Goal: Task Accomplishment & Management: Use online tool/utility

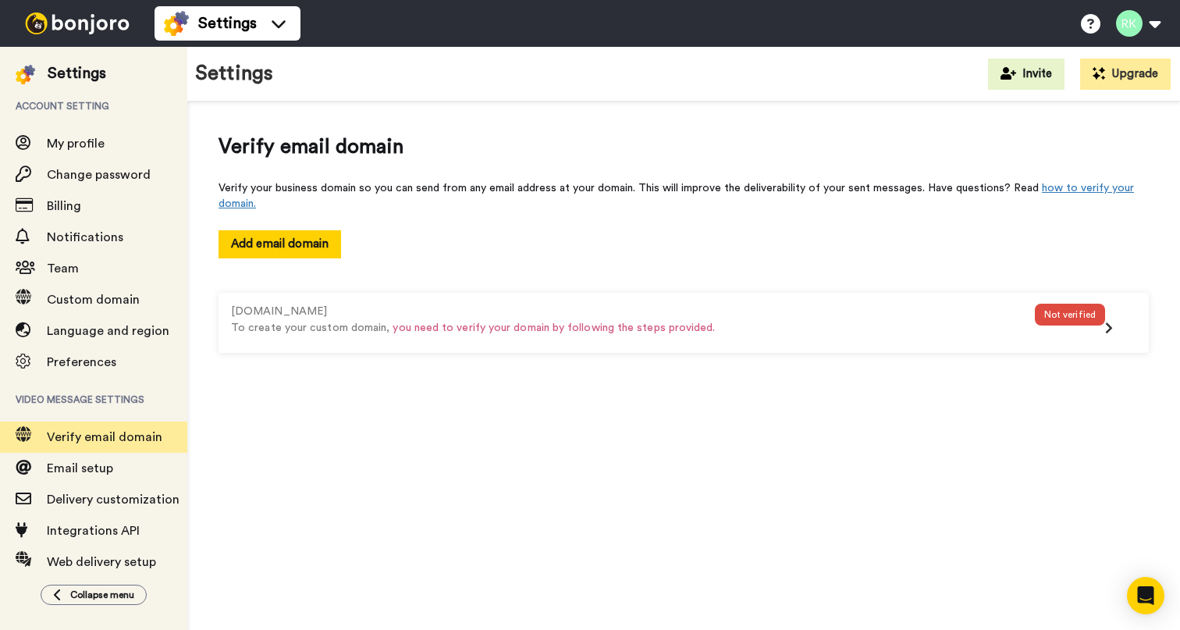
click at [1063, 316] on div "Not verified" at bounding box center [1070, 315] width 70 height 22
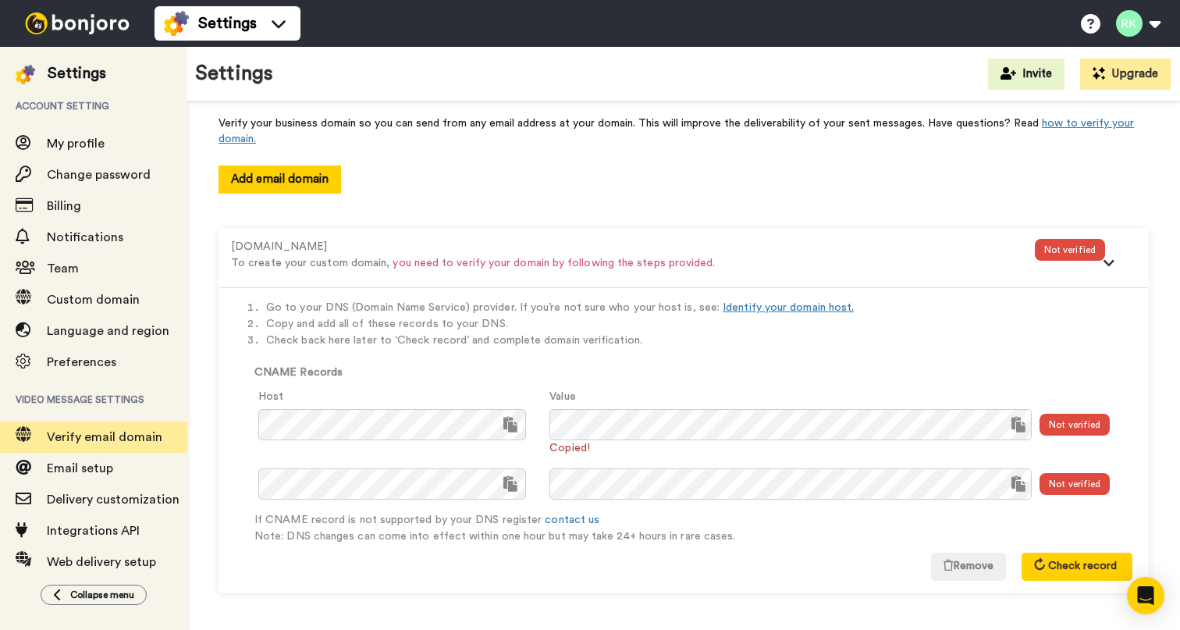
scroll to position [64, 0]
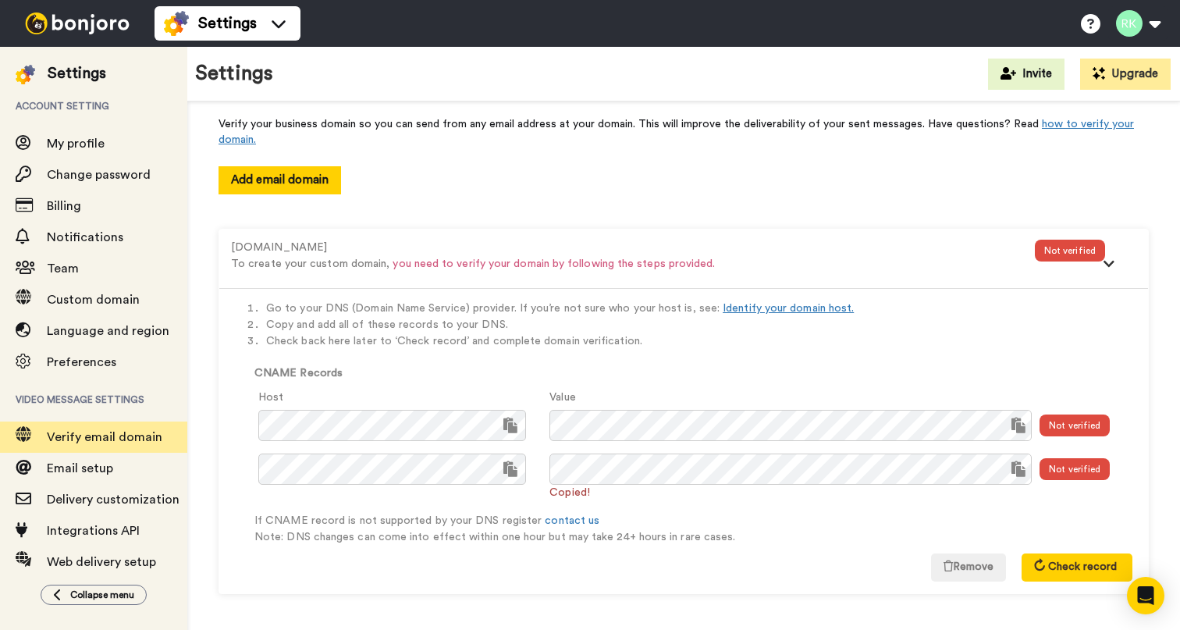
click at [942, 325] on li "Copy and add all of these records to your DNS." at bounding box center [699, 325] width 866 height 16
click at [1066, 427] on div "Not verified" at bounding box center [1075, 425] width 70 height 22
click at [1058, 577] on button "Check record" at bounding box center [1077, 567] width 111 height 28
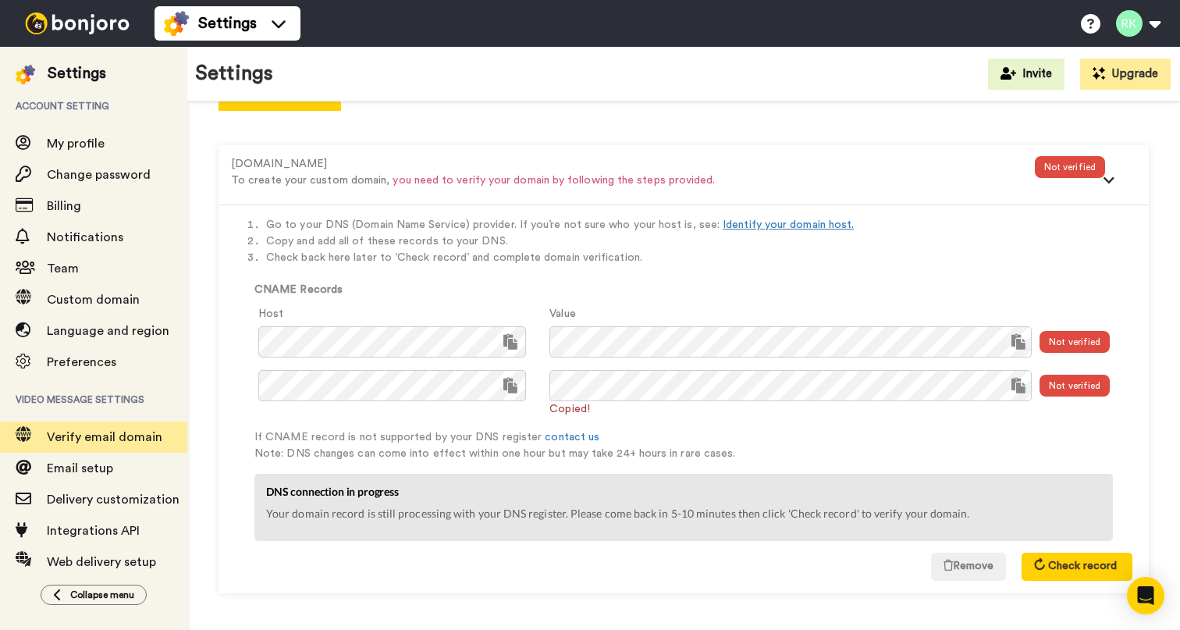
scroll to position [147, 0]
click at [1071, 571] on span "Check record" at bounding box center [1082, 566] width 69 height 11
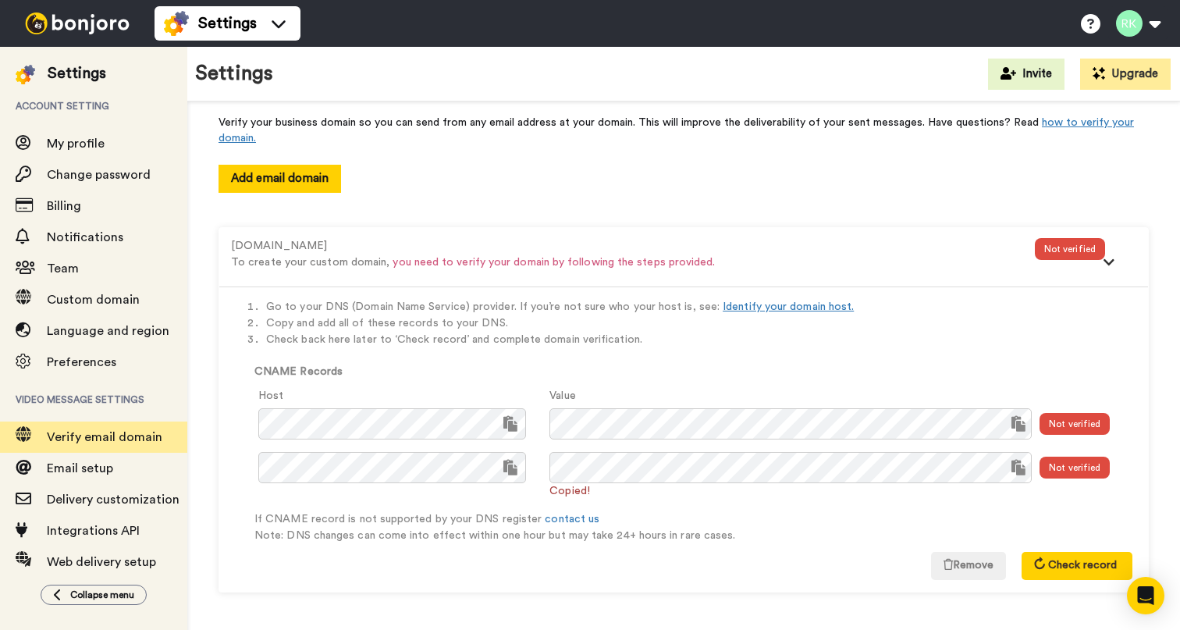
scroll to position [64, 0]
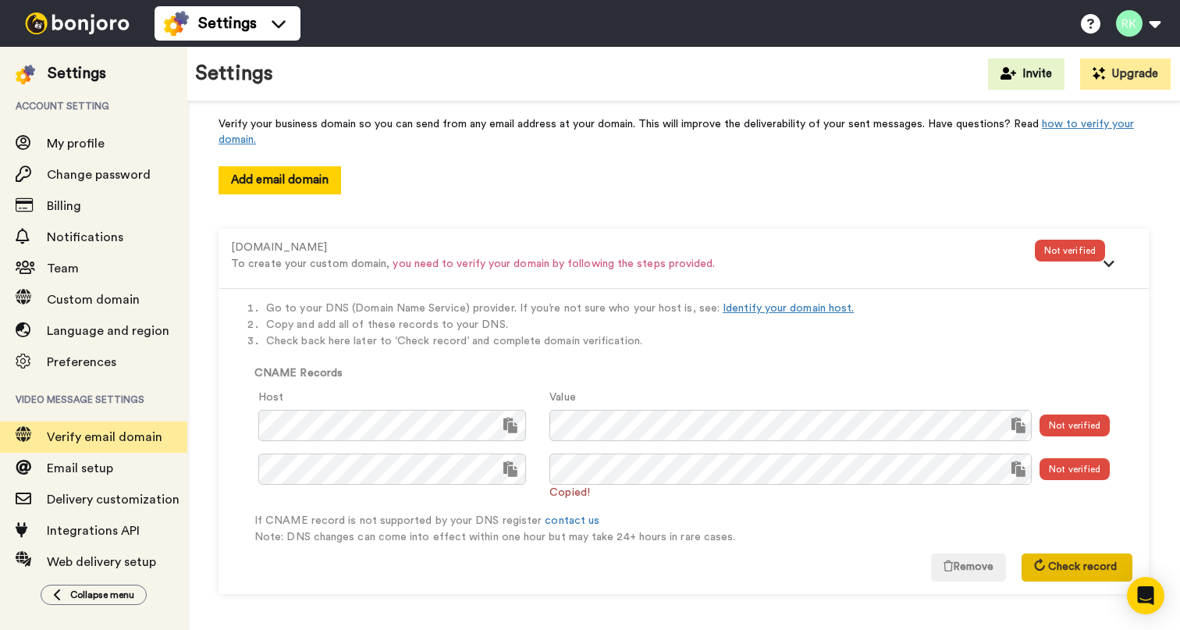
click at [1085, 562] on span "Check record" at bounding box center [1082, 566] width 69 height 11
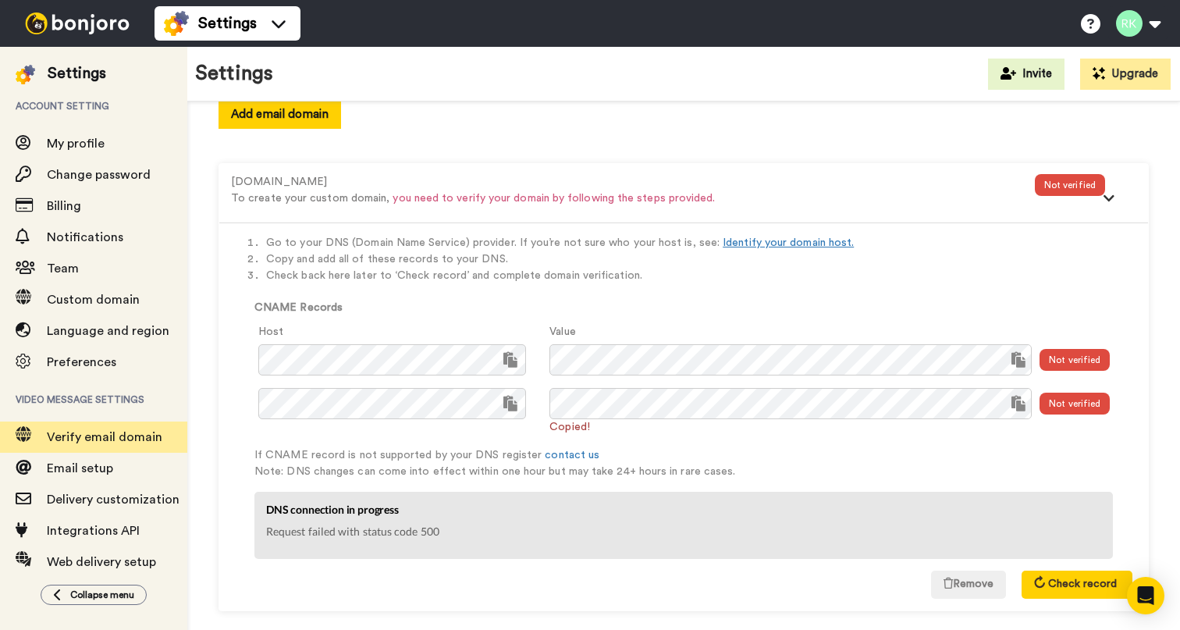
scroll to position [144, 0]
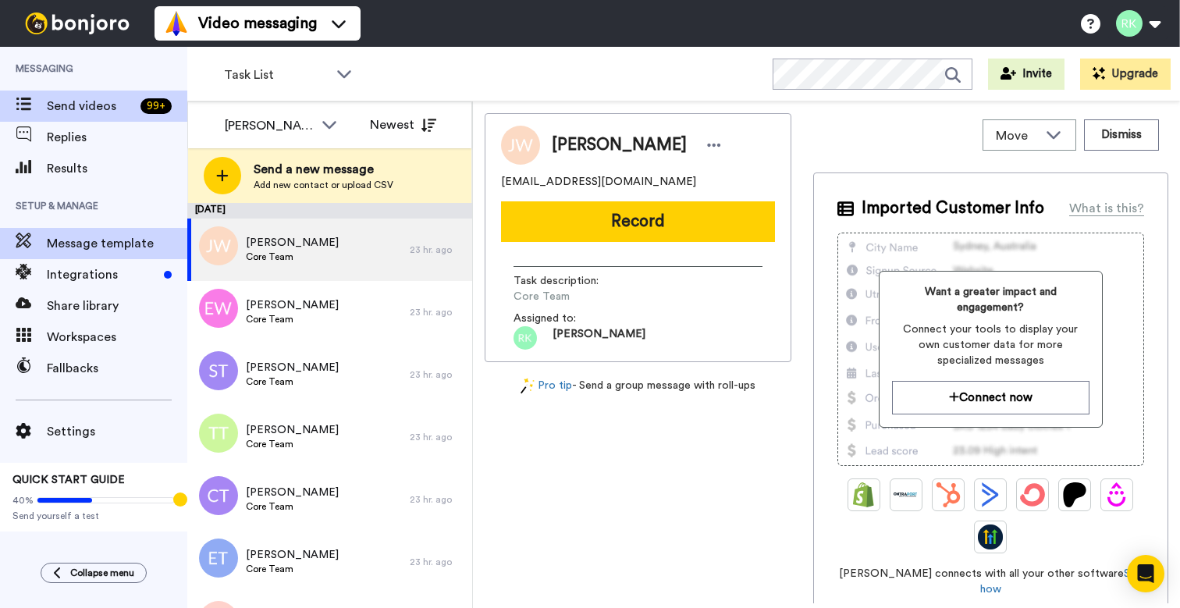
click at [124, 245] on span "Message template" at bounding box center [117, 243] width 140 height 19
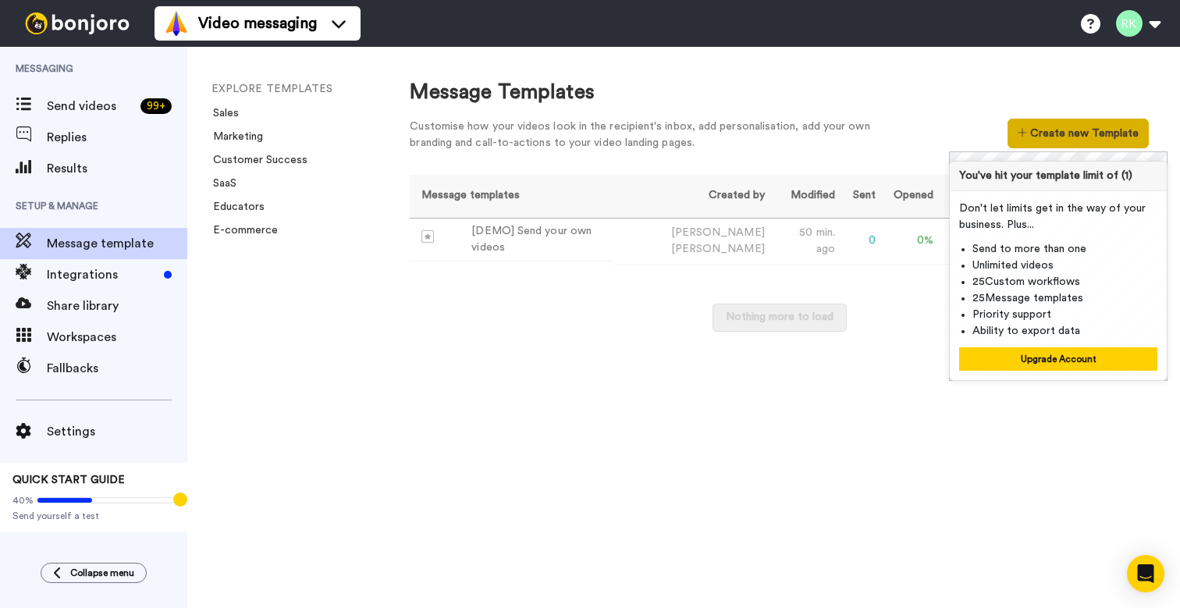
click at [1059, 132] on button "Create new Template" at bounding box center [1078, 134] width 141 height 30
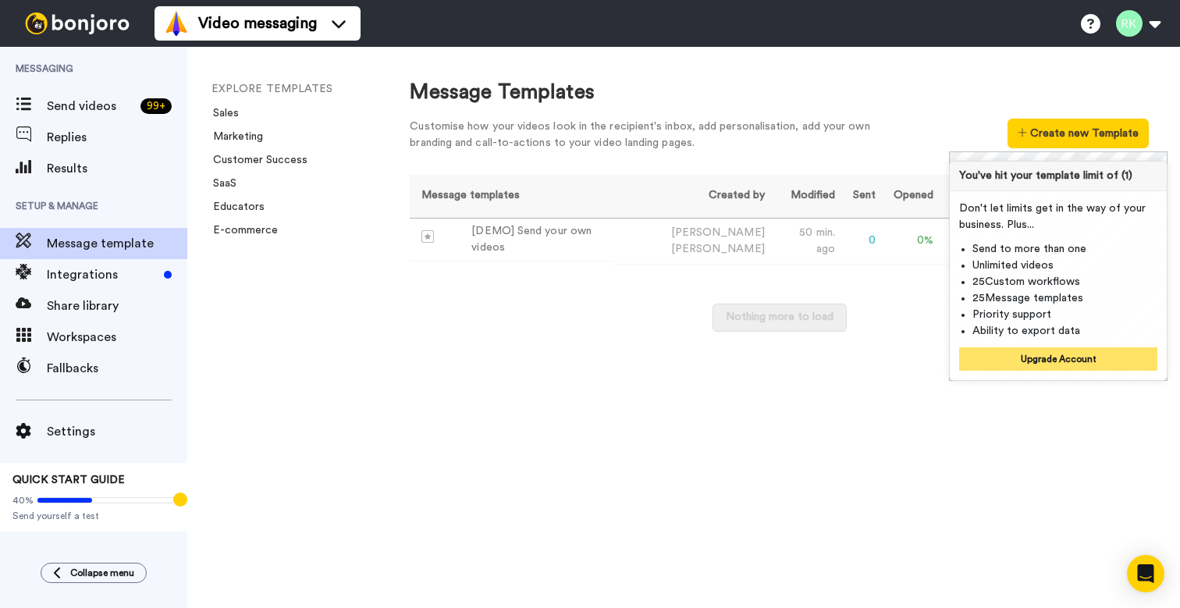
click at [1067, 360] on button "Upgrade Account" at bounding box center [1058, 358] width 198 height 23
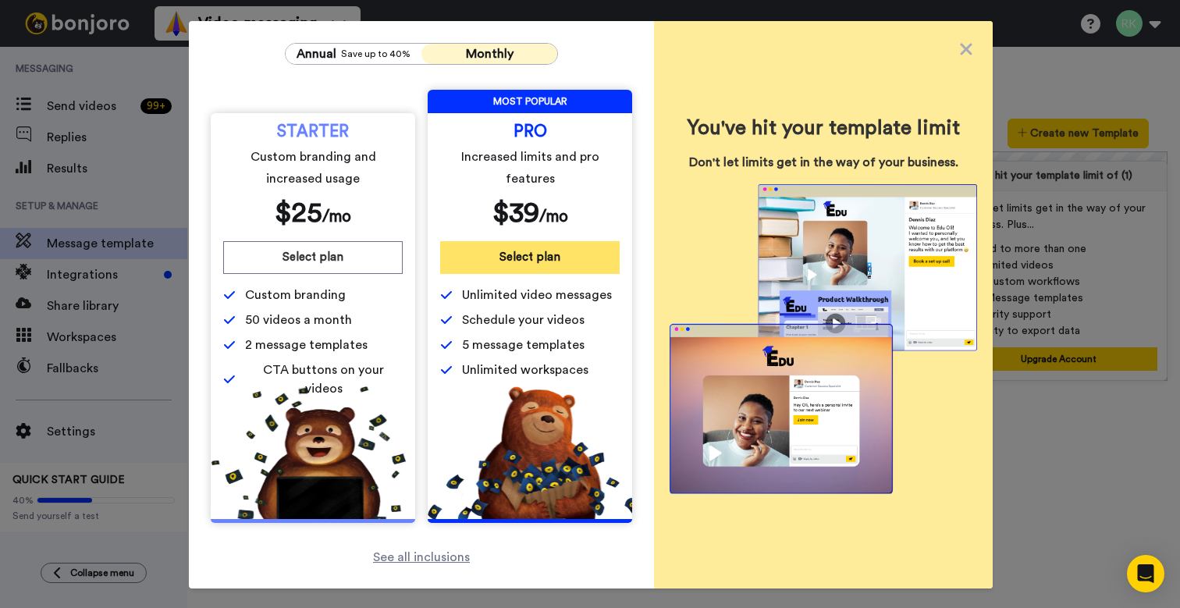
click at [545, 261] on button "Select plan" at bounding box center [530, 257] width 180 height 33
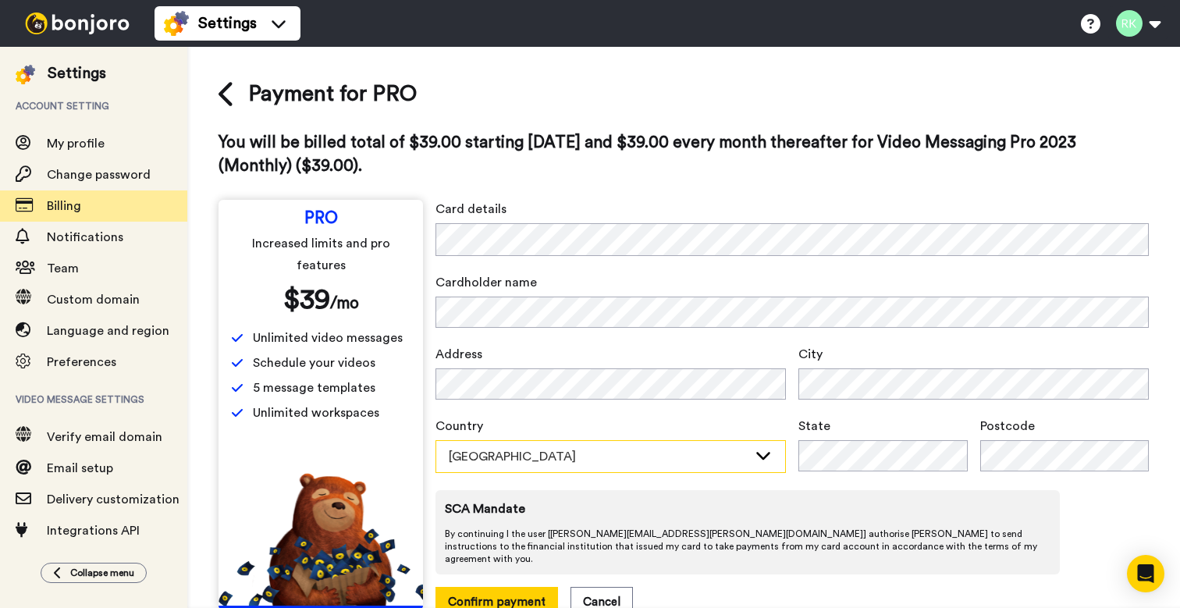
click at [516, 452] on div "Australia" at bounding box center [598, 456] width 299 height 19
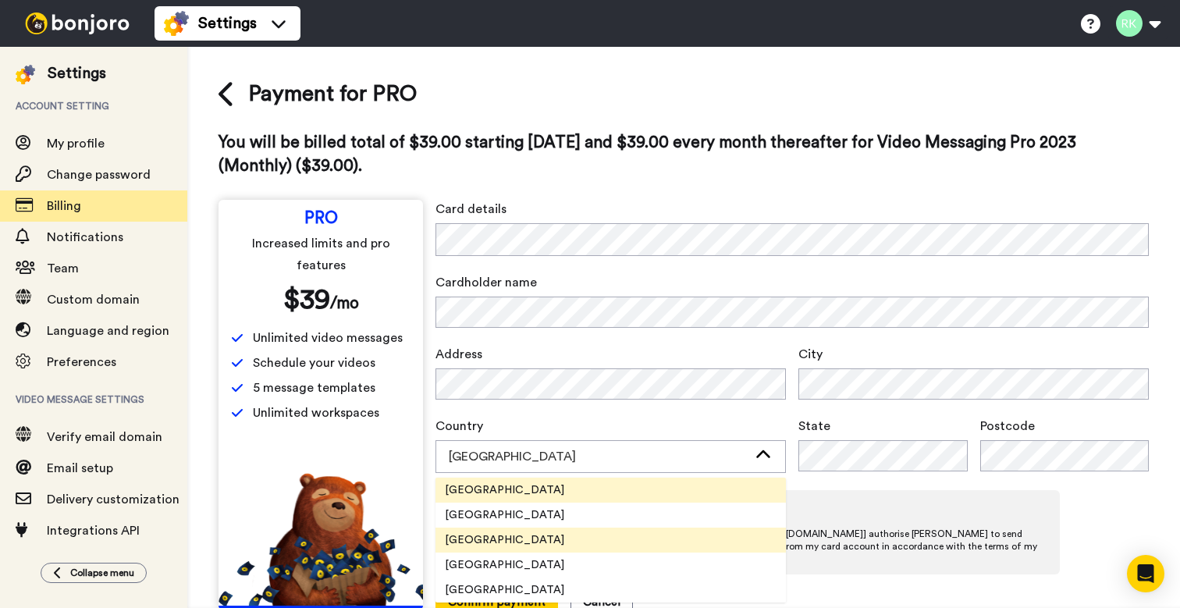
click at [516, 538] on span "United States" at bounding box center [504, 540] width 138 height 16
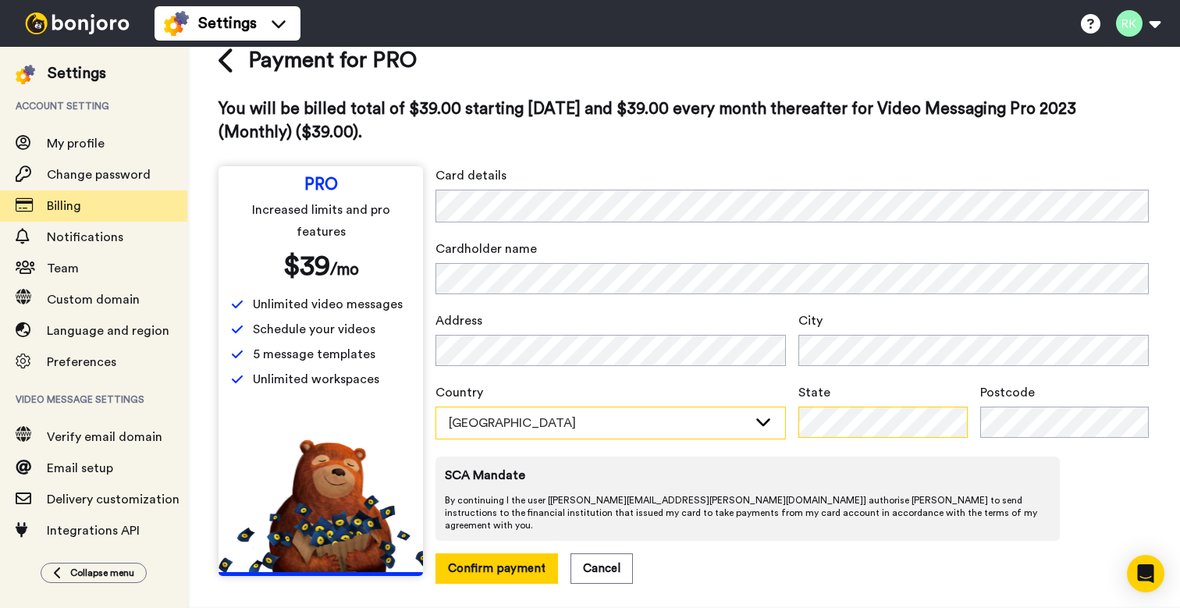
scroll to position [33, 0]
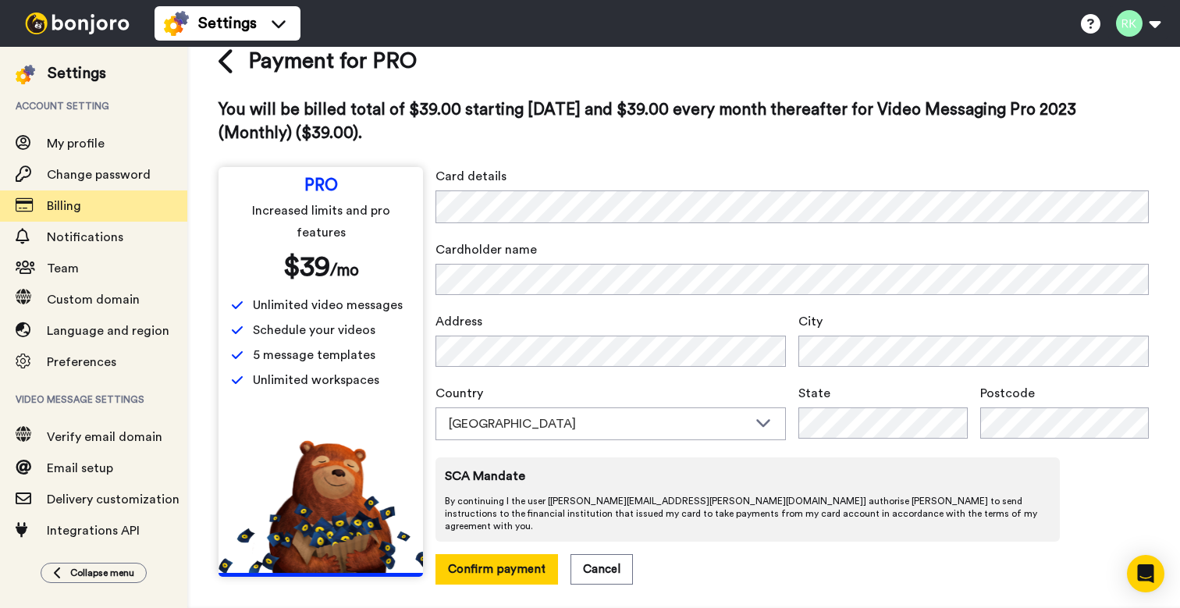
click at [669, 517] on span "By continuing I the user [ rachel@southall.church ] authorise Bonjoro to send i…" at bounding box center [748, 513] width 606 height 37
click at [512, 561] on button "Confirm payment" at bounding box center [496, 569] width 123 height 30
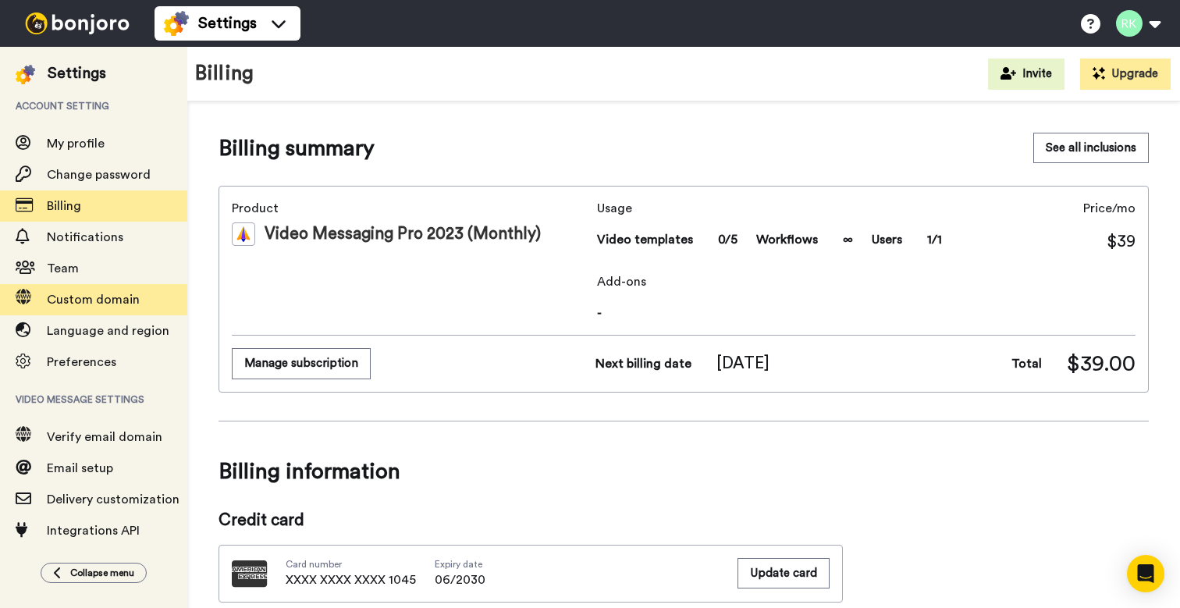
click at [131, 304] on span "Custom domain" at bounding box center [93, 299] width 93 height 12
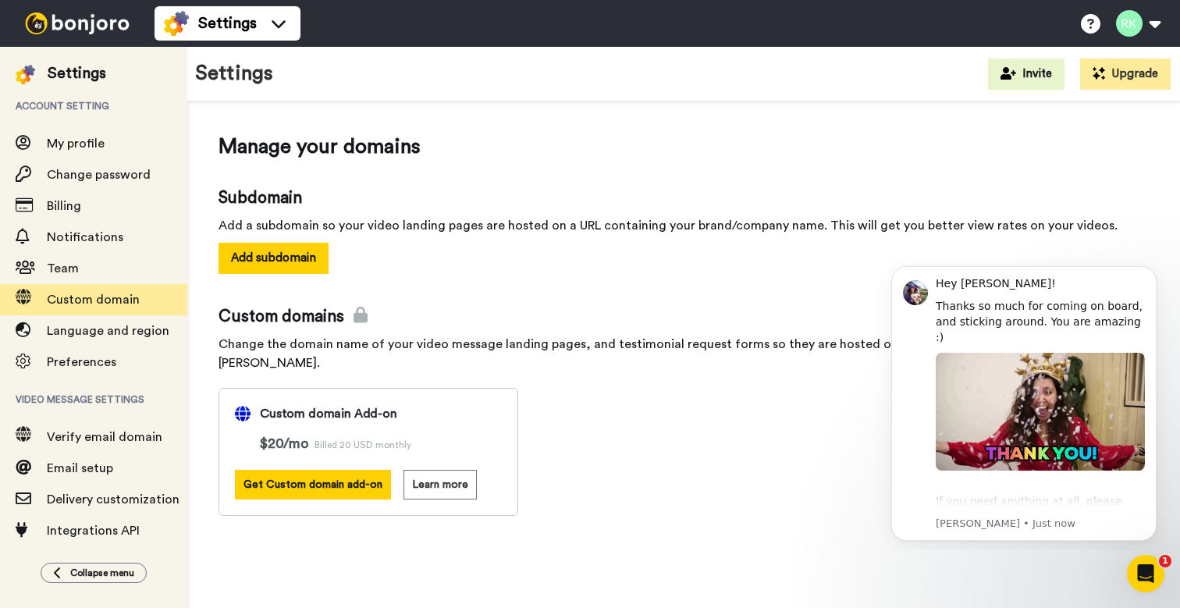
click at [674, 389] on div "Custom domains Change the domain name of your video message landing pages, and …" at bounding box center [684, 410] width 930 height 211
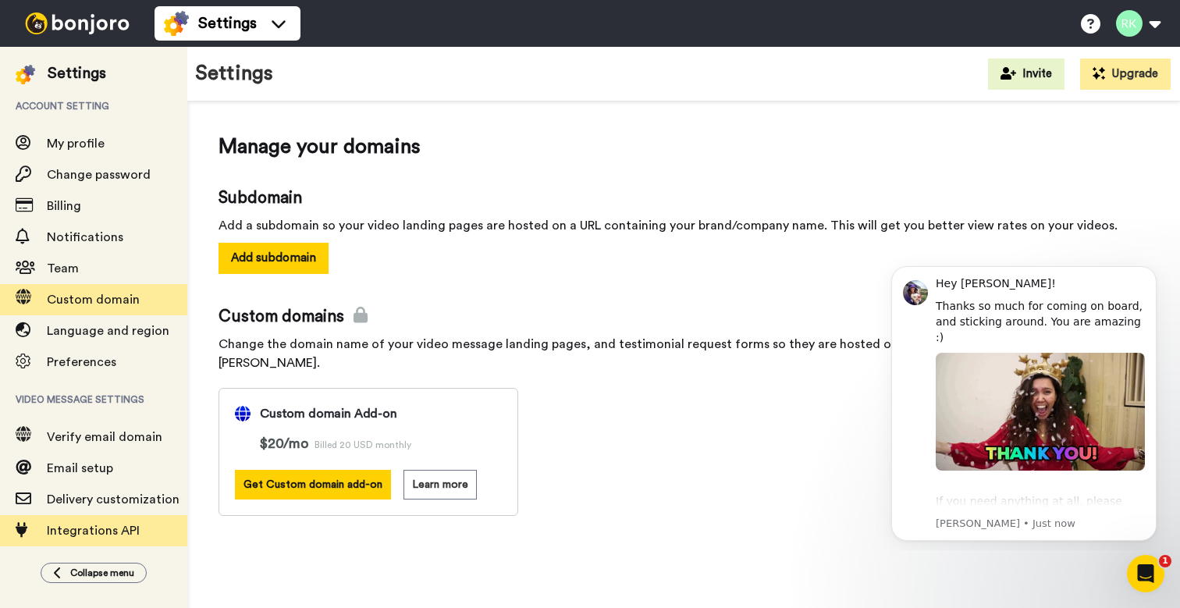
click at [115, 532] on span "Integrations API" at bounding box center [93, 530] width 93 height 12
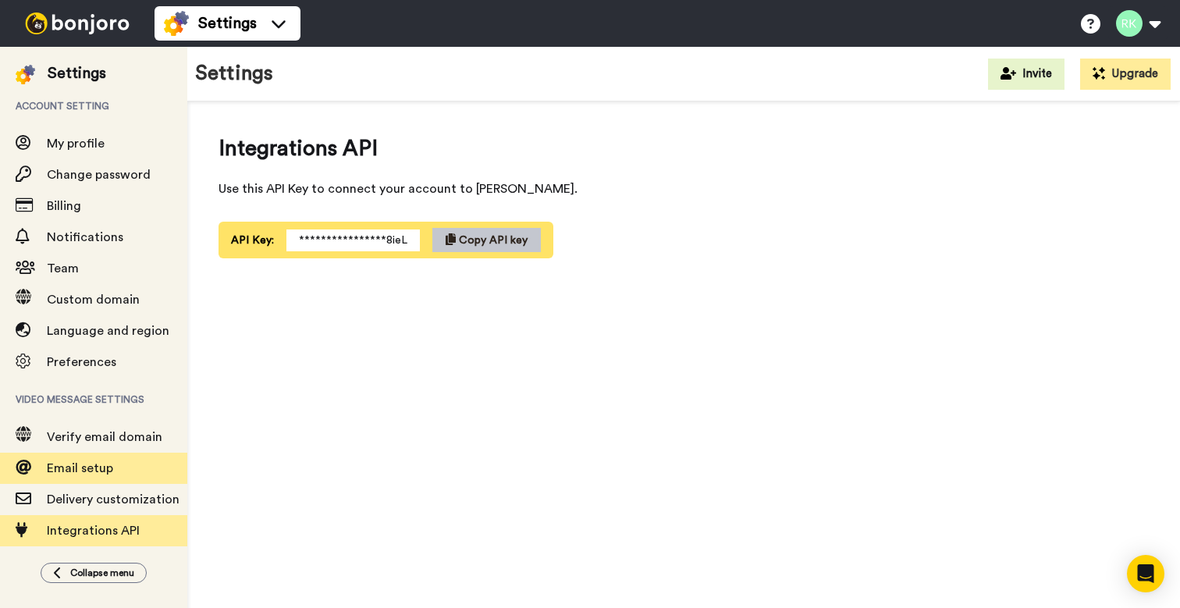
click at [101, 462] on span "Email setup" at bounding box center [80, 468] width 66 height 12
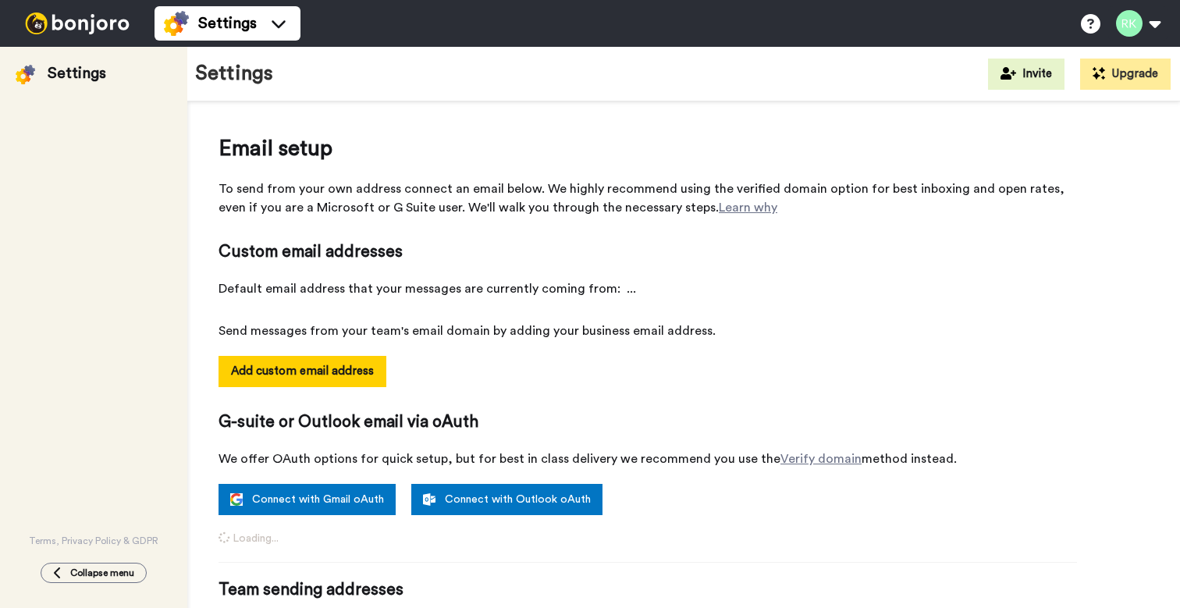
select select "164499"
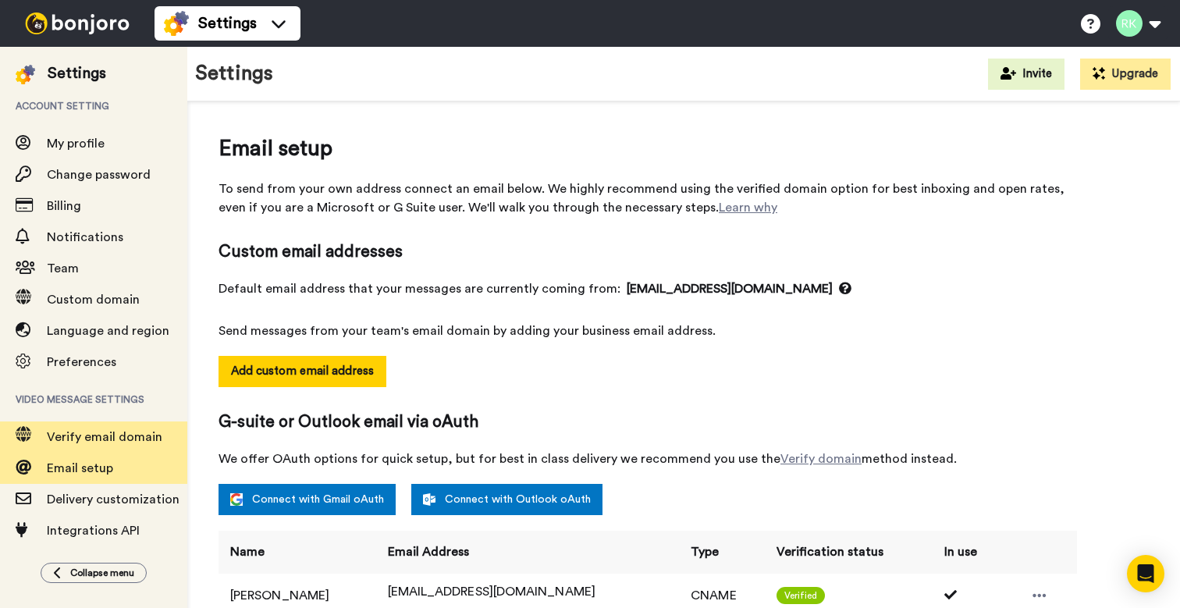
click at [105, 439] on span "Verify email domain" at bounding box center [105, 437] width 116 height 12
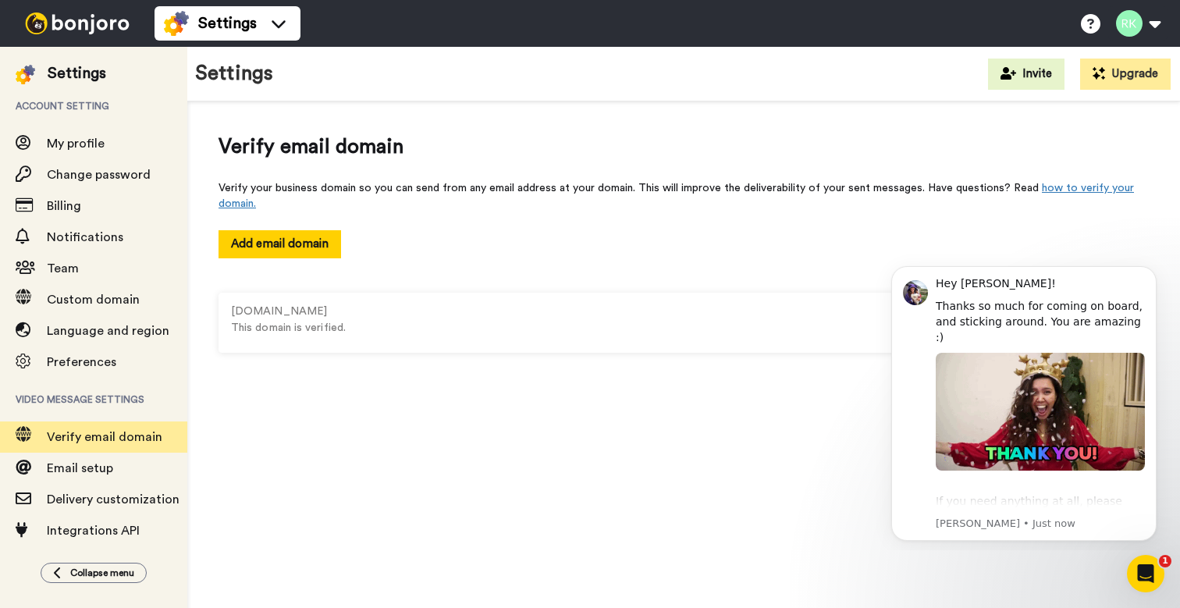
click at [98, 20] on img at bounding box center [77, 23] width 117 height 22
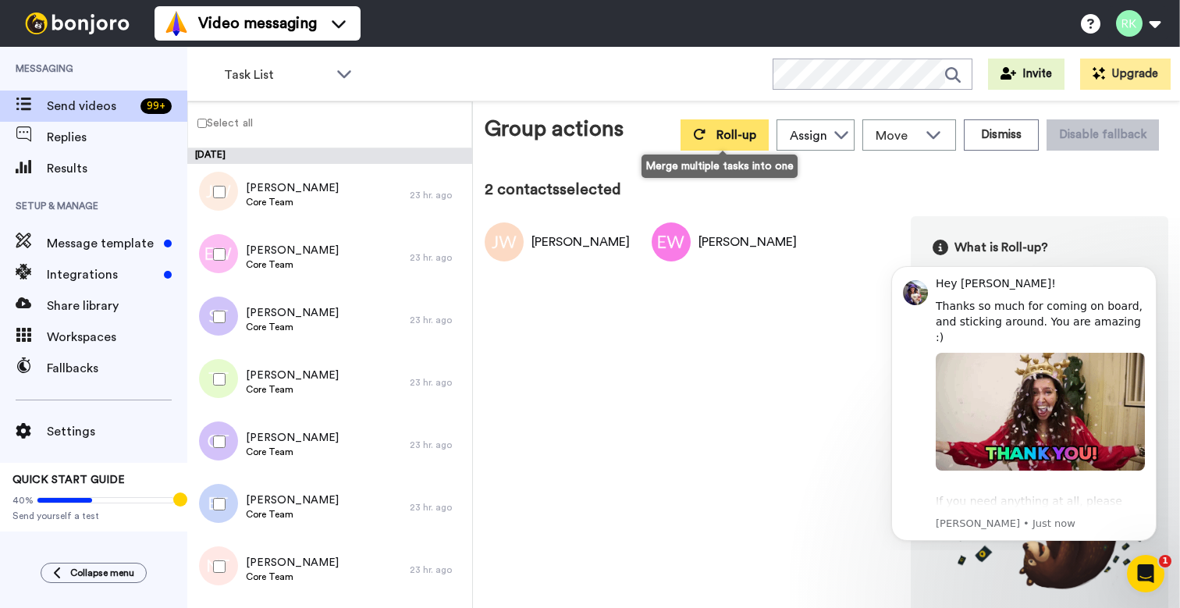
click at [721, 137] on span "Roll-up" at bounding box center [736, 135] width 40 height 12
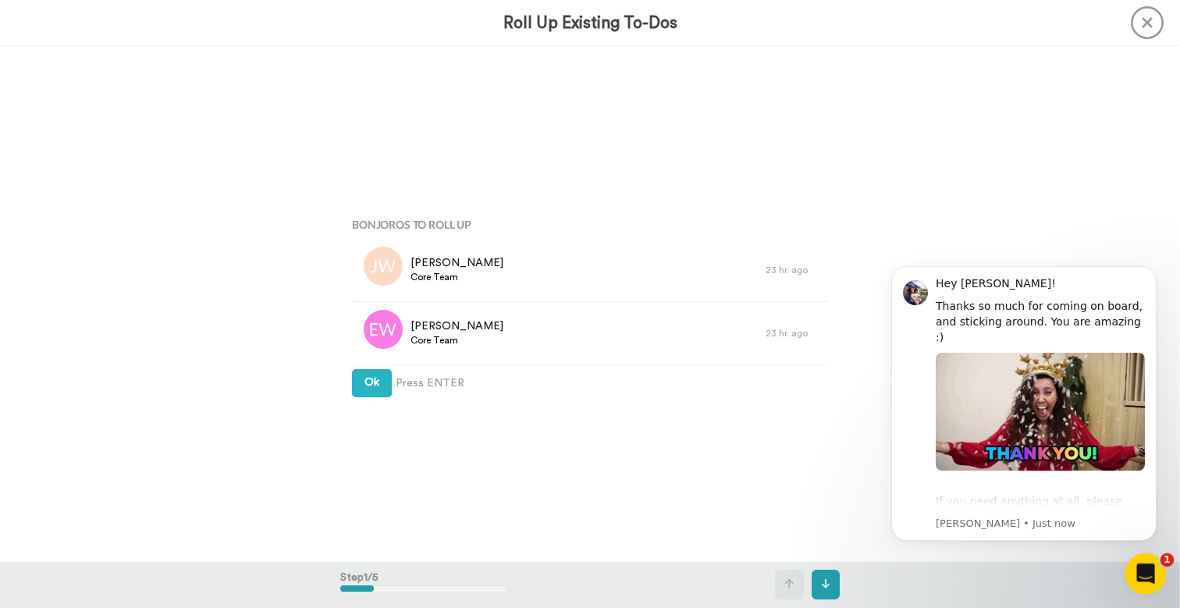
click at [1155, 561] on div "Open Intercom Messenger" at bounding box center [1144, 572] width 52 height 52
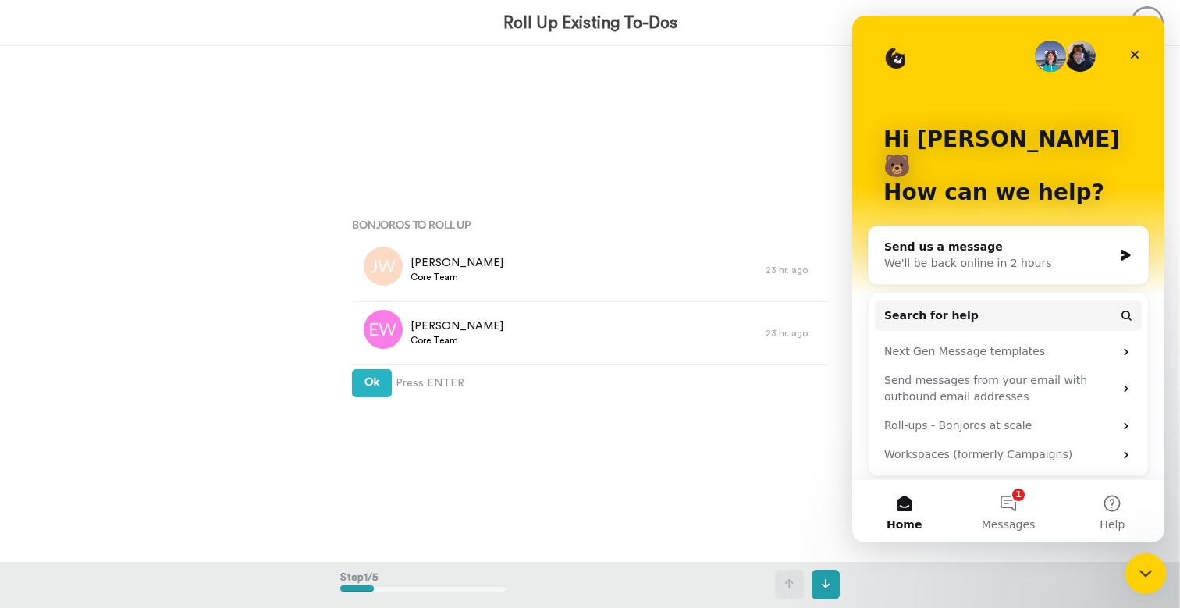
click at [1156, 560] on div "Close Intercom Messenger" at bounding box center [1143, 571] width 37 height 37
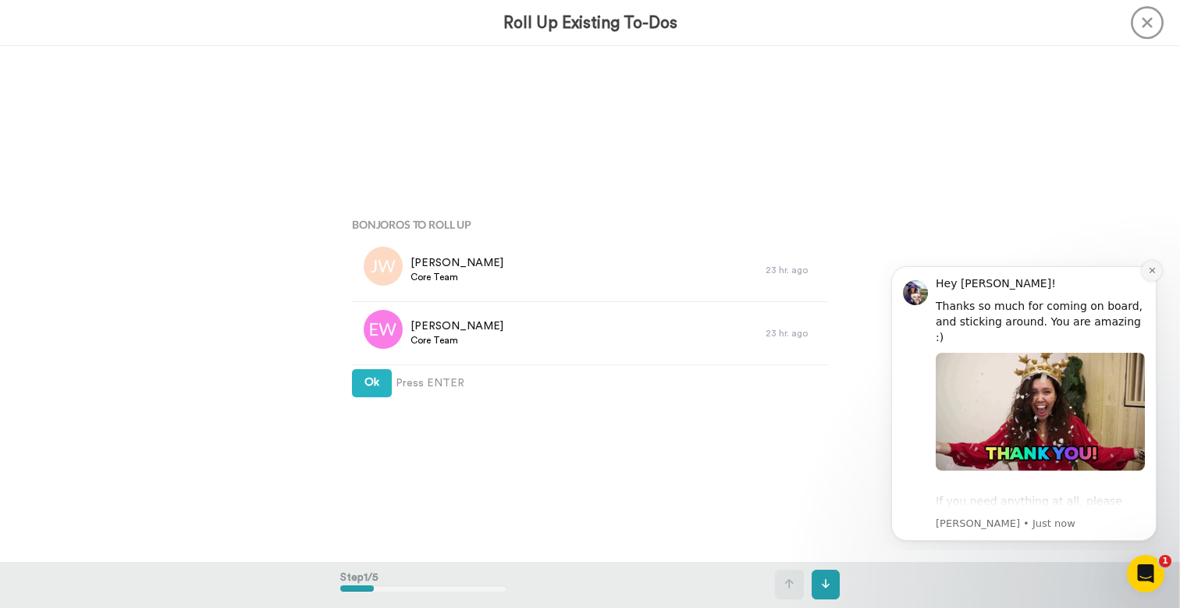
click at [1151, 273] on icon "Dismiss notification" at bounding box center [1152, 270] width 9 height 9
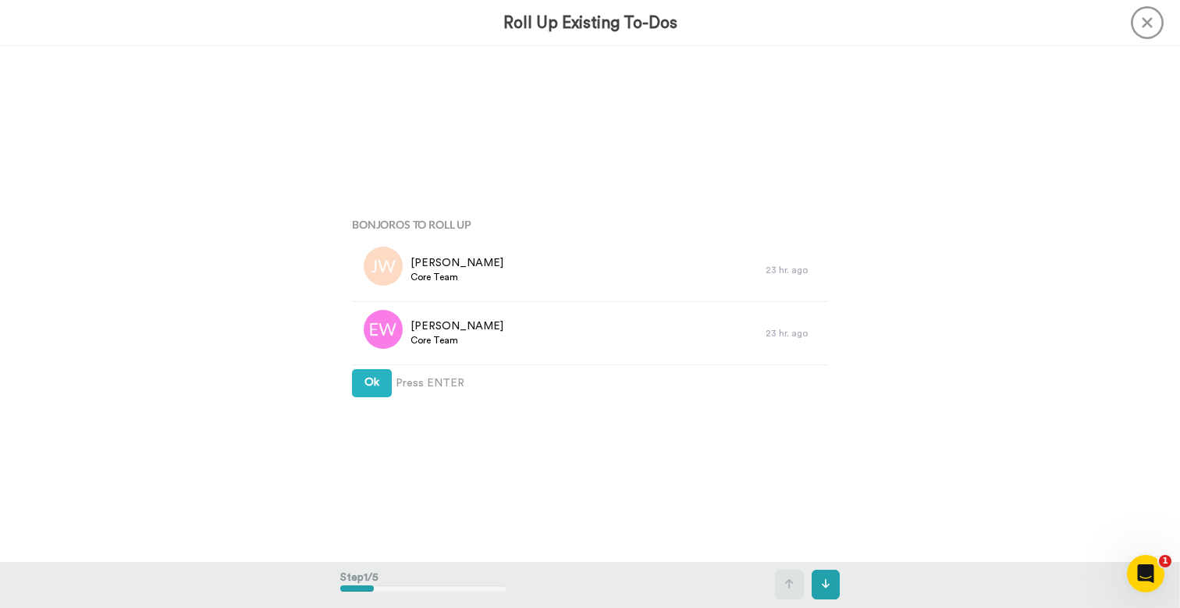
click at [1147, 25] on icon at bounding box center [1147, 22] width 33 height 33
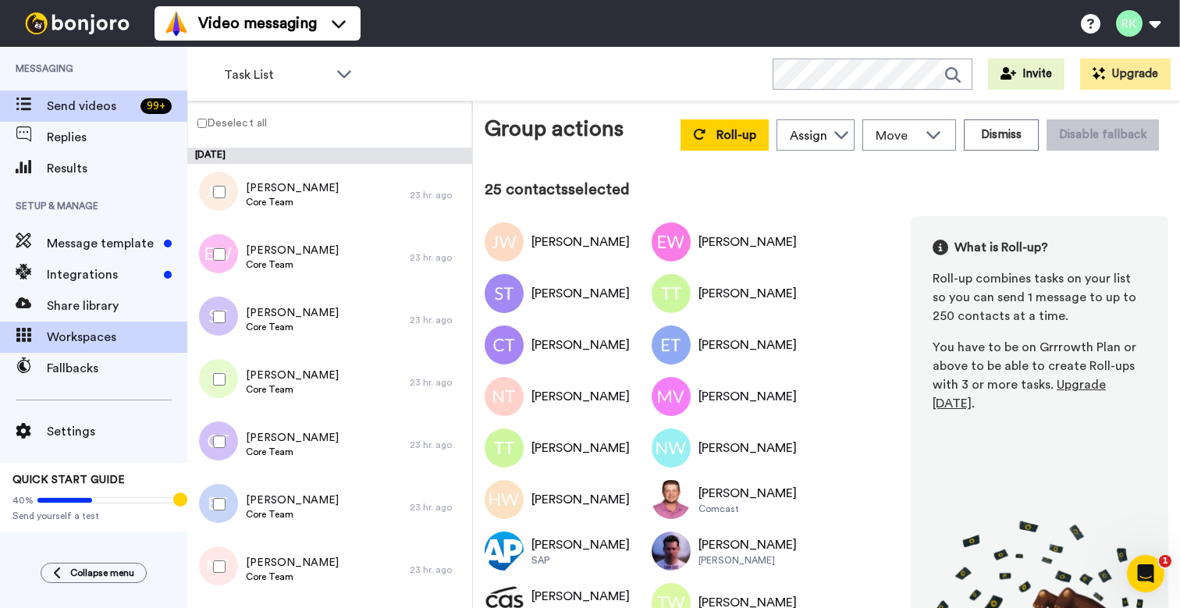
click at [119, 334] on span "Workspaces" at bounding box center [117, 337] width 140 height 19
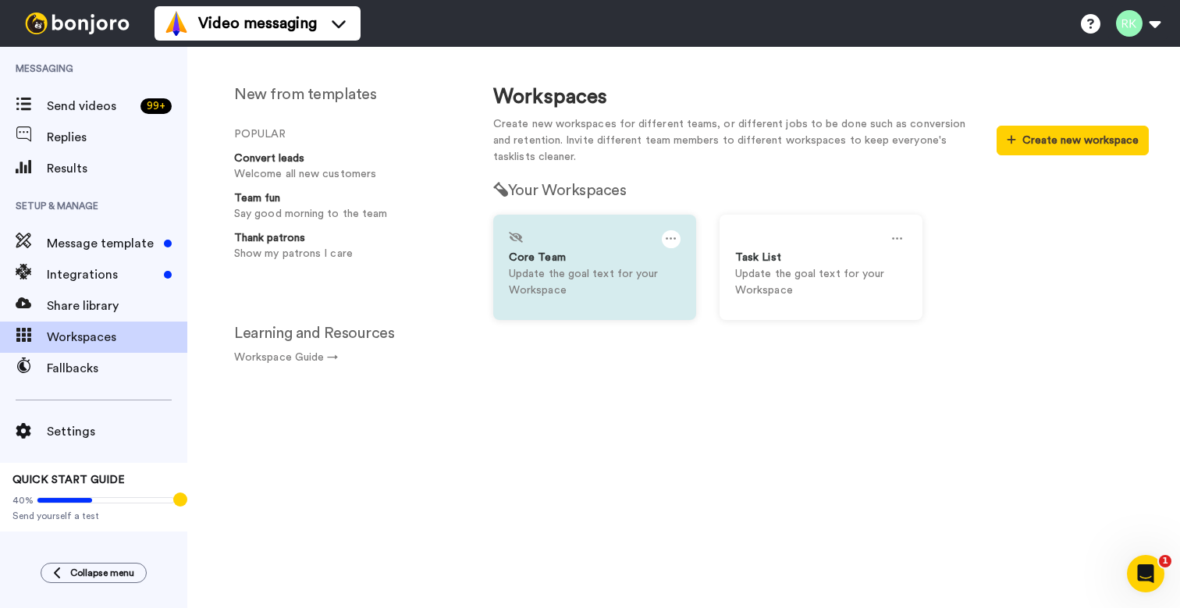
click at [578, 266] on p "Update the goal text for your Workspace" at bounding box center [595, 282] width 172 height 33
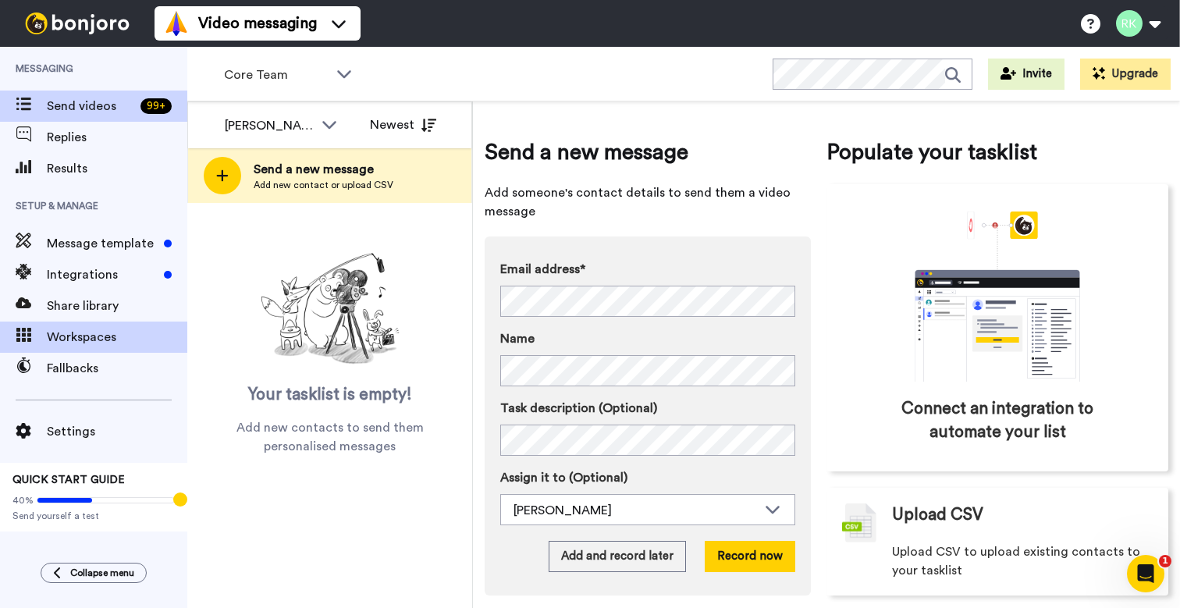
click at [109, 340] on span "Workspaces" at bounding box center [117, 337] width 140 height 19
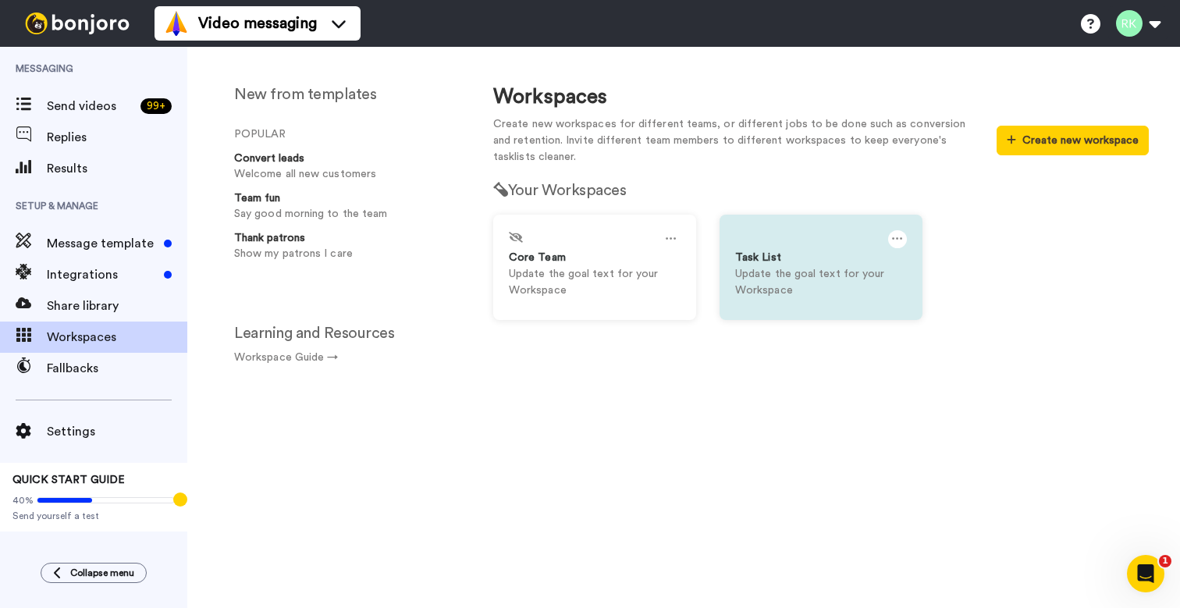
click at [755, 272] on p "Update the goal text for your Workspace" at bounding box center [821, 282] width 172 height 33
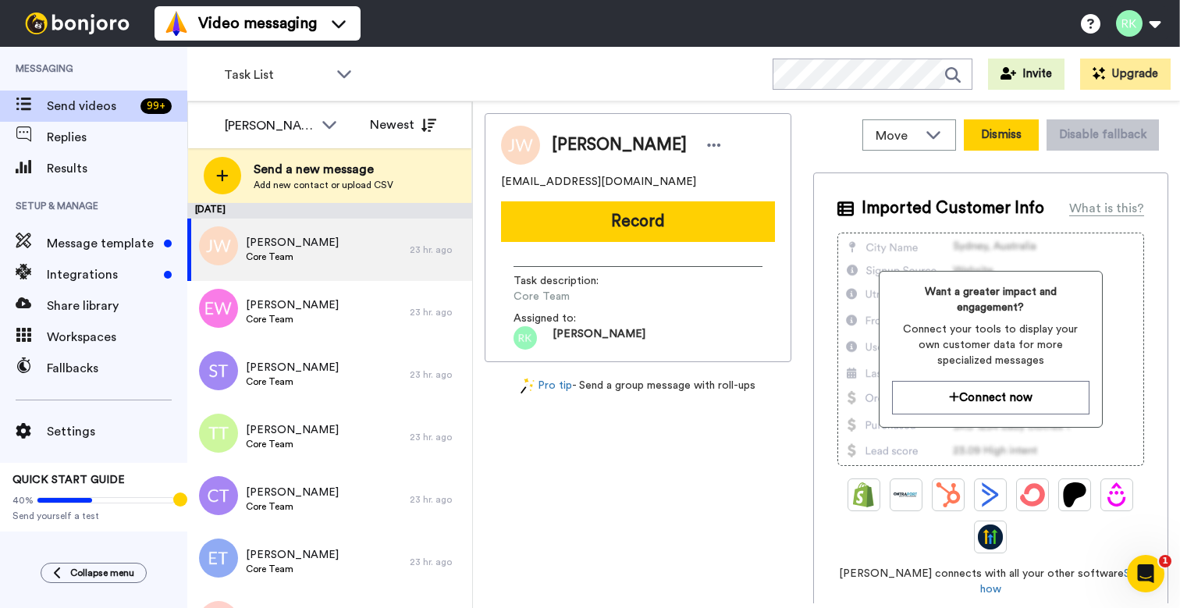
click at [1015, 144] on button "Dismiss" at bounding box center [1001, 134] width 75 height 31
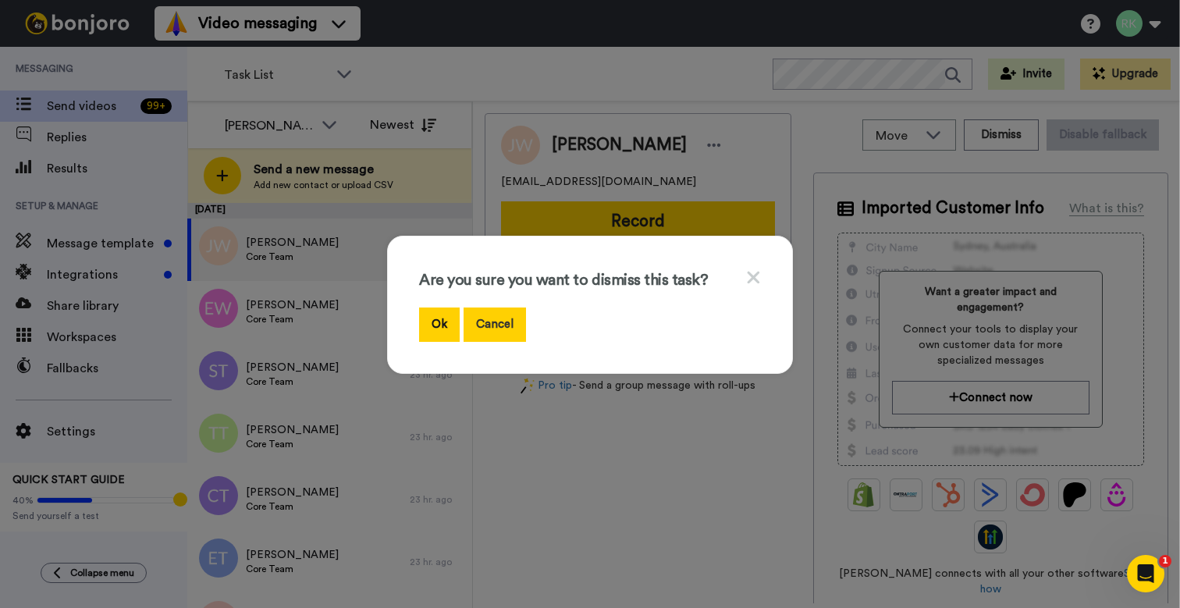
click at [502, 331] on button "Cancel" at bounding box center [495, 325] width 62 height 34
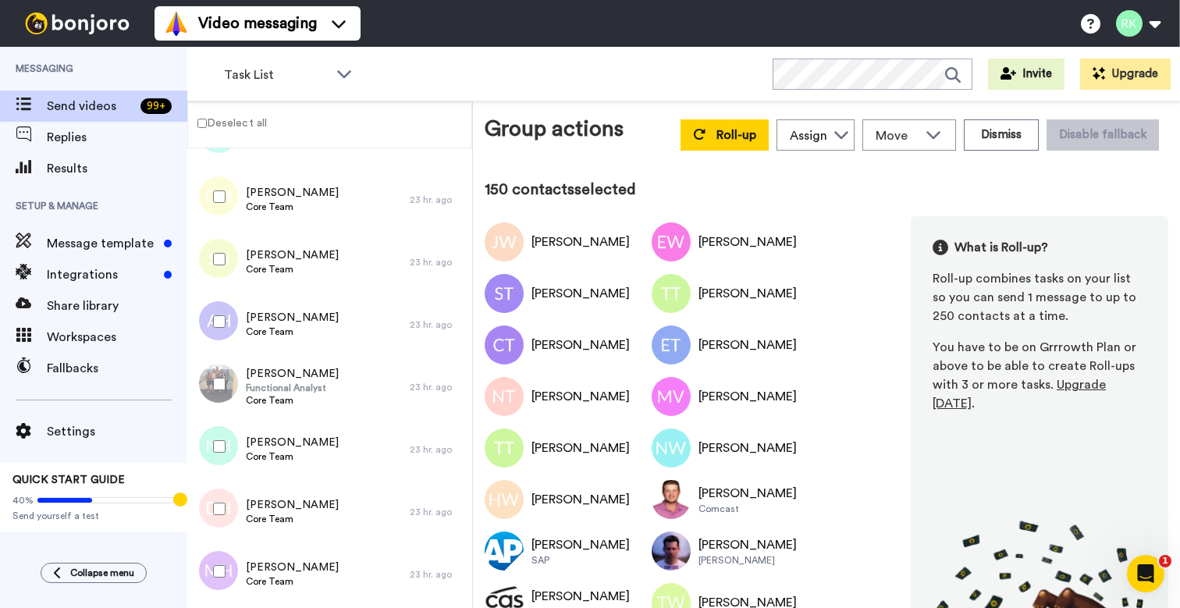
scroll to position [19856, 0]
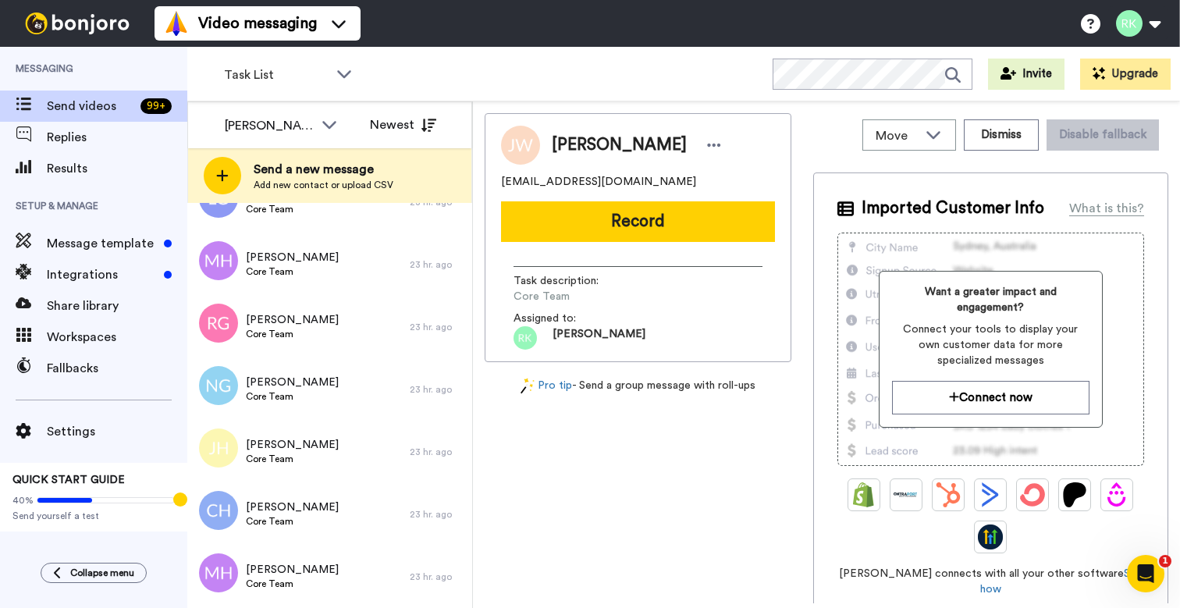
scroll to position [21466, 0]
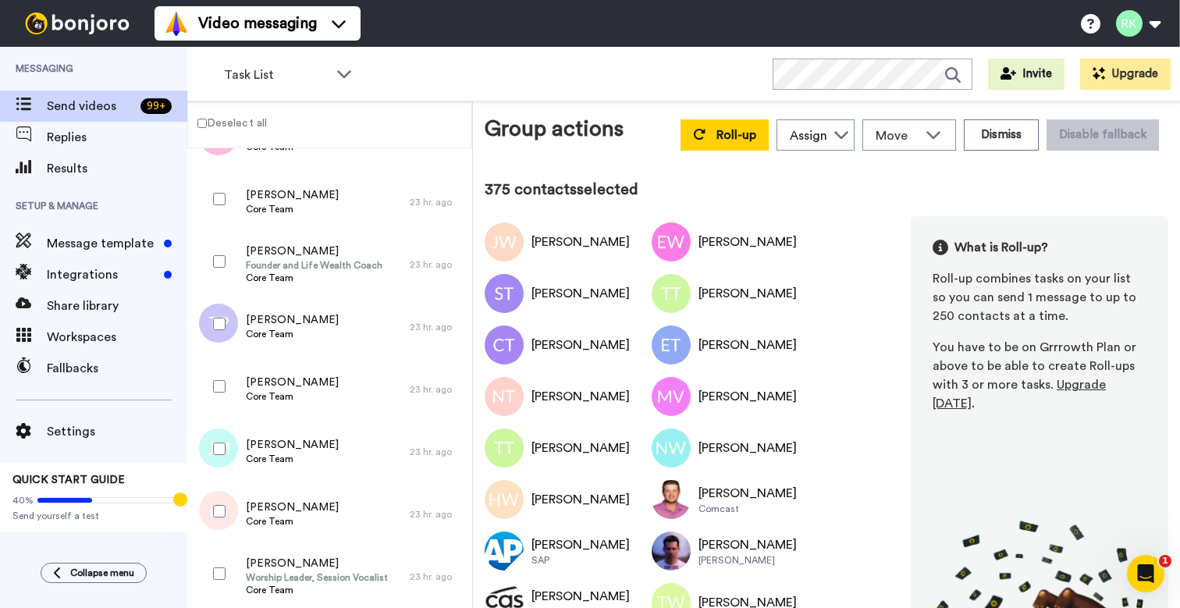
scroll to position [40202, 0]
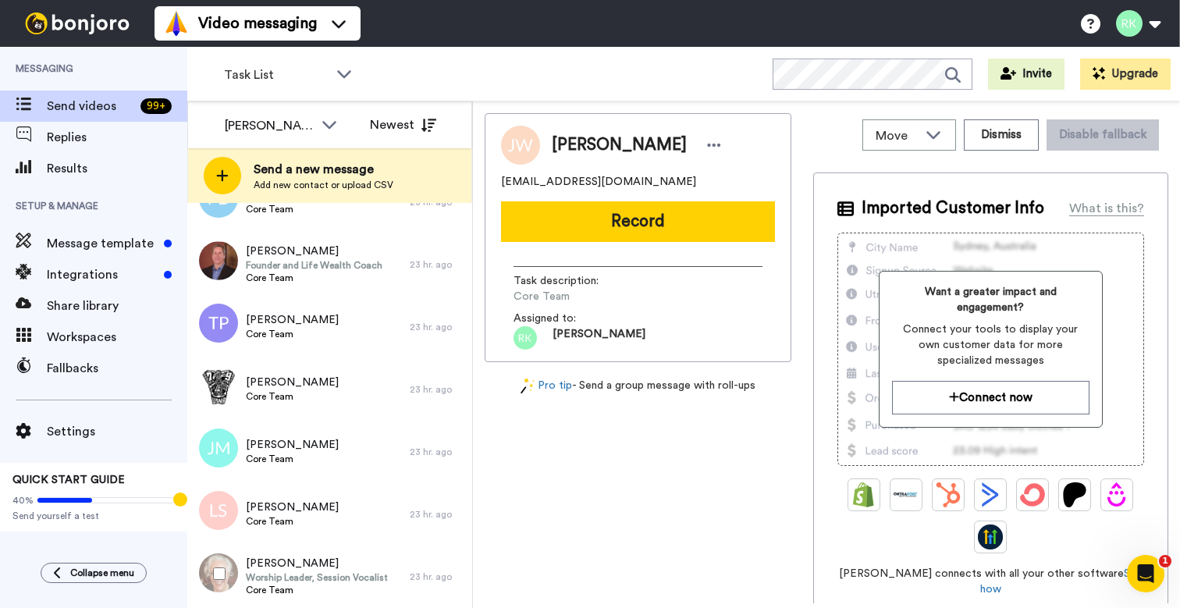
scroll to position [40257, 0]
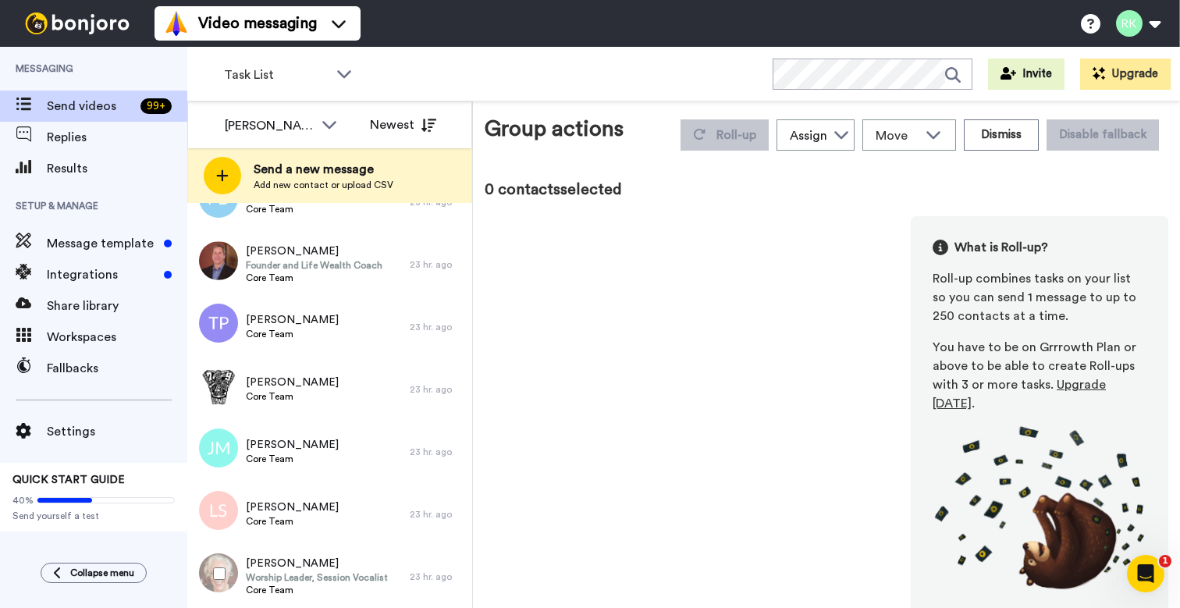
scroll to position [40202, 0]
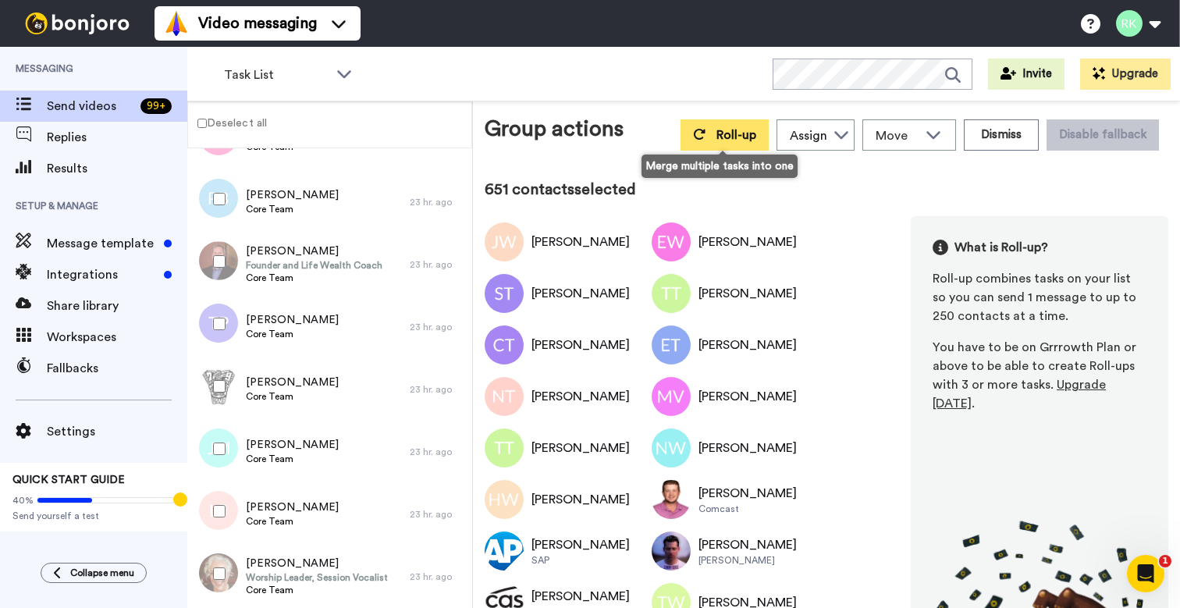
click at [726, 137] on span "Roll-up" at bounding box center [736, 135] width 40 height 12
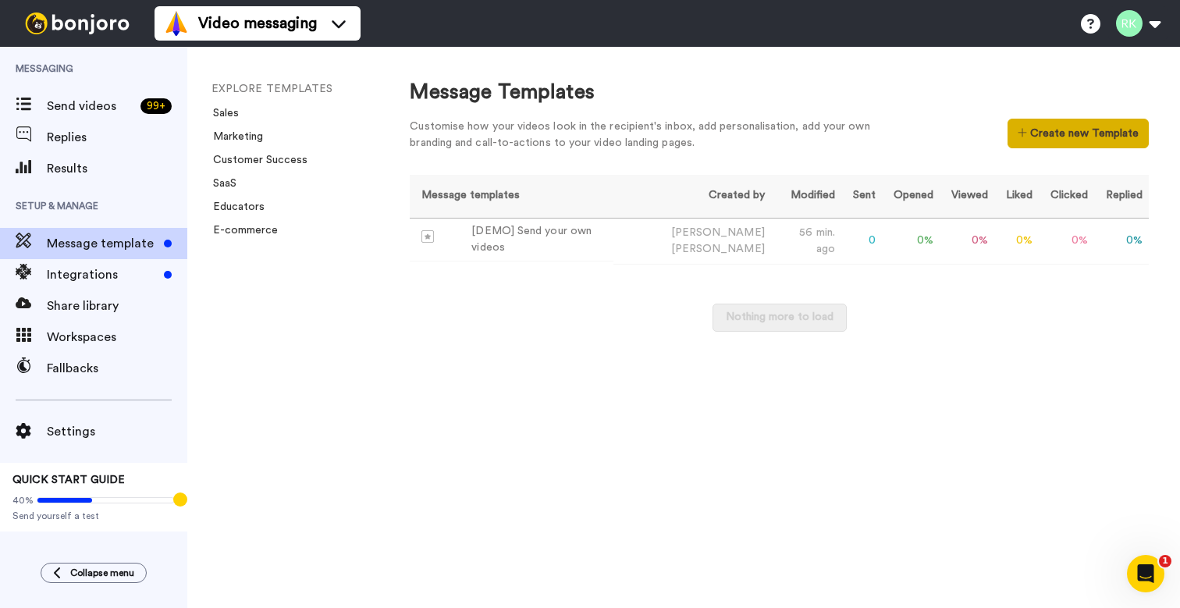
click at [1046, 137] on button "Create new Template" at bounding box center [1078, 134] width 141 height 30
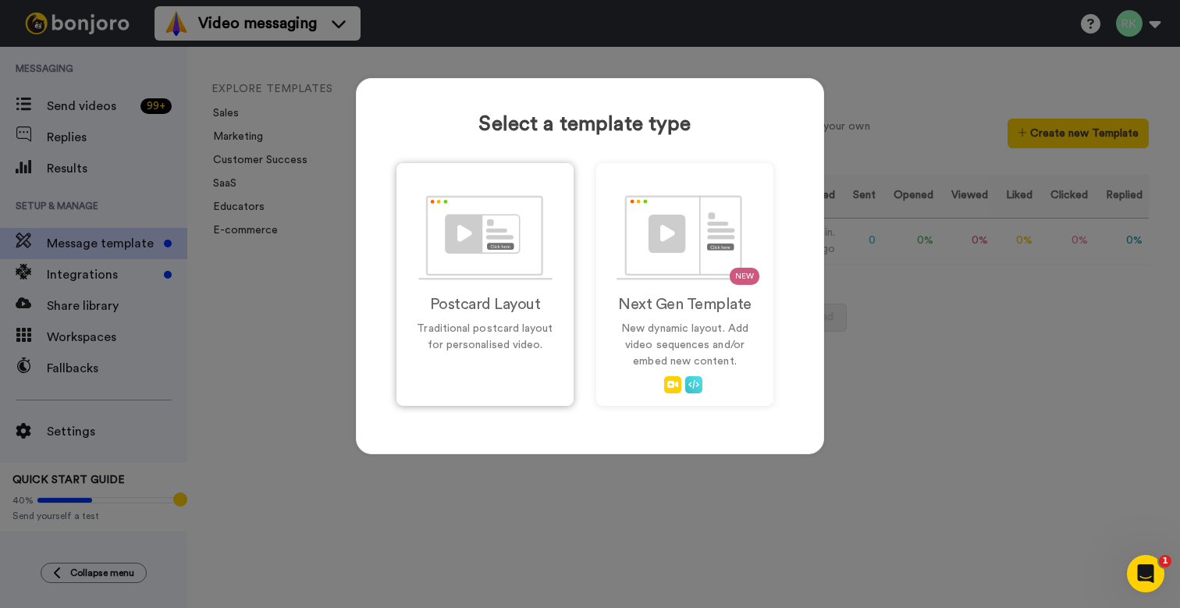
click at [529, 322] on p "Traditional postcard layout for personalised video." at bounding box center [485, 337] width 144 height 33
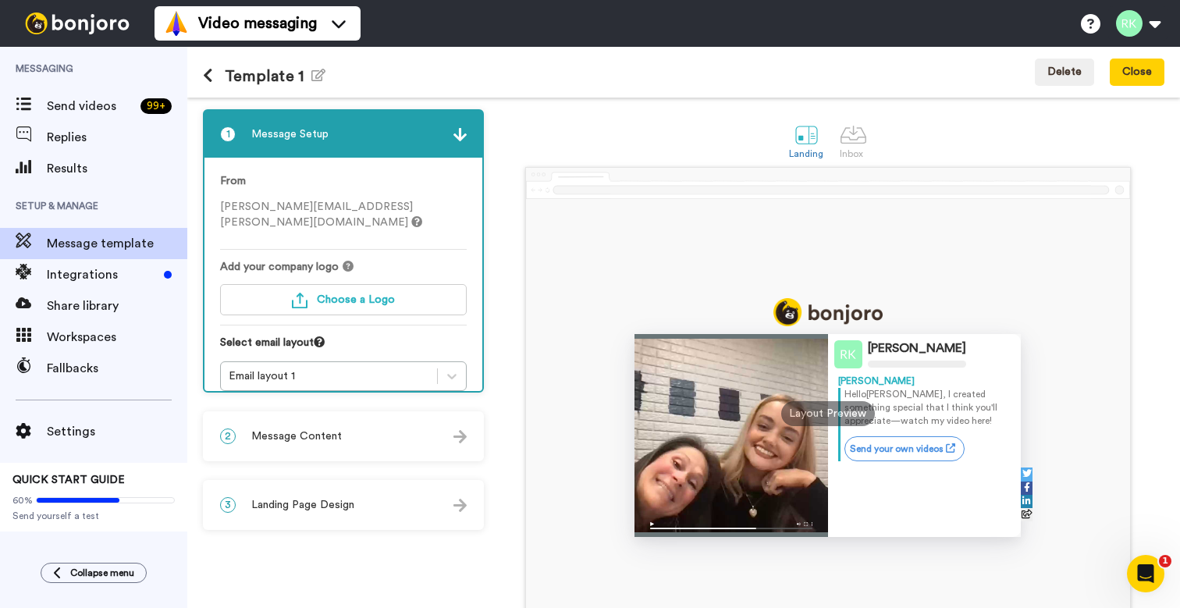
click at [411, 216] on icon at bounding box center [416, 221] width 11 height 11
click at [453, 368] on icon at bounding box center [452, 376] width 16 height 16
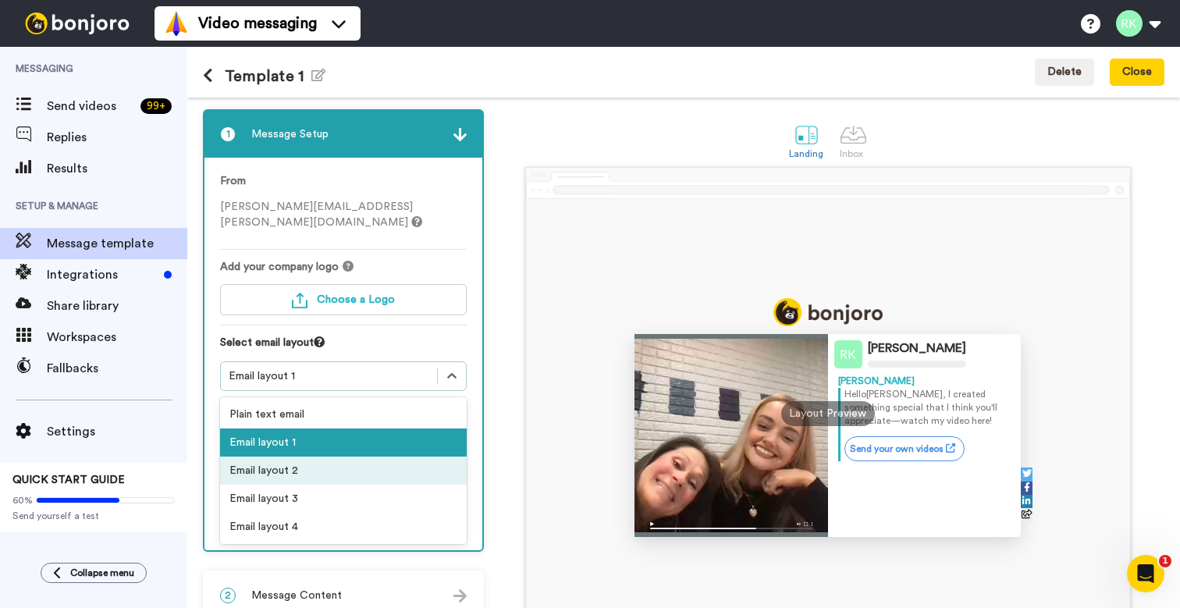
click at [366, 457] on div "Email layout 2" at bounding box center [343, 471] width 247 height 28
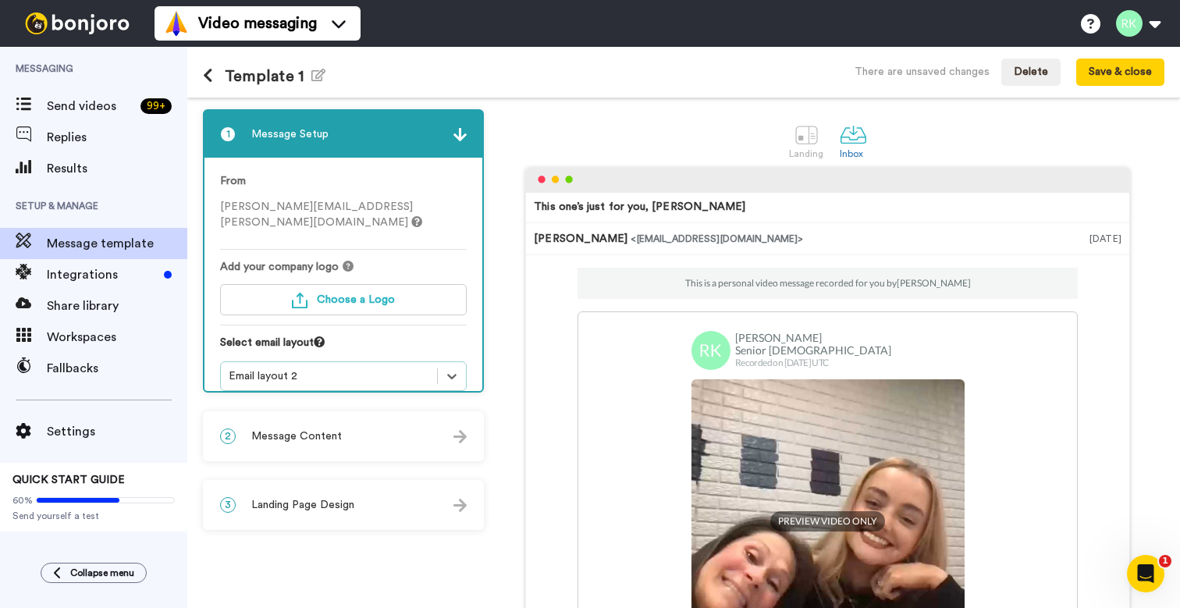
click at [403, 368] on div "Email layout 2" at bounding box center [329, 376] width 201 height 16
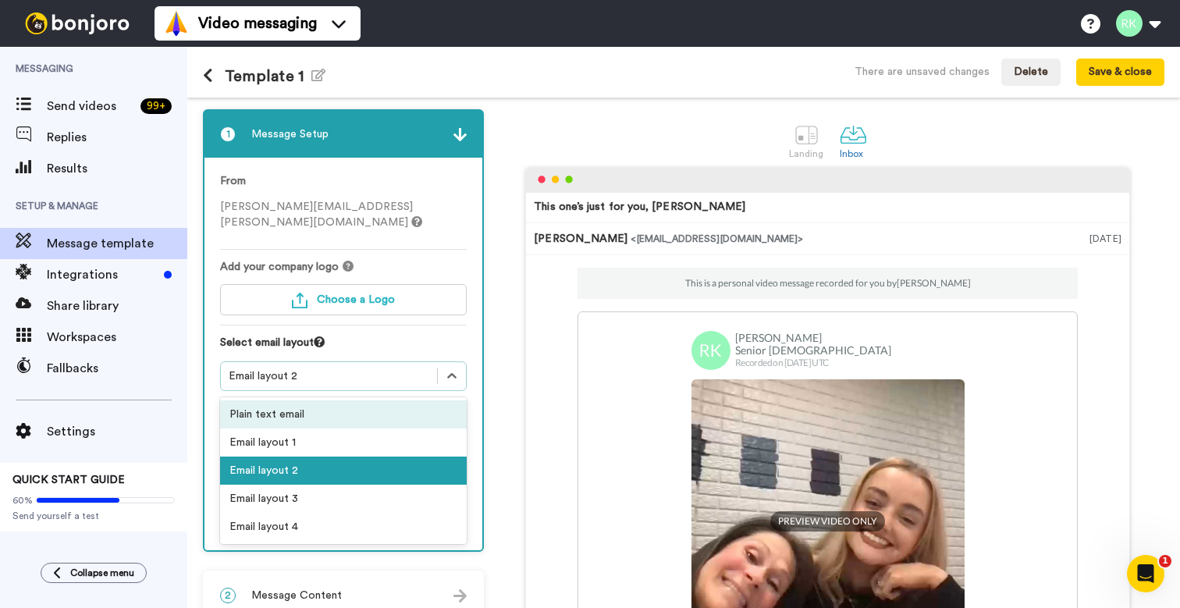
click at [388, 401] on div "Plain text email" at bounding box center [343, 414] width 247 height 28
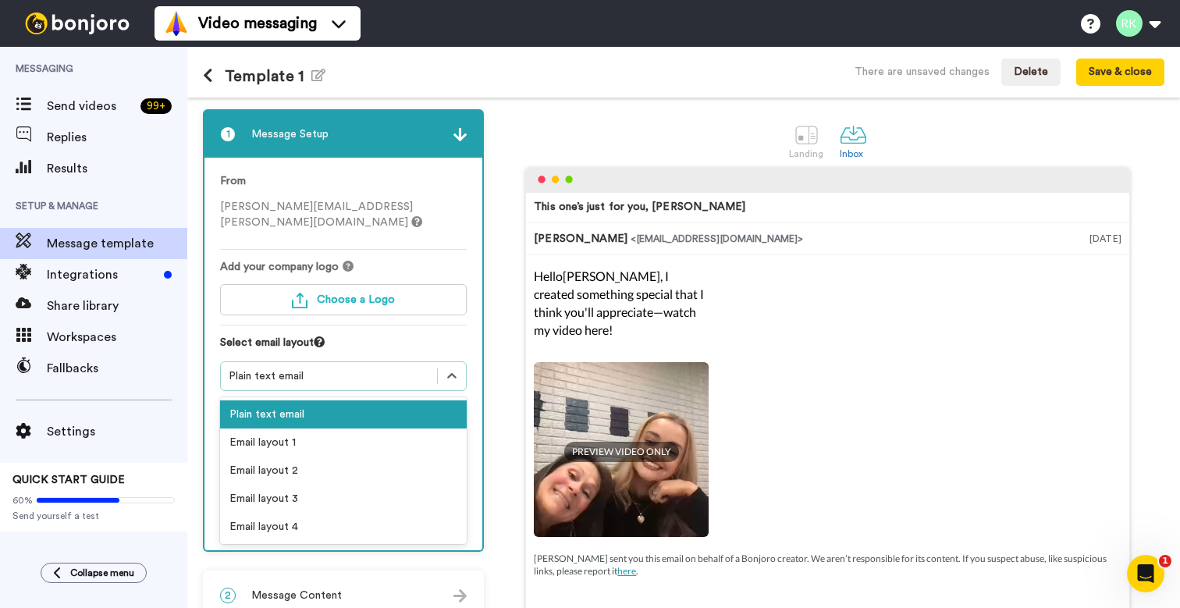
click at [408, 368] on div "Plain text email" at bounding box center [329, 376] width 201 height 16
click at [394, 428] on div "Email layout 1" at bounding box center [343, 442] width 247 height 28
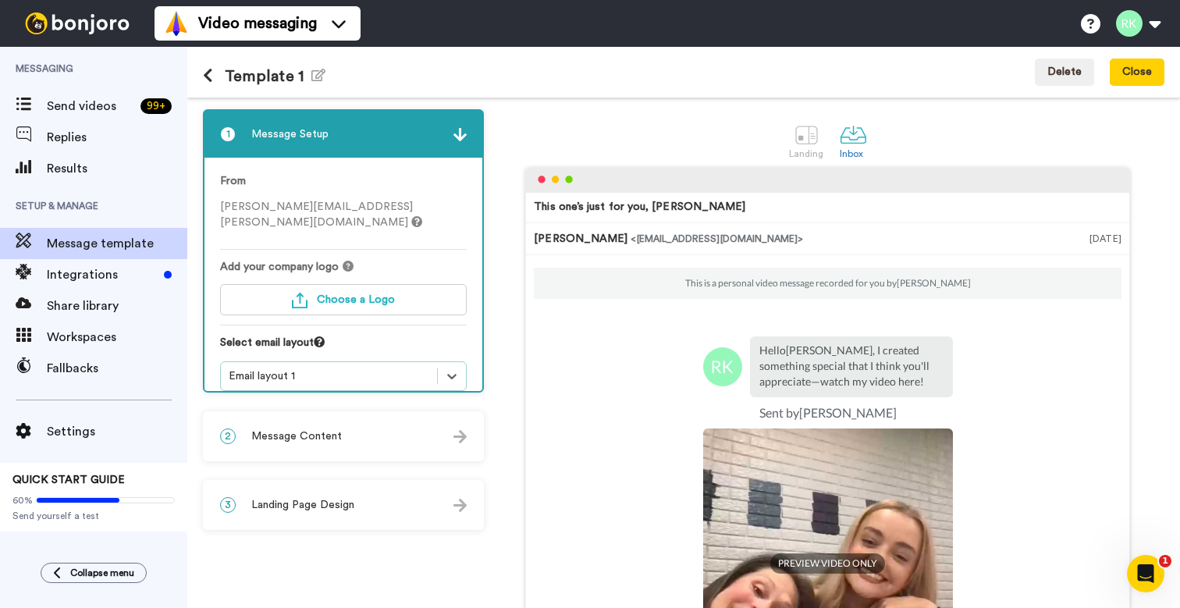
click at [411, 216] on icon at bounding box center [416, 221] width 11 height 11
click at [1143, 26] on button at bounding box center [1137, 23] width 59 height 34
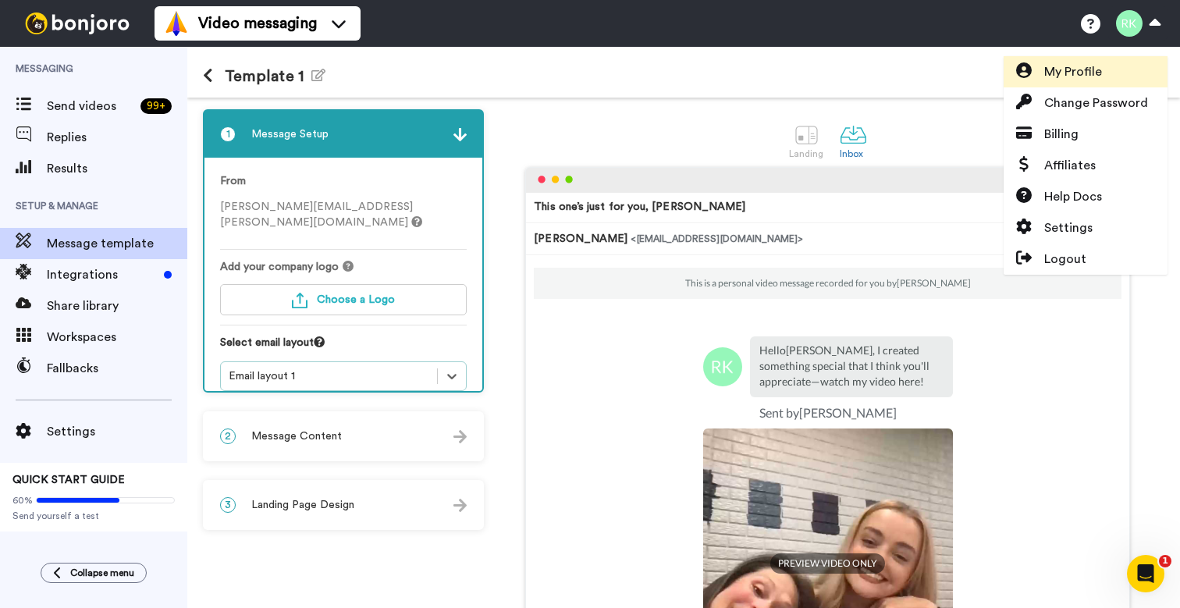
click at [1086, 73] on span "My Profile" at bounding box center [1073, 71] width 58 height 19
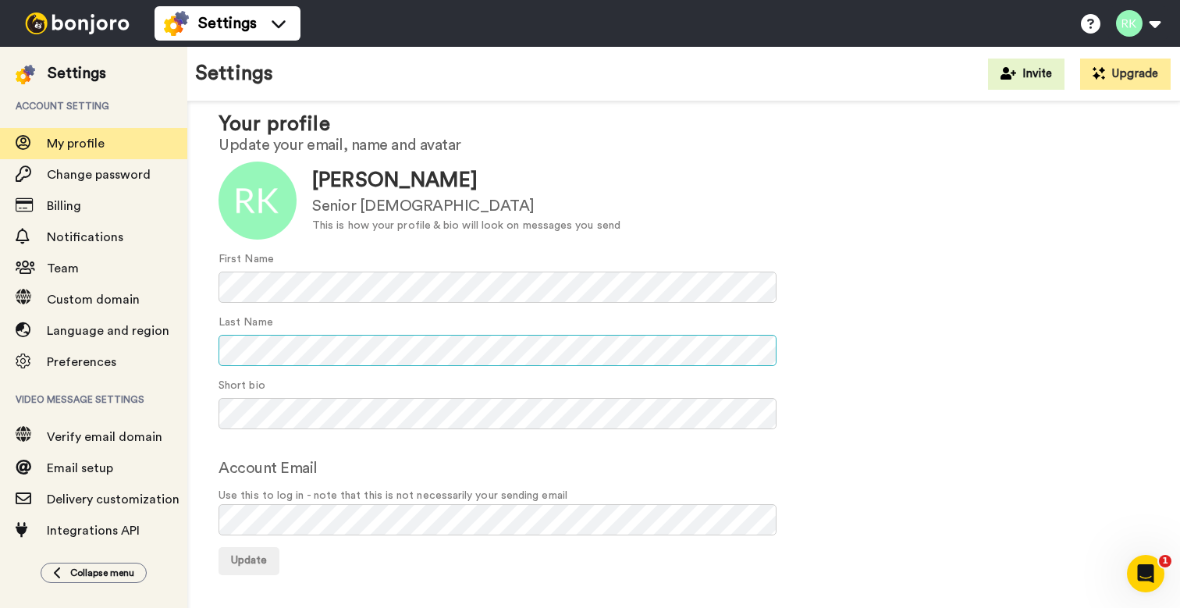
scroll to position [34, 0]
click at [268, 200] on div at bounding box center [258, 201] width 78 height 78
click at [261, 203] on div at bounding box center [258, 201] width 78 height 78
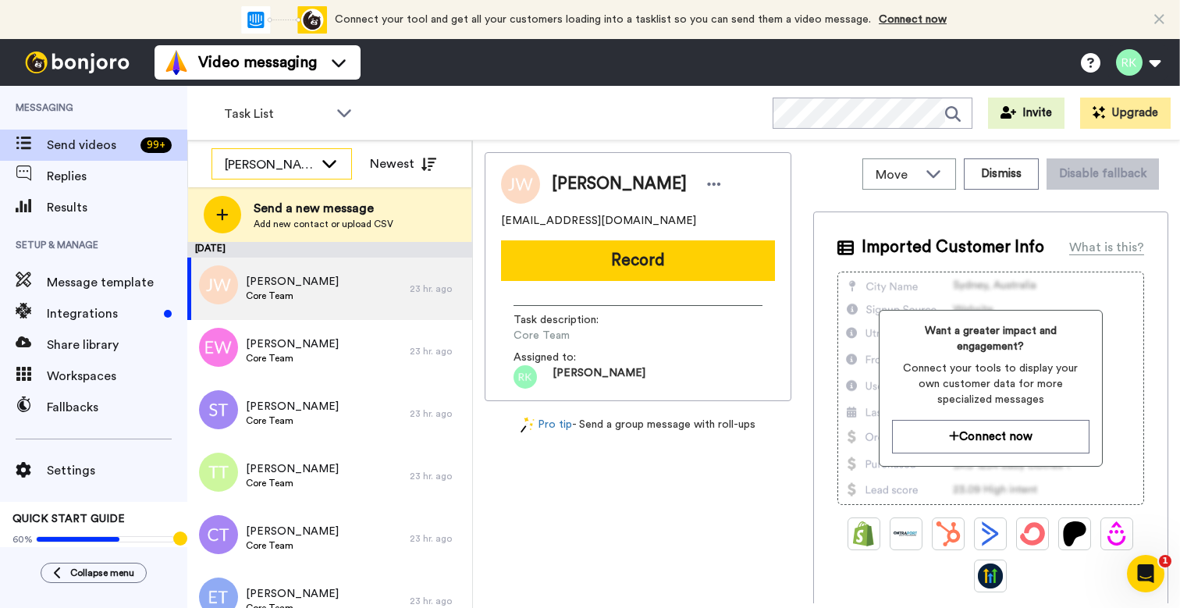
click at [333, 165] on icon at bounding box center [329, 163] width 19 height 16
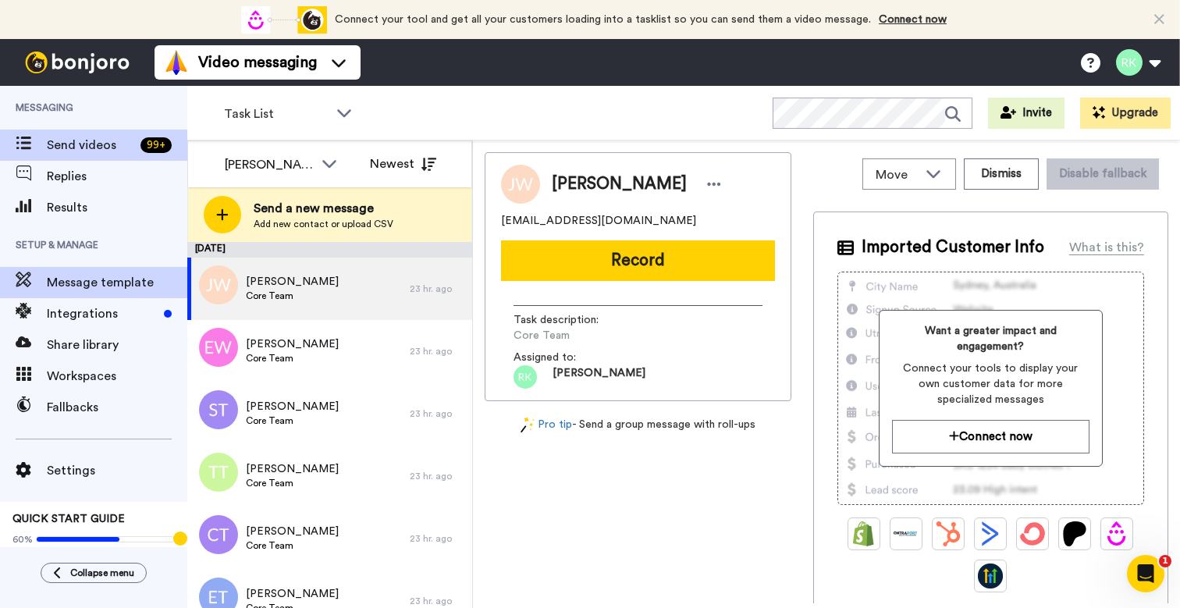
click at [110, 284] on span "Message template" at bounding box center [117, 282] width 140 height 19
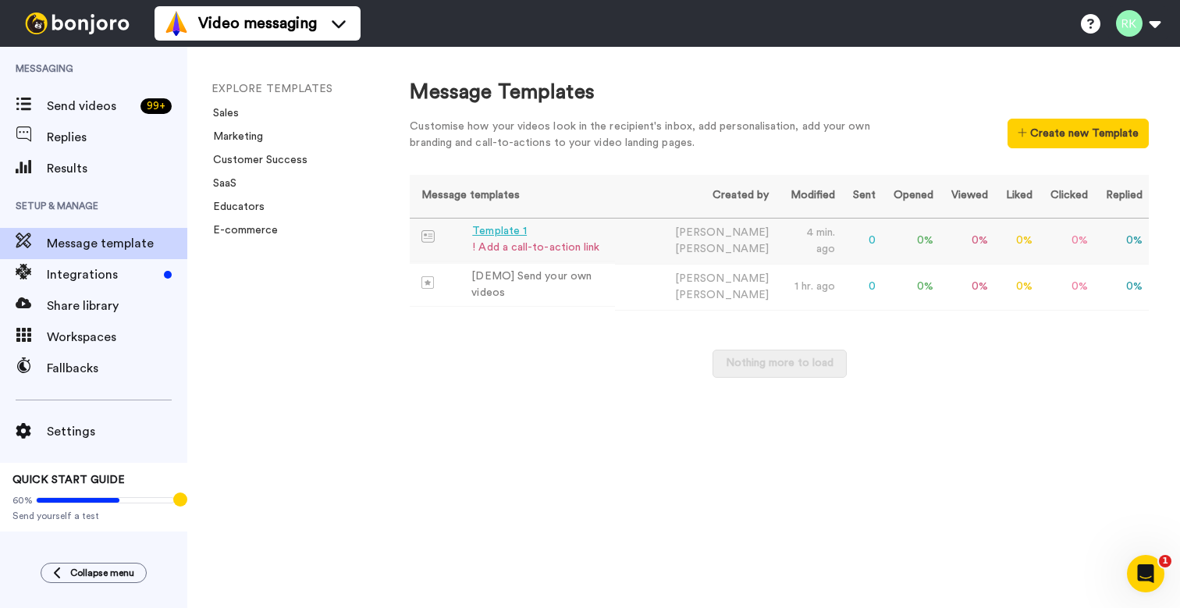
click at [531, 240] on div "! Add a call-to-action link" at bounding box center [535, 248] width 127 height 16
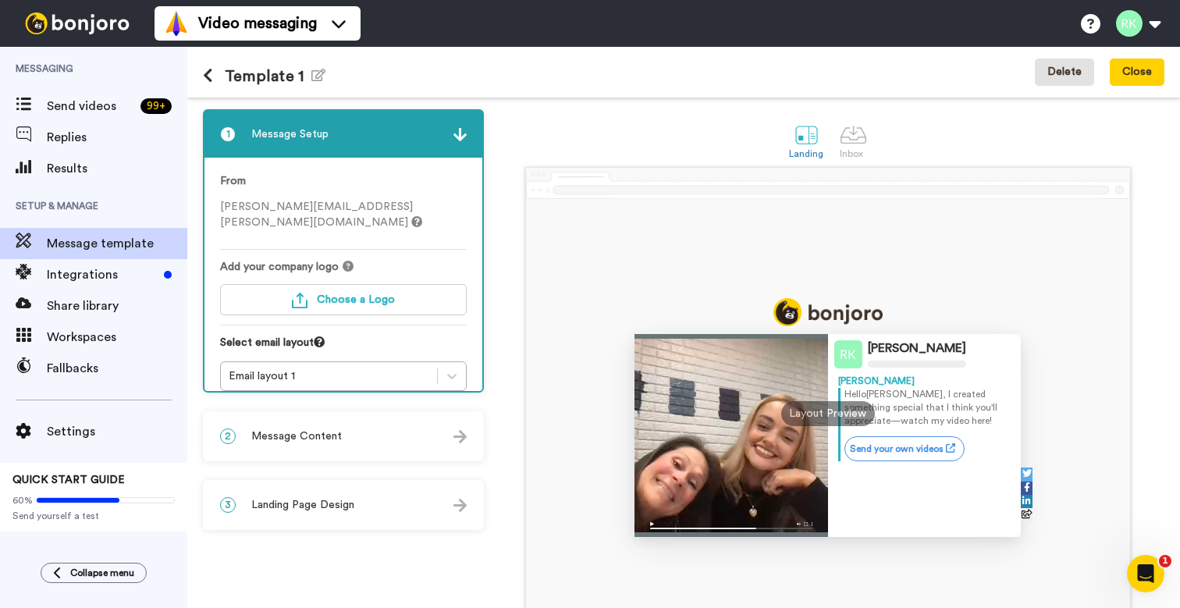
click at [1077, 71] on button "Delete" at bounding box center [1064, 73] width 59 height 28
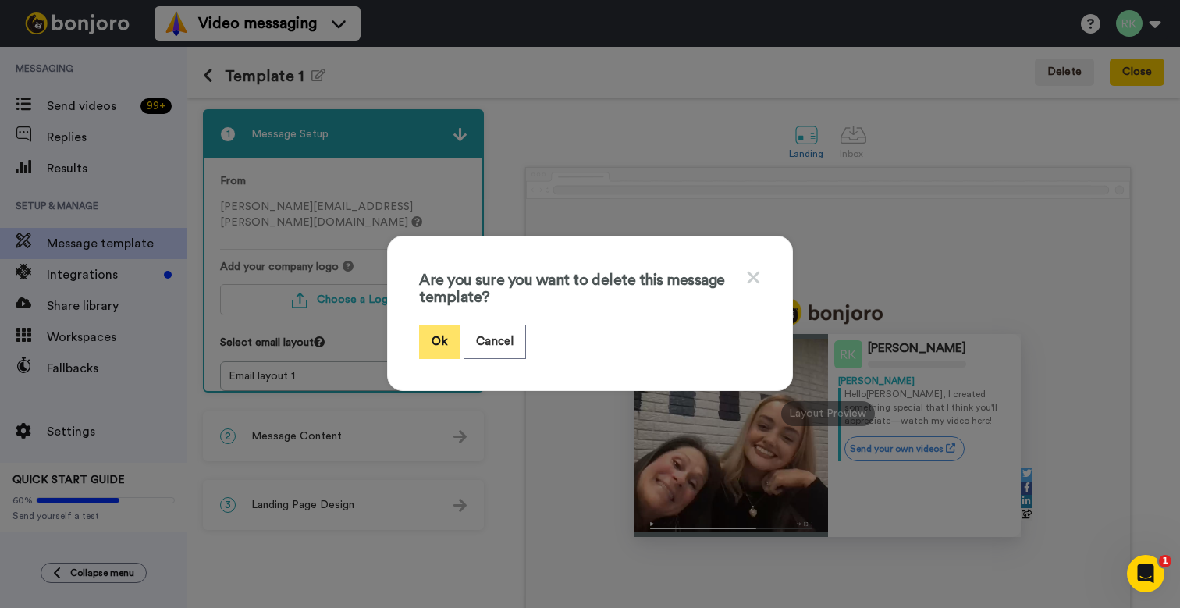
click at [441, 340] on button "Ok" at bounding box center [439, 342] width 41 height 34
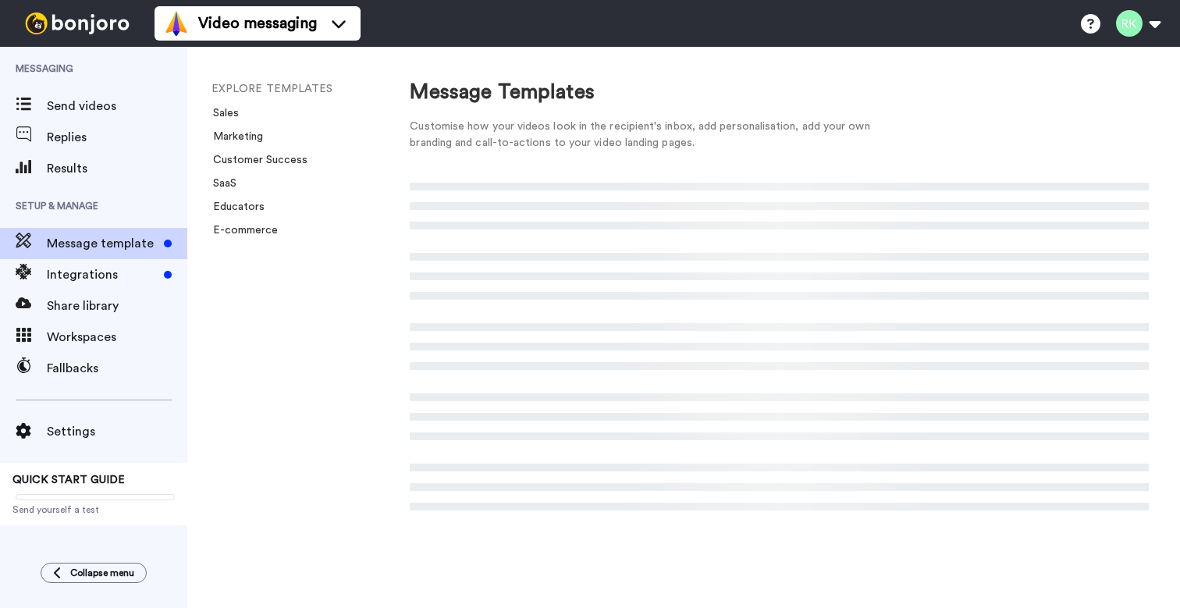
click at [441, 340] on div at bounding box center [779, 358] width 739 height 367
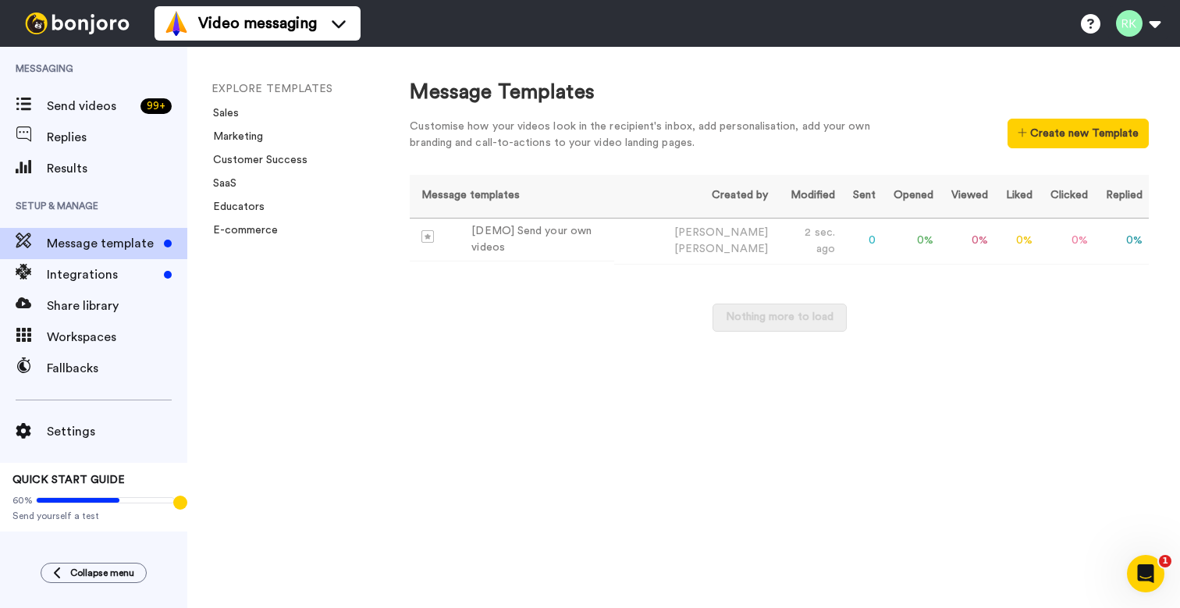
click at [70, 17] on img at bounding box center [77, 23] width 117 height 22
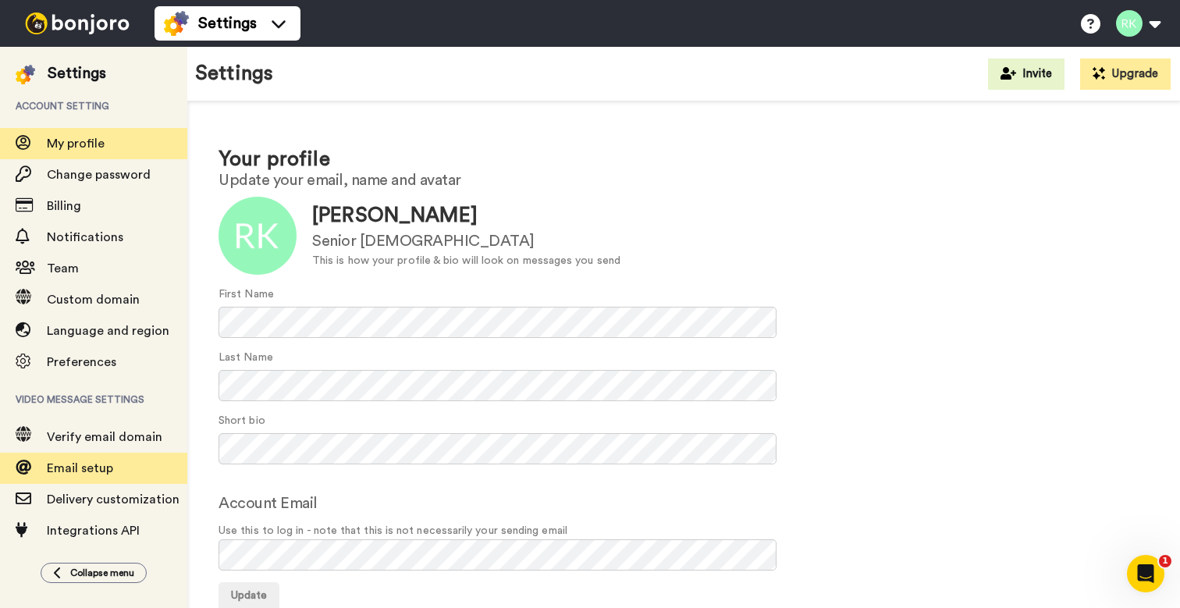
click at [101, 471] on span "Email setup" at bounding box center [80, 468] width 66 height 12
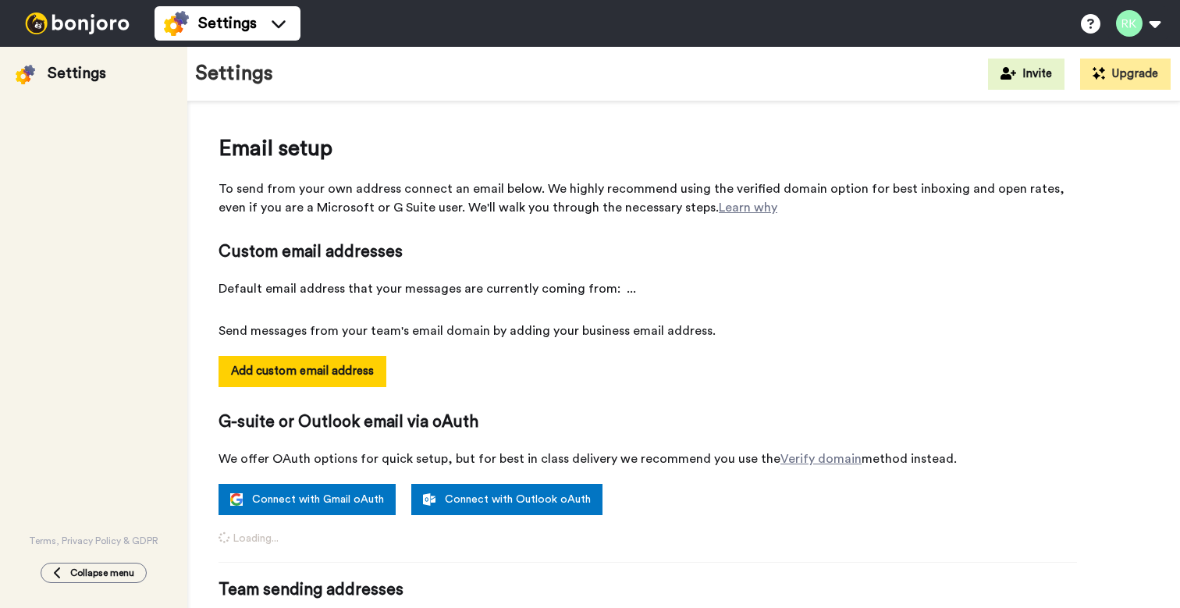
select select "164512"
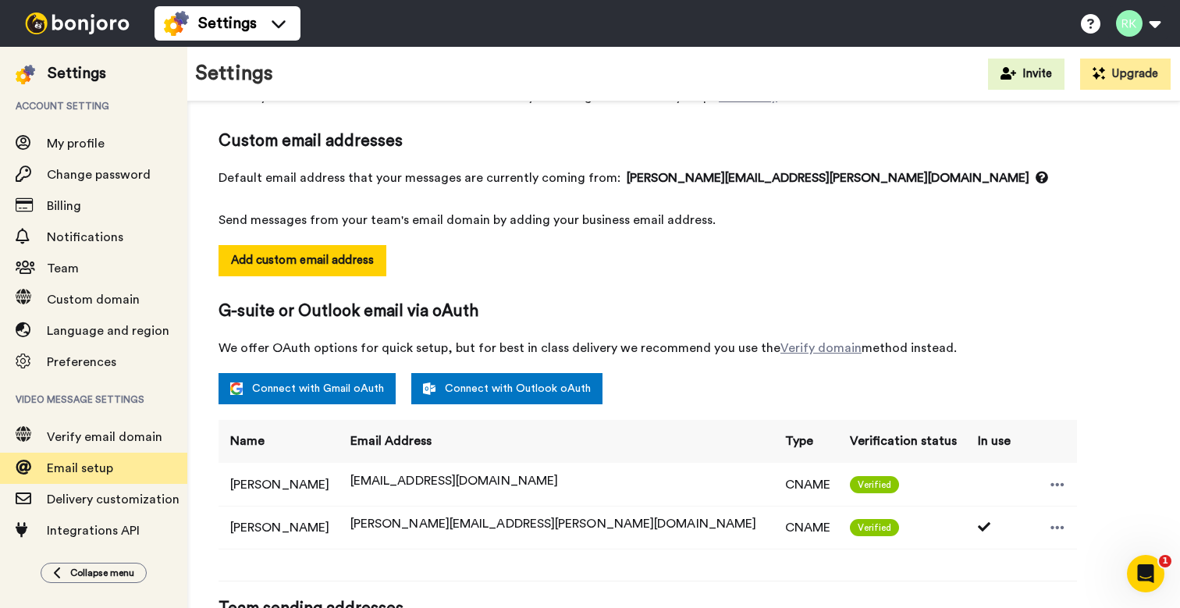
scroll to position [158, 0]
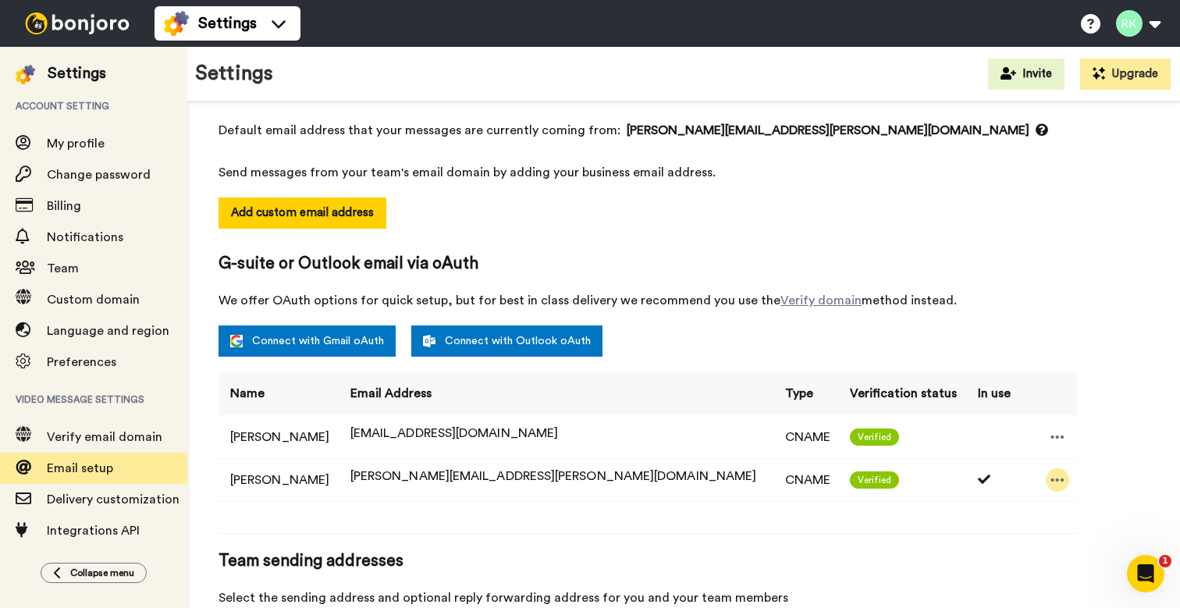
click at [1051, 479] on icon at bounding box center [1057, 479] width 13 height 3
click at [1042, 507] on li "Delete" at bounding box center [1055, 507] width 84 height 22
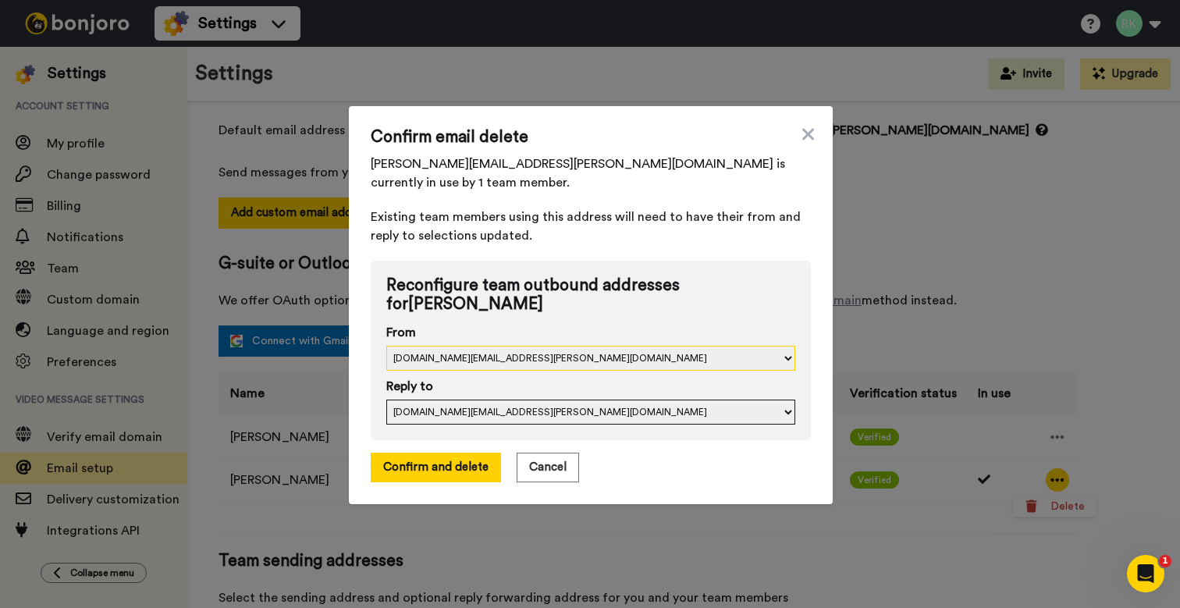
select select "164499"
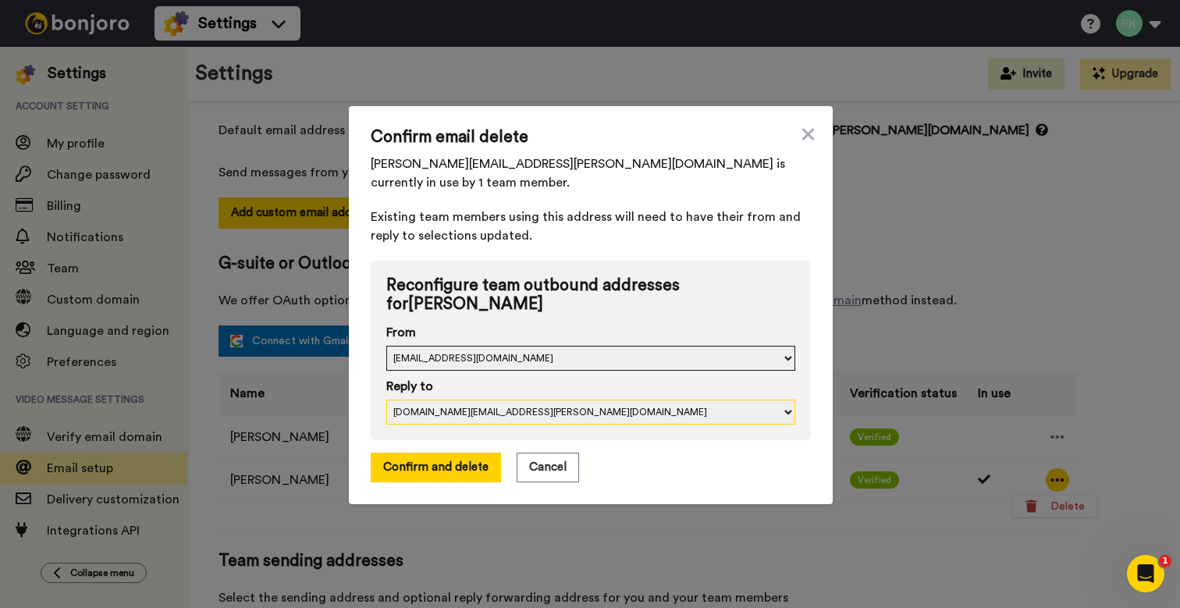
select select "164499"
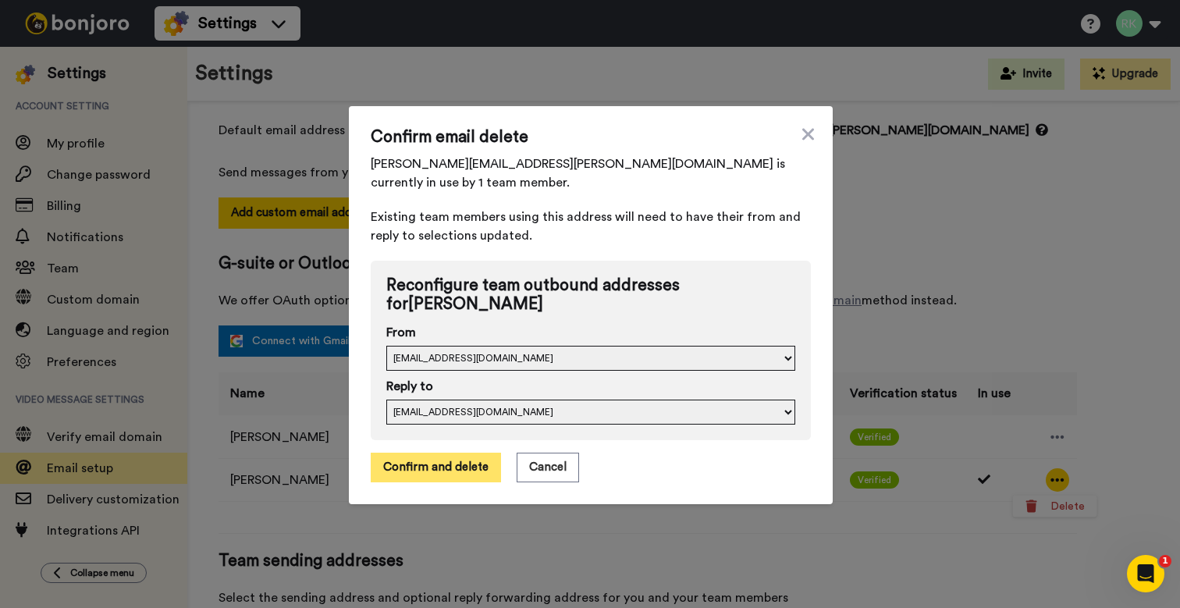
click at [452, 453] on button "Confirm and delete" at bounding box center [436, 468] width 130 height 30
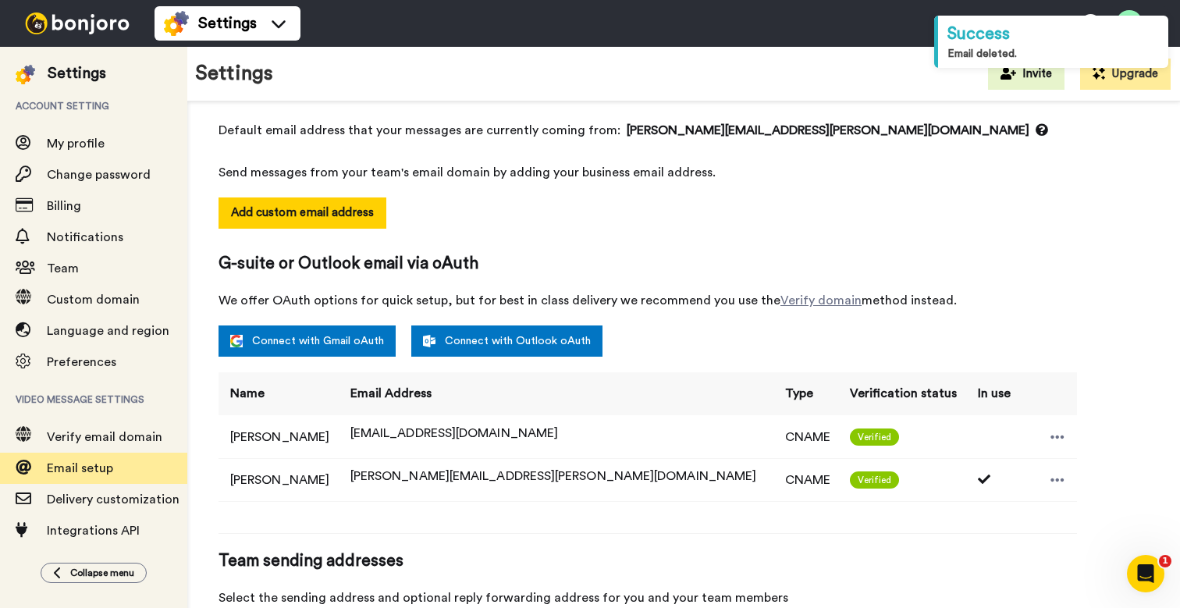
select select "164190"
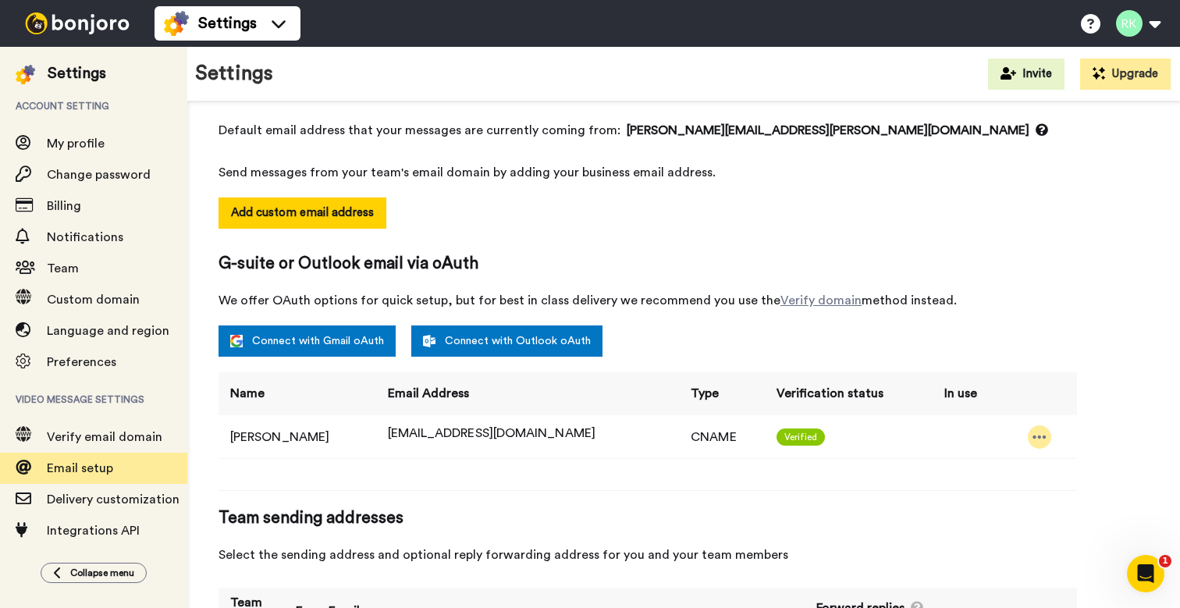
click at [1033, 437] on icon at bounding box center [1039, 436] width 13 height 3
click at [894, 435] on td "Verified" at bounding box center [849, 436] width 168 height 43
click at [679, 433] on td "CNAME" at bounding box center [721, 436] width 85 height 43
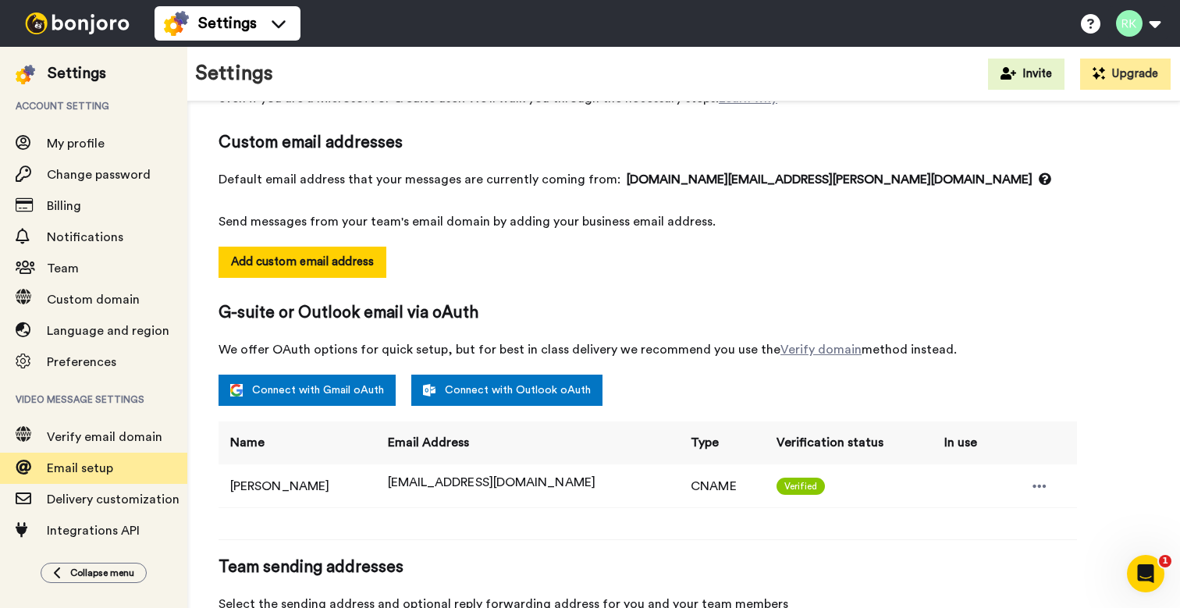
scroll to position [115, 0]
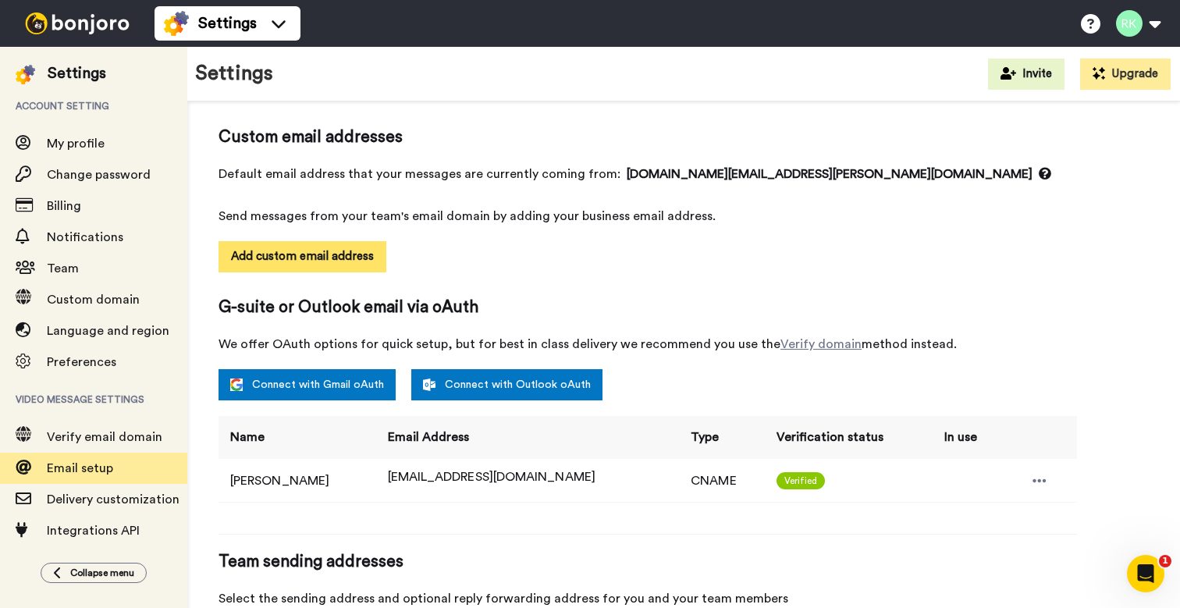
click at [336, 264] on button "Add custom email address" at bounding box center [303, 256] width 168 height 31
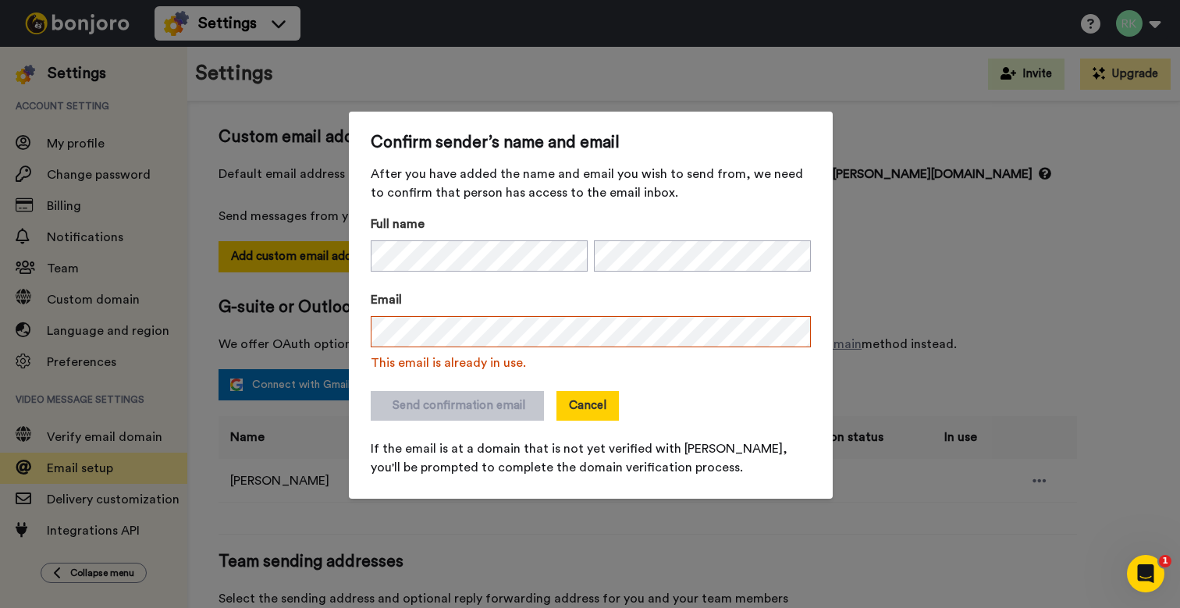
click at [588, 403] on button "Cancel" at bounding box center [587, 406] width 62 height 30
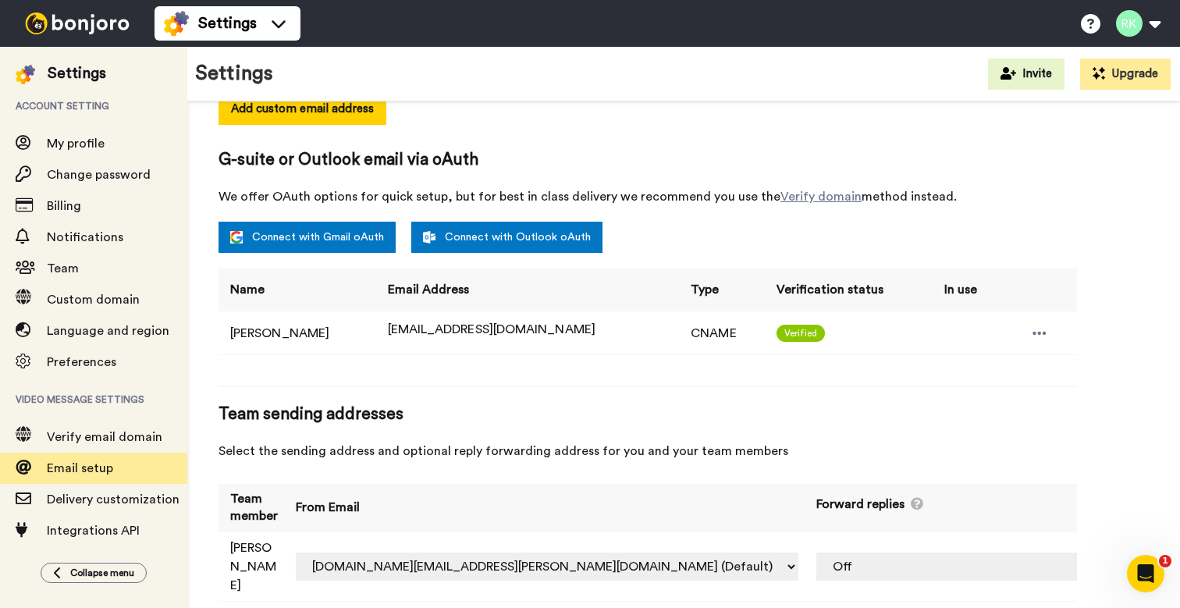
scroll to position [261, 0]
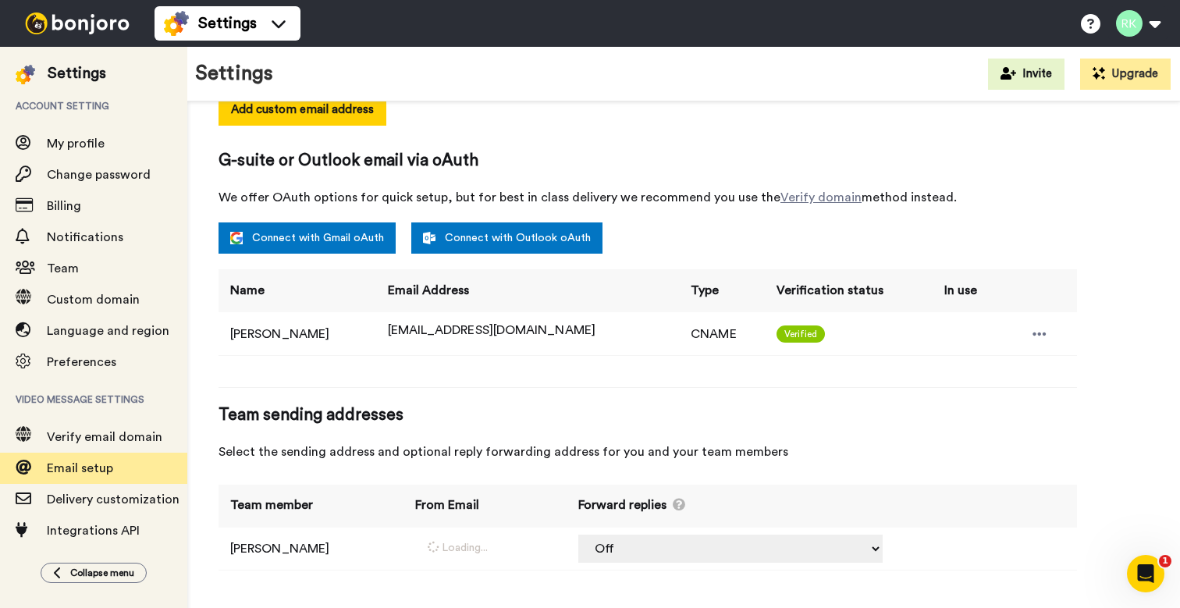
select select "164499"
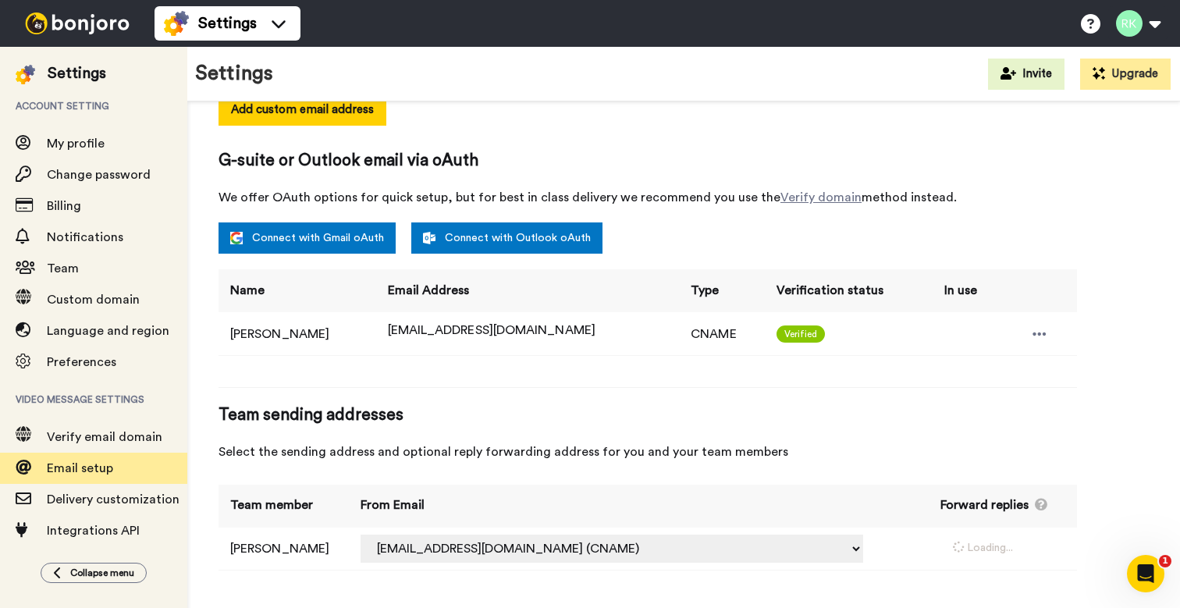
select select "164499"
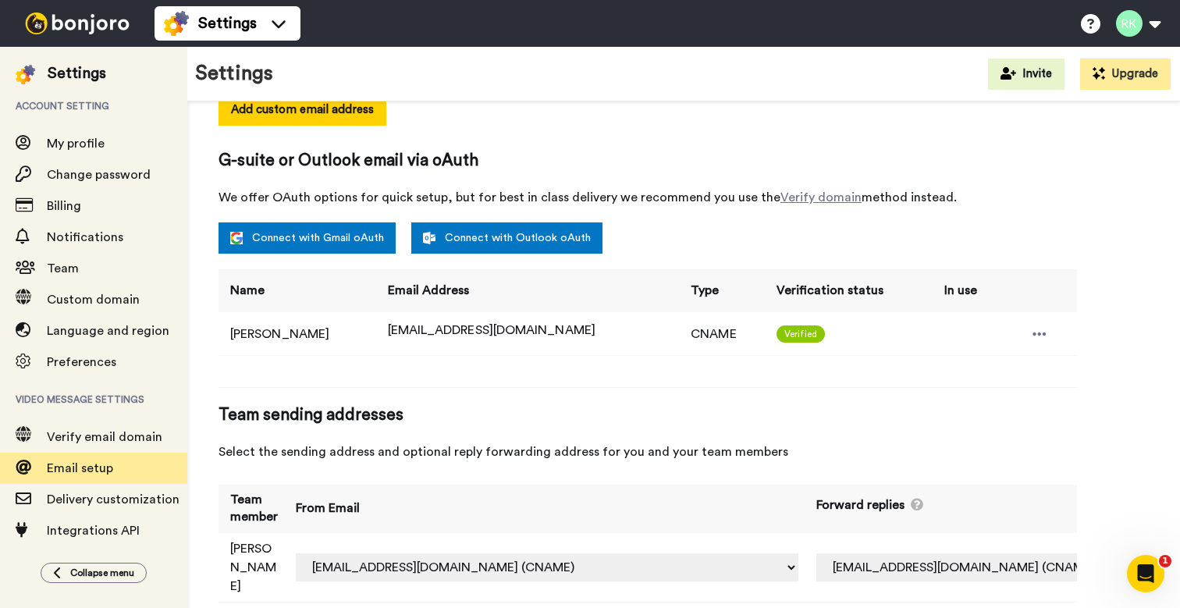
click at [823, 426] on span "Team sending addresses" at bounding box center [648, 414] width 859 height 23
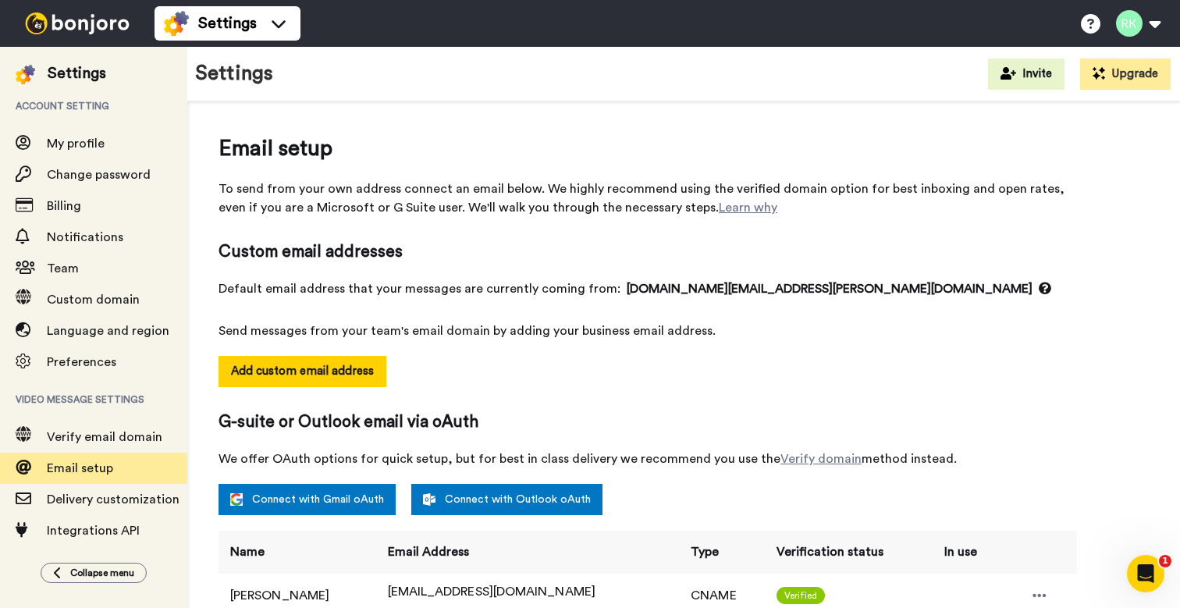
scroll to position [0, 0]
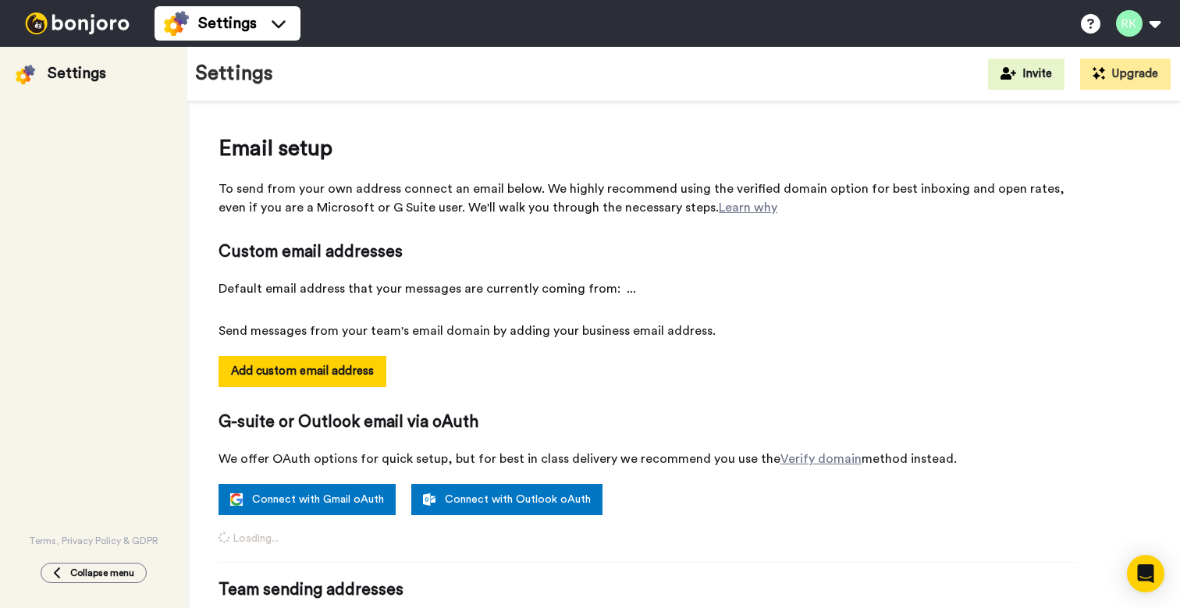
select select "164499"
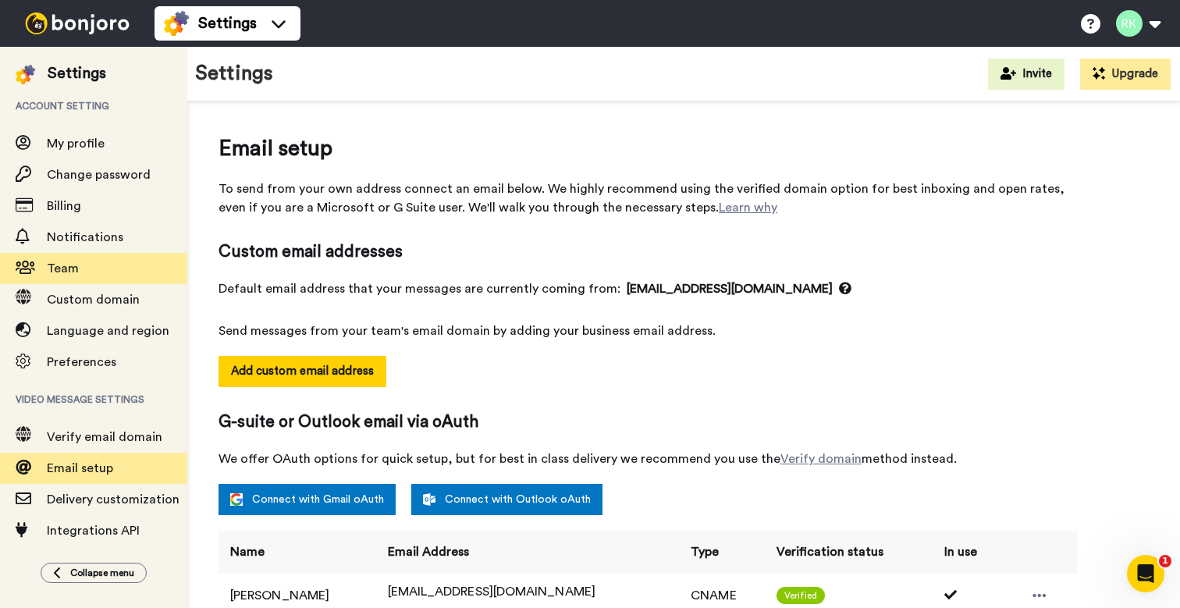
click at [80, 278] on span "Team" at bounding box center [117, 268] width 140 height 19
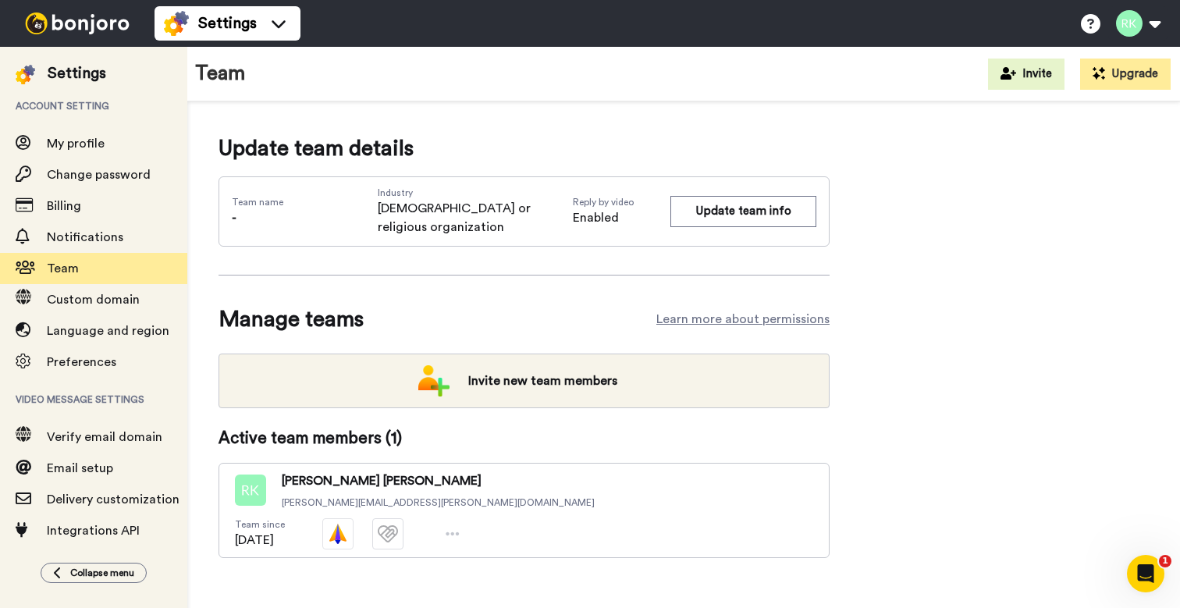
click at [72, 23] on img at bounding box center [77, 23] width 117 height 22
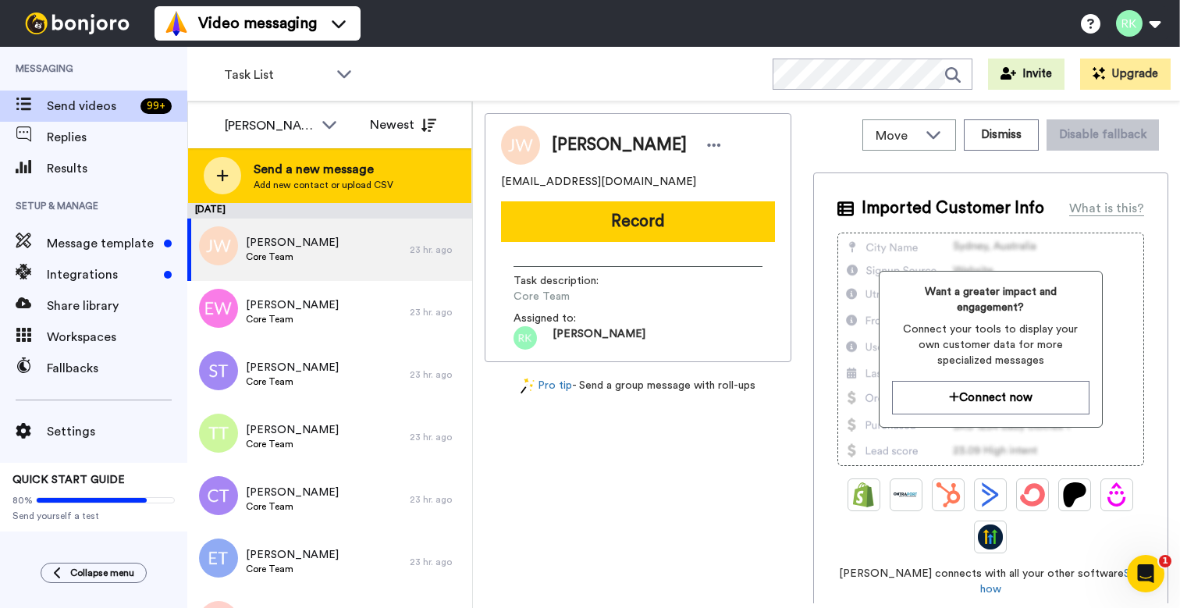
click at [281, 173] on span "Send a new message" at bounding box center [324, 169] width 140 height 19
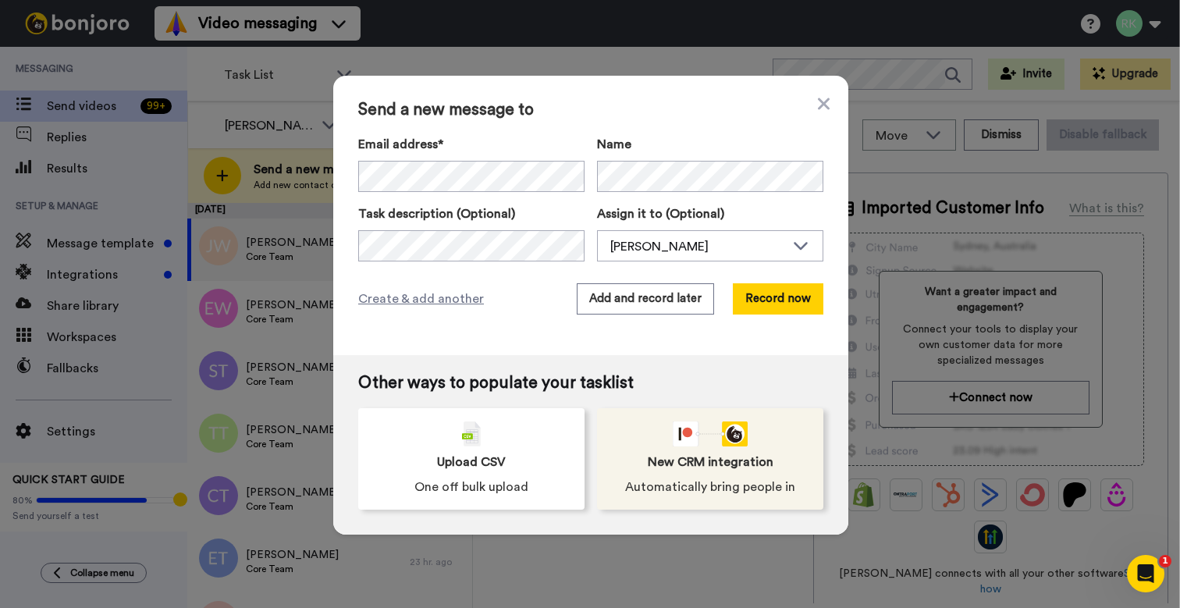
click at [678, 446] on div "New CRM integration Automatically bring people in" at bounding box center [710, 458] width 226 height 101
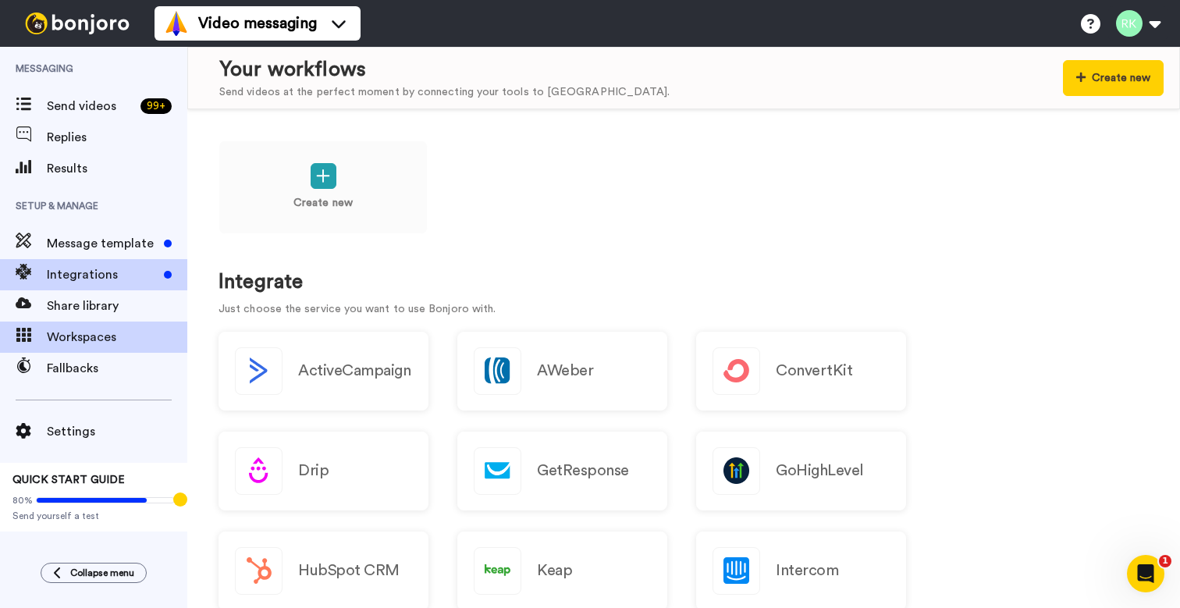
click at [105, 350] on div "Workspaces" at bounding box center [93, 337] width 187 height 31
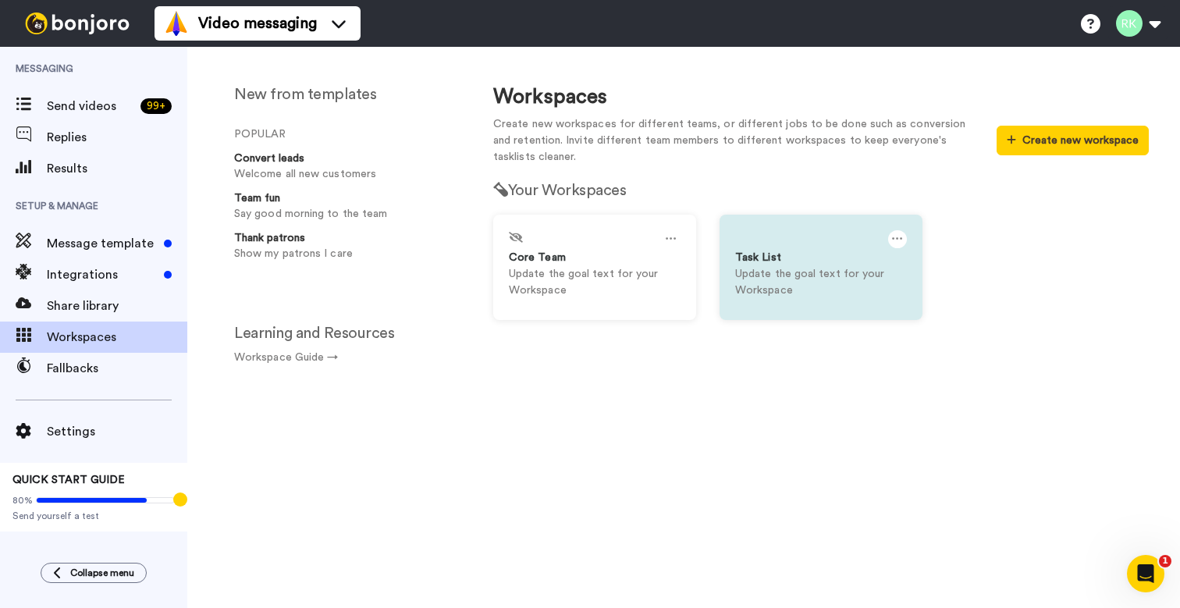
click at [791, 270] on p "Update the goal text for your Workspace" at bounding box center [821, 282] width 172 height 33
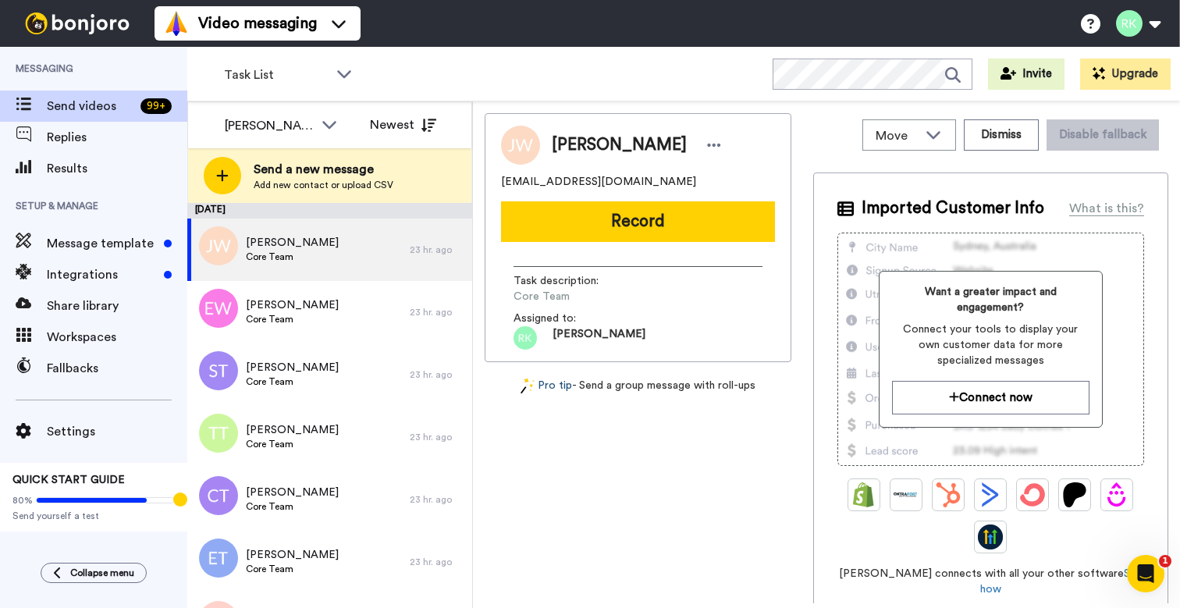
click at [566, 389] on link "Pro tip" at bounding box center [547, 386] width 52 height 16
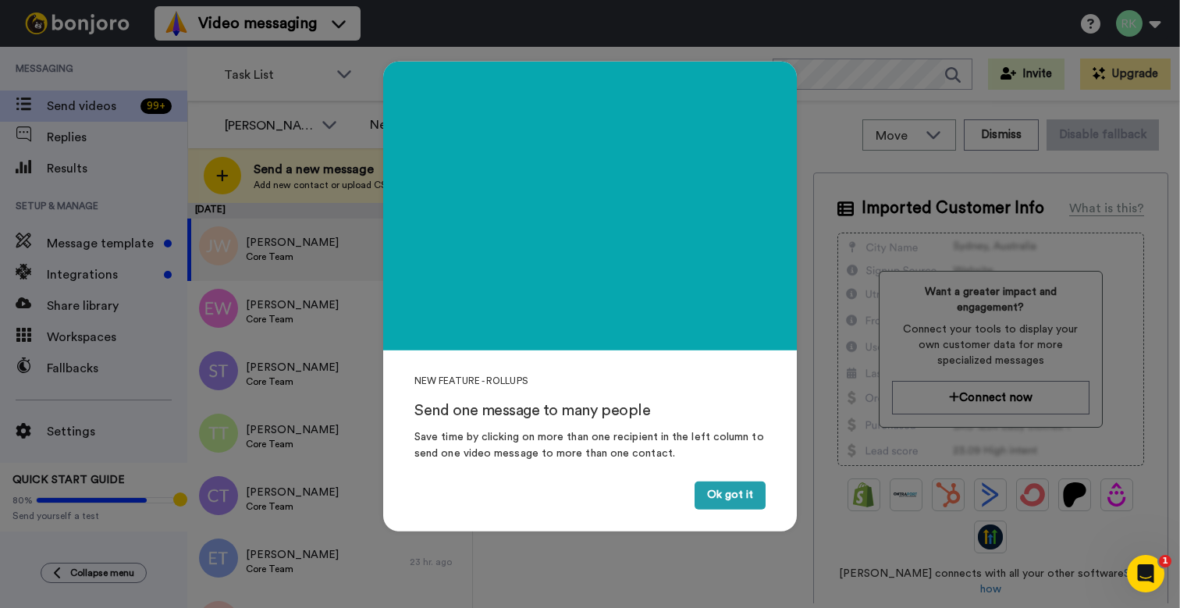
click at [734, 497] on button "Ok got it" at bounding box center [730, 496] width 71 height 28
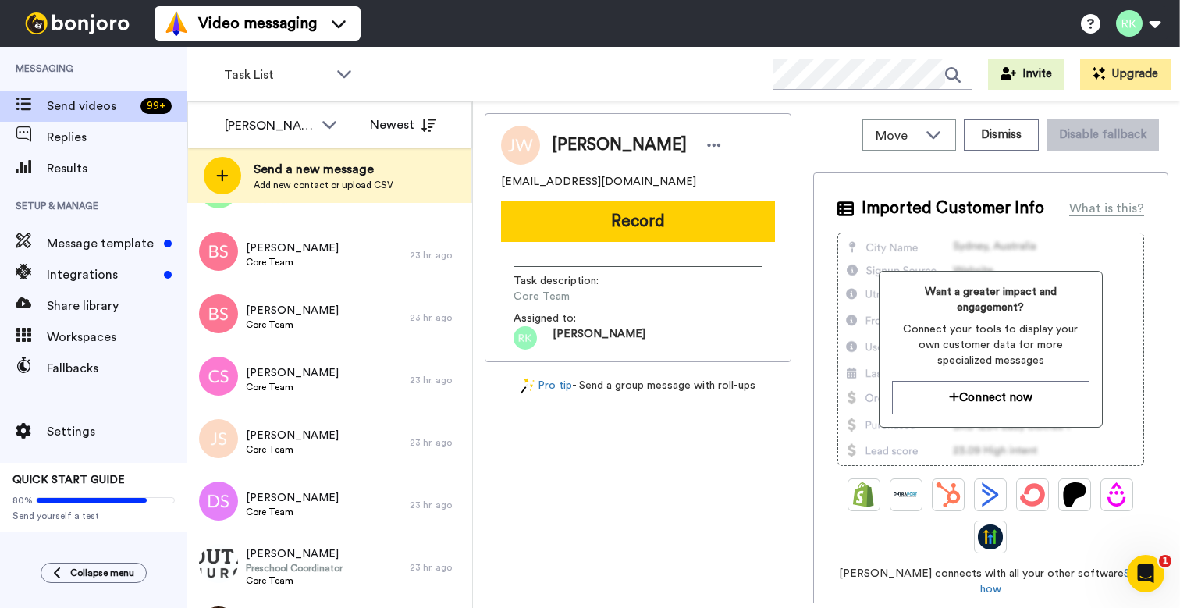
scroll to position [2768, 0]
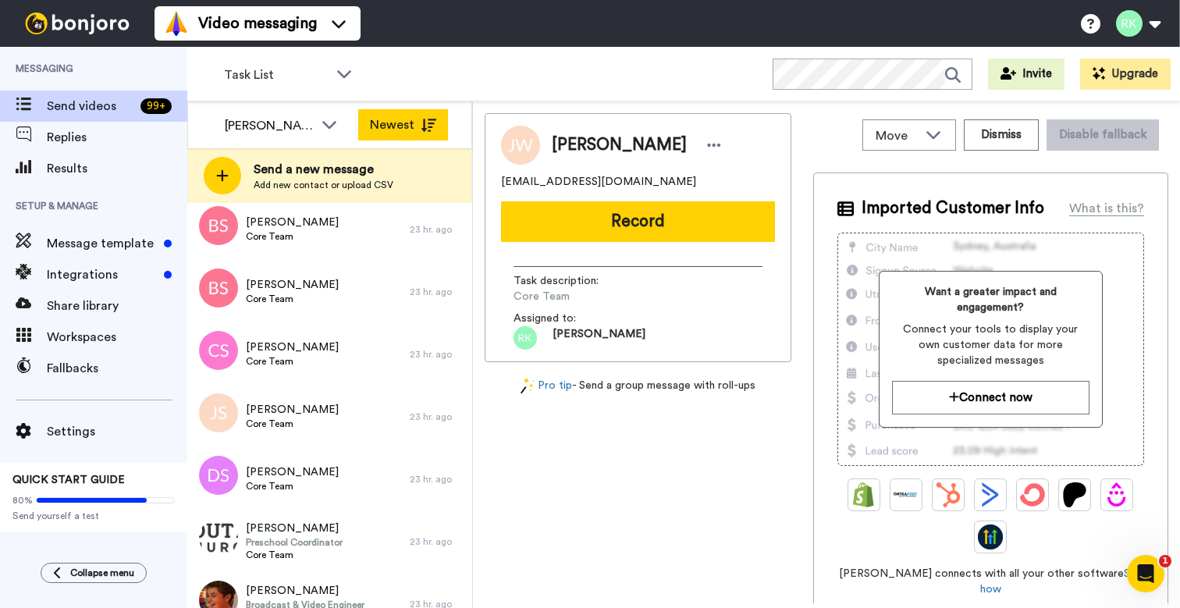
click at [434, 135] on button "Newest" at bounding box center [403, 124] width 90 height 31
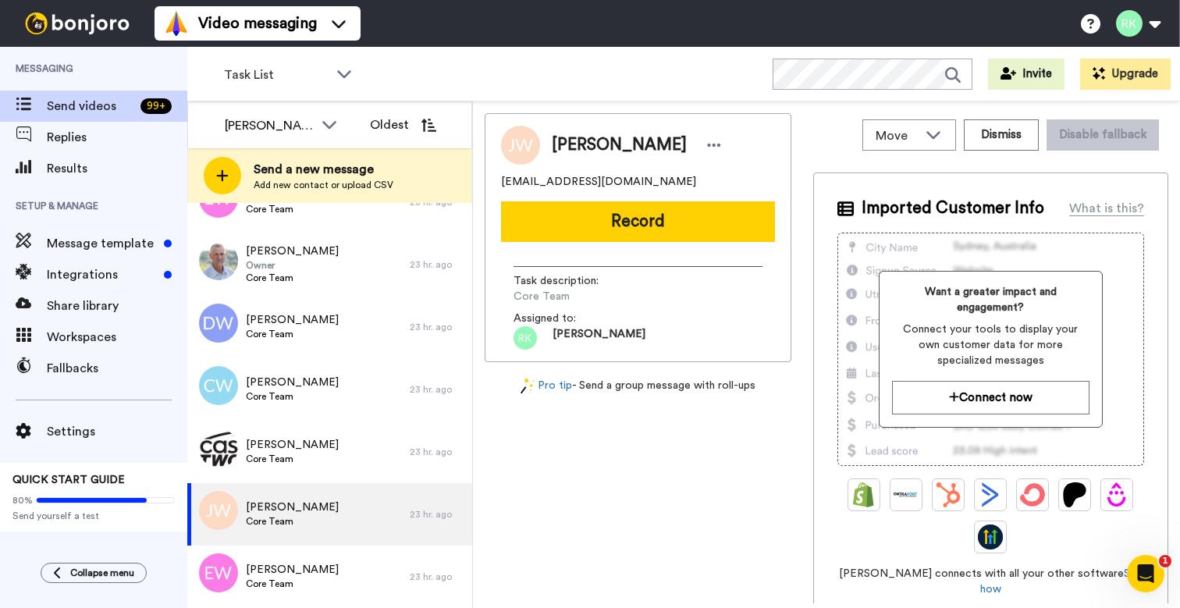
scroll to position [40257, 0]
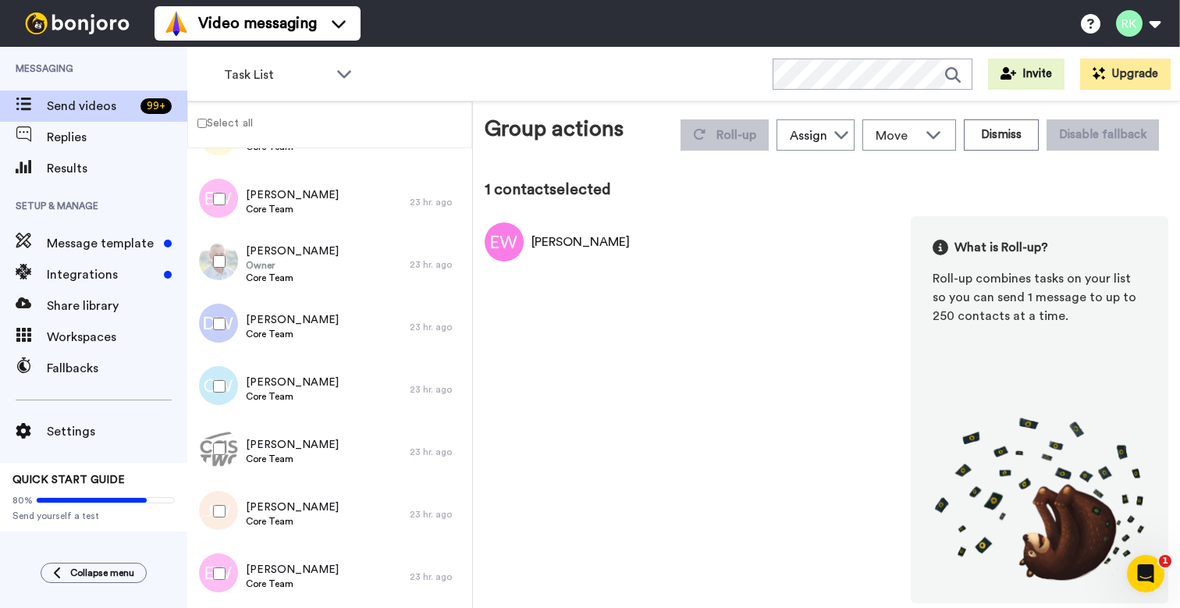
scroll to position [40202, 0]
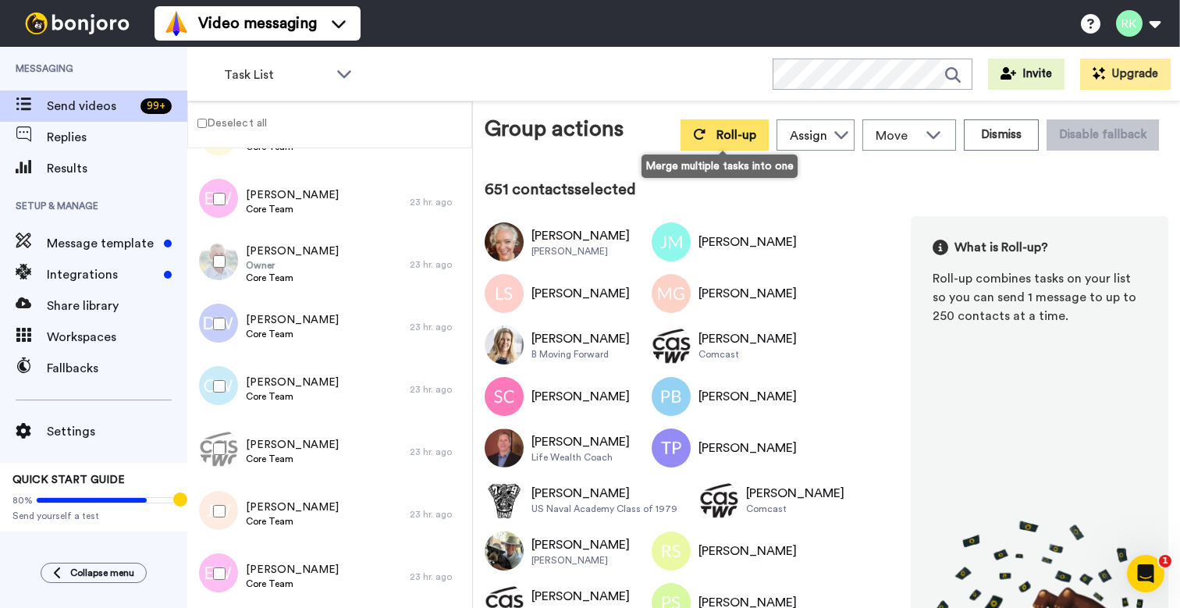
click at [743, 131] on span "Roll-up" at bounding box center [736, 135] width 40 height 12
click at [728, 137] on span "Roll-up" at bounding box center [736, 135] width 40 height 12
click at [725, 133] on span "Roll-up" at bounding box center [736, 135] width 40 height 12
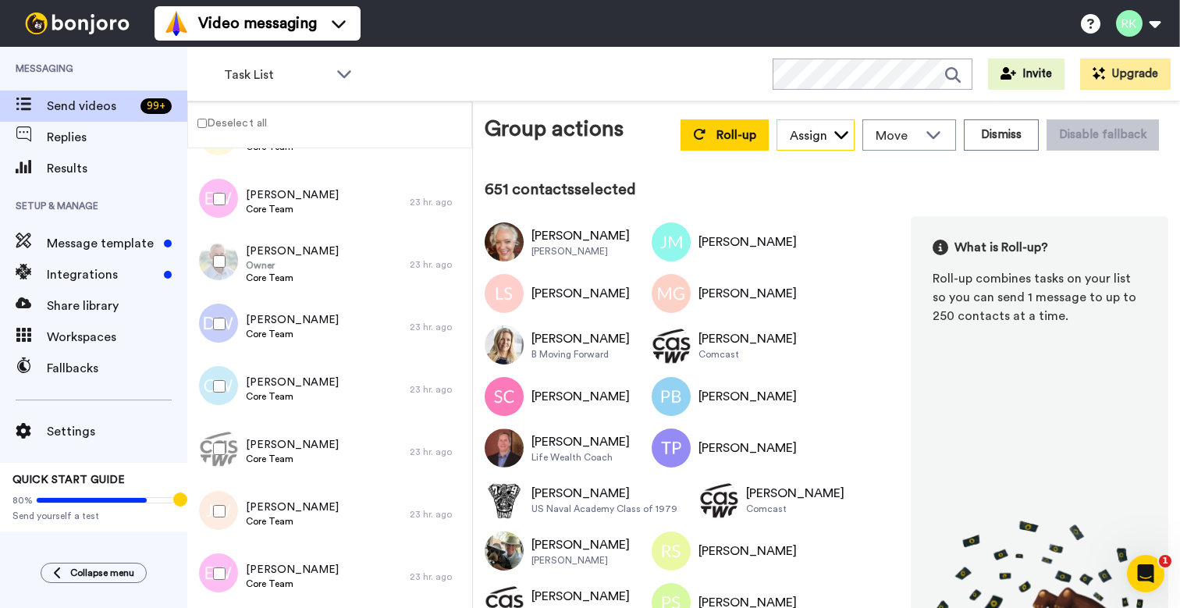
click at [810, 134] on div "Assign" at bounding box center [808, 135] width 37 height 19
click at [813, 171] on span "[PERSON_NAME]" at bounding box center [833, 170] width 112 height 16
click at [900, 132] on span "Move" at bounding box center [897, 135] width 42 height 19
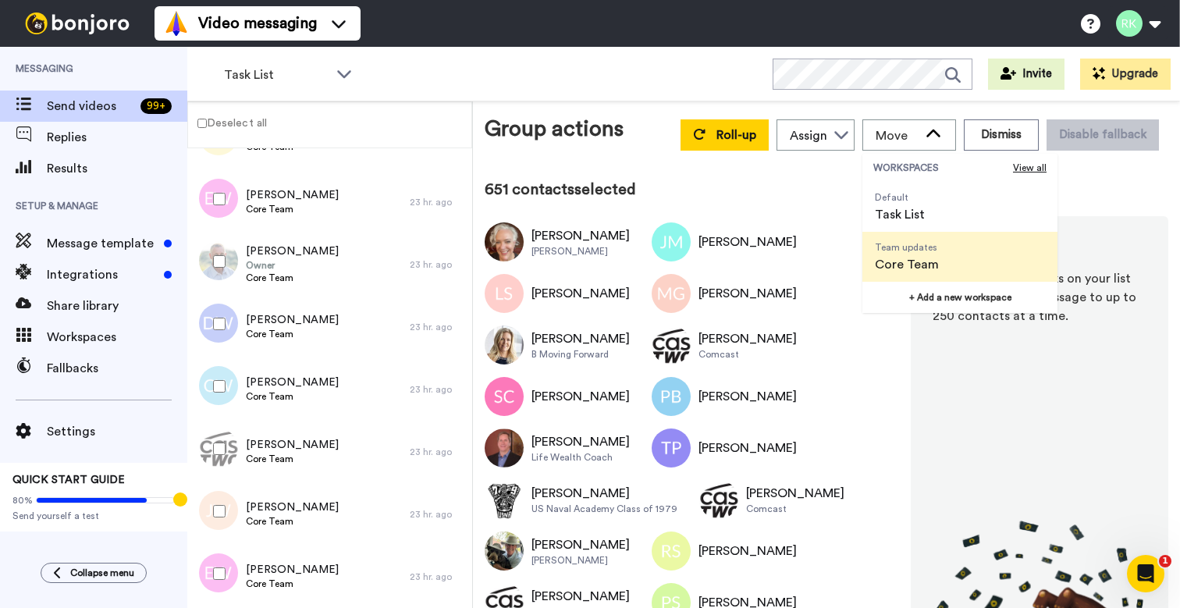
click at [915, 264] on span "Core Team" at bounding box center [907, 264] width 64 height 19
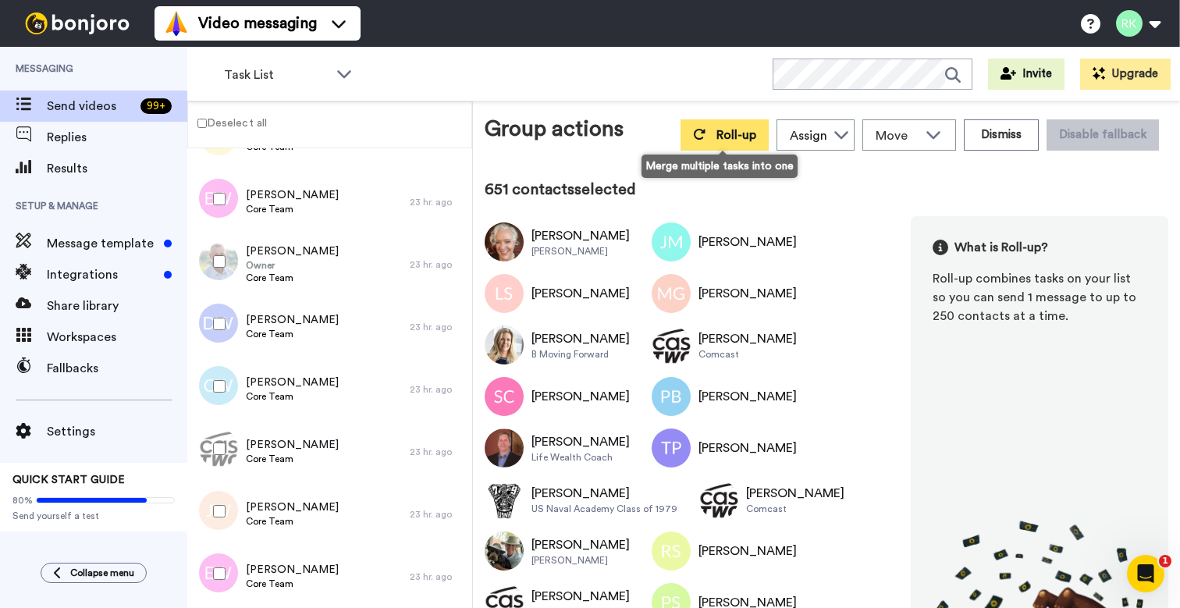
click at [734, 138] on span "Roll-up" at bounding box center [736, 135] width 40 height 12
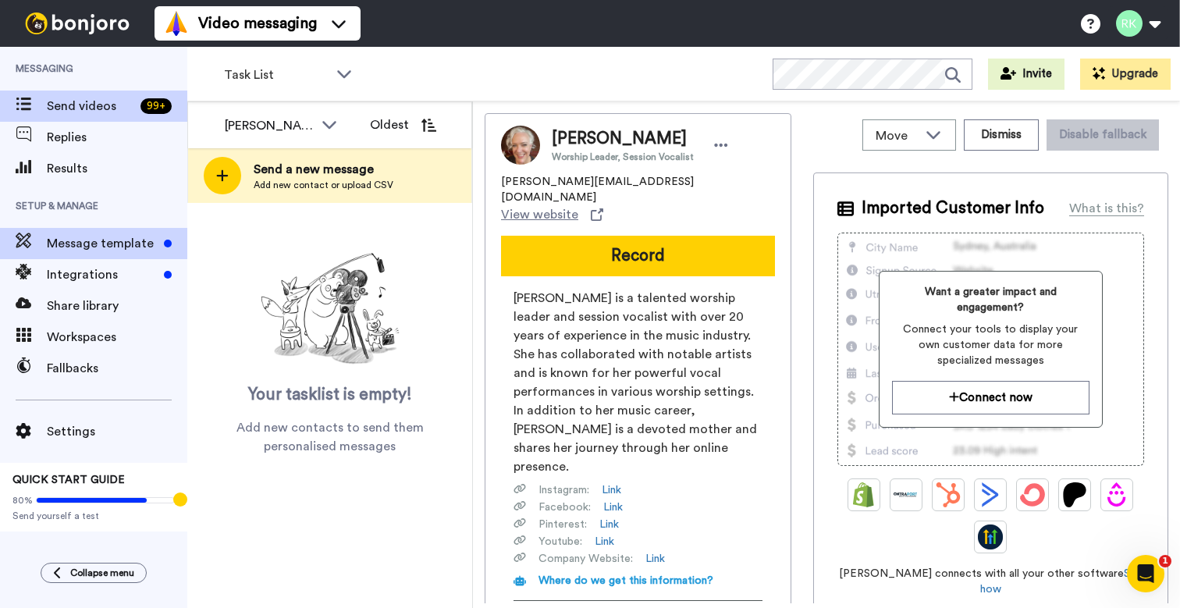
click at [105, 243] on span "Message template" at bounding box center [102, 243] width 111 height 19
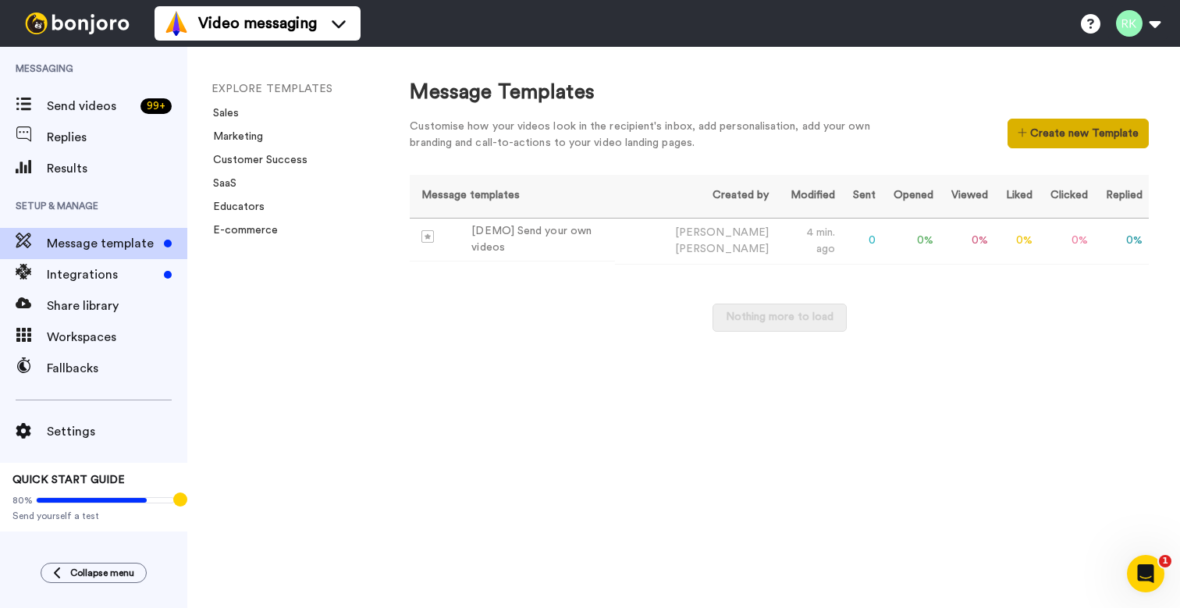
click at [1041, 145] on button "Create new Template" at bounding box center [1078, 134] width 141 height 30
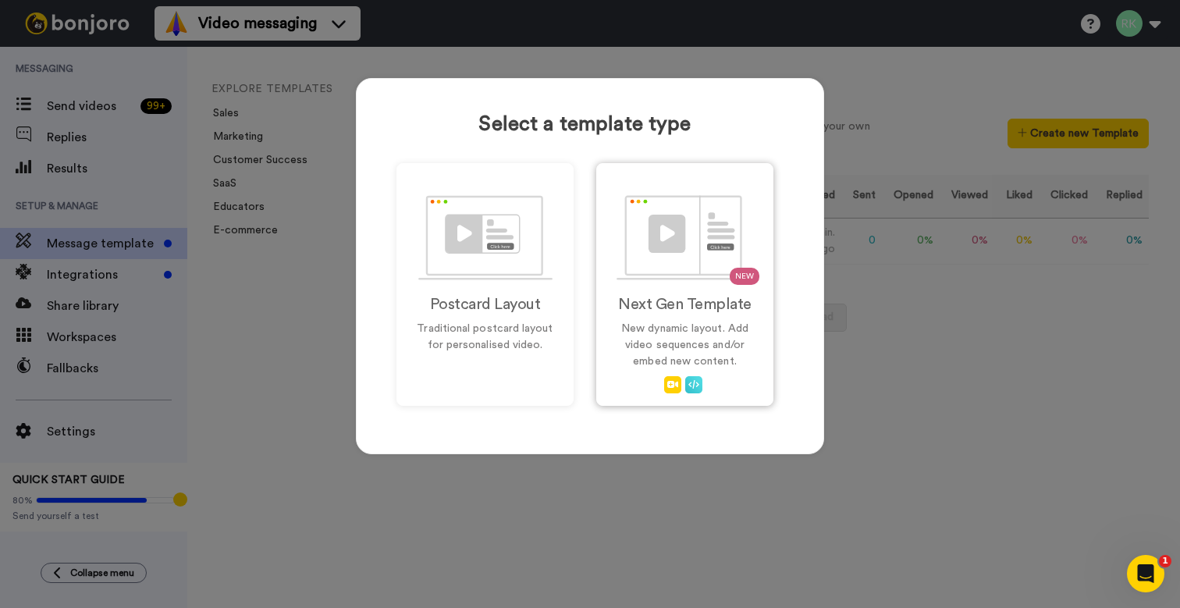
click at [709, 301] on h2 "Next Gen Template" at bounding box center [685, 304] width 144 height 17
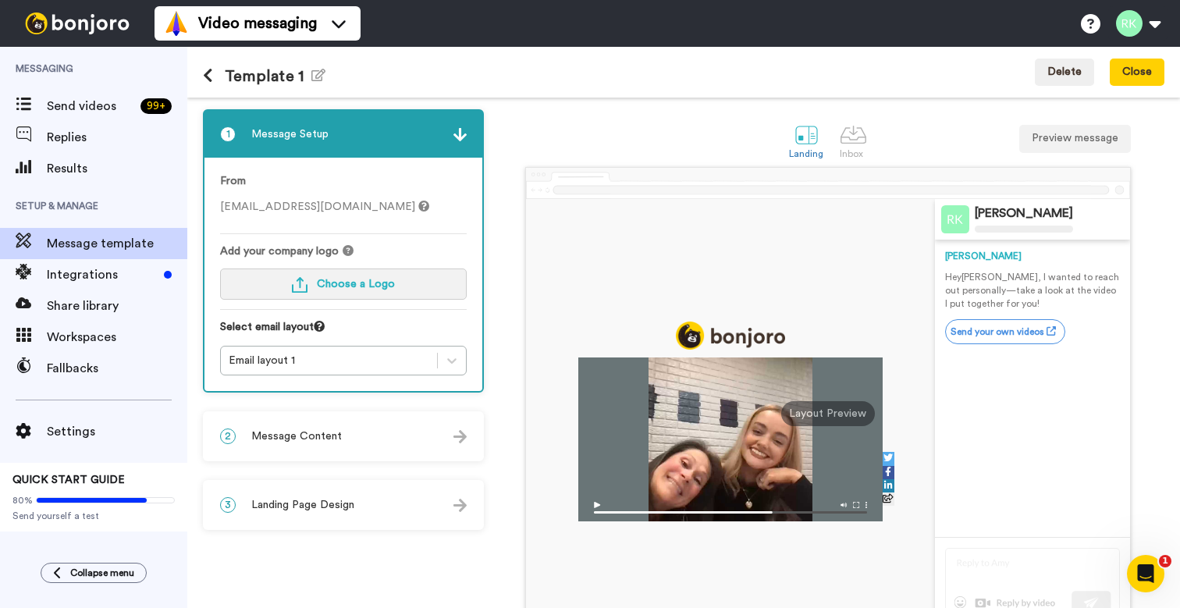
click at [374, 285] on span "Choose a Logo" at bounding box center [356, 284] width 78 height 11
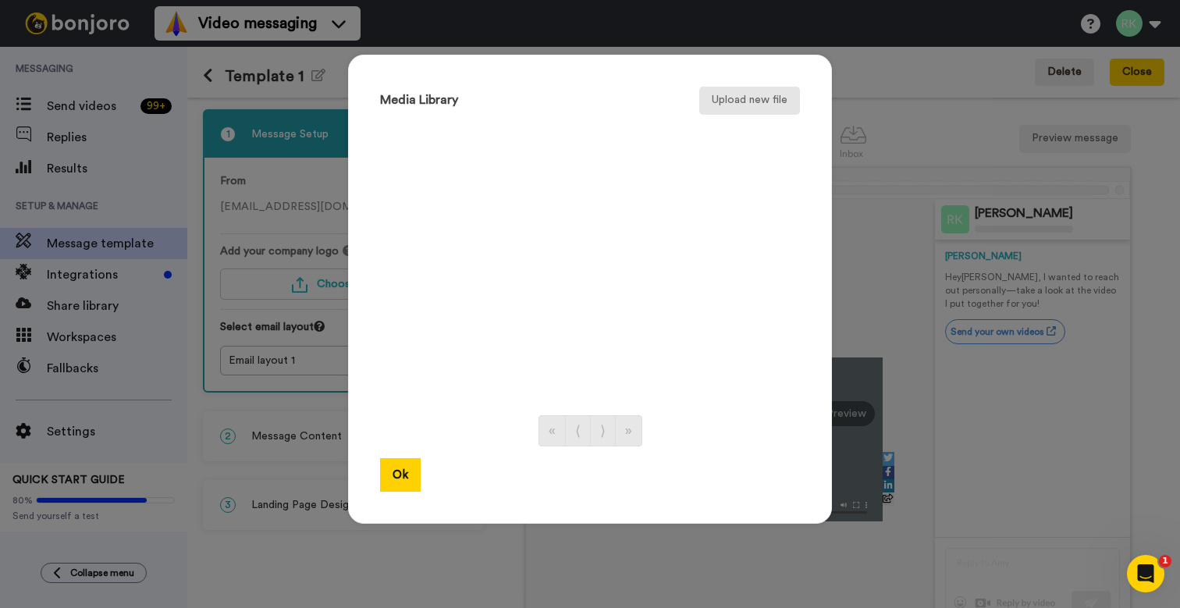
click at [748, 108] on button "Upload new file" at bounding box center [749, 101] width 101 height 28
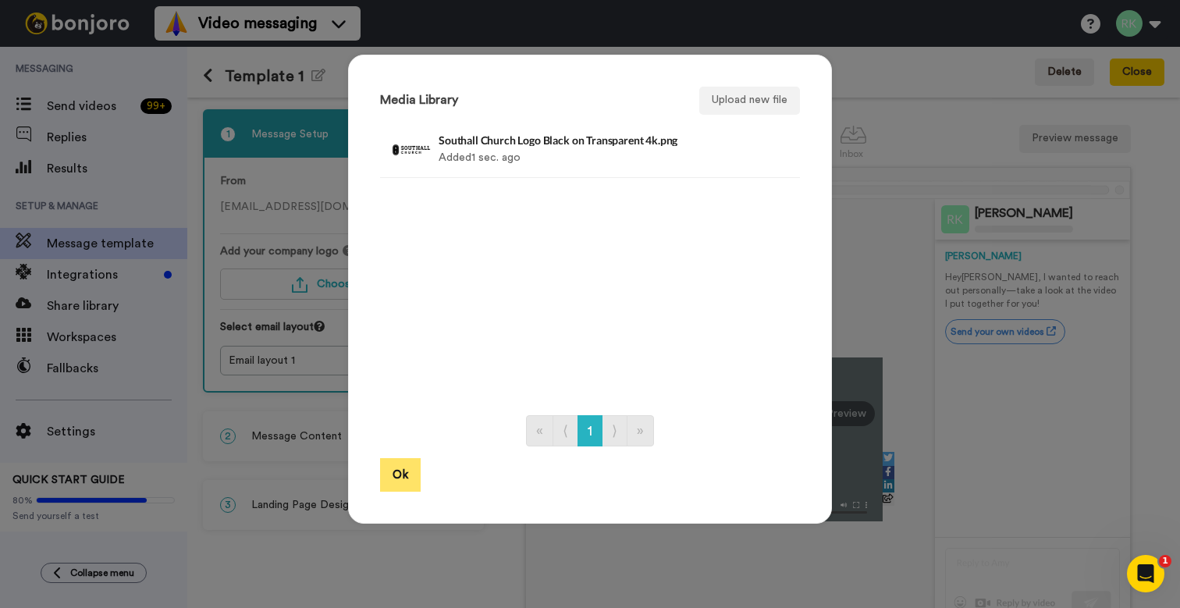
click at [409, 478] on button "Ok" at bounding box center [400, 475] width 41 height 34
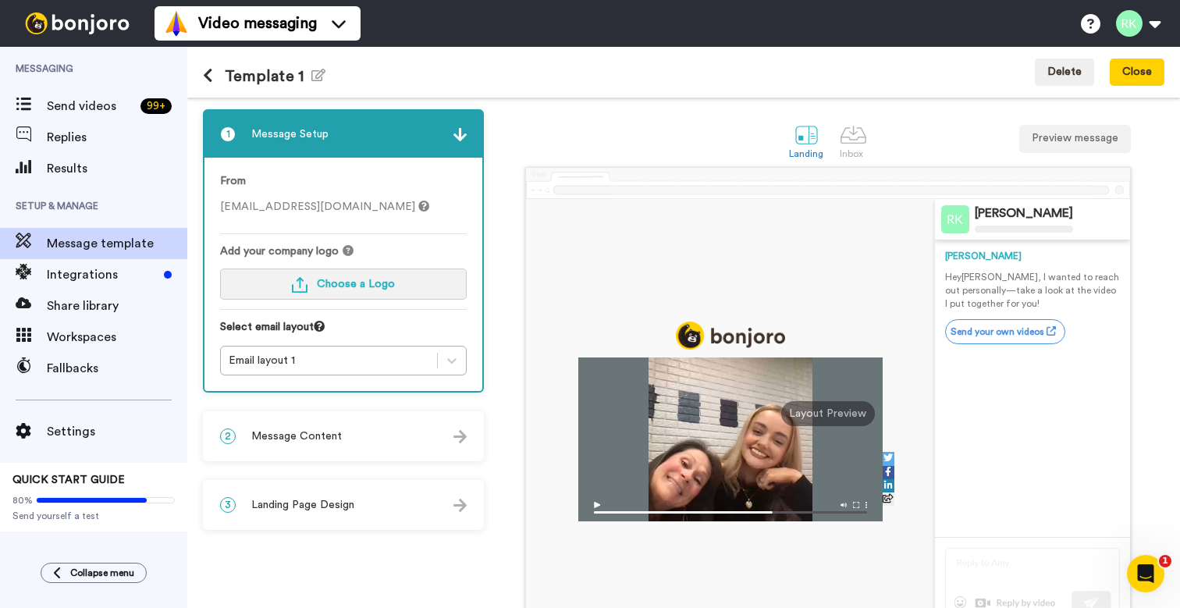
click at [385, 290] on span "Choose a Logo" at bounding box center [356, 284] width 78 height 11
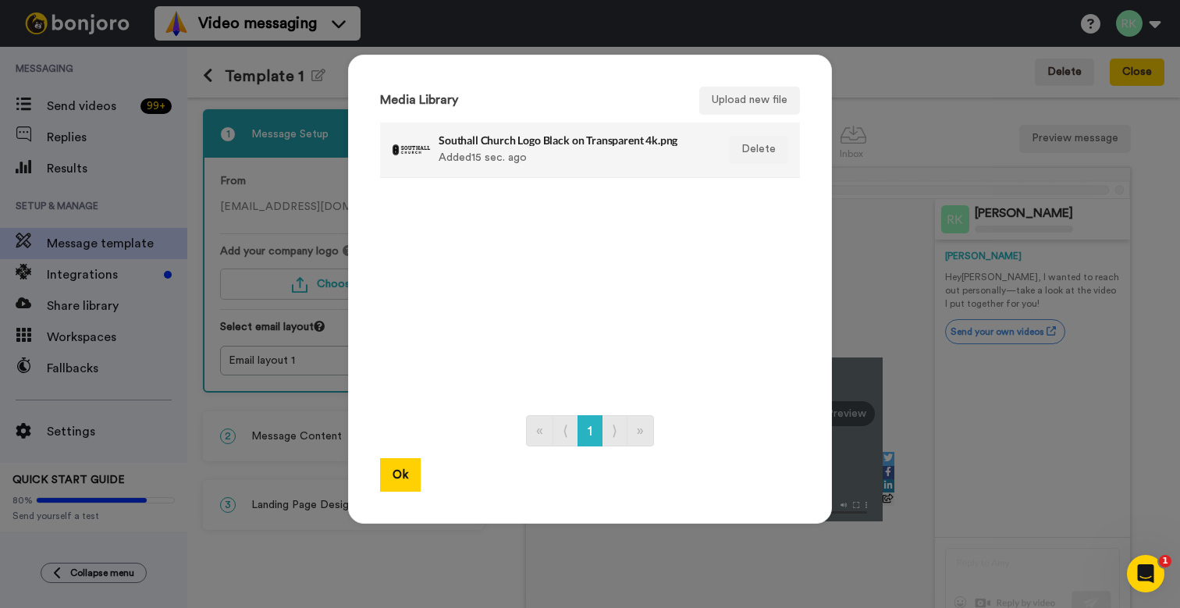
click at [532, 150] on div "Southall Church Logo Black on Transparent 4k.png Added 15 sec. ago" at bounding box center [573, 149] width 269 height 39
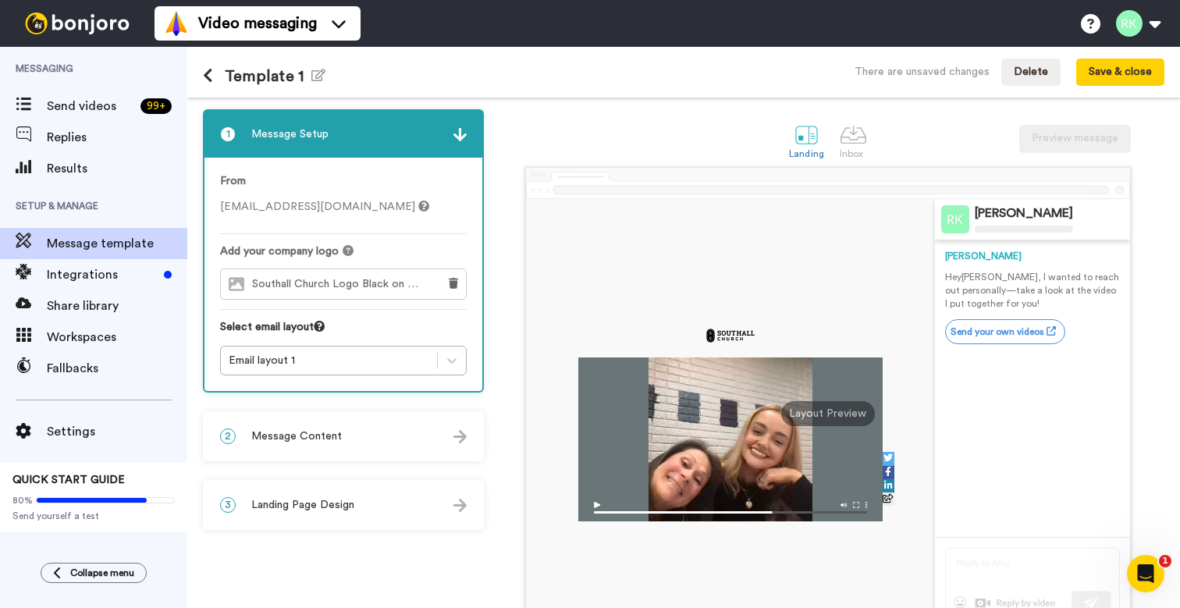
click at [411, 440] on div "2 Message Content" at bounding box center [343, 436] width 278 height 47
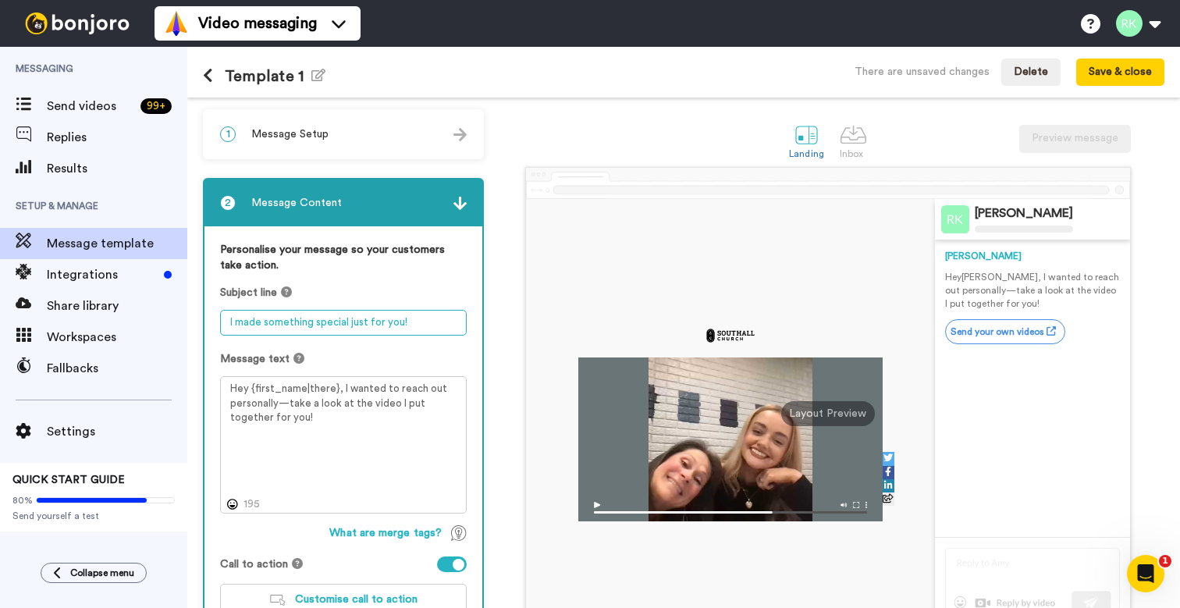
click at [421, 321] on textarea "I made something special just for you!" at bounding box center [343, 323] width 247 height 26
type textarea "Core Team Update"
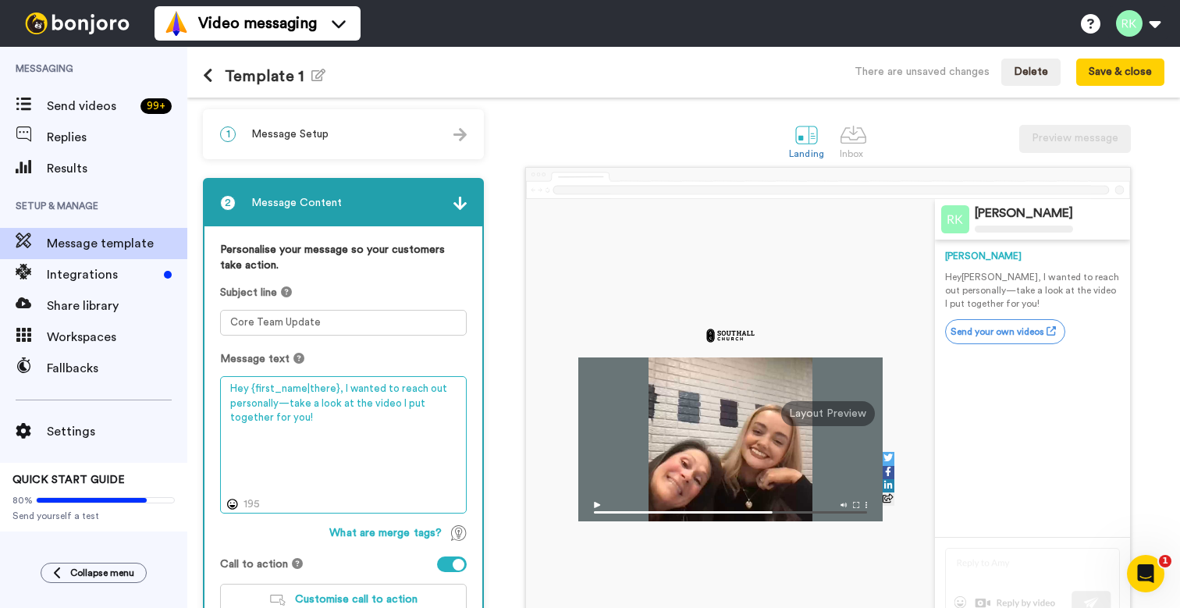
drag, startPoint x: 340, startPoint y: 389, endPoint x: 347, endPoint y: 412, distance: 23.9
click at [347, 412] on textarea "Hey {first_name|there}, I wanted to reach out personally—take a look at the vid…" at bounding box center [343, 444] width 247 height 137
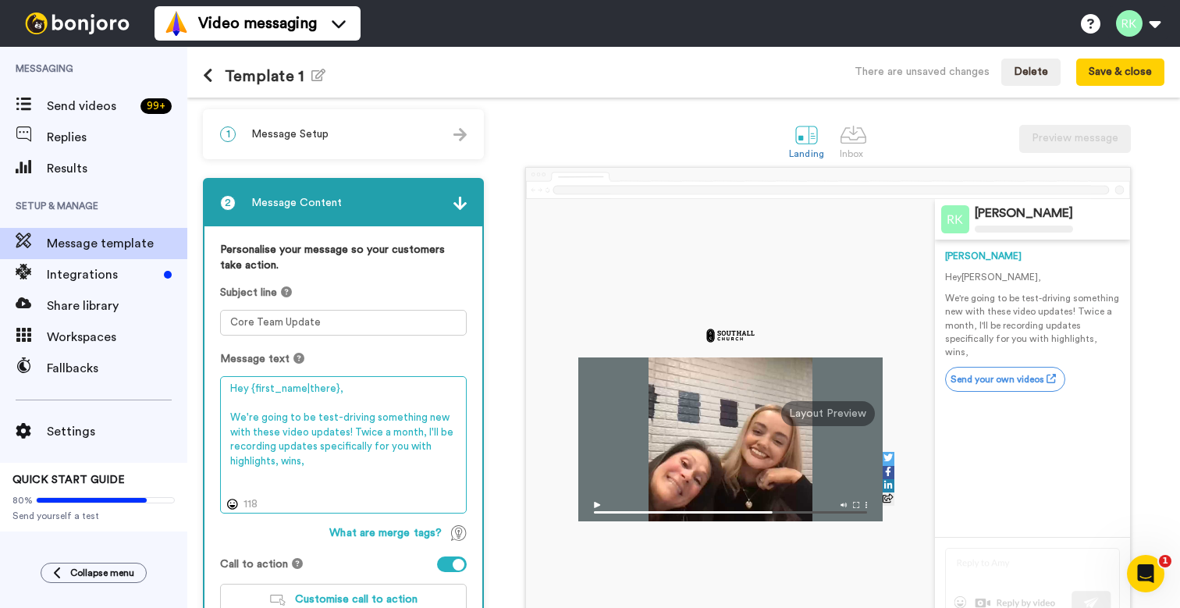
drag, startPoint x: 332, startPoint y: 392, endPoint x: 249, endPoint y: 393, distance: 83.5
click at [249, 393] on textarea "Hey {first_name|there}, We're going to be test-driving something new with these…" at bounding box center [343, 444] width 247 height 137
click at [329, 460] on textarea "Hey, Core Team! We're going to be test-driving something new with these video u…" at bounding box center [343, 444] width 247 height 137
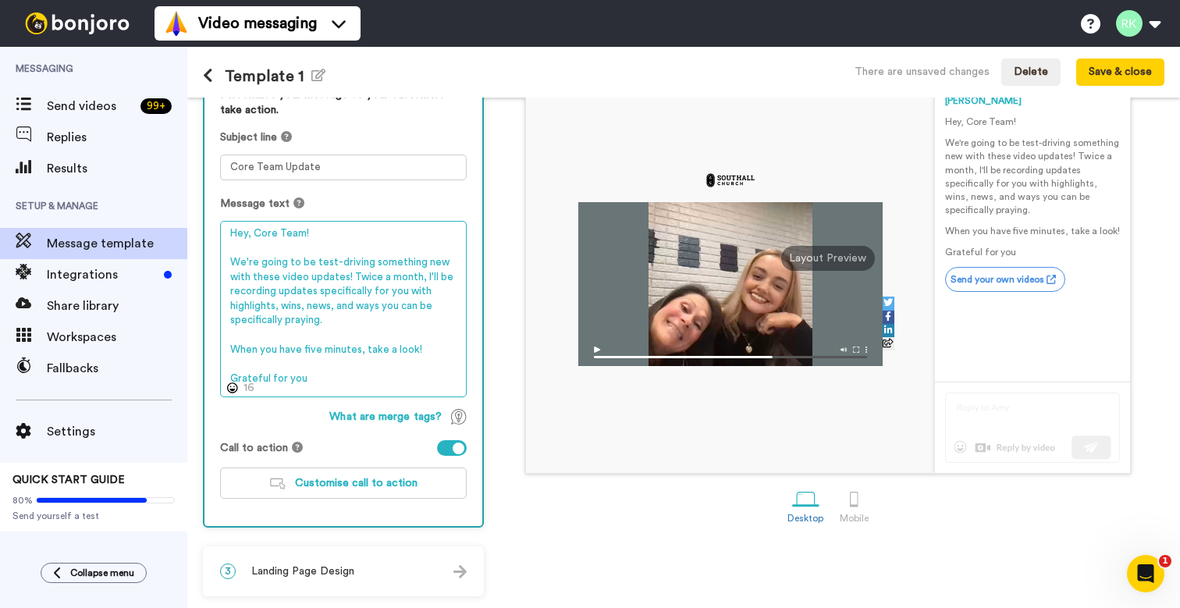
scroll to position [155, 0]
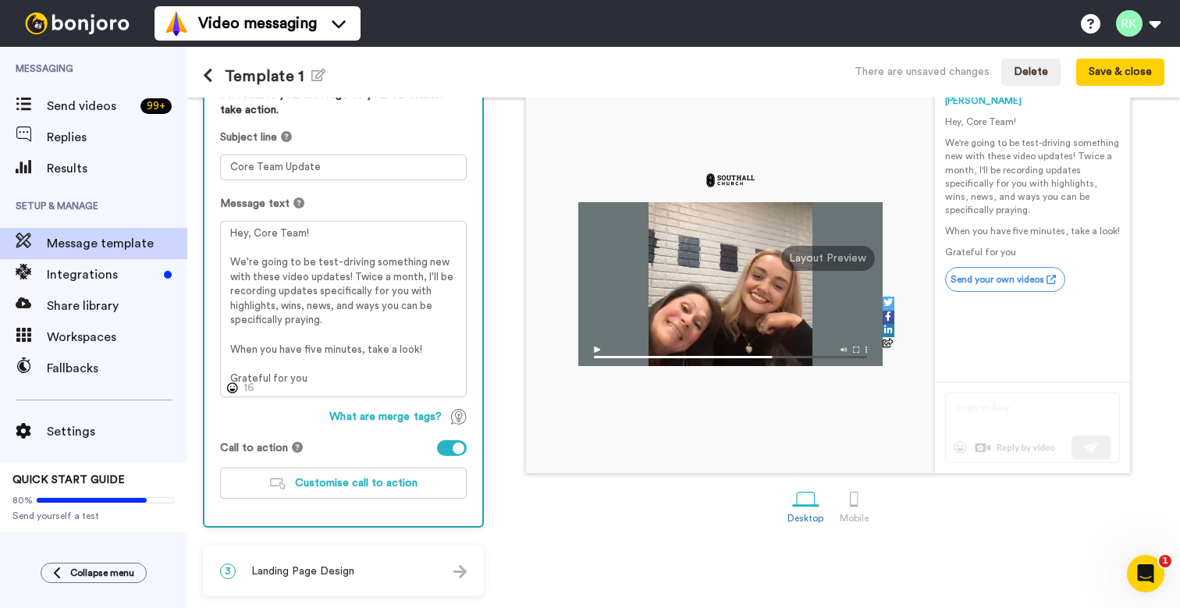
click at [714, 322] on div at bounding box center [730, 284] width 304 height 164
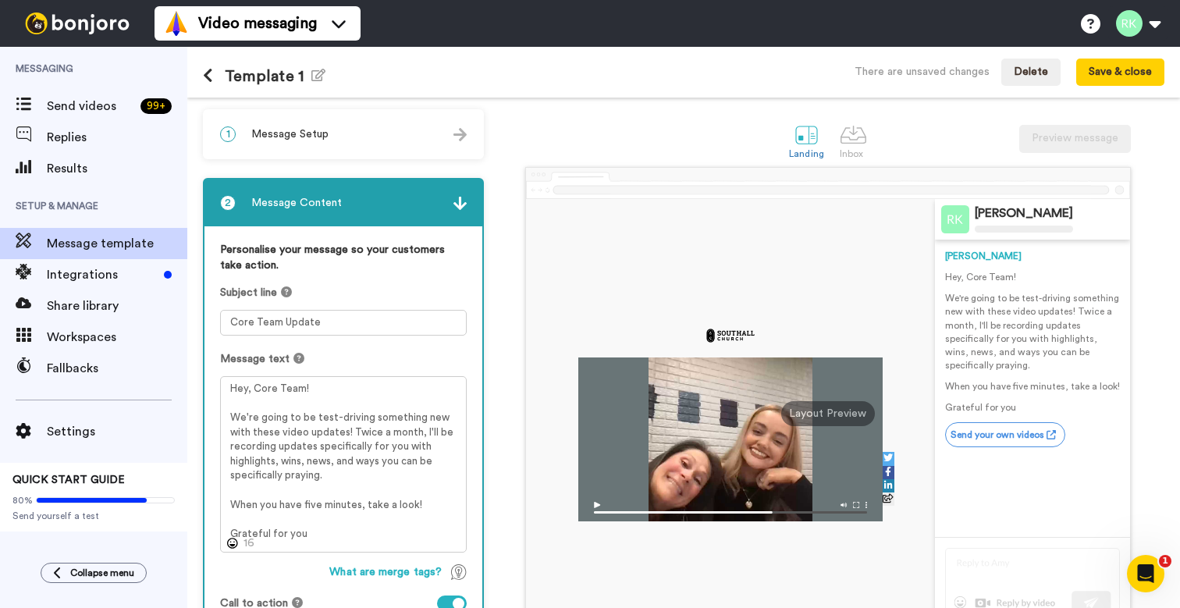
scroll to position [0, 0]
click at [394, 144] on div "1 Message Setup" at bounding box center [343, 134] width 278 height 47
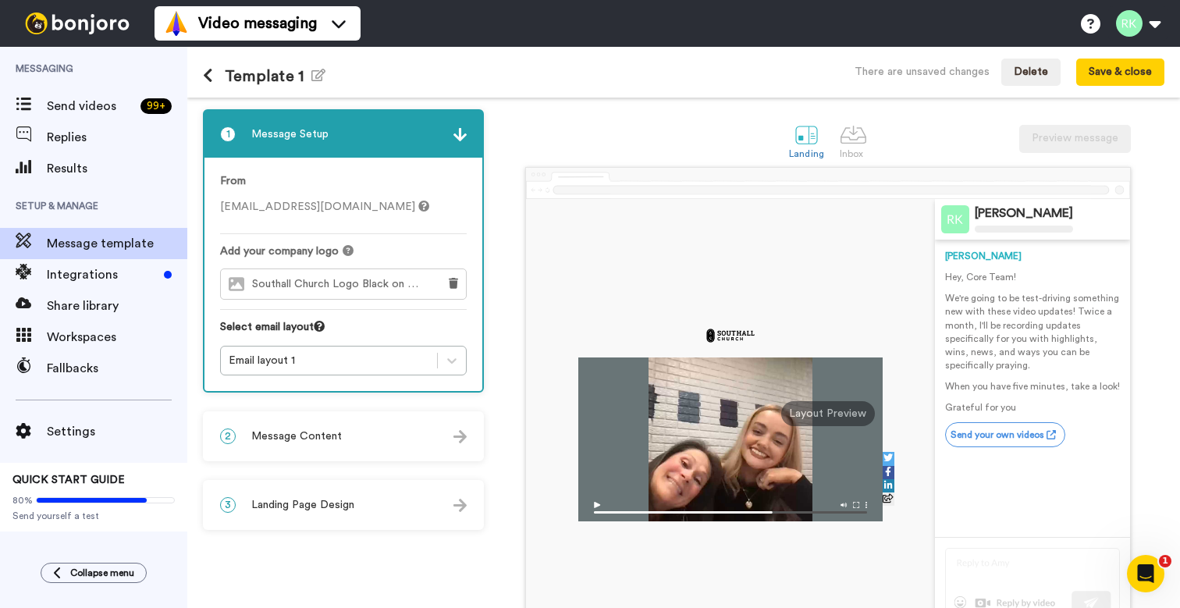
click at [459, 133] on img at bounding box center [459, 134] width 13 height 13
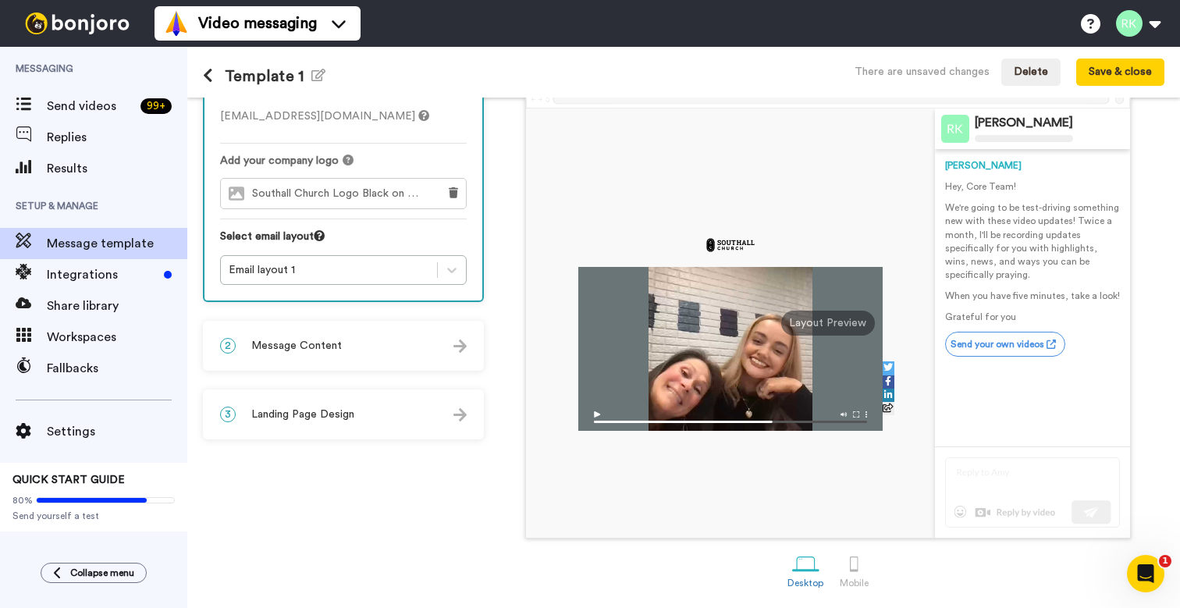
scroll to position [92, 0]
click at [371, 427] on div "3 Landing Page Design" at bounding box center [343, 414] width 278 height 47
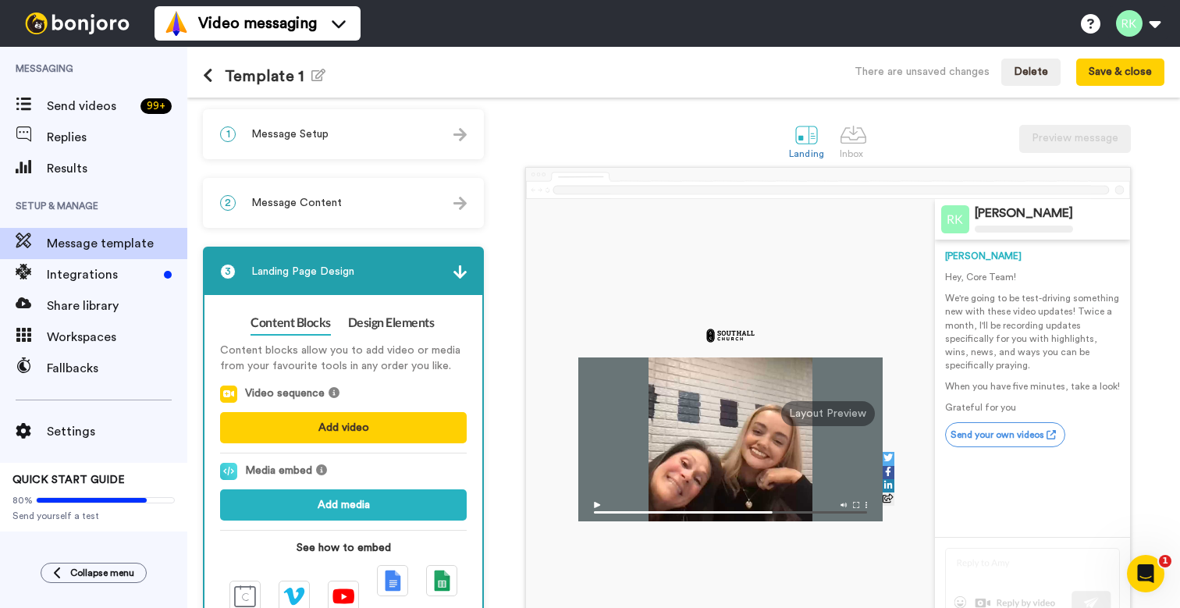
scroll to position [0, 0]
click at [366, 433] on button "Add video" at bounding box center [343, 427] width 247 height 31
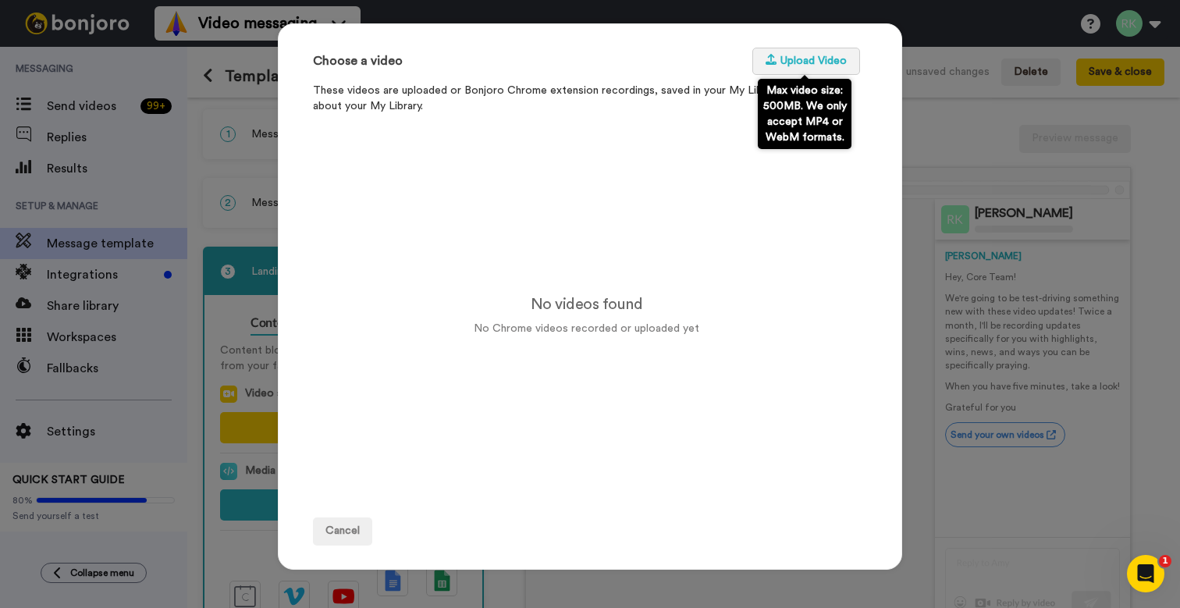
click at [784, 62] on button "Upload Video" at bounding box center [806, 62] width 108 height 28
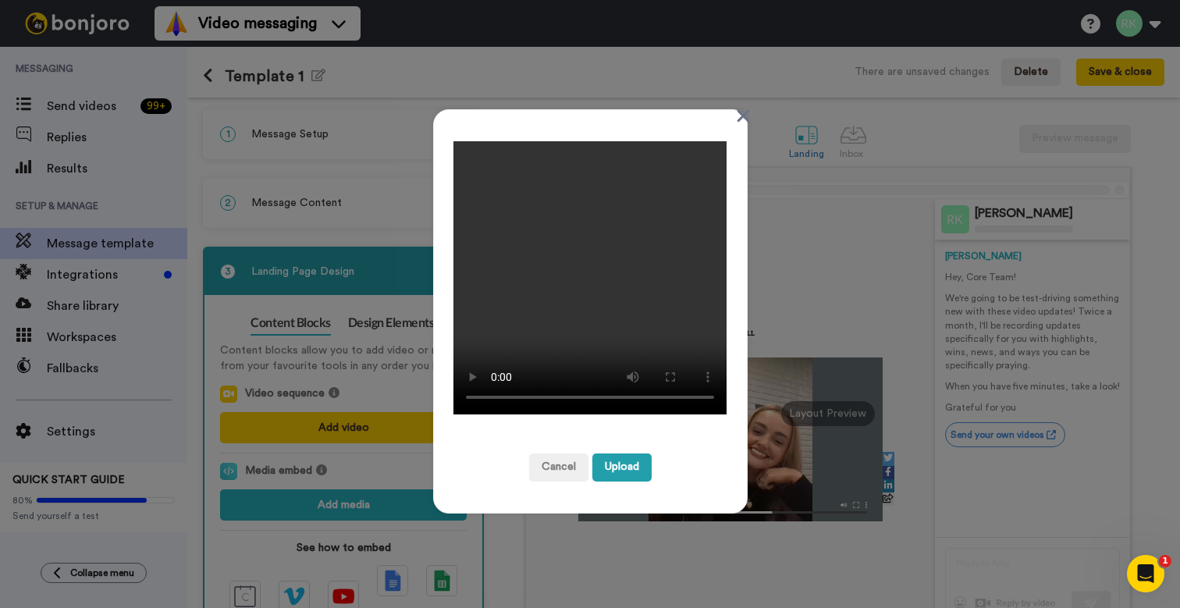
click at [631, 469] on button "Upload" at bounding box center [621, 467] width 59 height 28
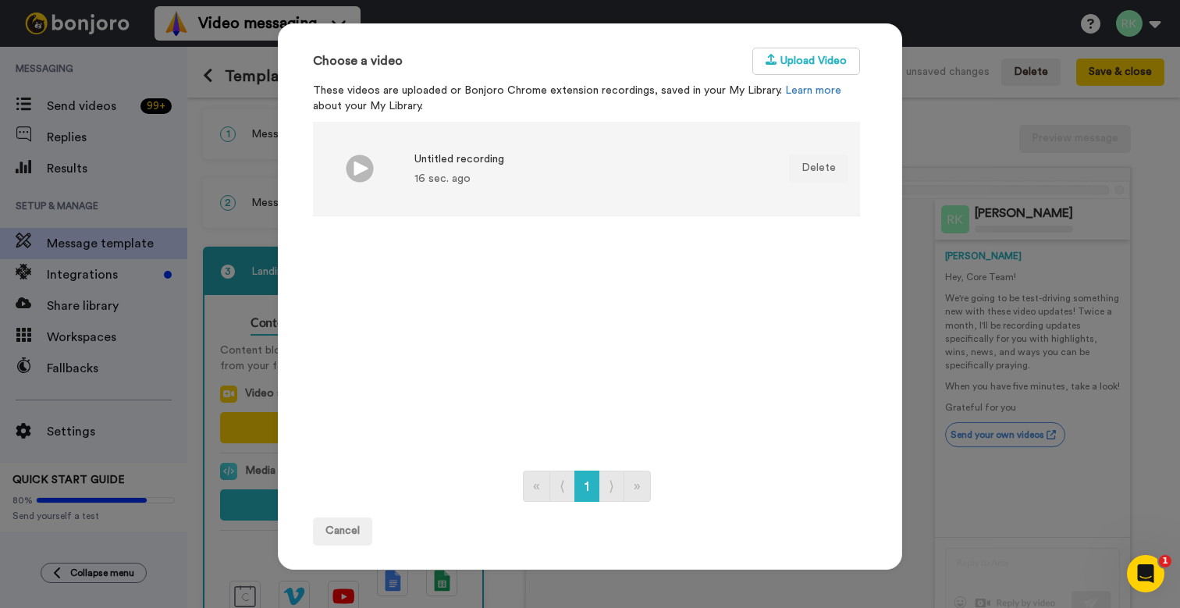
click at [517, 166] on li "Untitled recording 16 sec. ago Delete" at bounding box center [586, 169] width 547 height 94
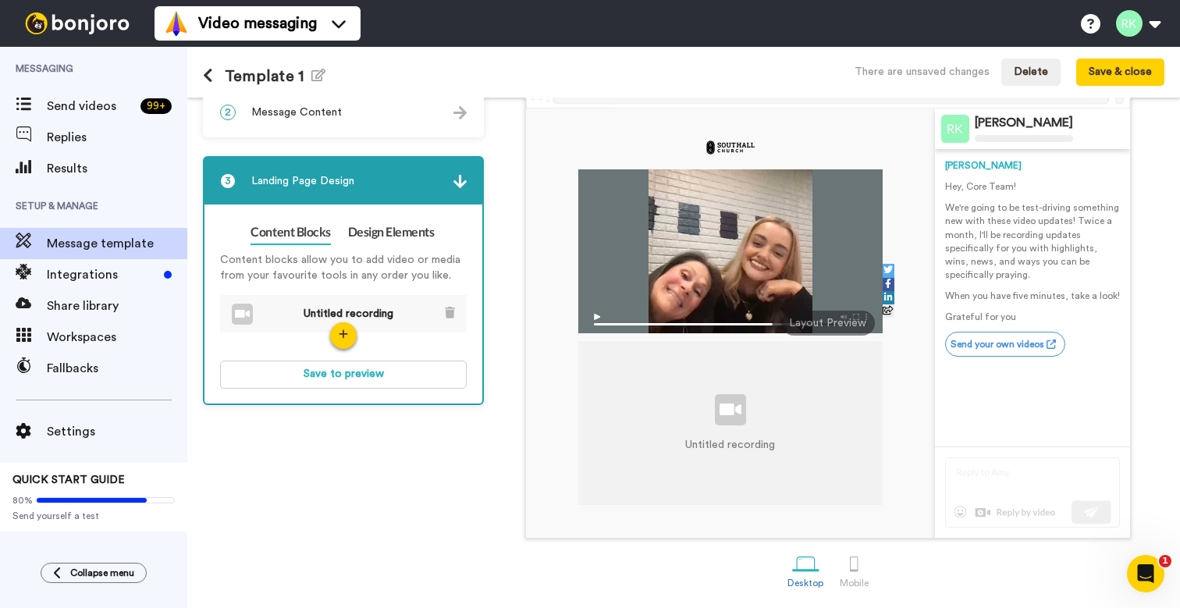
scroll to position [92, 0]
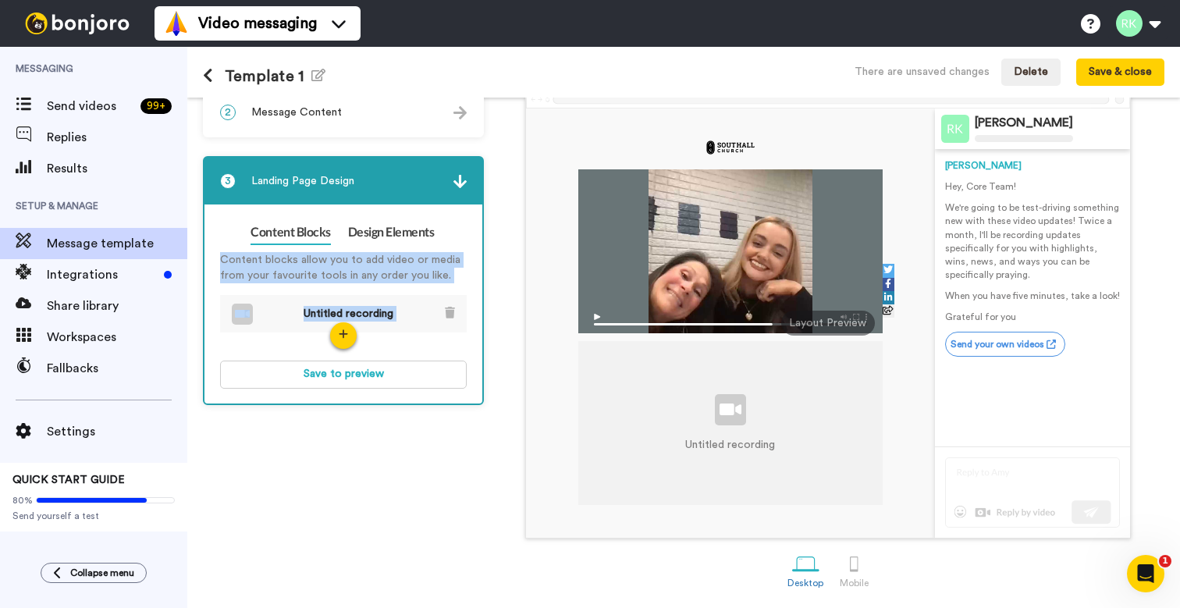
drag, startPoint x: 381, startPoint y: 247, endPoint x: 389, endPoint y: 346, distance: 99.4
click at [389, 346] on div "Content blocks allow you to add video or media from your favourite tools in any…" at bounding box center [343, 316] width 247 height 144
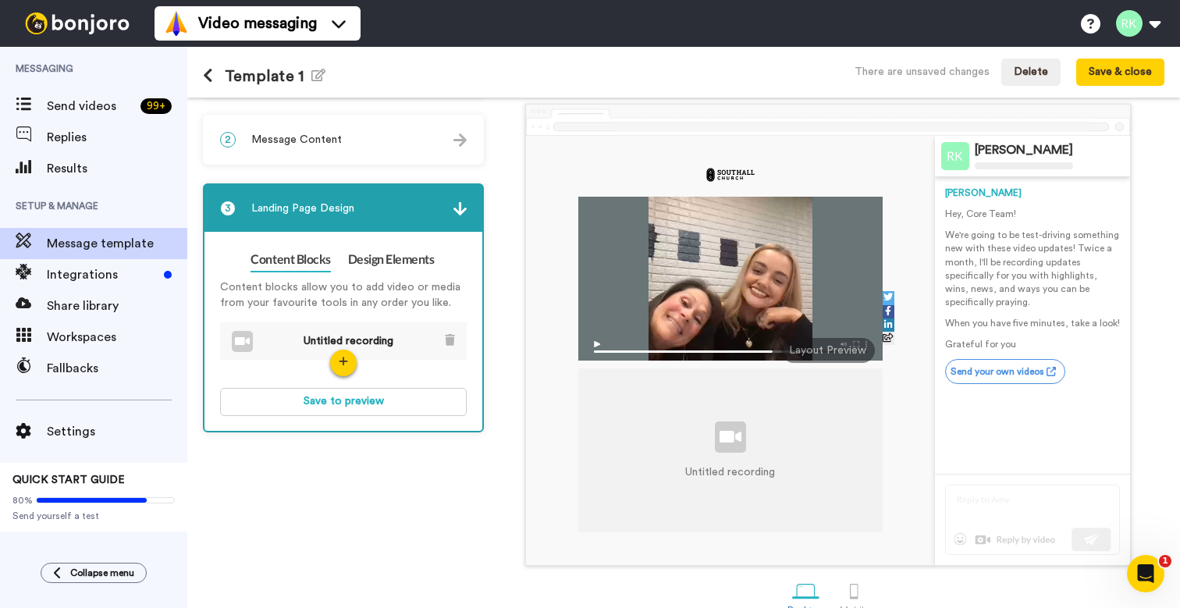
click at [499, 396] on div "Untitled recording Rob Rogers Rob Hey, Core Team! We're going to be test-drivin…" at bounding box center [828, 335] width 673 height 462
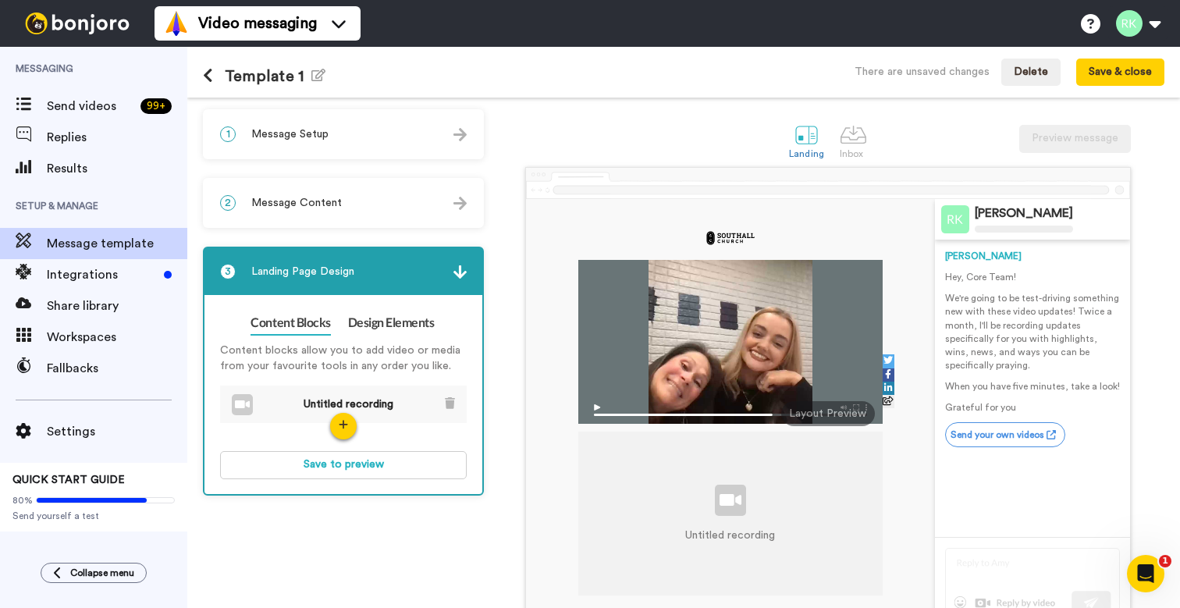
scroll to position [0, 0]
click at [1051, 291] on div "Hey, Core Team! We're going to be test-driving something new with these video u…" at bounding box center [1032, 343] width 175 height 144
click at [305, 207] on span "Message Content" at bounding box center [296, 203] width 91 height 16
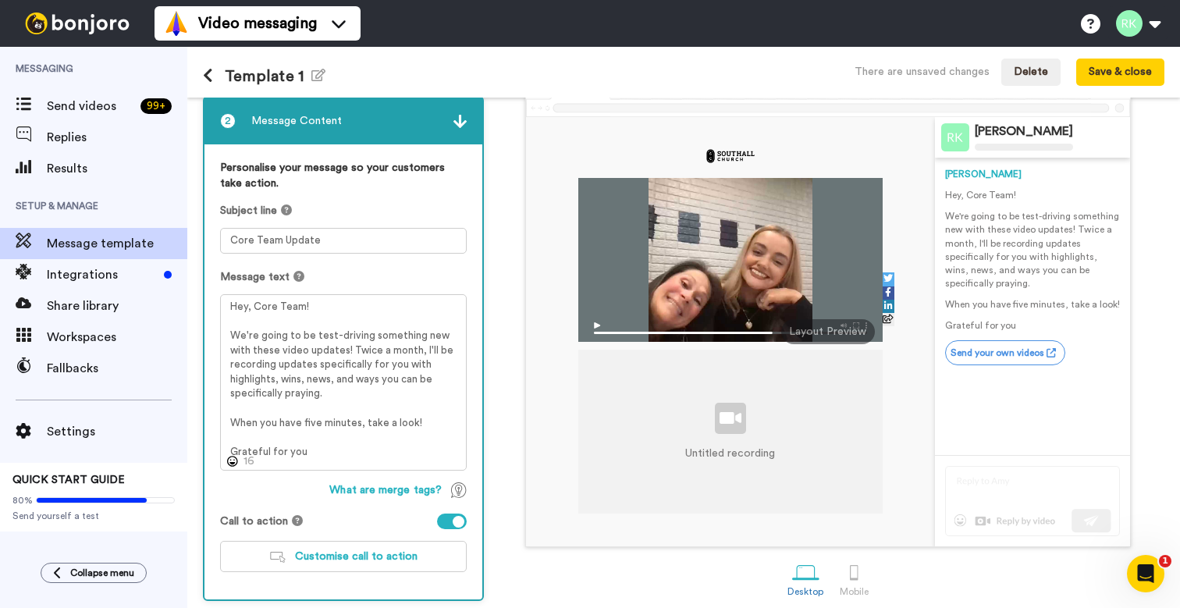
scroll to position [87, 0]
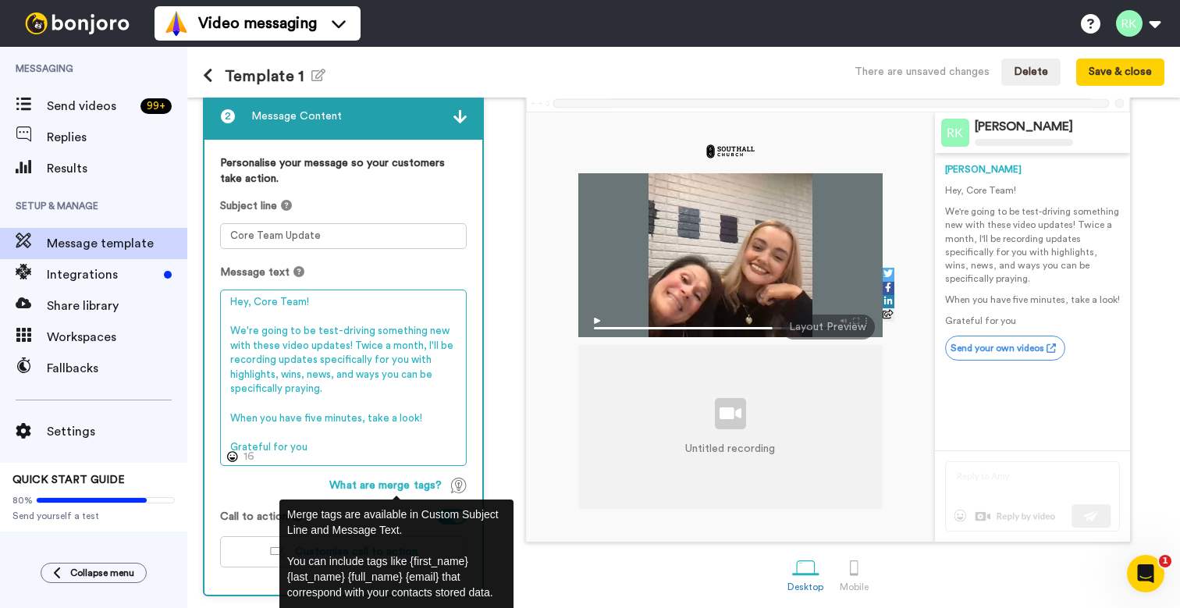
drag, startPoint x: 328, startPoint y: 389, endPoint x: 347, endPoint y: 479, distance: 92.5
click at [347, 479] on div "Personalise your message so your customers take action. Subject line Core Team …" at bounding box center [343, 367] width 278 height 455
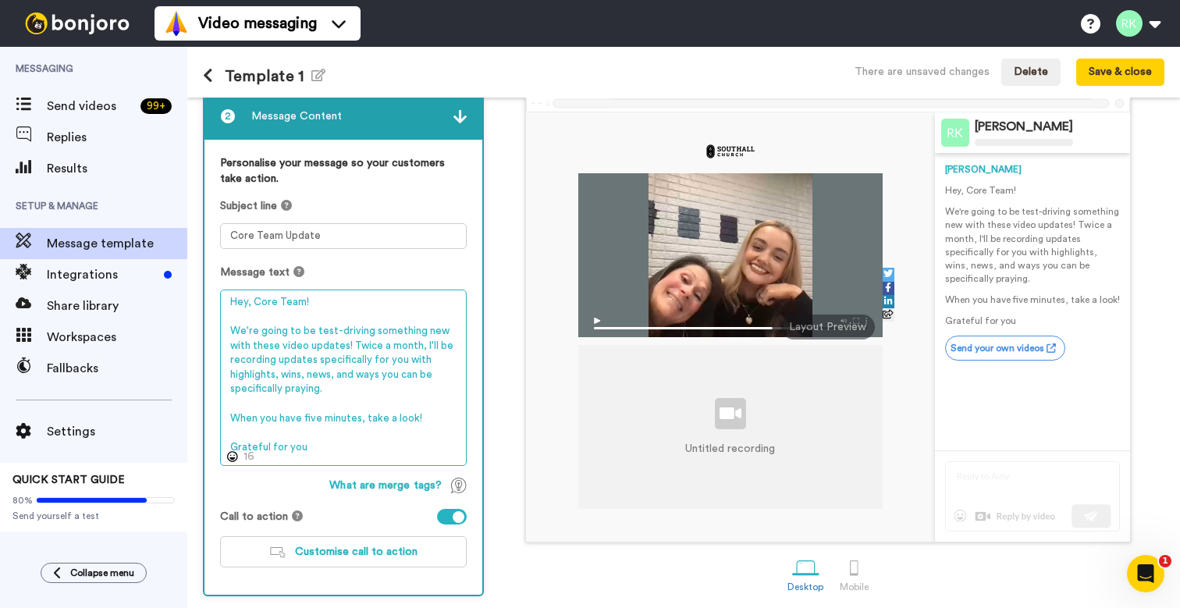
click at [347, 448] on textarea "Hey, Core Team! We're going to be test-driving something new with these video u…" at bounding box center [343, 378] width 247 height 176
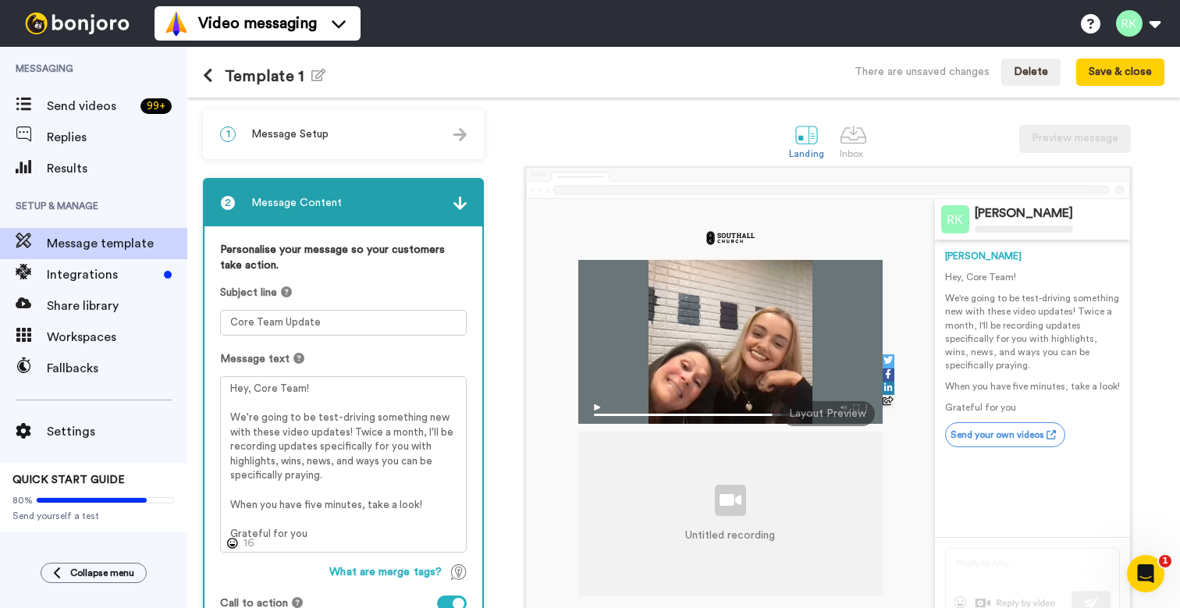
scroll to position [128, 0]
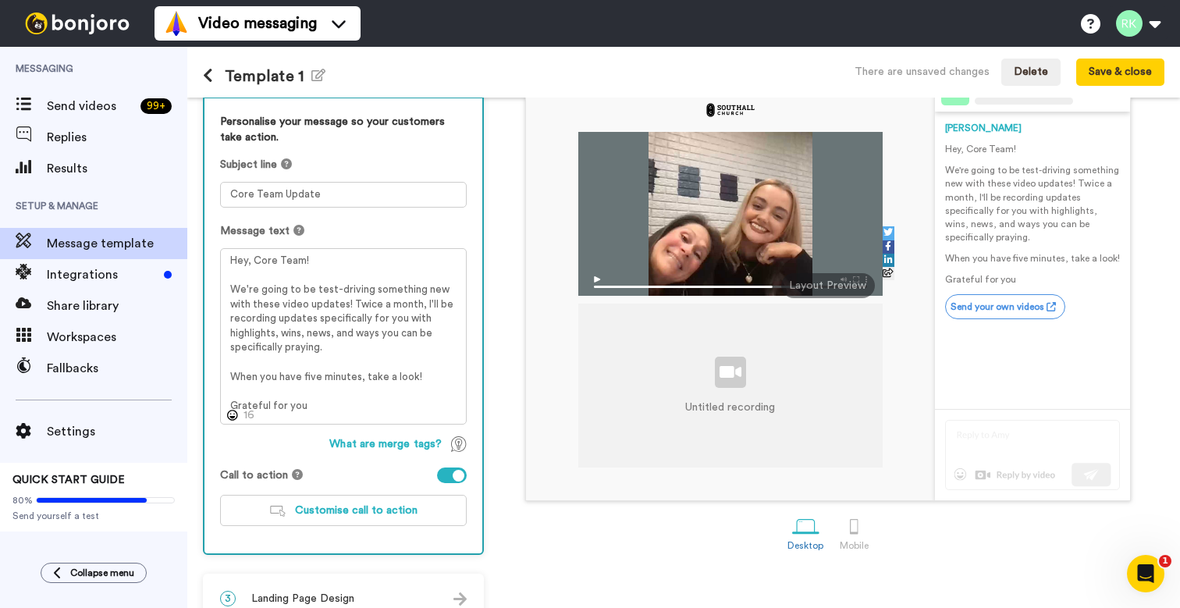
click at [457, 479] on div at bounding box center [459, 476] width 12 height 12
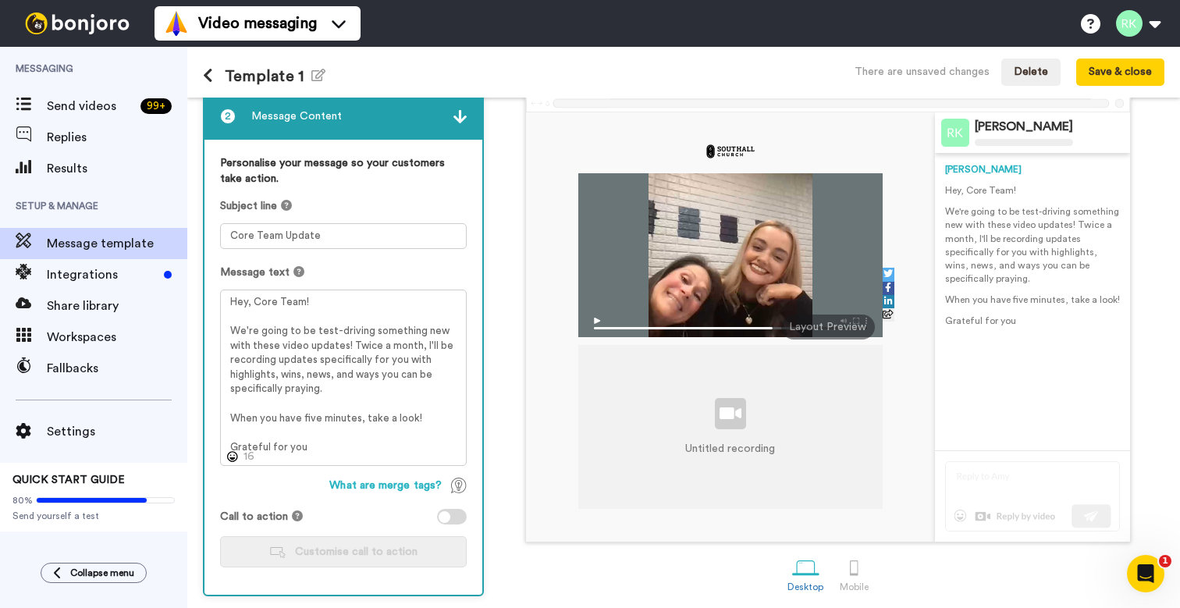
scroll to position [119, 0]
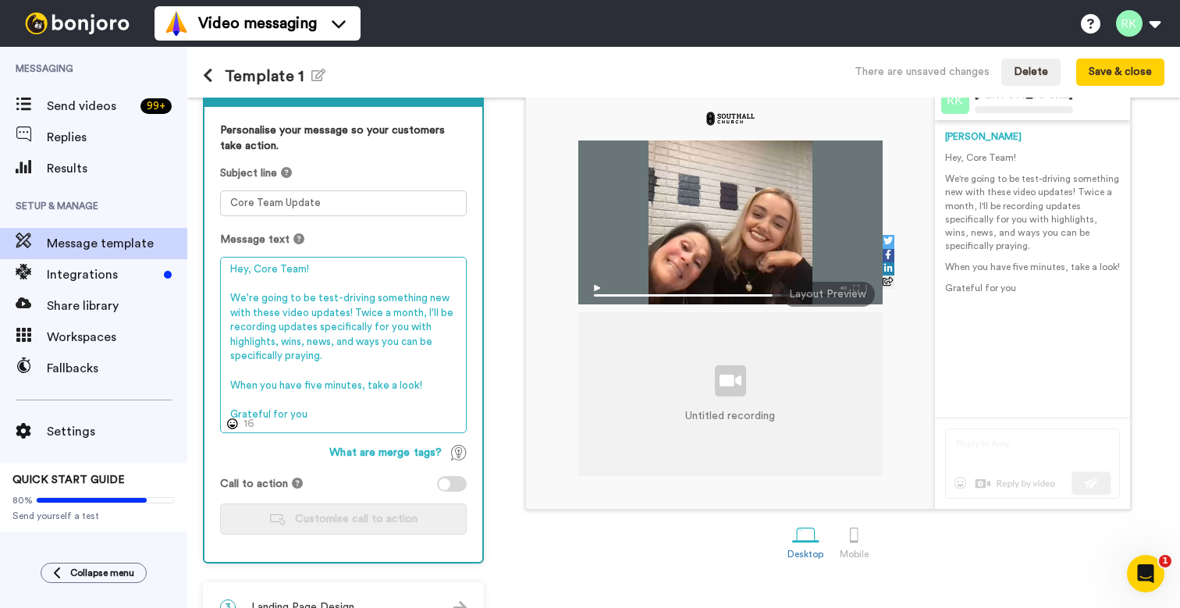
click at [335, 411] on textarea "Hey, Core Team! We're going to be test-driving something new with these video u…" at bounding box center [343, 345] width 247 height 176
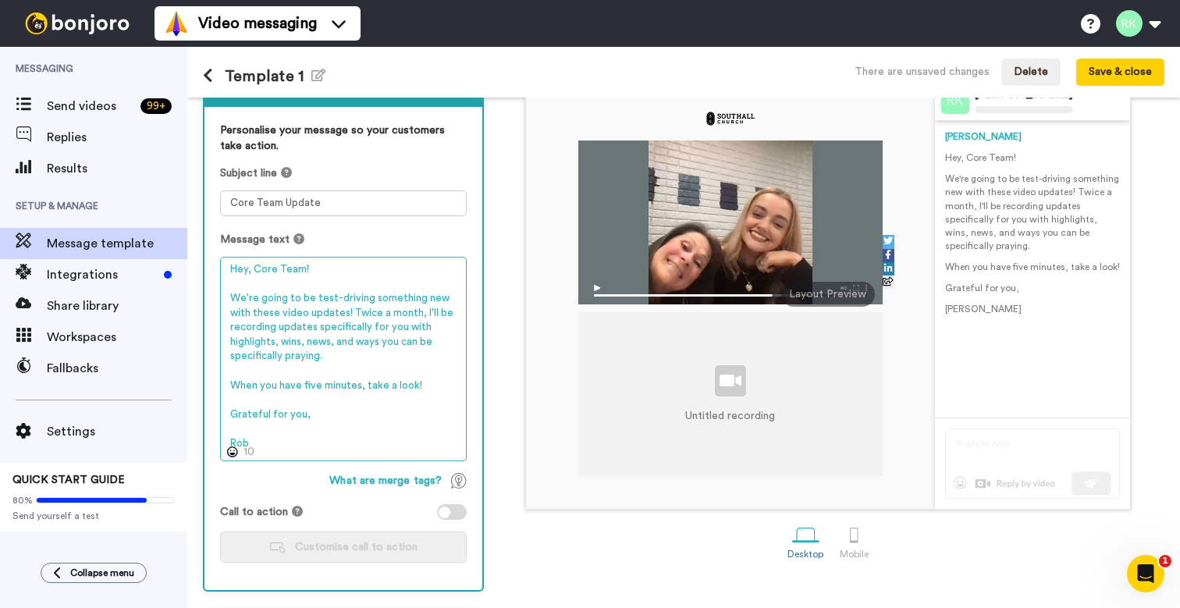
type textarea "Hey, Core Team! We're going to be test-driving something new with these video u…"
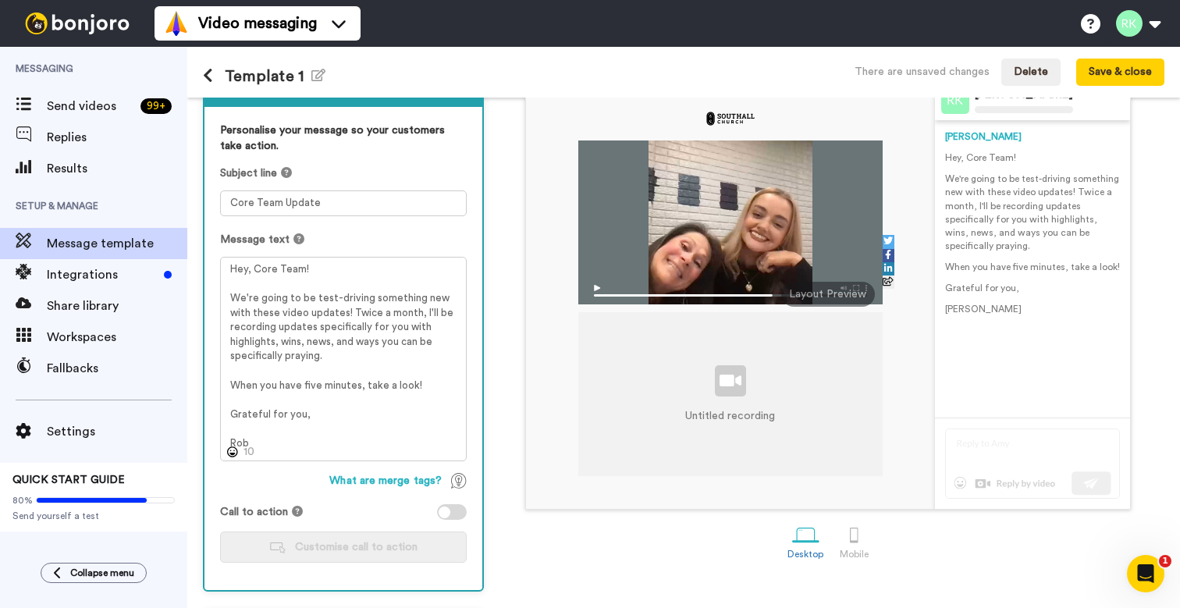
click at [495, 487] on div "Untitled recording Rob Rogers Rob Hey, Core Team! We're going to be test-drivin…" at bounding box center [828, 279] width 673 height 462
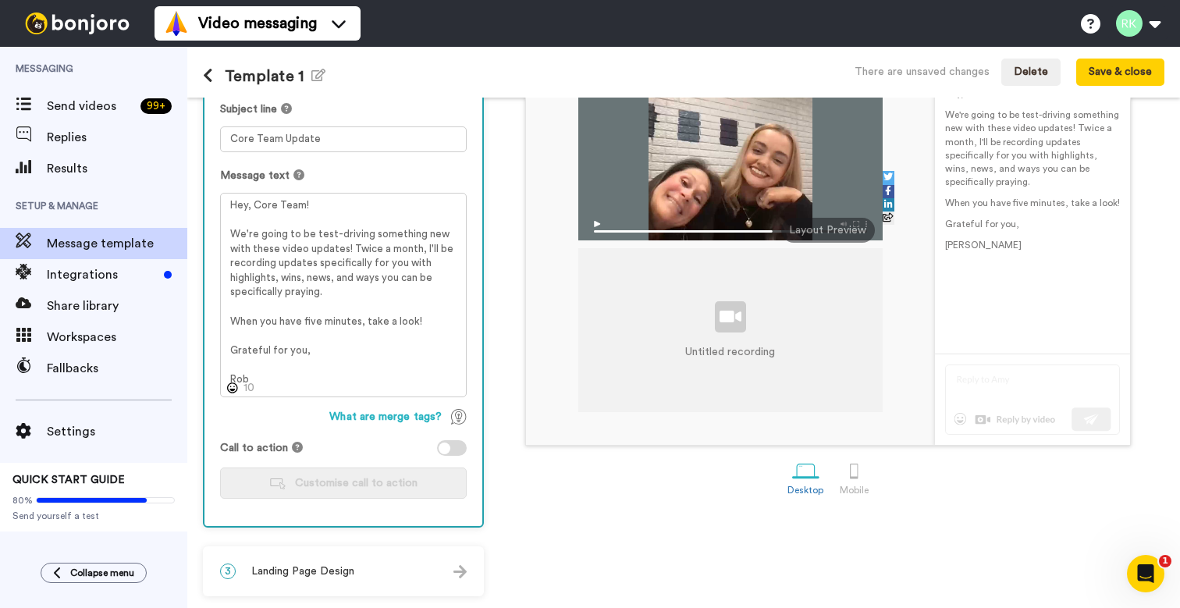
click at [347, 567] on span "Landing Page Design" at bounding box center [302, 571] width 103 height 16
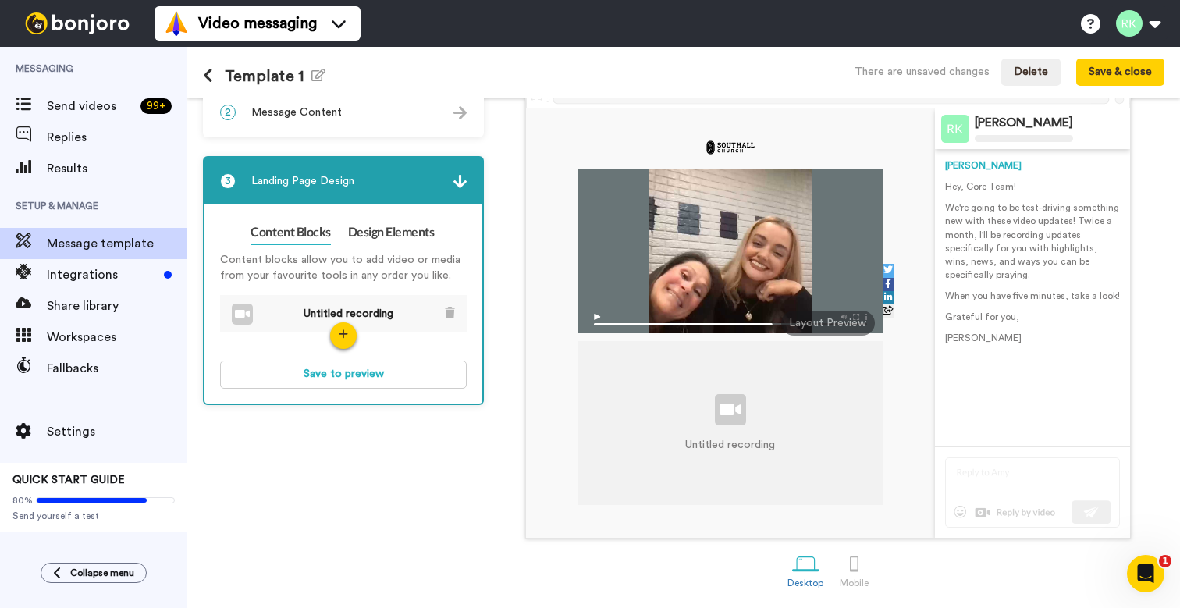
click at [240, 315] on img at bounding box center [242, 314] width 15 height 9
click at [452, 311] on icon at bounding box center [450, 313] width 10 height 12
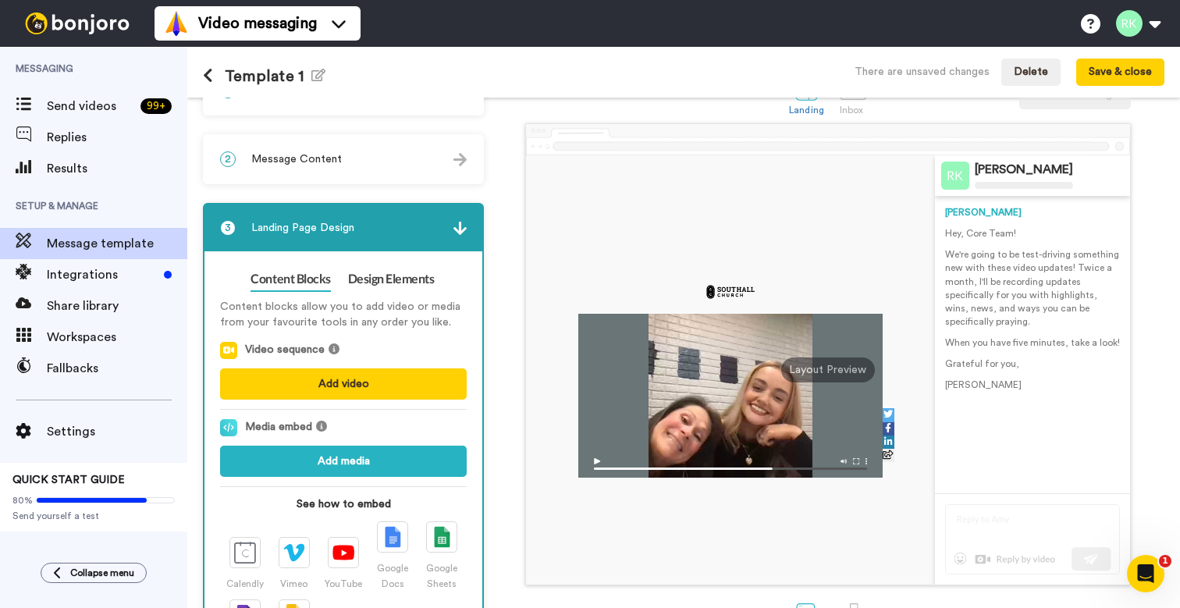
scroll to position [40, 0]
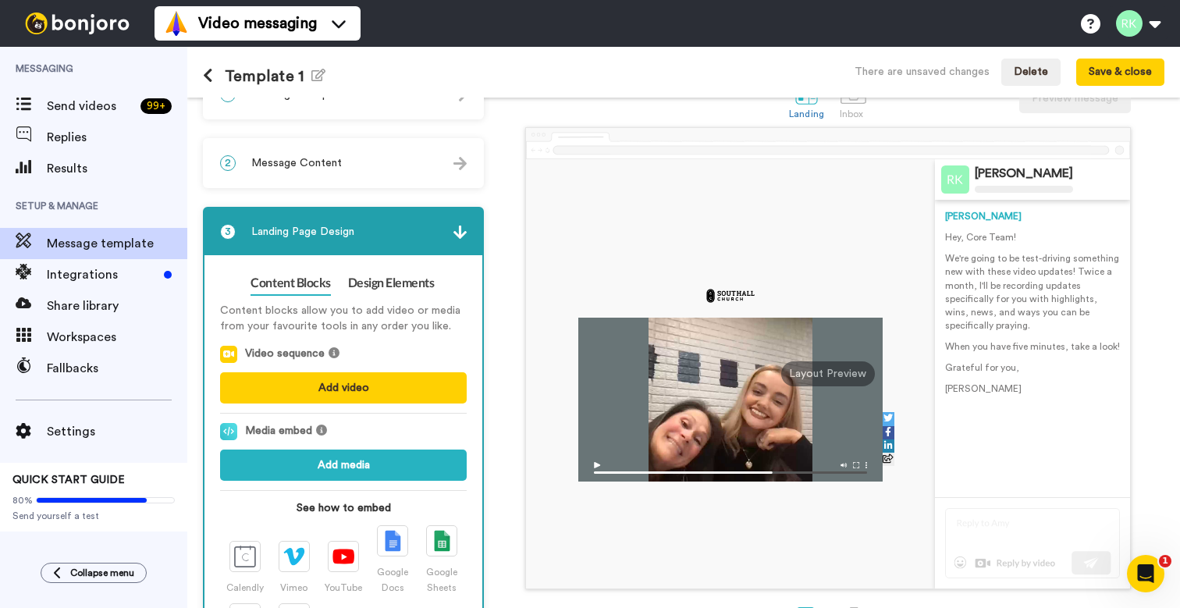
click at [823, 373] on div "Layout Preview" at bounding box center [828, 373] width 94 height 25
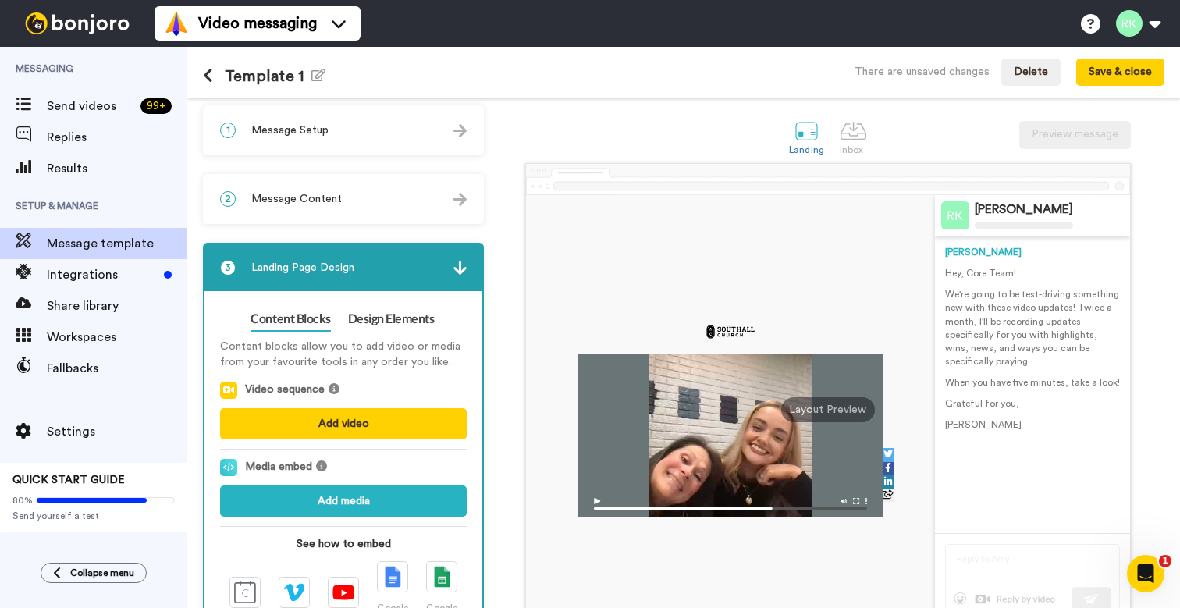
scroll to position [0, 0]
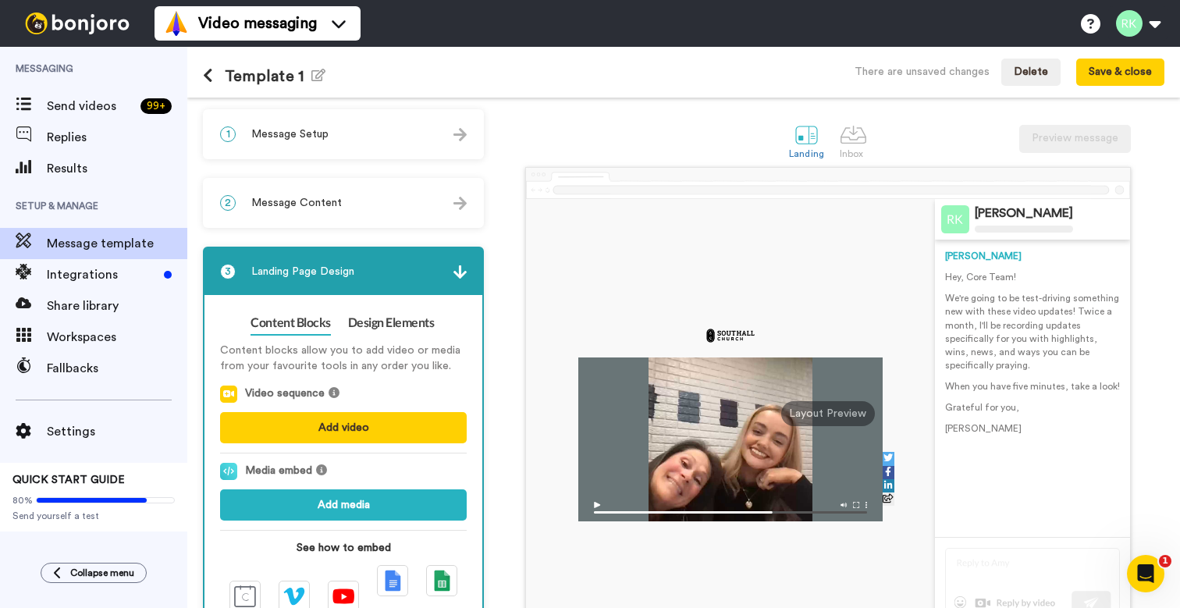
click at [838, 411] on div "Layout Preview" at bounding box center [828, 413] width 94 height 25
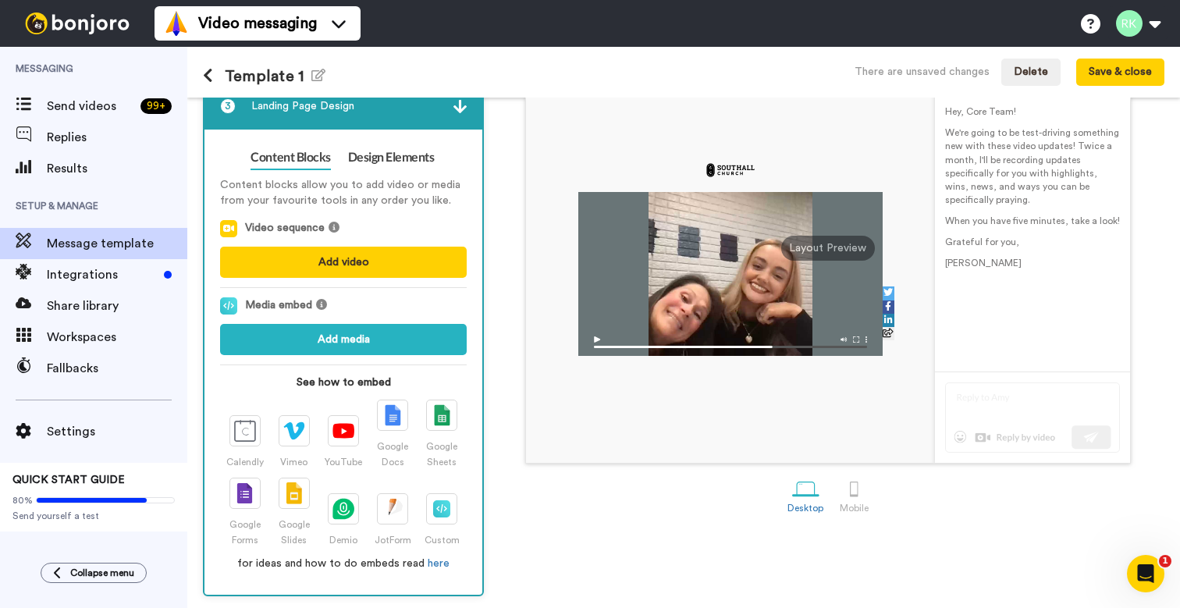
scroll to position [165, 0]
click at [400, 256] on button "Add video" at bounding box center [343, 262] width 247 height 31
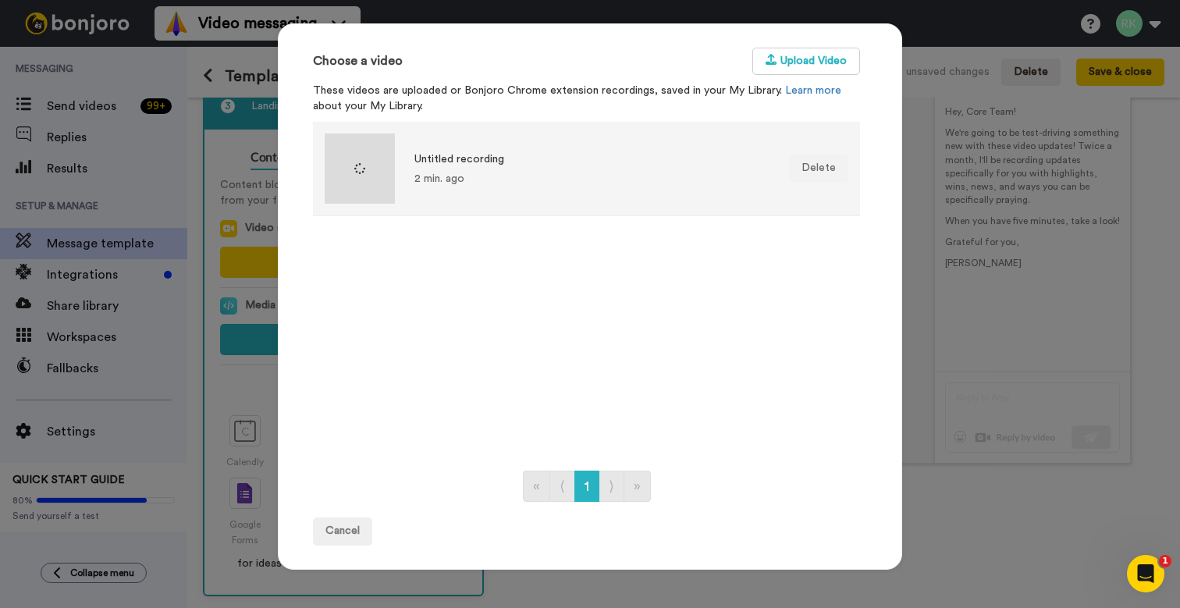
click at [471, 162] on div "Untitled recording" at bounding box center [459, 159] width 90 height 16
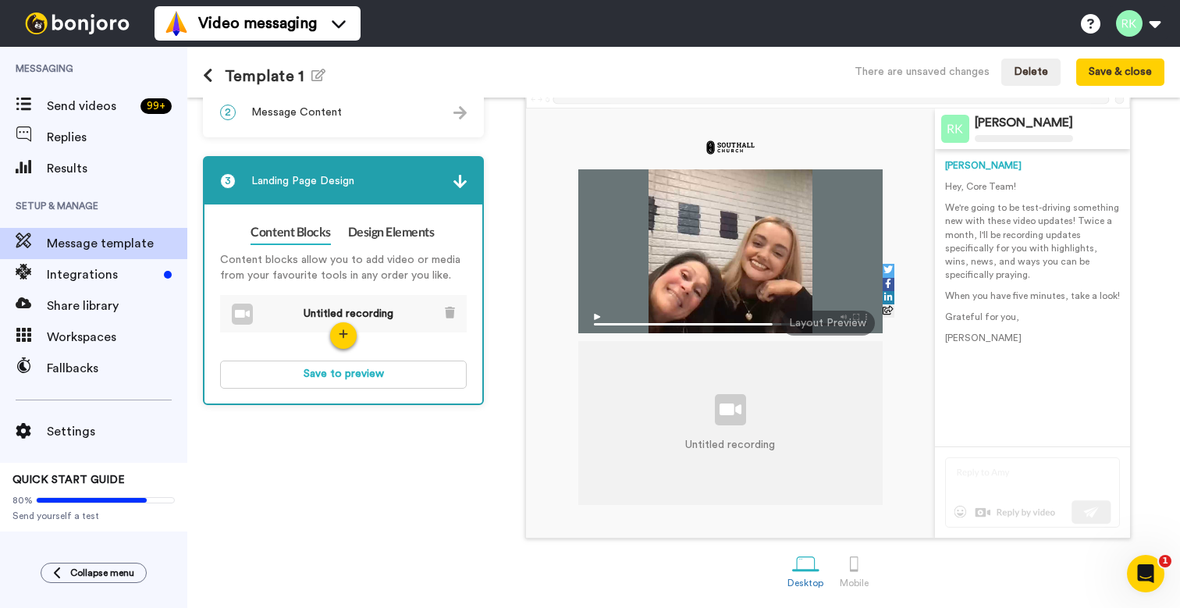
scroll to position [92, 0]
click at [703, 467] on div "Untitled recording" at bounding box center [730, 423] width 304 height 164
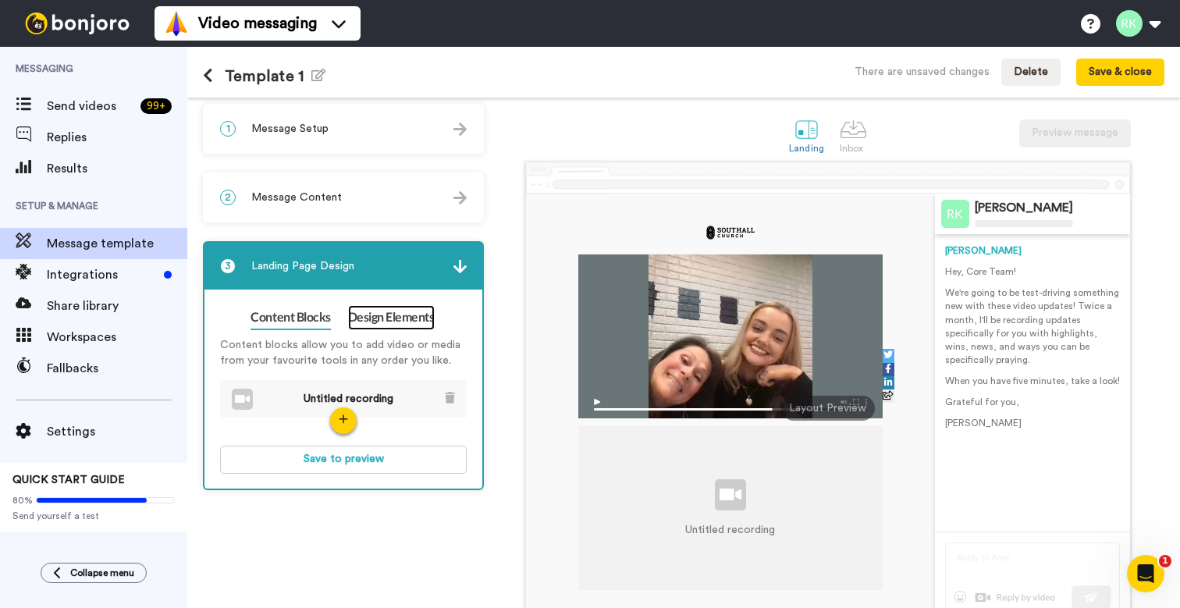
click at [421, 325] on link "Design Elements" at bounding box center [391, 317] width 87 height 25
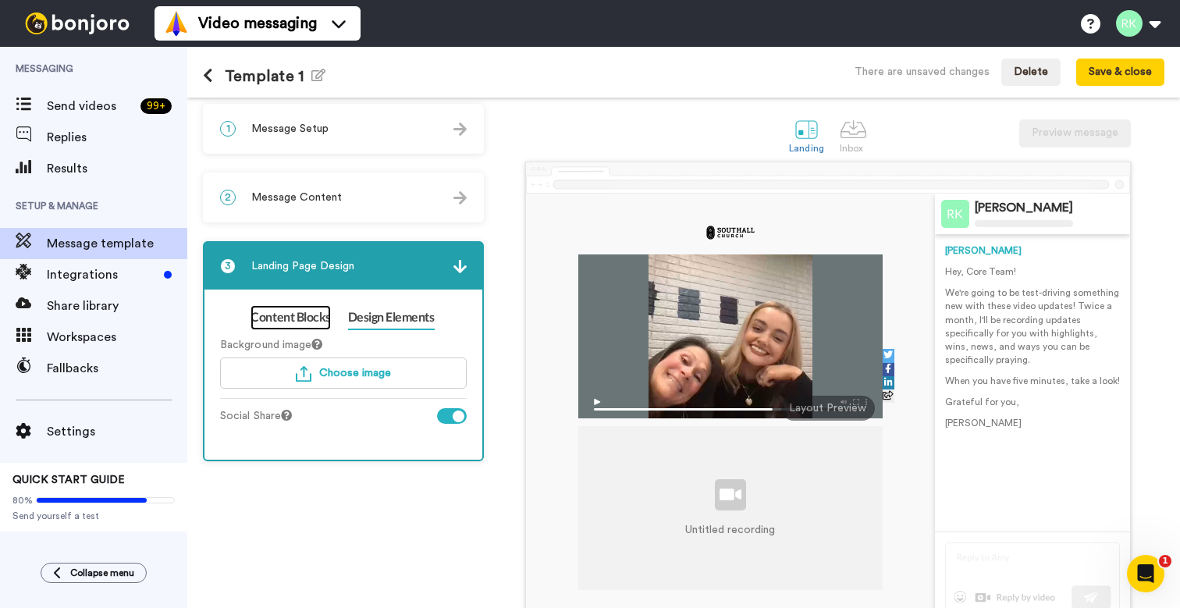
click at [306, 317] on link "Content Blocks" at bounding box center [291, 317] width 80 height 25
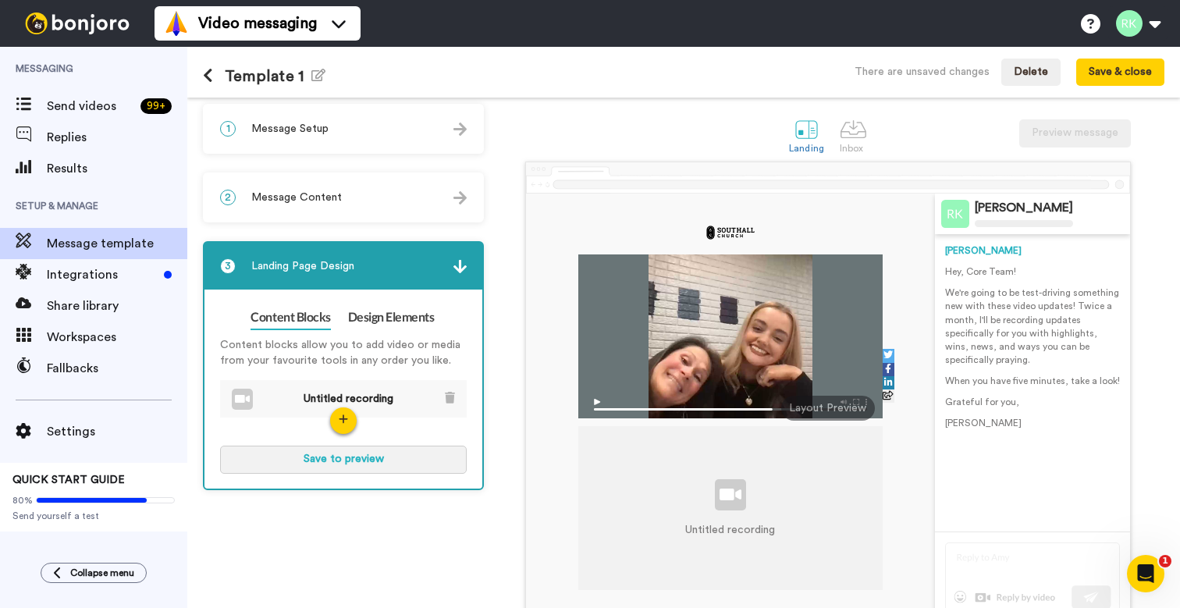
click at [354, 463] on button "Save to preview" at bounding box center [343, 460] width 247 height 28
click at [356, 468] on button "Preview" at bounding box center [343, 460] width 247 height 28
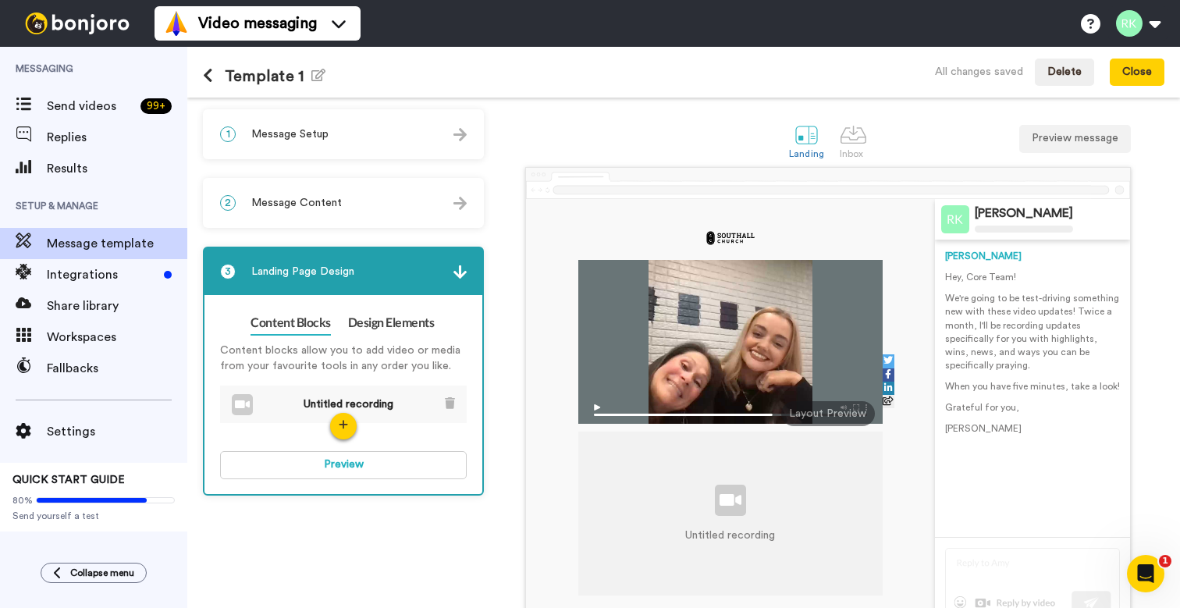
scroll to position [16, 0]
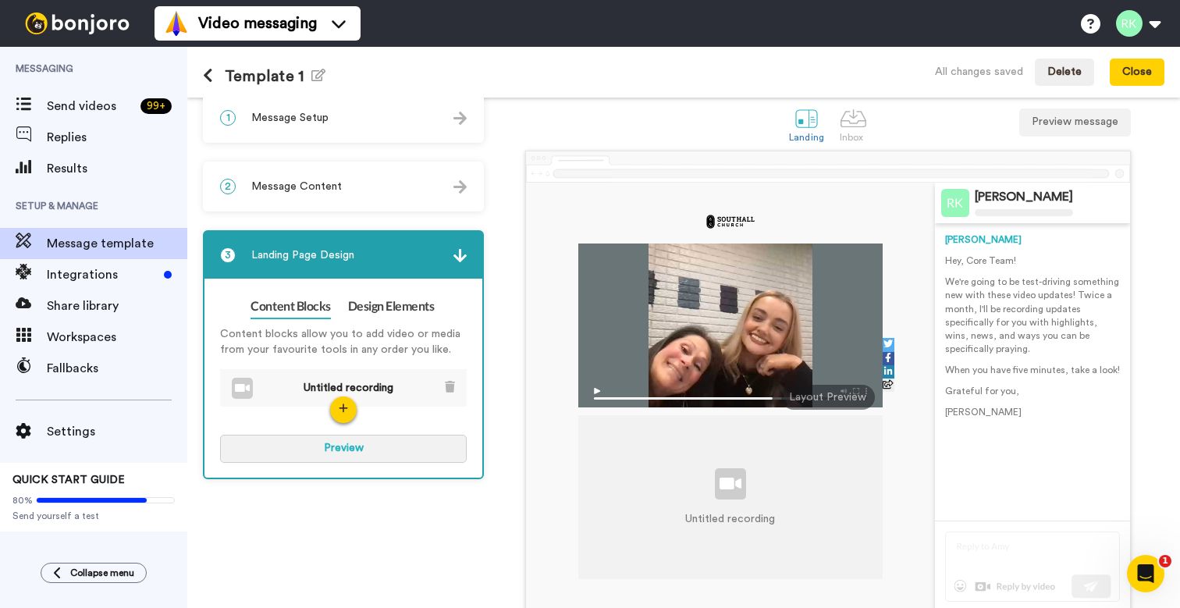
click at [352, 446] on button "Preview" at bounding box center [343, 449] width 247 height 28
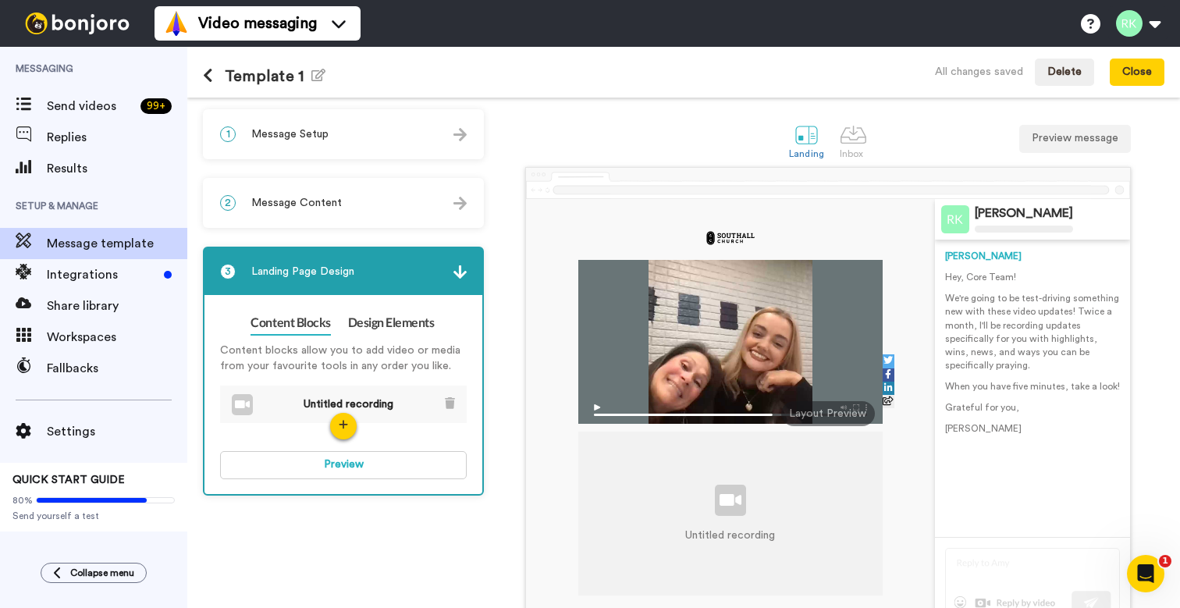
scroll to position [0, 0]
click at [1143, 76] on button "Close" at bounding box center [1137, 73] width 55 height 28
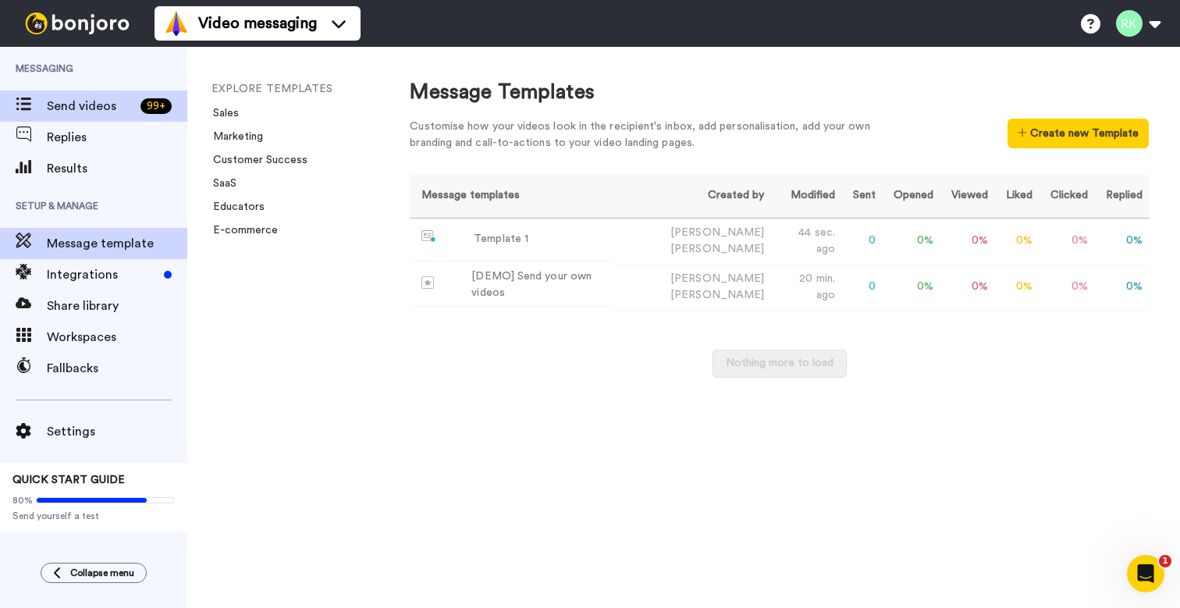
click at [105, 108] on span "Send videos" at bounding box center [90, 106] width 87 height 19
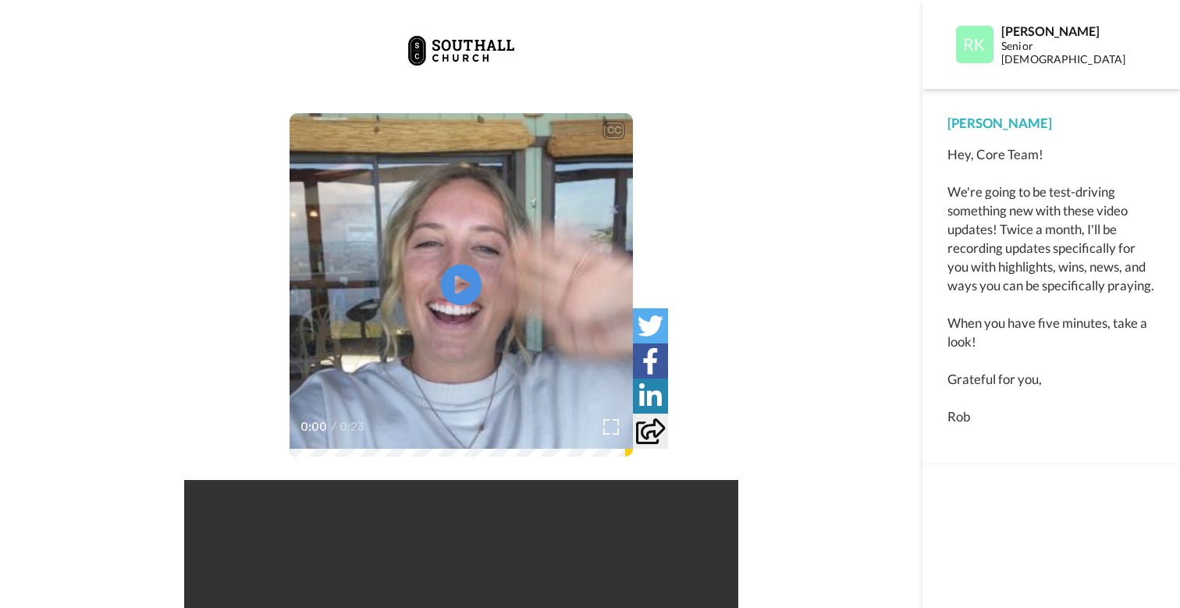
click at [462, 284] on icon "Play/Pause" at bounding box center [461, 285] width 41 height 74
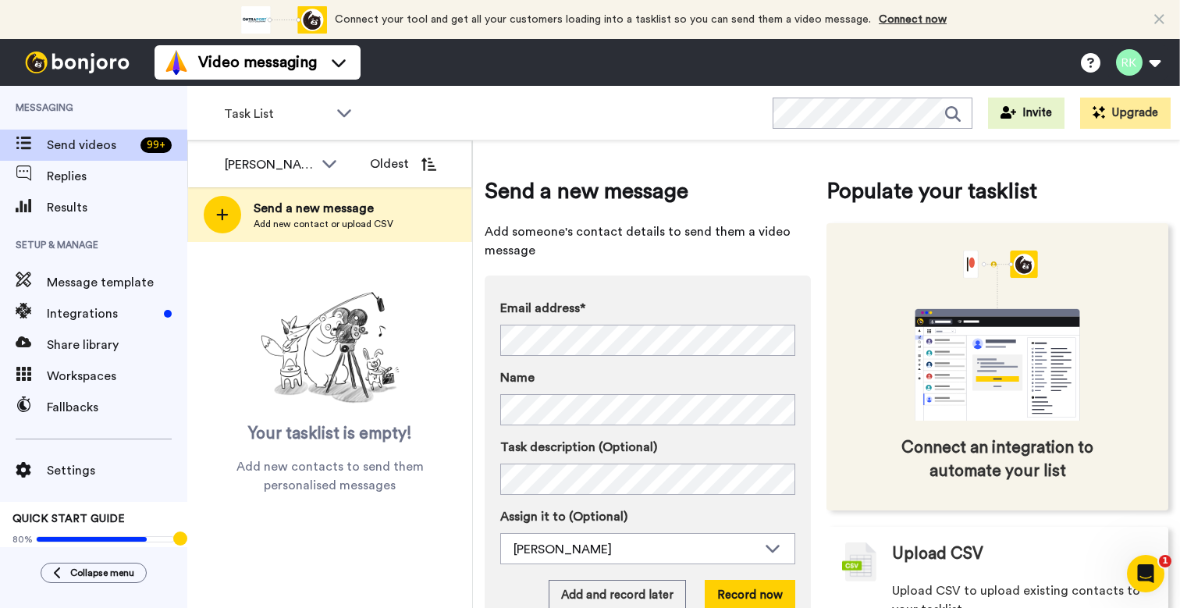
click at [999, 393] on icon "animation" at bounding box center [997, 365] width 165 height 112
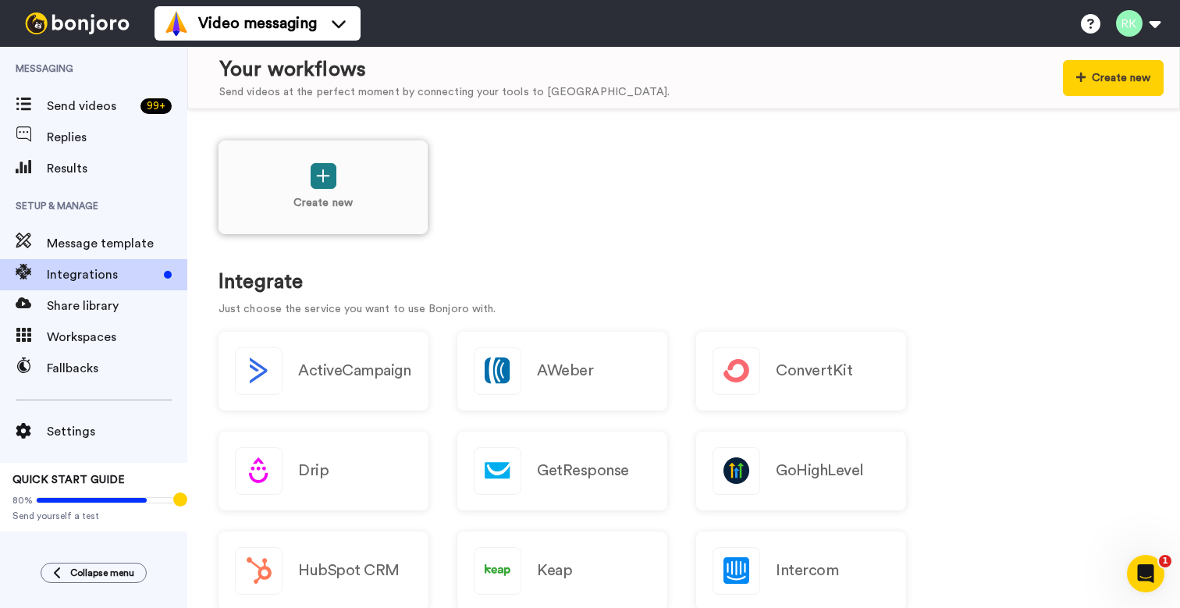
click at [321, 180] on icon at bounding box center [323, 176] width 14 height 16
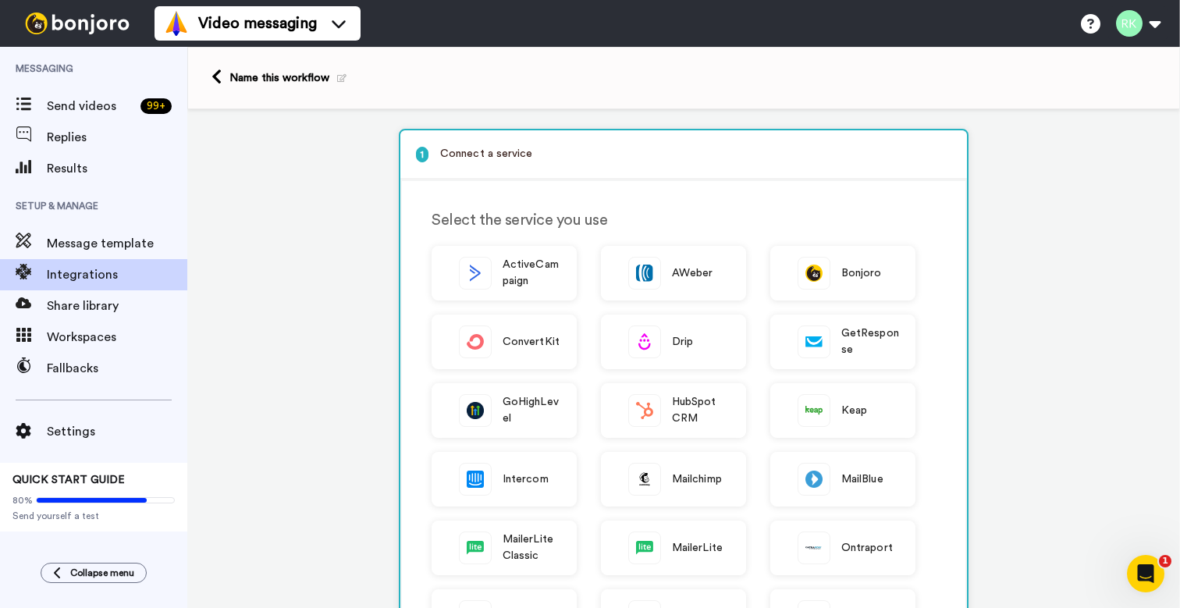
click at [219, 76] on icon at bounding box center [217, 77] width 10 height 16
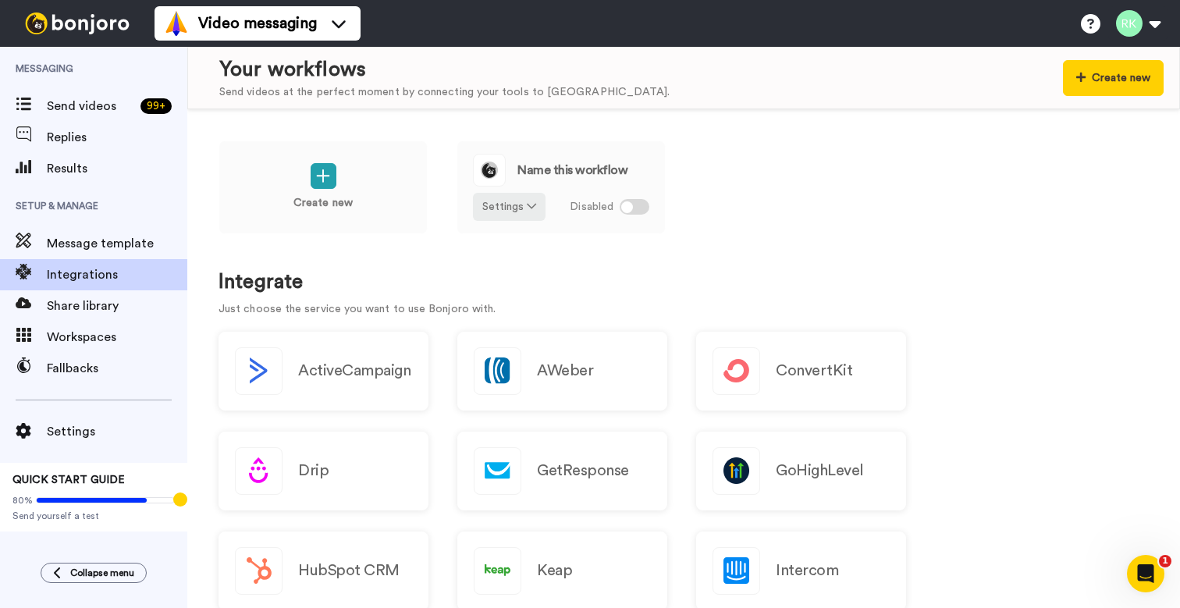
click at [126, 112] on span "Send videos" at bounding box center [90, 106] width 87 height 19
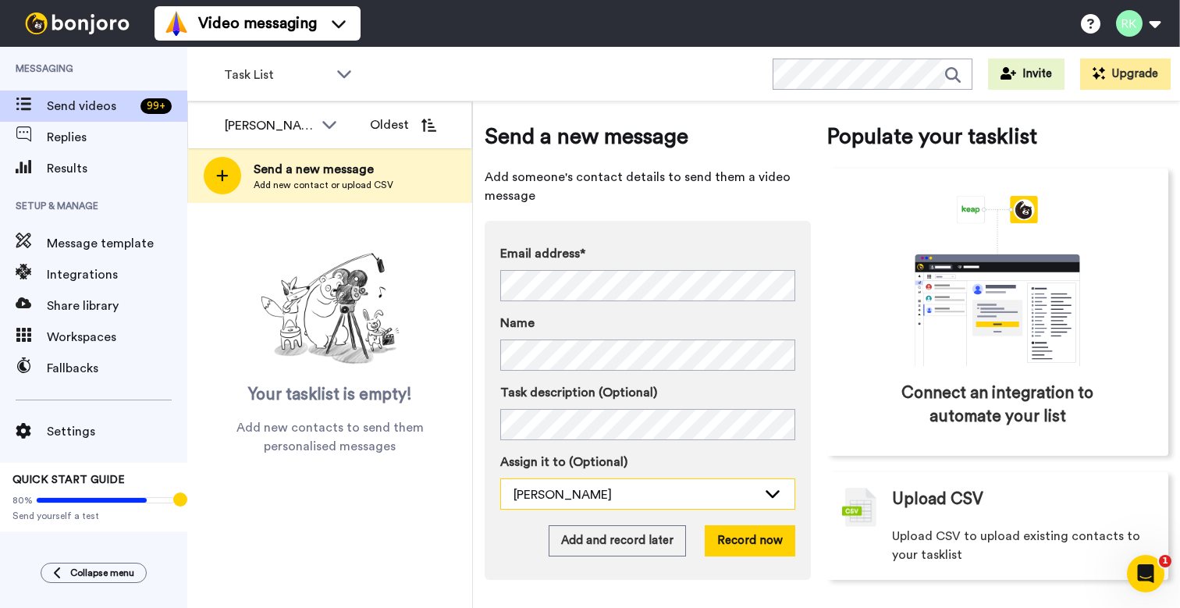
scroll to position [16, 0]
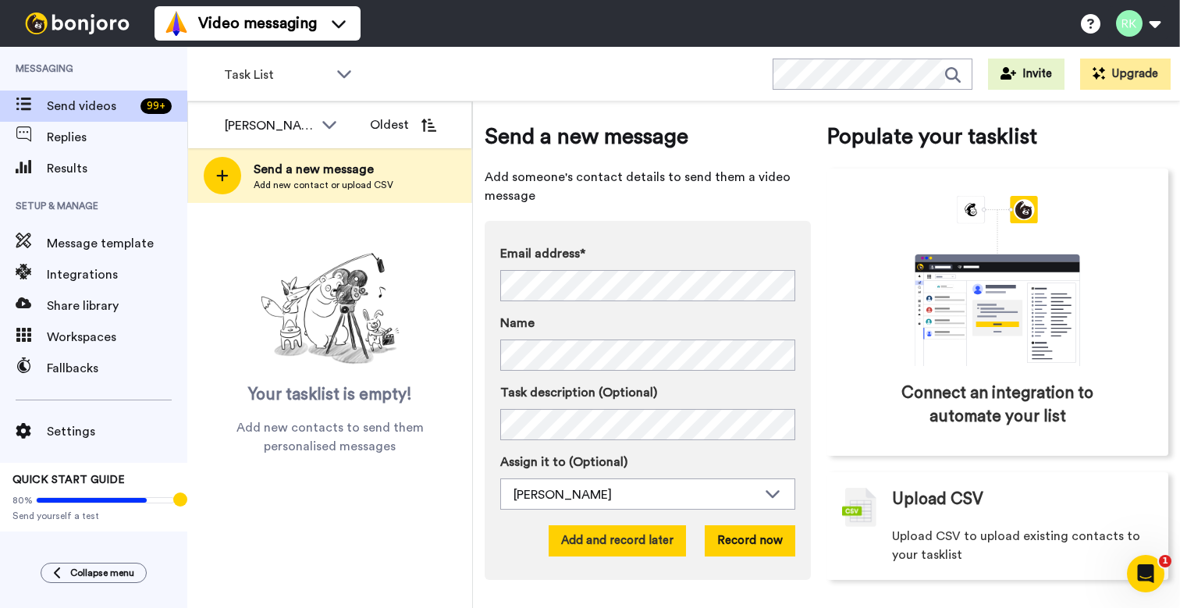
click at [618, 543] on button "Add and record later" at bounding box center [617, 540] width 137 height 31
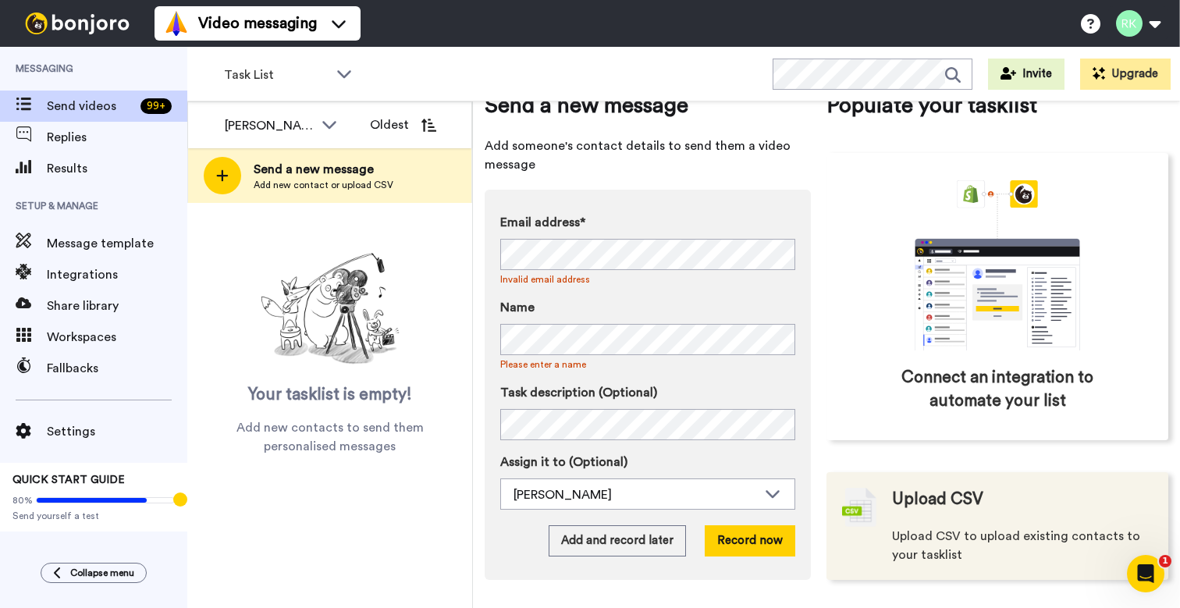
scroll to position [47, 0]
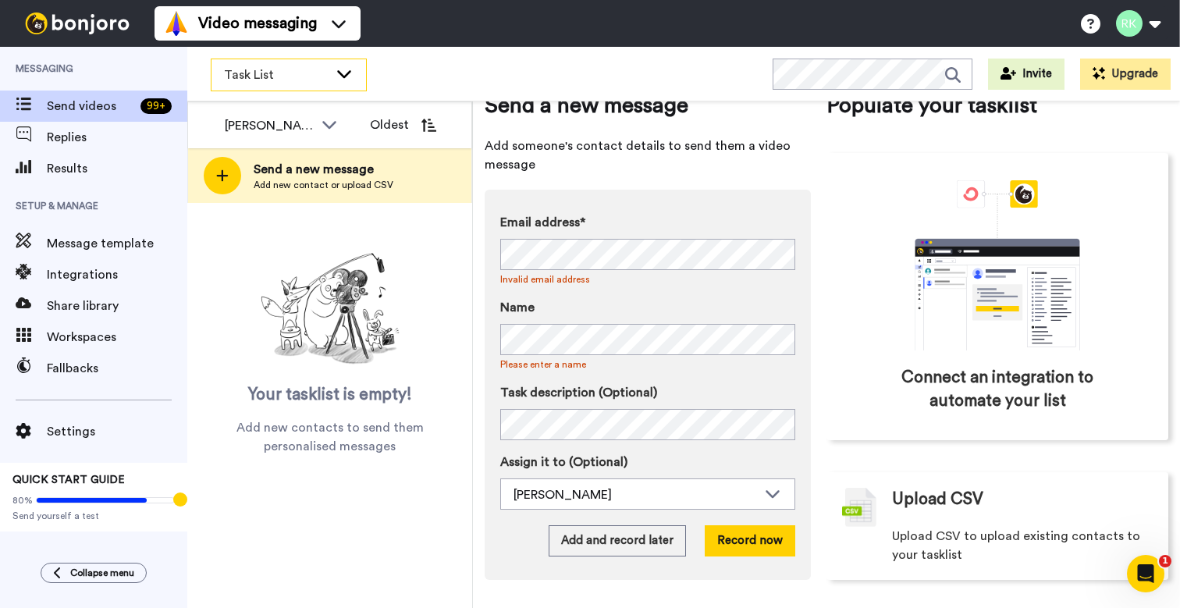
click at [301, 79] on span "Task List" at bounding box center [276, 75] width 105 height 19
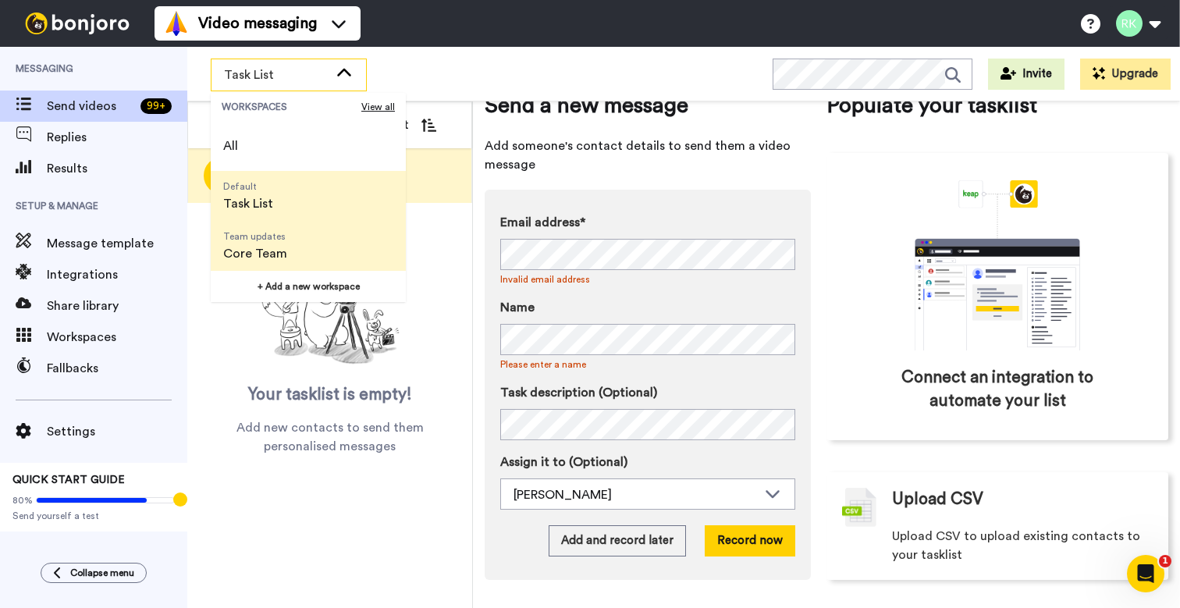
click at [267, 243] on span "Team updates Core Team" at bounding box center [255, 246] width 89 height 50
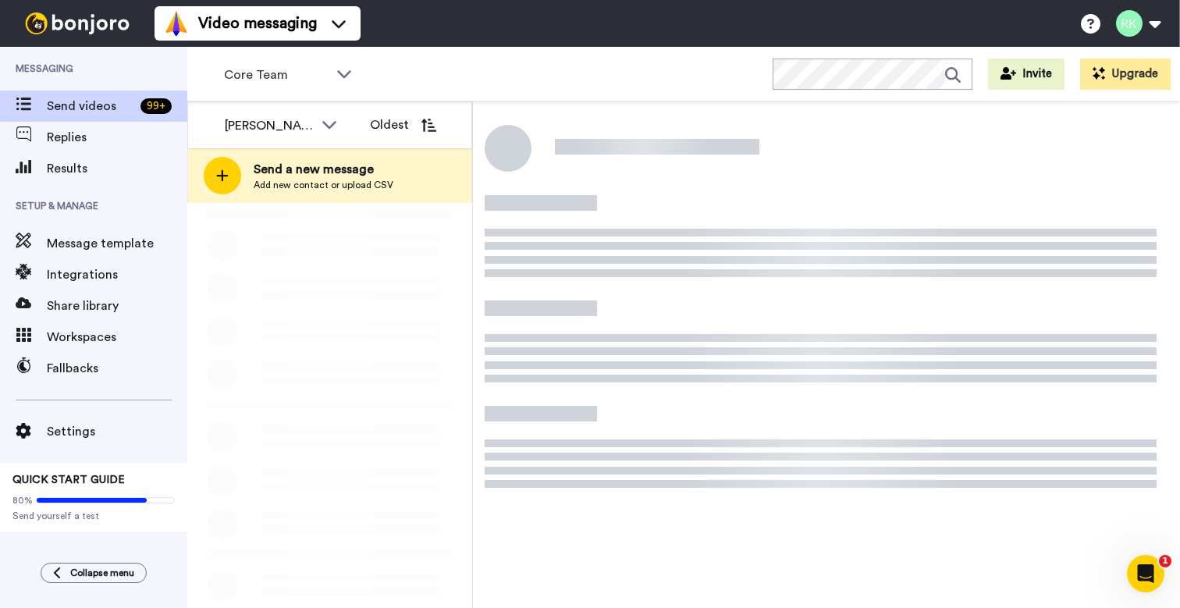
scroll to position [0, 0]
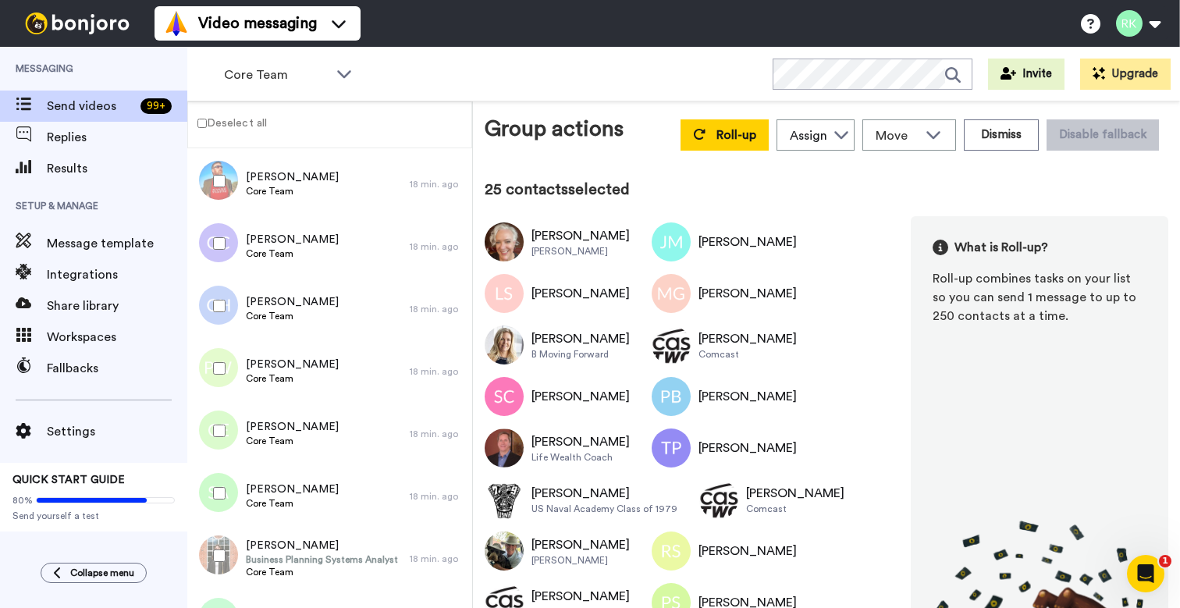
scroll to position [2700, 0]
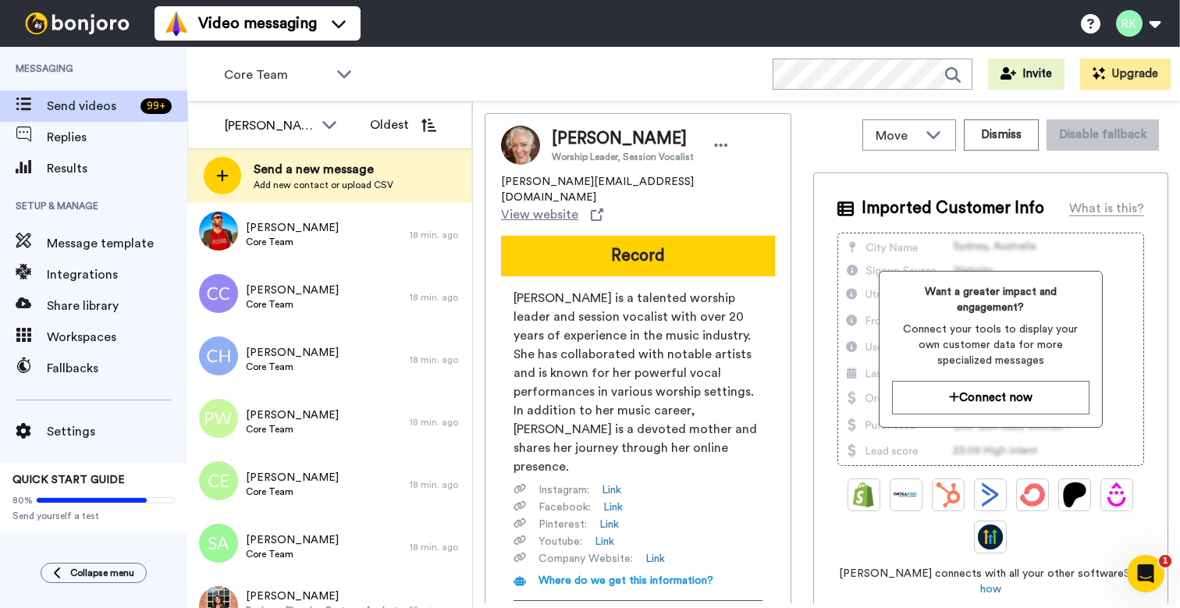
click at [203, 127] on div "Rob Rogers Oldest" at bounding box center [329, 124] width 283 height 47
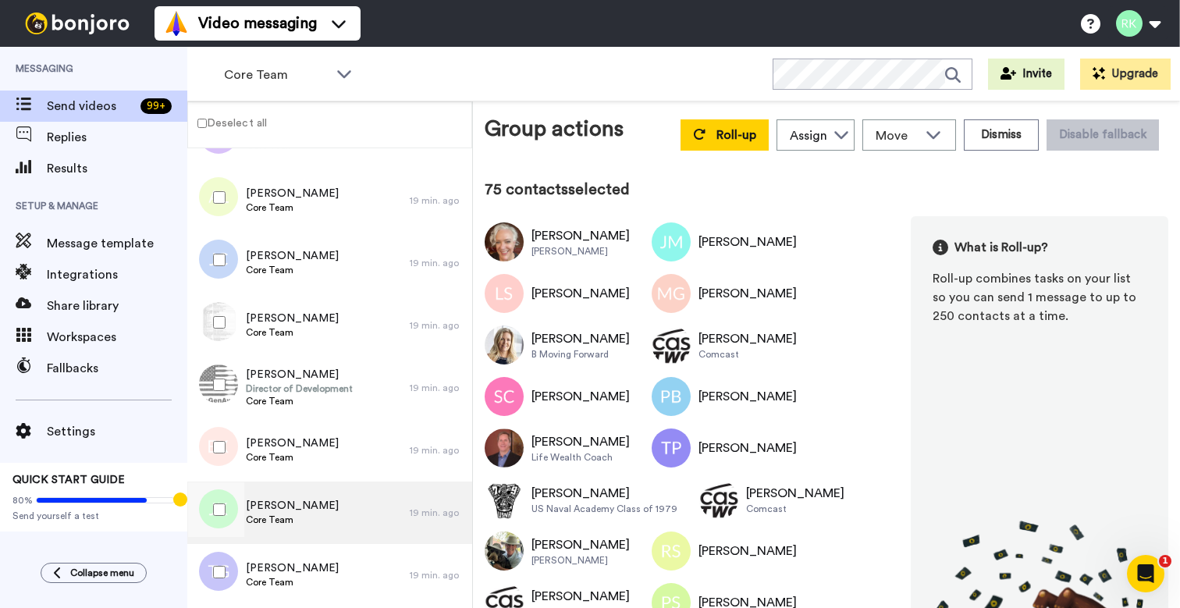
scroll to position [7368, 0]
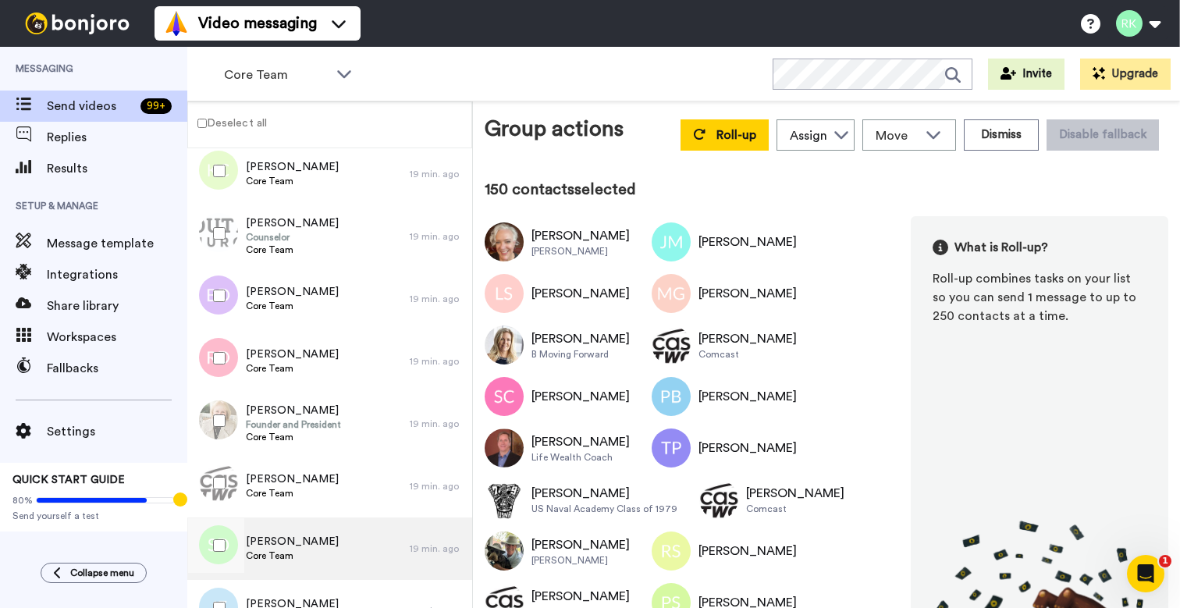
scroll to position [12076, 0]
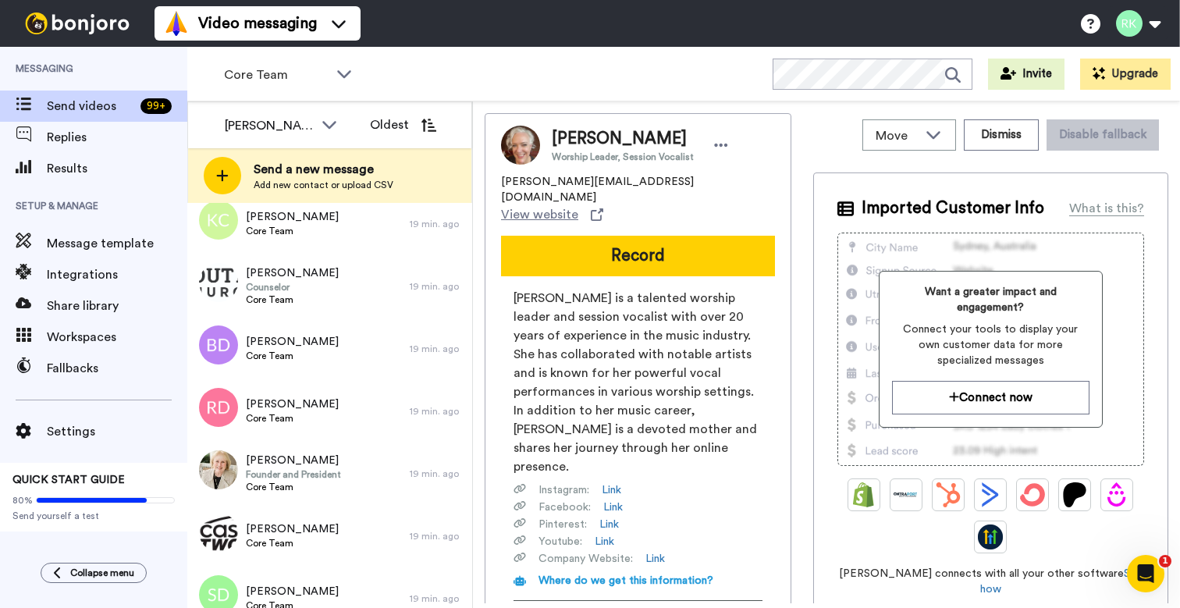
click at [202, 126] on div "Rob Rogers Oldest" at bounding box center [329, 124] width 283 height 47
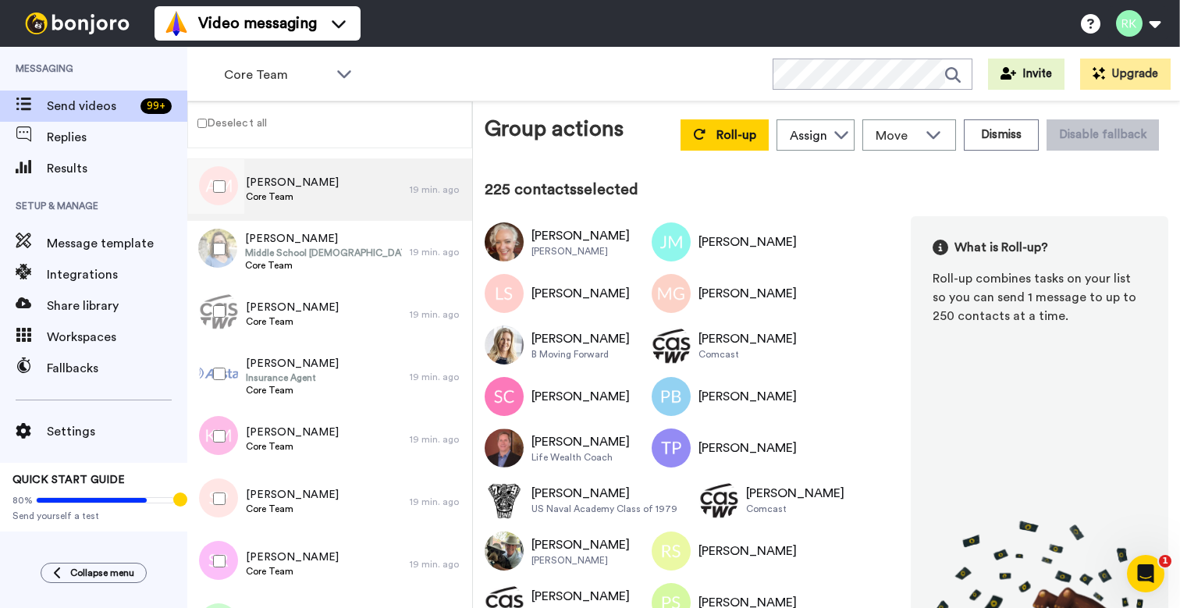
scroll to position [14006, 0]
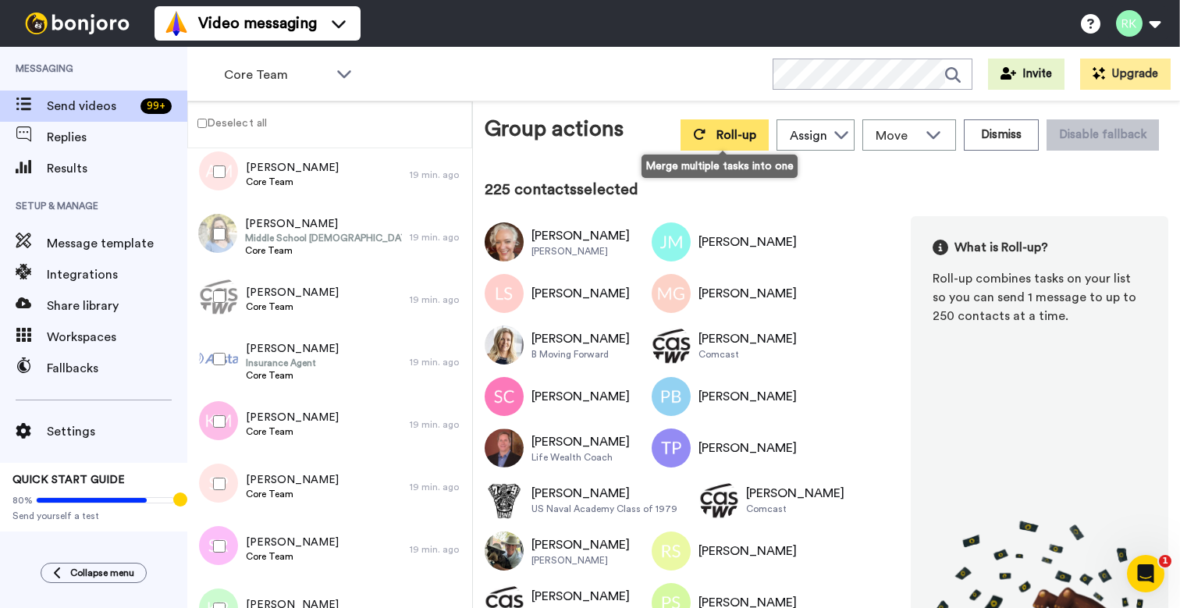
click at [743, 130] on span "Roll-up" at bounding box center [736, 135] width 40 height 12
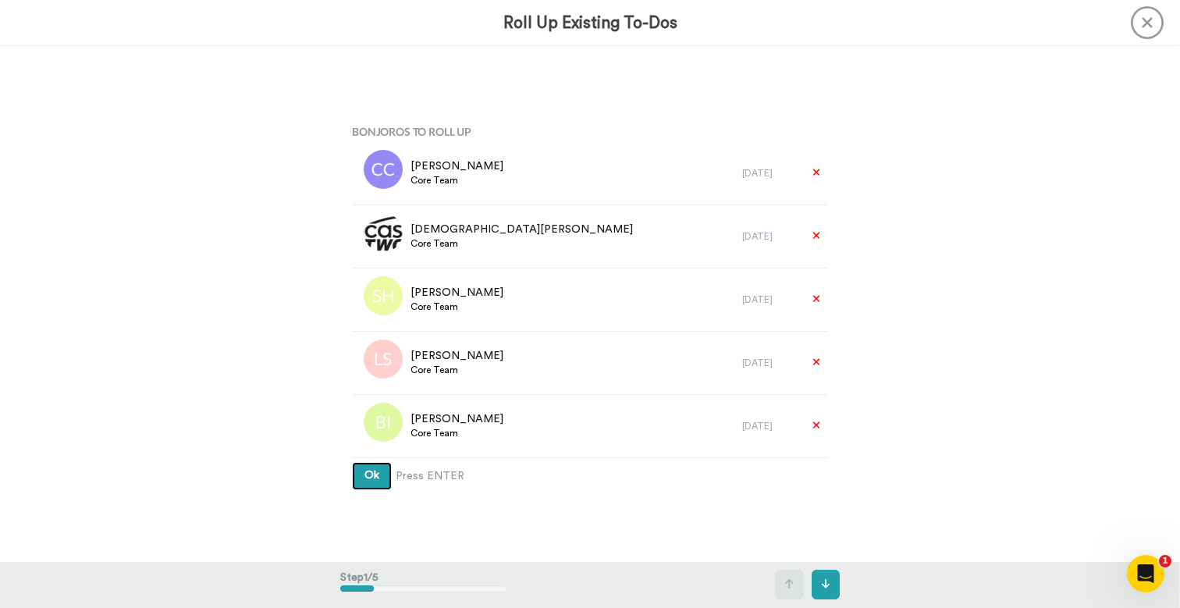
scroll to position [13912, 0]
click at [367, 483] on button "Ok" at bounding box center [372, 476] width 40 height 28
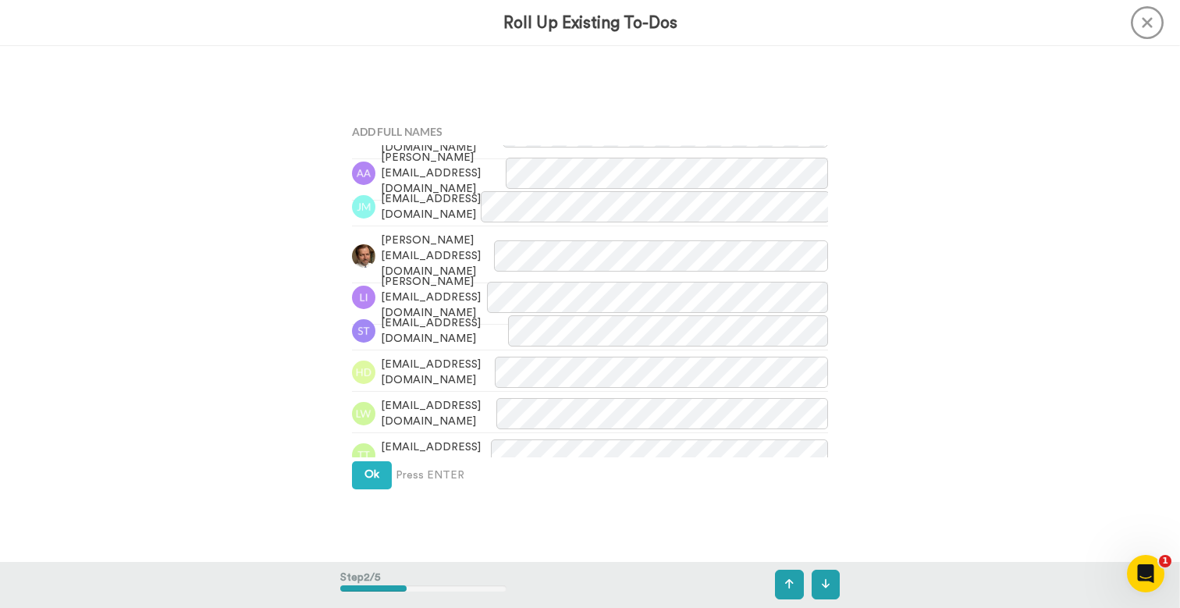
scroll to position [7478, 0]
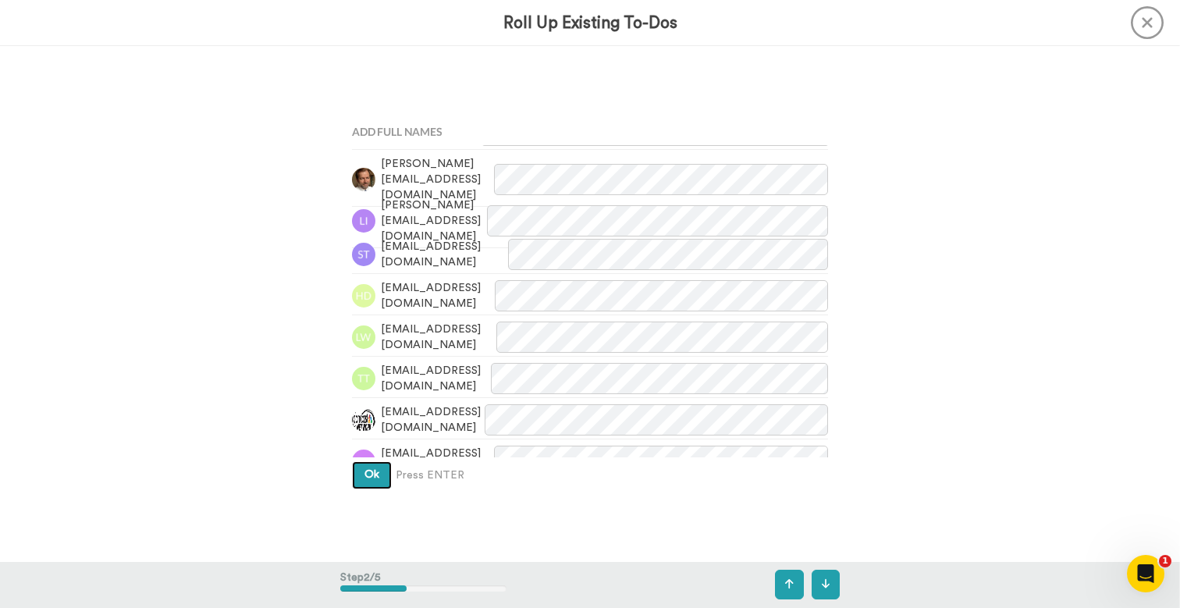
click at [378, 483] on button "Ok" at bounding box center [372, 475] width 40 height 28
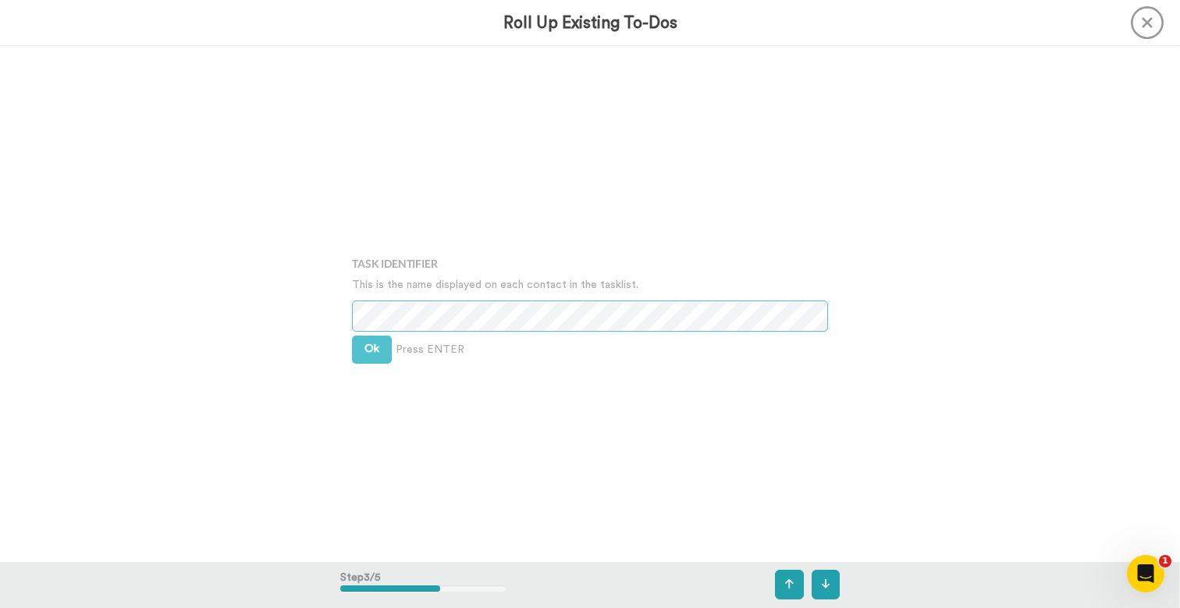
scroll to position [1031, 0]
click at [361, 339] on button "Ok" at bounding box center [372, 346] width 40 height 28
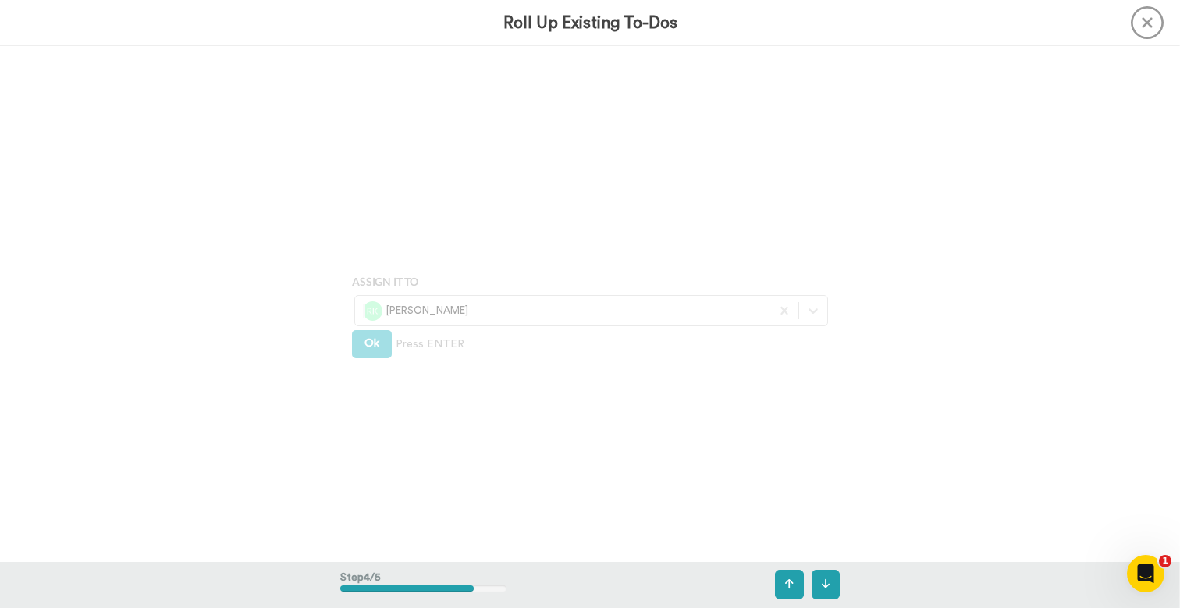
scroll to position [1546, 0]
click at [372, 337] on span "Ok" at bounding box center [371, 334] width 15 height 11
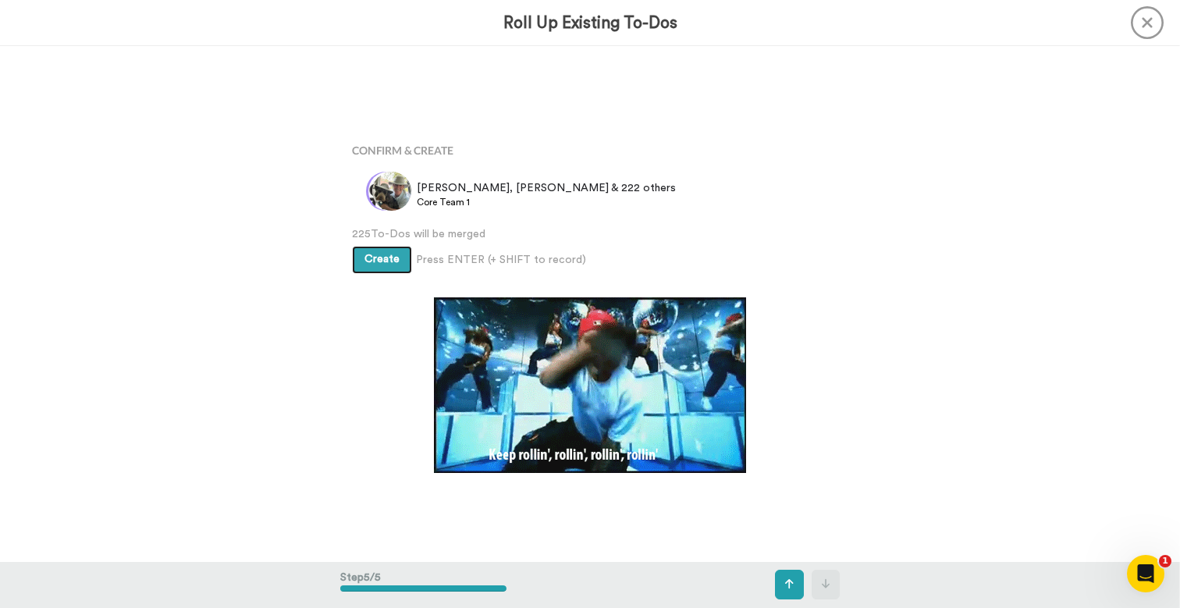
scroll to position [2061, 0]
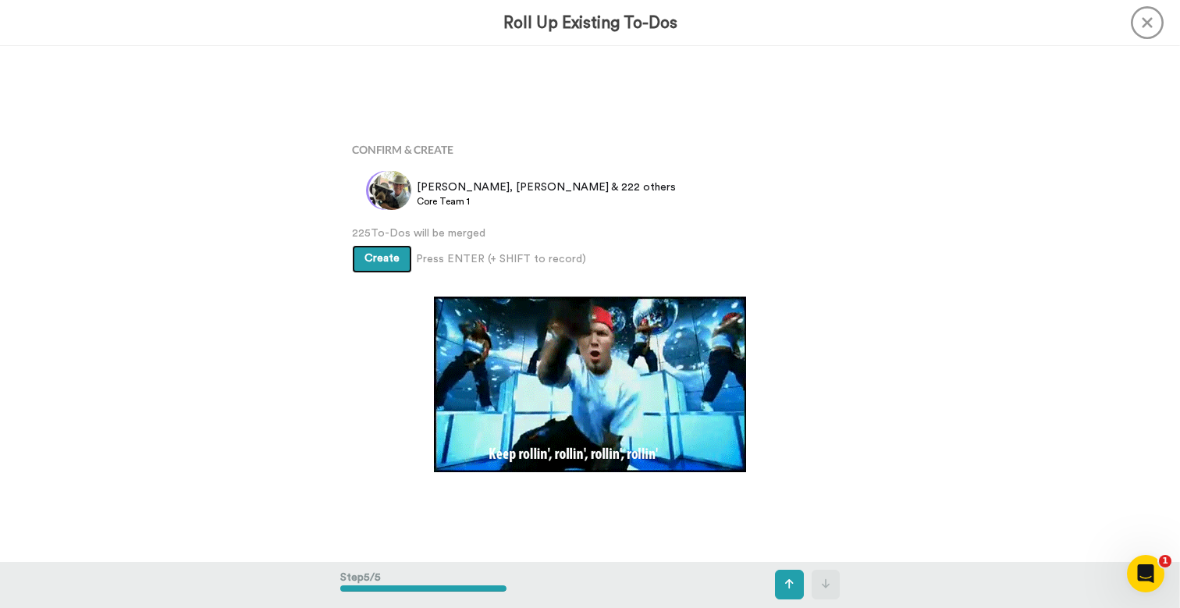
click at [390, 264] on span "Create" at bounding box center [381, 258] width 35 height 11
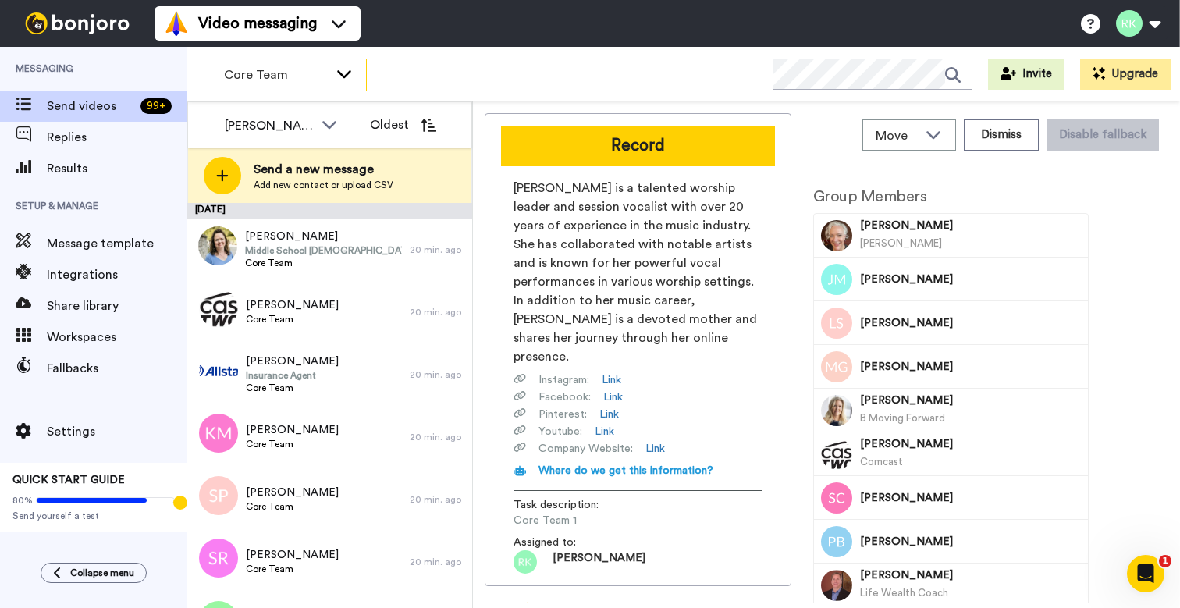
click at [333, 84] on div "Core Team" at bounding box center [289, 74] width 155 height 31
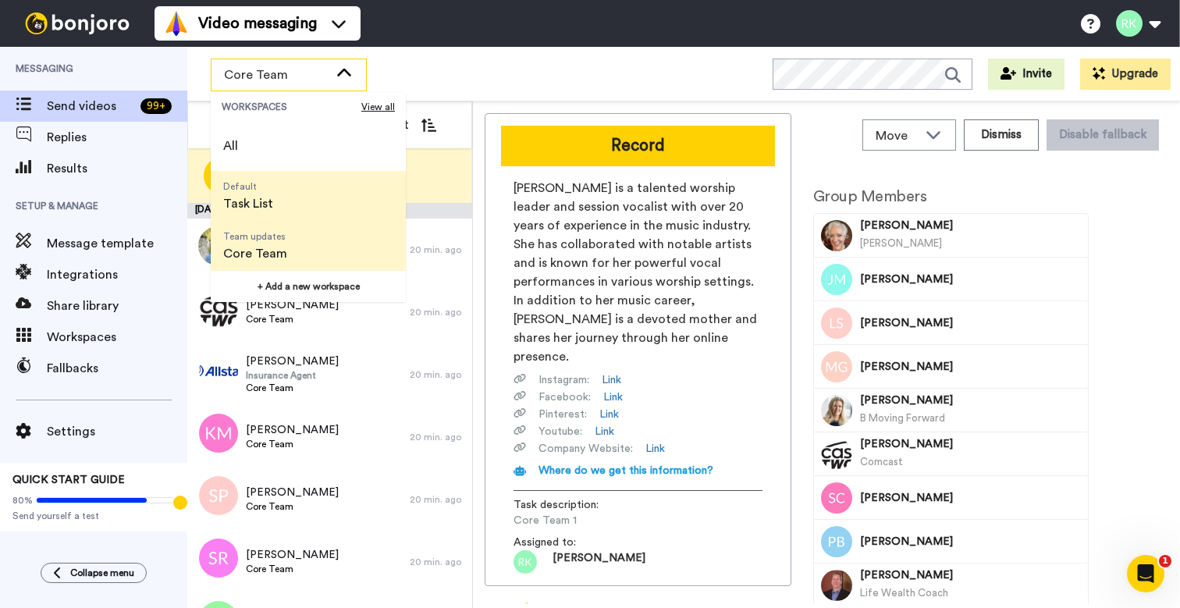
click at [306, 198] on li "Default Task List" at bounding box center [308, 196] width 195 height 50
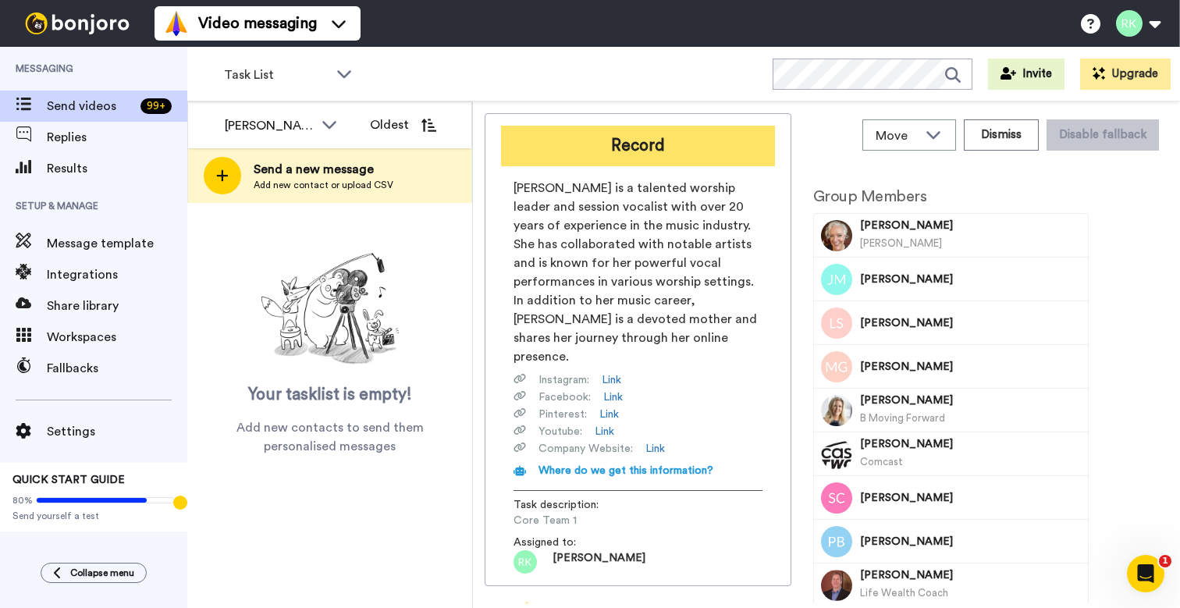
click at [719, 147] on button "Record" at bounding box center [638, 146] width 274 height 41
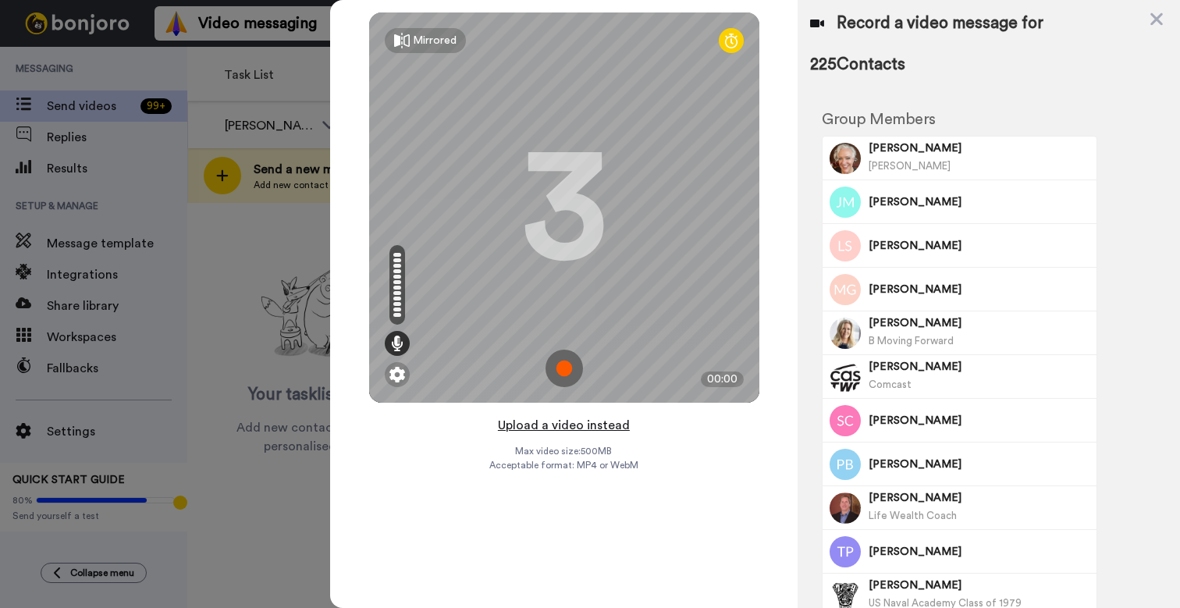
click at [611, 426] on button "Upload a video instead" at bounding box center [563, 425] width 141 height 20
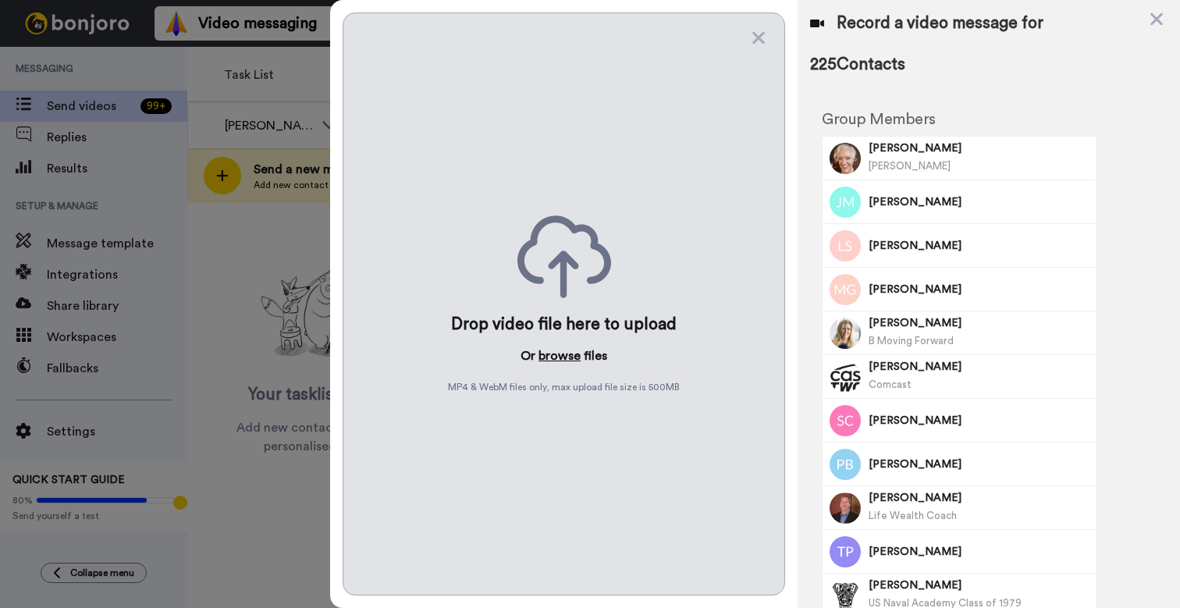
click at [567, 355] on button "browse" at bounding box center [560, 356] width 42 height 19
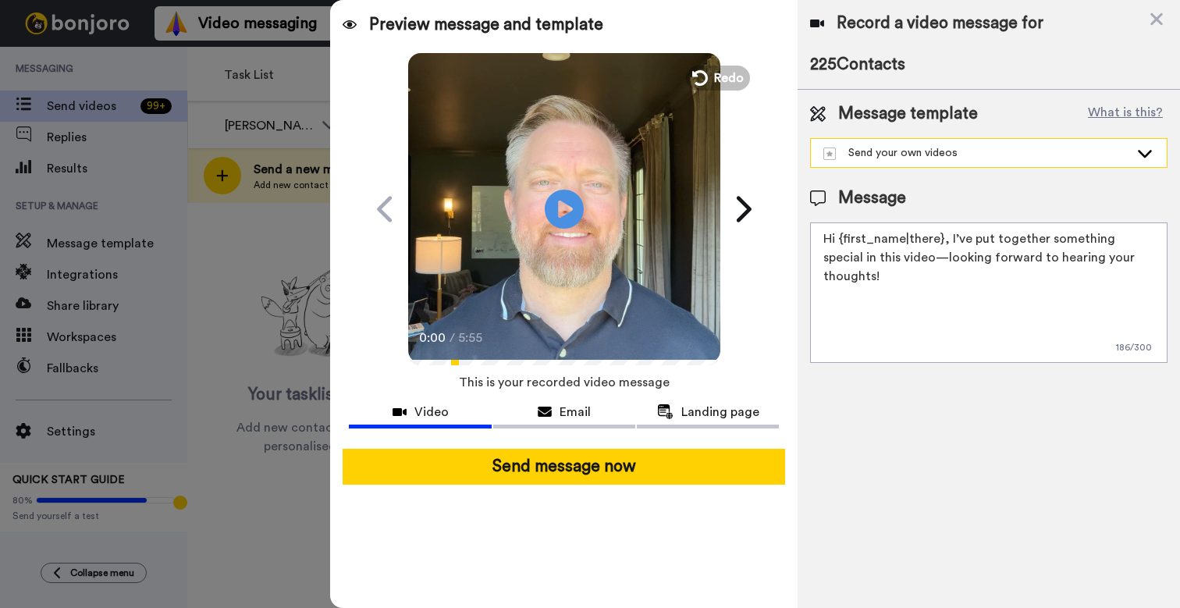
click at [967, 156] on div "Send your own videos" at bounding box center [976, 153] width 306 height 16
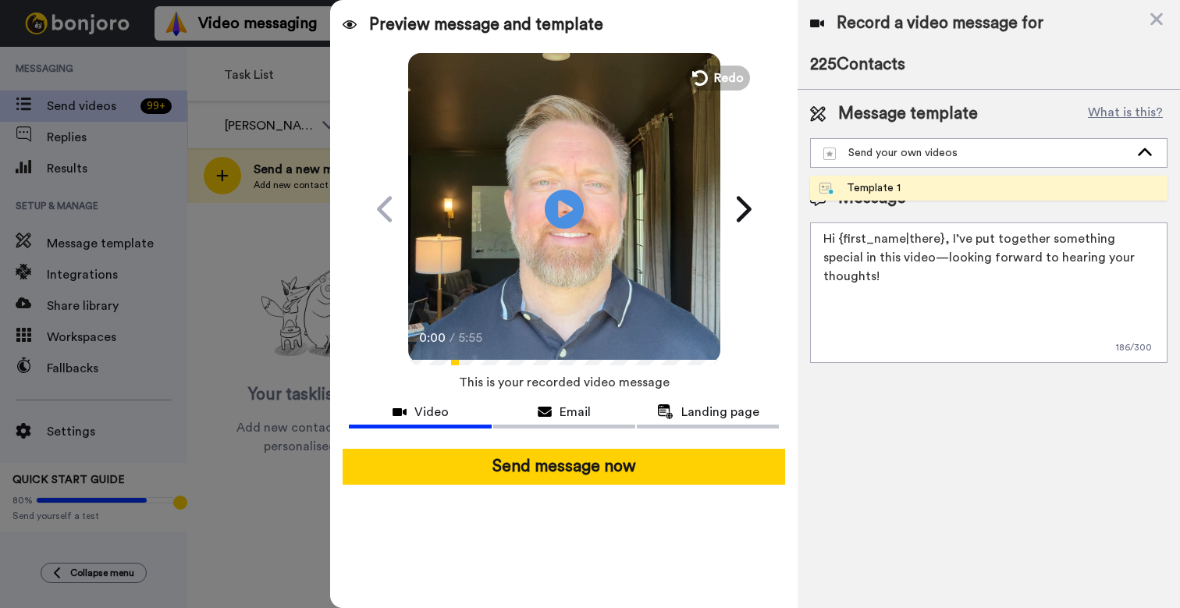
click at [948, 180] on li "Template 1" at bounding box center [988, 188] width 357 height 25
type textarea "Hey, Core Team! We're going to be test-driving something new with these video u…"
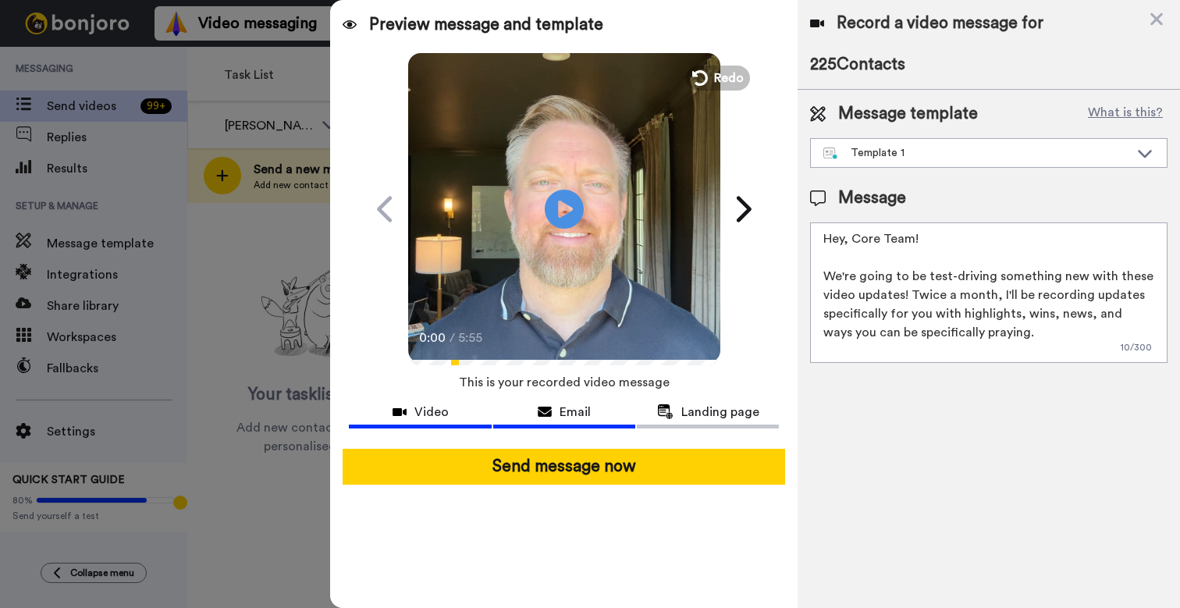
click at [569, 418] on span "Email" at bounding box center [575, 412] width 31 height 19
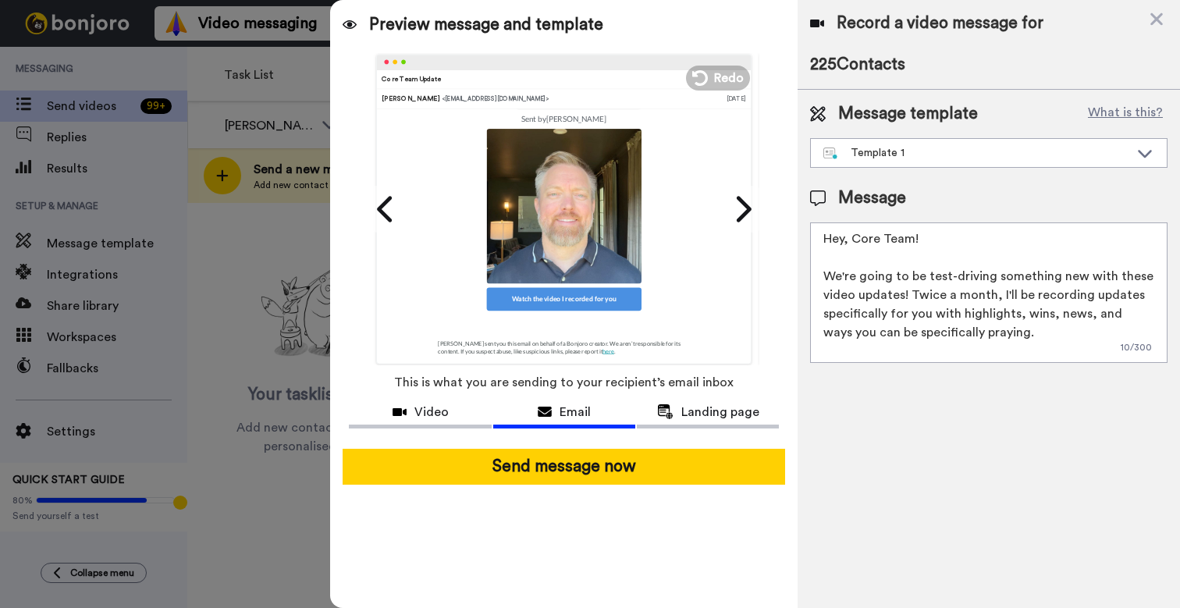
scroll to position [297, 0]
click at [704, 407] on span "Landing page" at bounding box center [720, 412] width 78 height 19
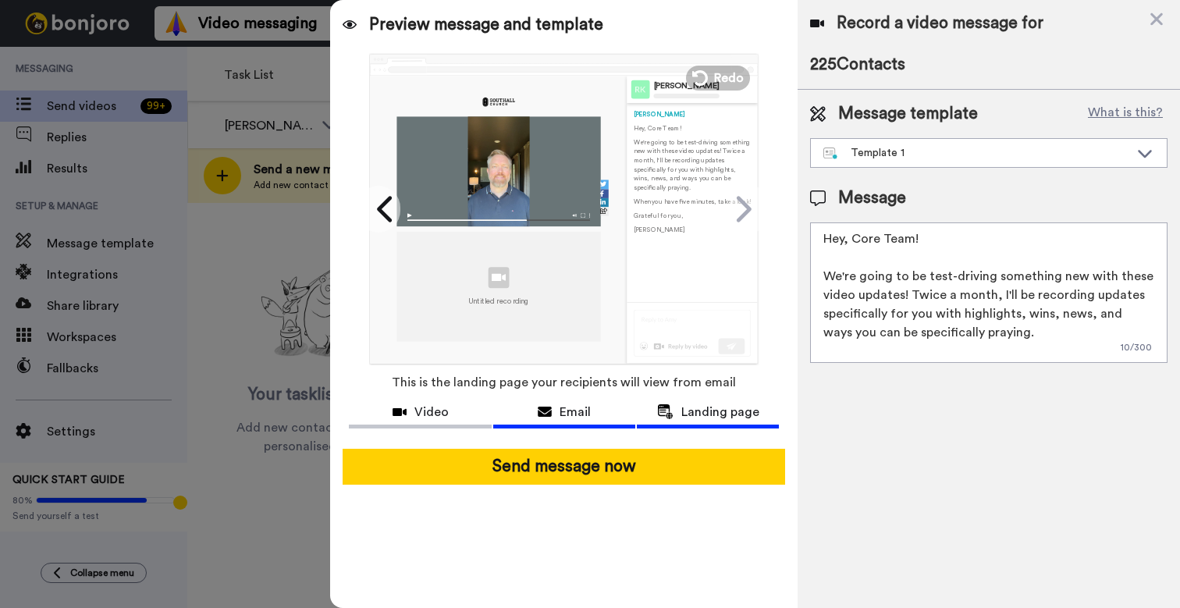
click at [574, 409] on span "Email" at bounding box center [575, 412] width 31 height 19
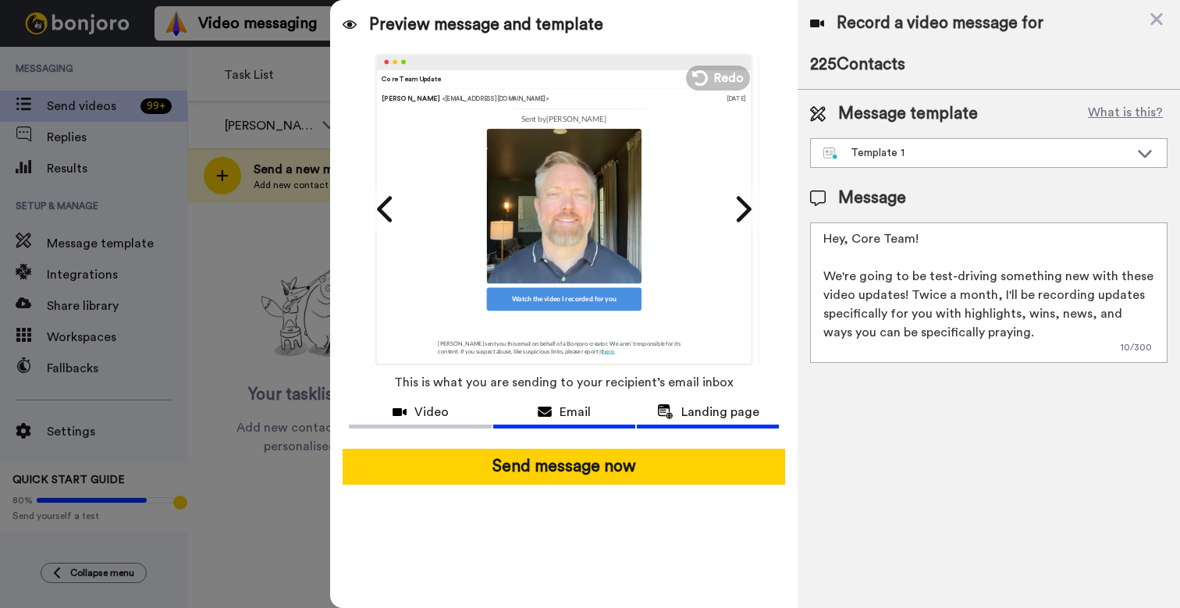
click at [689, 411] on span "Landing page" at bounding box center [720, 412] width 78 height 19
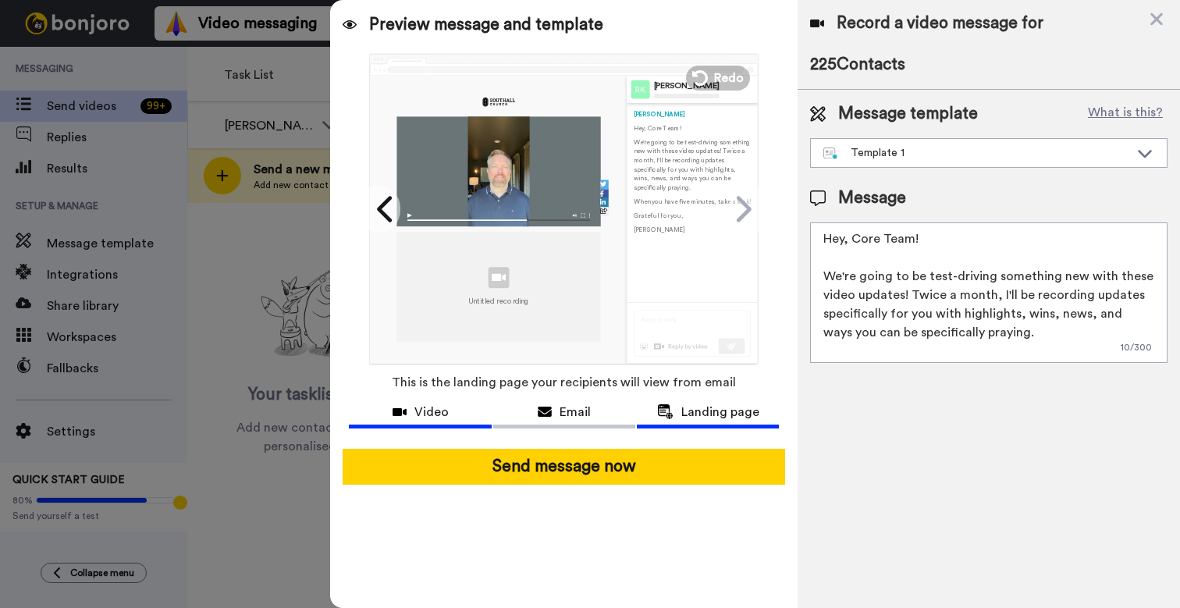
click at [443, 403] on span "Video" at bounding box center [431, 412] width 34 height 19
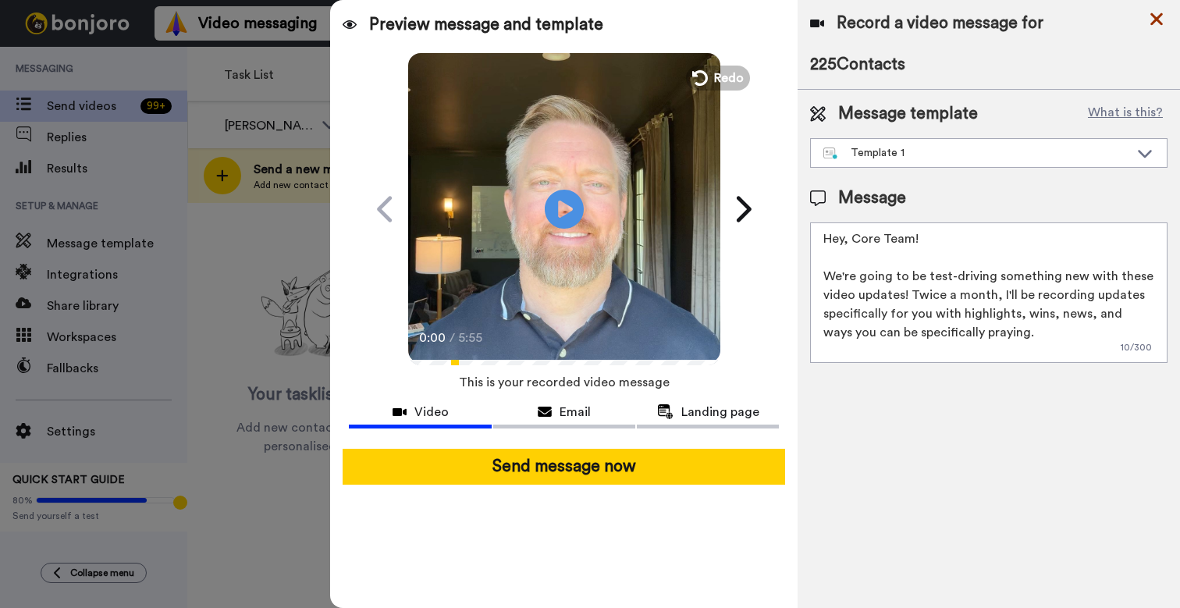
click at [1159, 22] on icon at bounding box center [1156, 19] width 12 height 12
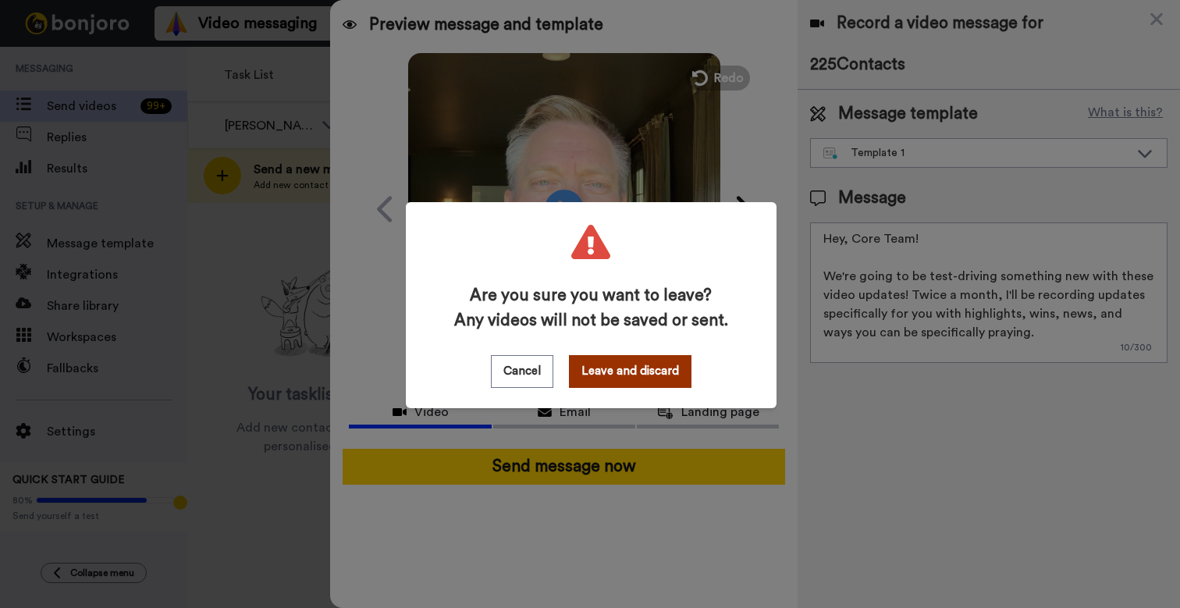
click at [653, 371] on button "Leave and discard" at bounding box center [630, 371] width 123 height 33
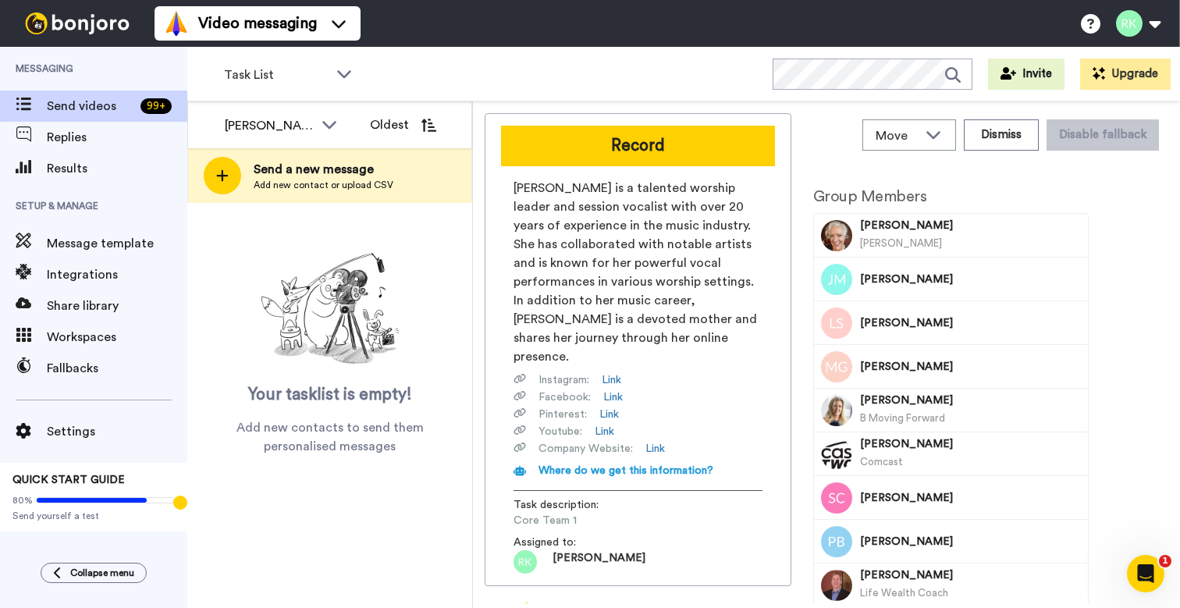
scroll to position [0, 0]
click at [119, 240] on span "Message template" at bounding box center [117, 243] width 140 height 19
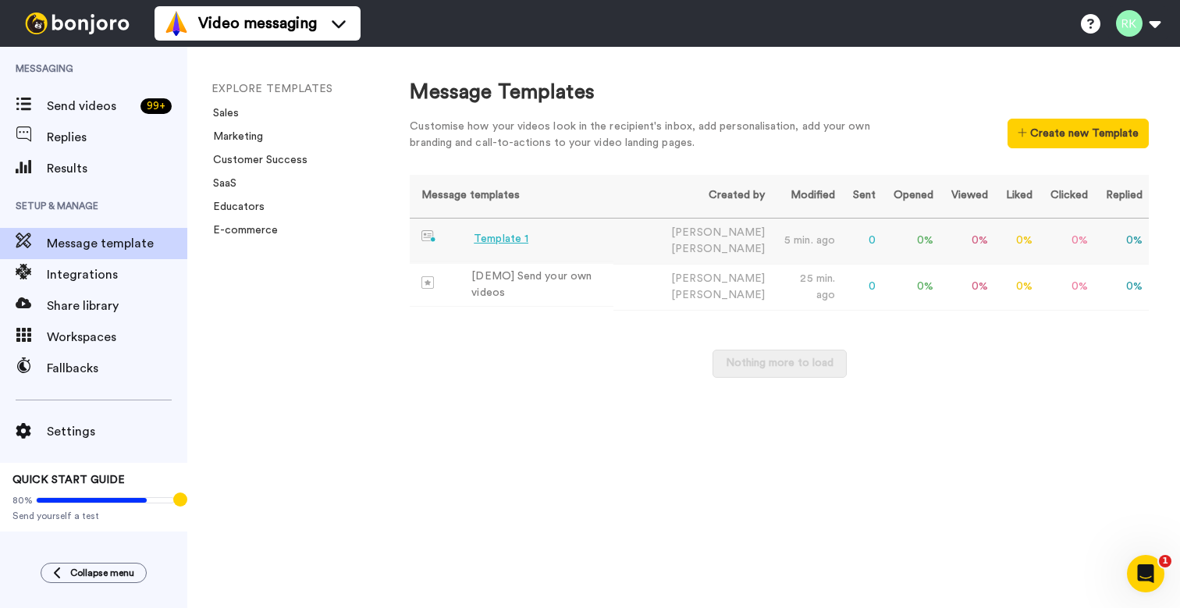
click at [521, 239] on div "Template 1" at bounding box center [501, 239] width 55 height 16
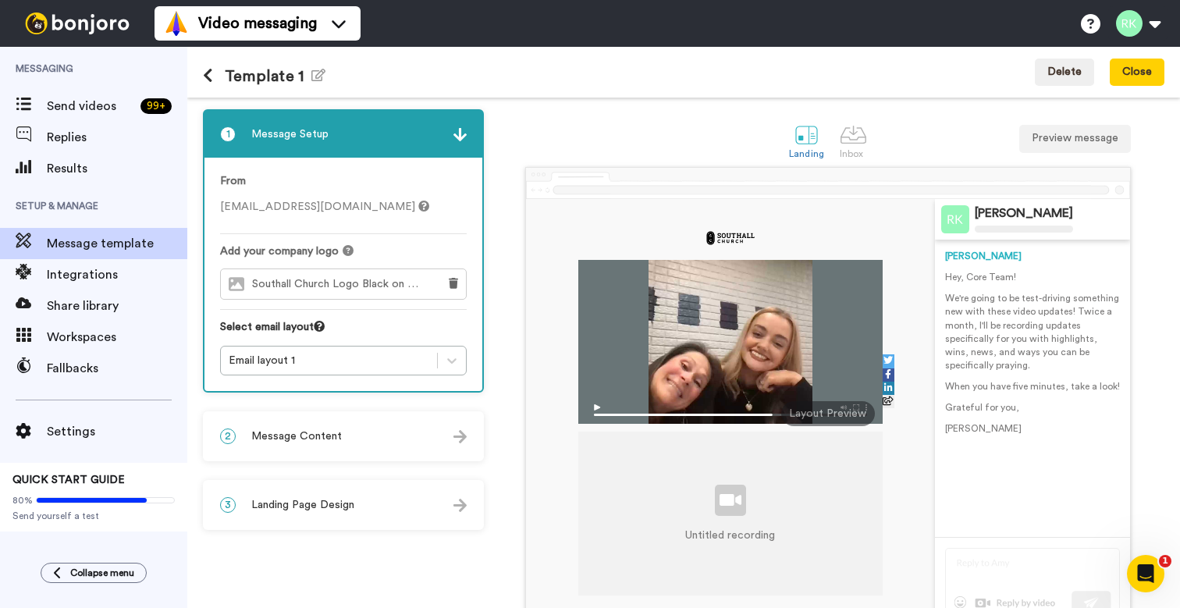
click at [410, 438] on div "2 Message Content" at bounding box center [343, 436] width 278 height 47
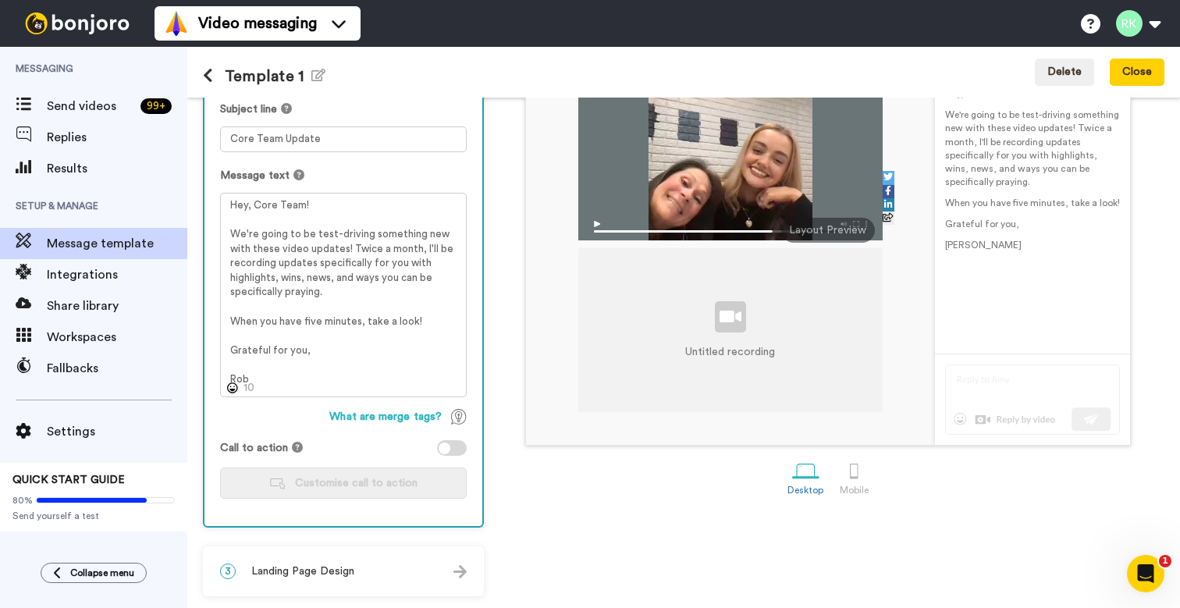
click at [386, 553] on div "3 Landing Page Design" at bounding box center [343, 571] width 278 height 47
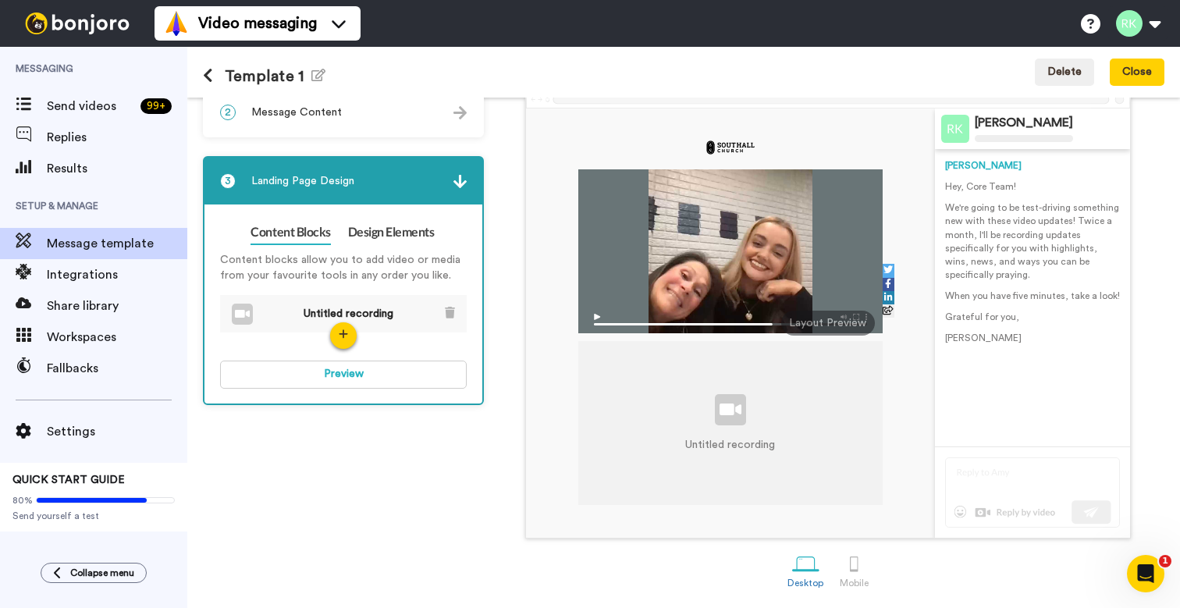
scroll to position [92, 0]
click at [456, 306] on li "Untitled recording" at bounding box center [343, 314] width 247 height 39
click at [451, 311] on icon at bounding box center [450, 313] width 10 height 12
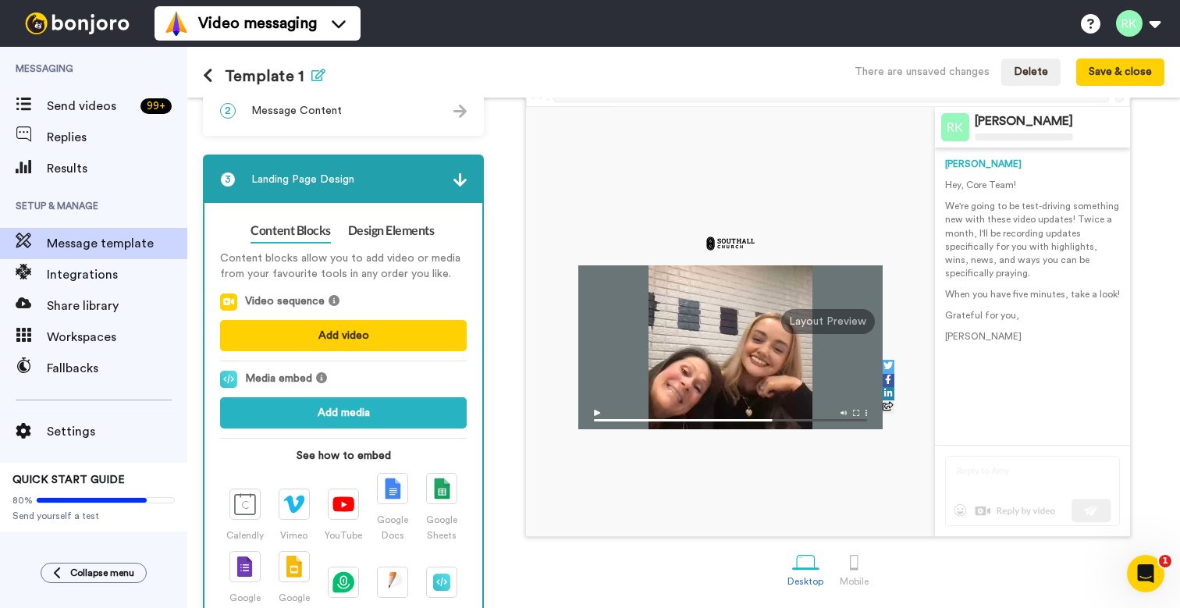
click at [318, 77] on icon "button" at bounding box center [318, 75] width 14 height 12
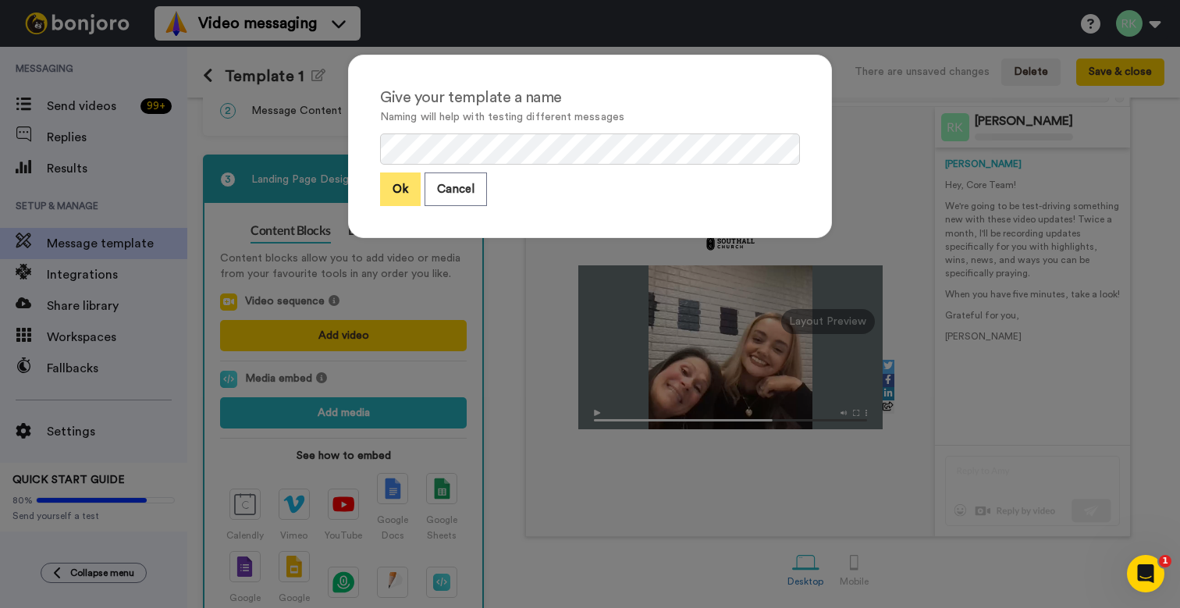
click at [394, 194] on button "Ok" at bounding box center [400, 189] width 41 height 34
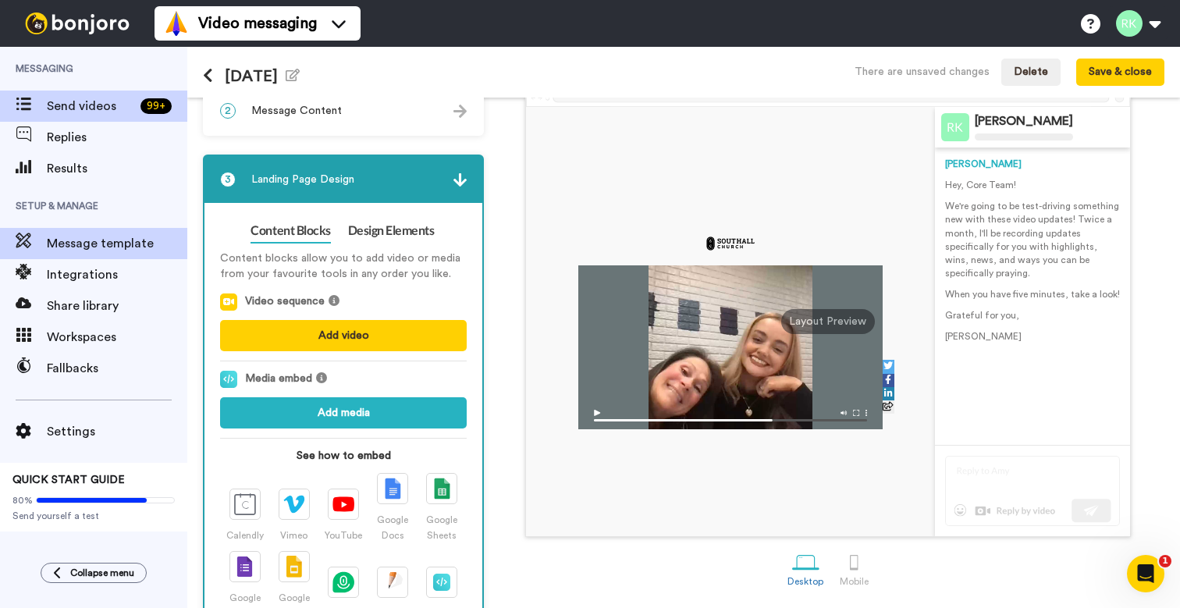
click at [108, 104] on span "Send videos" at bounding box center [90, 106] width 87 height 19
click at [1130, 76] on button "Save & close" at bounding box center [1120, 73] width 88 height 28
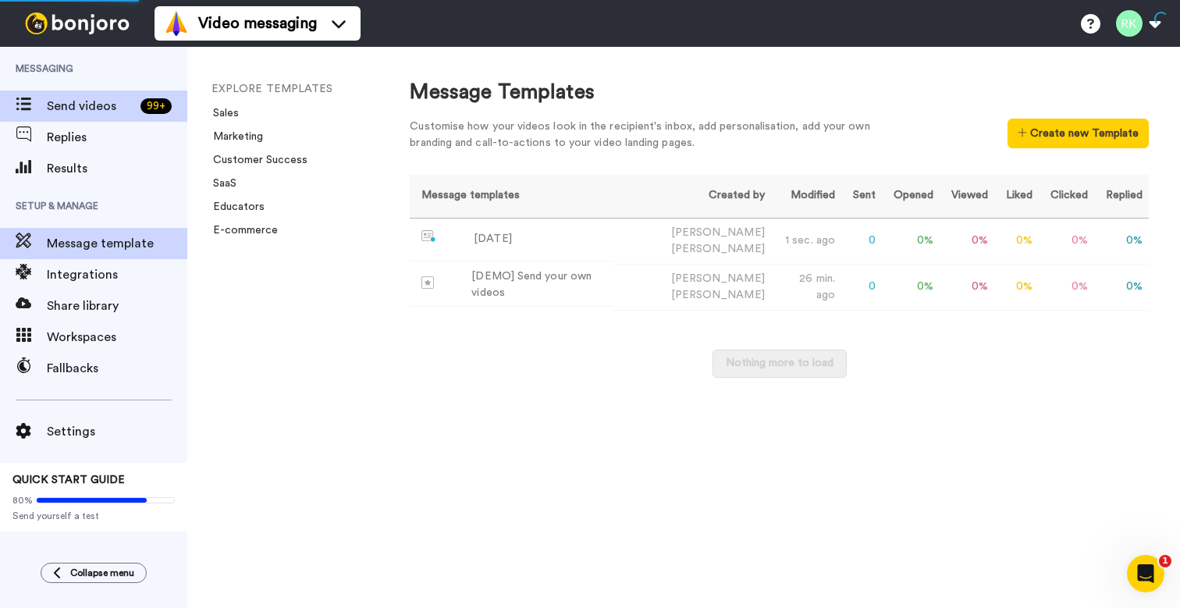
click at [106, 110] on span "Send videos" at bounding box center [90, 106] width 87 height 19
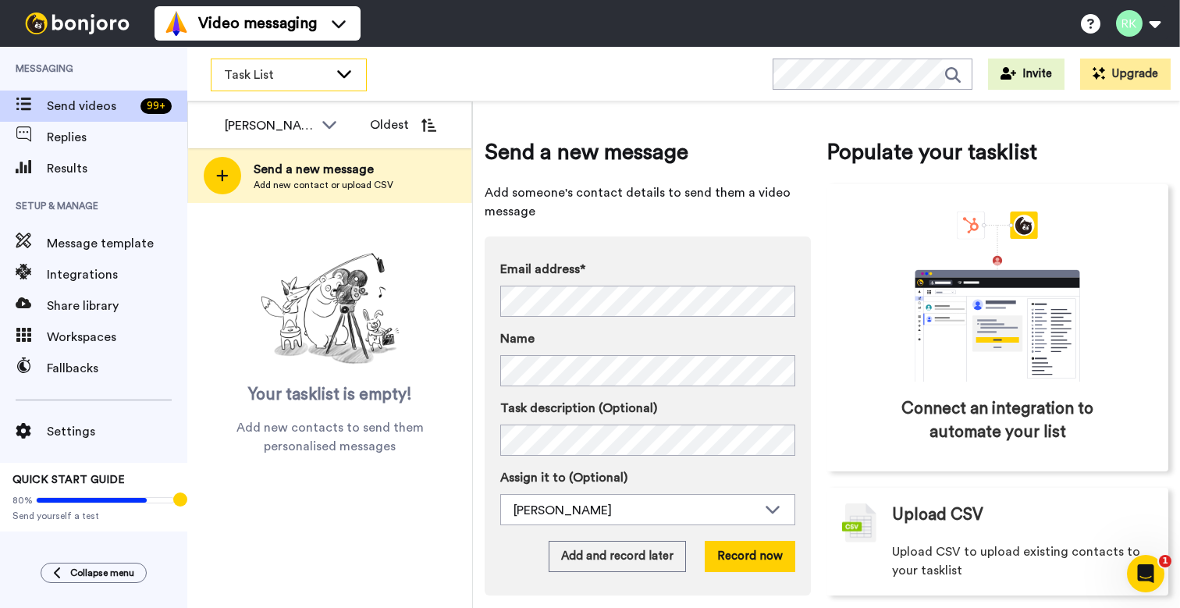
click at [345, 80] on icon at bounding box center [344, 74] width 19 height 16
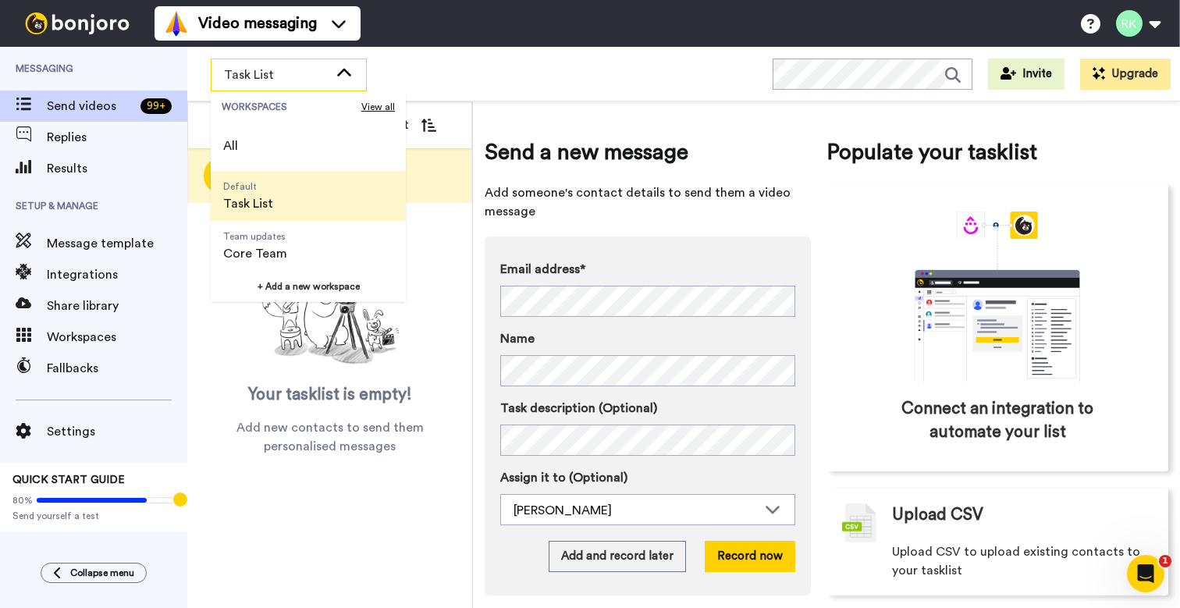
click at [269, 202] on span "Task List" at bounding box center [248, 203] width 50 height 19
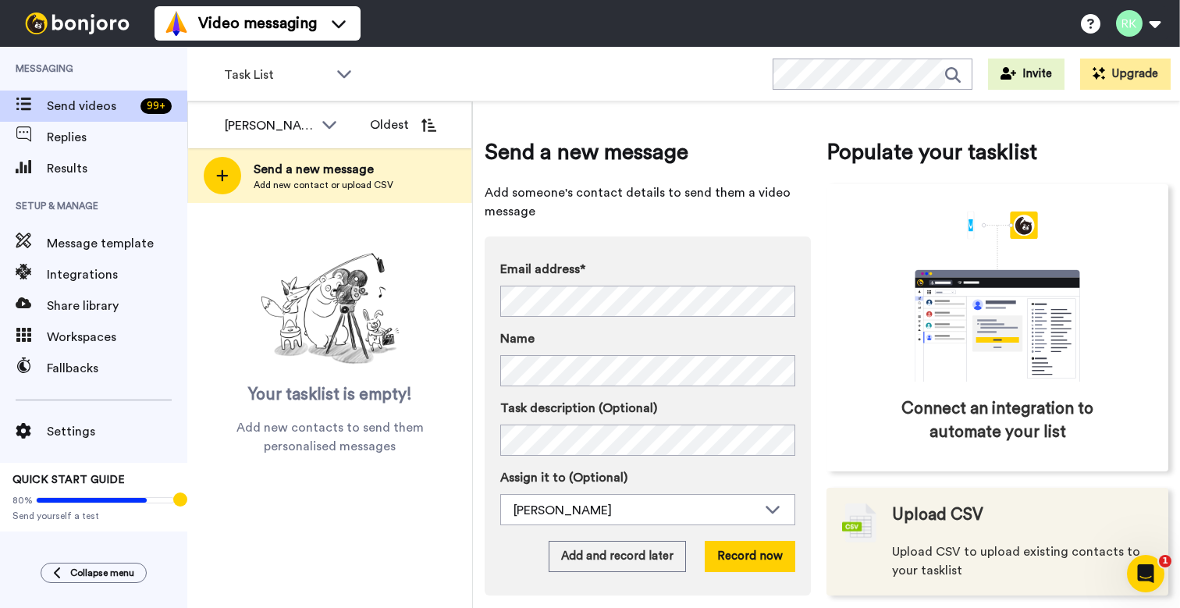
click at [997, 539] on div "Upload CSV Upload CSV to upload existing contacts to your tasklist" at bounding box center [1022, 541] width 261 height 76
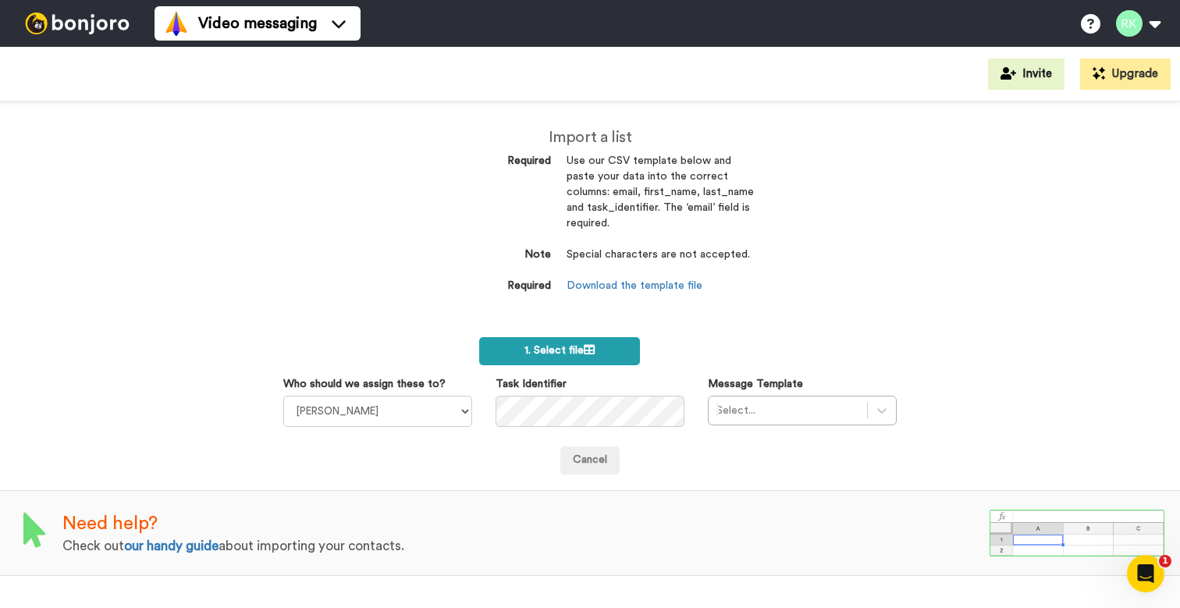
click at [595, 344] on icon at bounding box center [589, 349] width 11 height 11
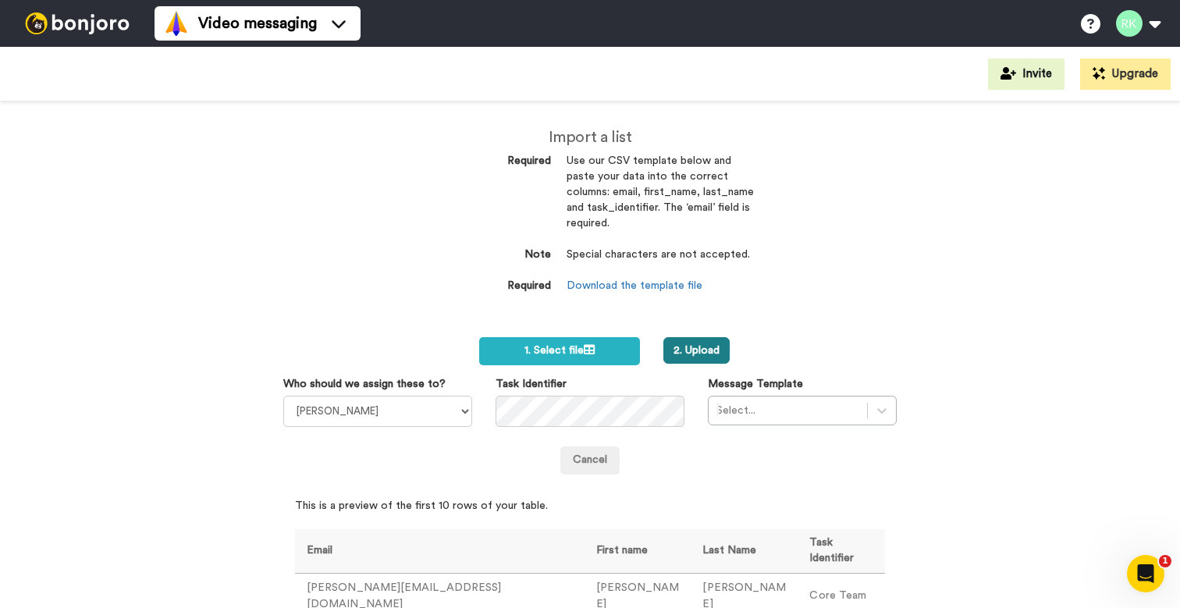
click at [692, 349] on button "2. Upload" at bounding box center [696, 350] width 66 height 27
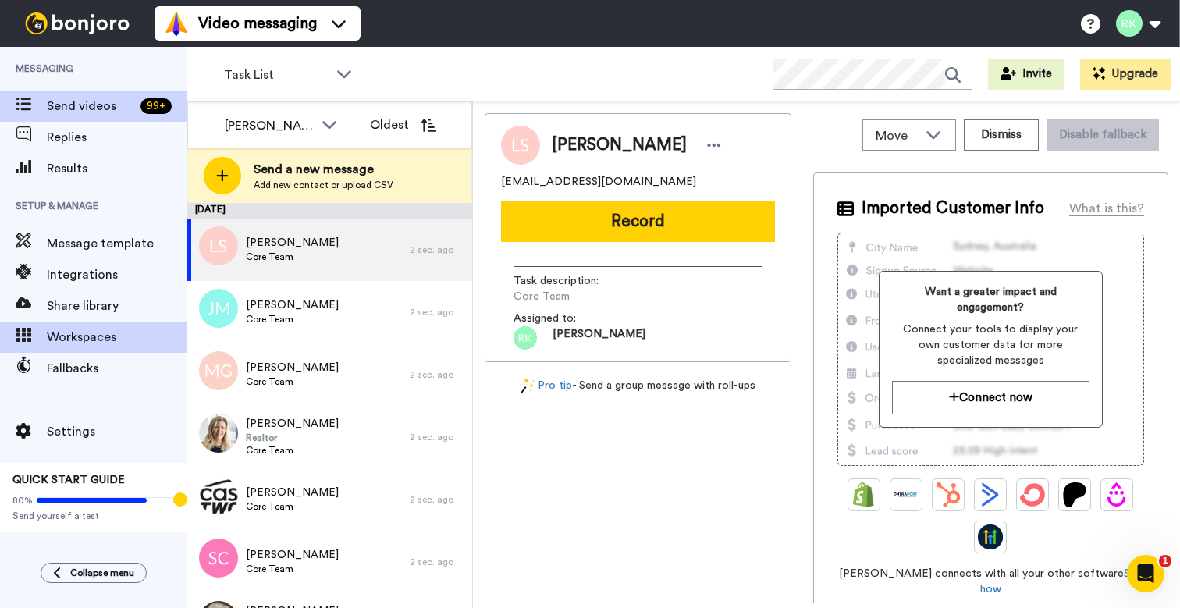
click at [99, 335] on span "Workspaces" at bounding box center [117, 337] width 140 height 19
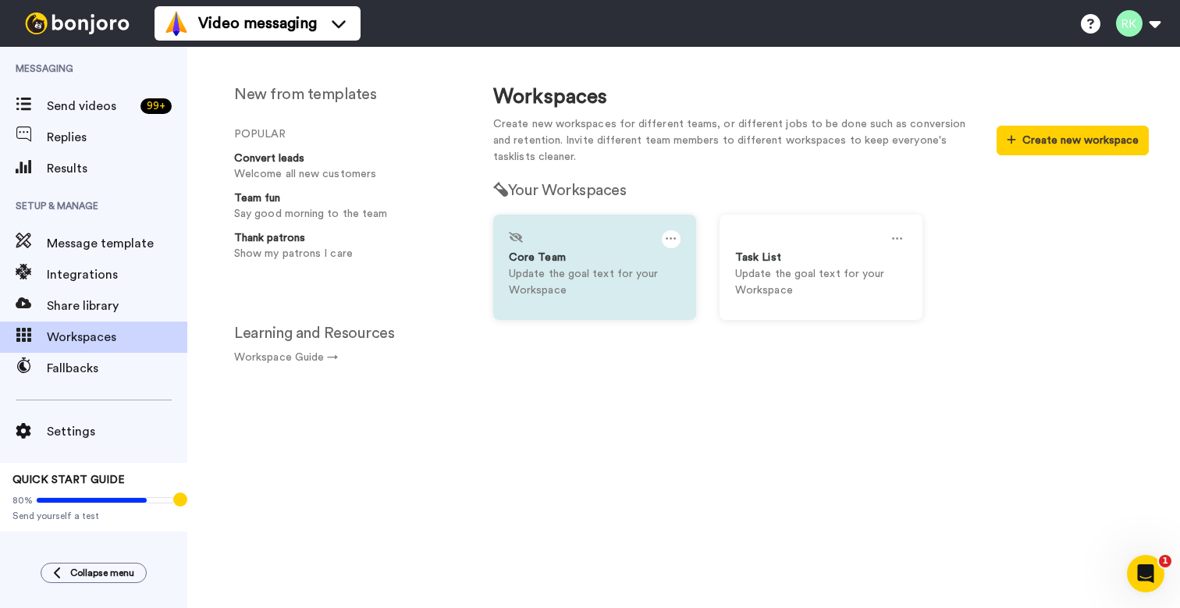
click at [590, 261] on div "Core Team" at bounding box center [595, 258] width 172 height 16
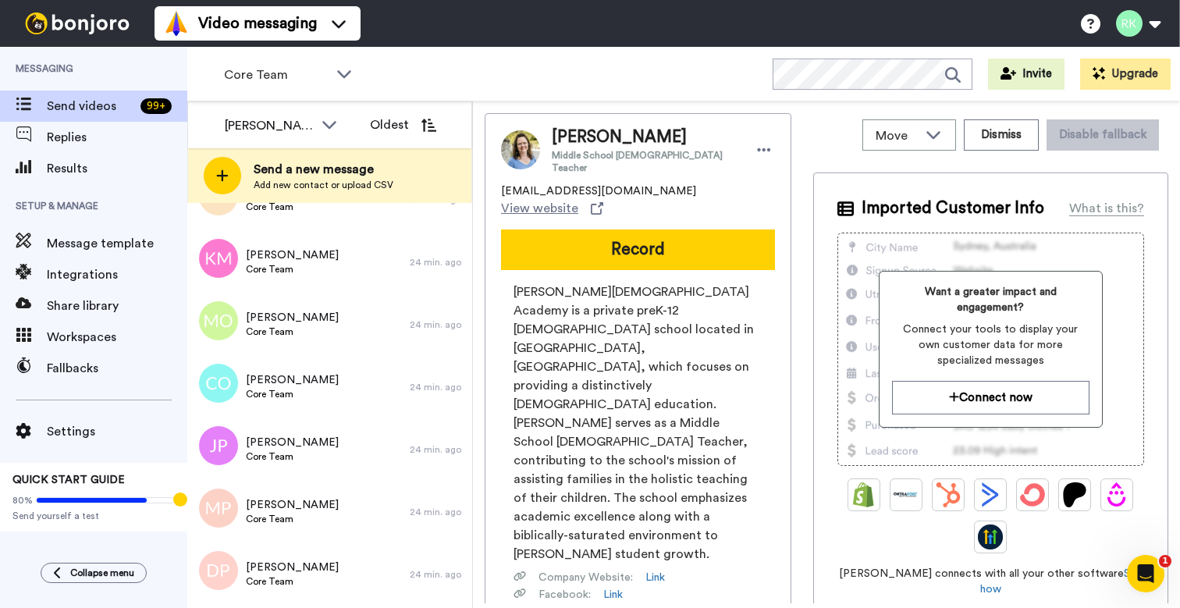
scroll to position [8977, 0]
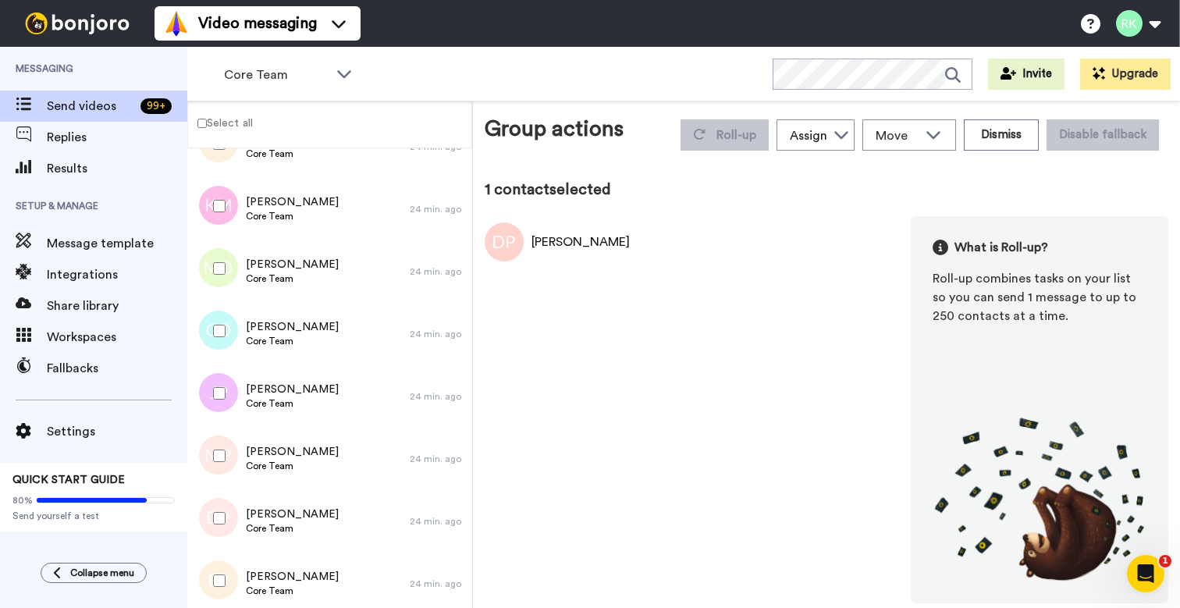
click at [207, 124] on label "Select all" at bounding box center [220, 123] width 65 height 18
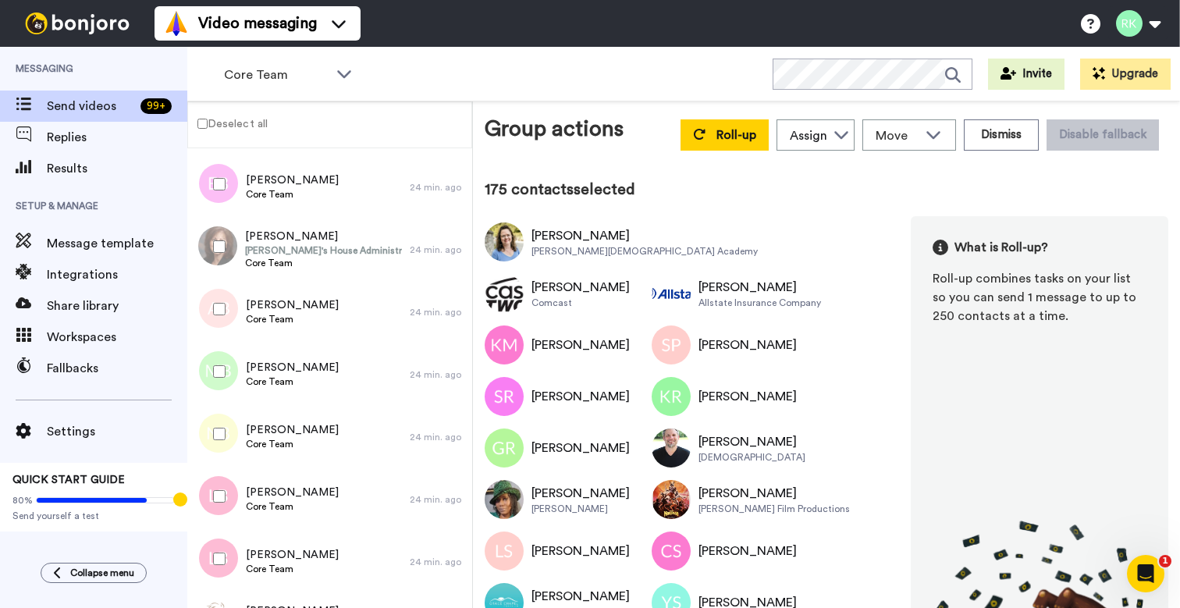
scroll to position [13620, 0]
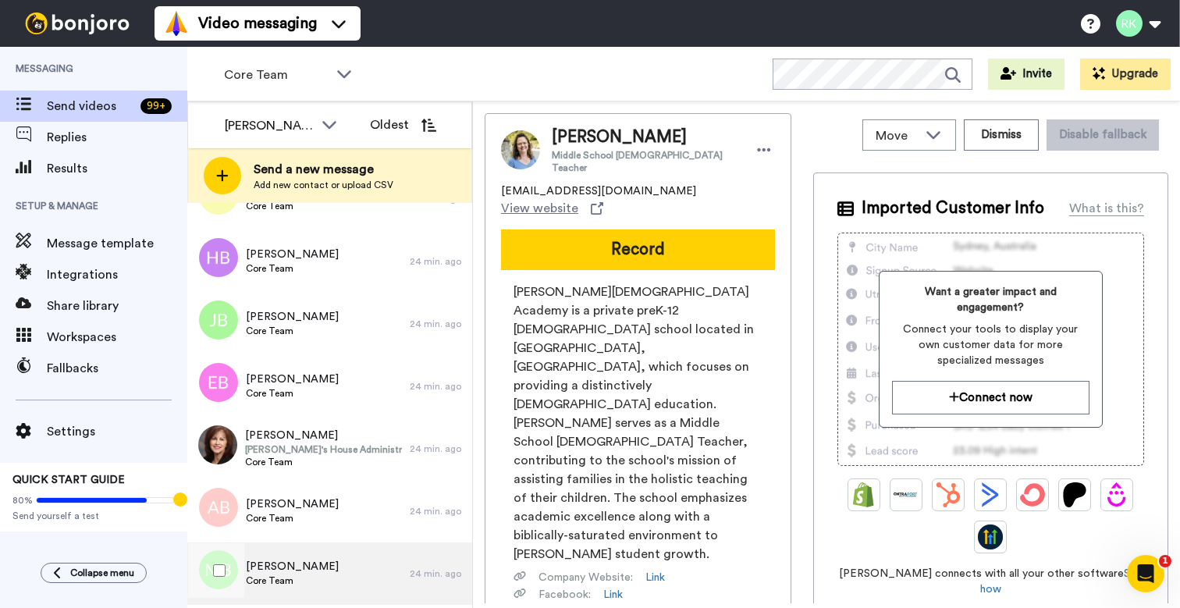
scroll to position [13465, 0]
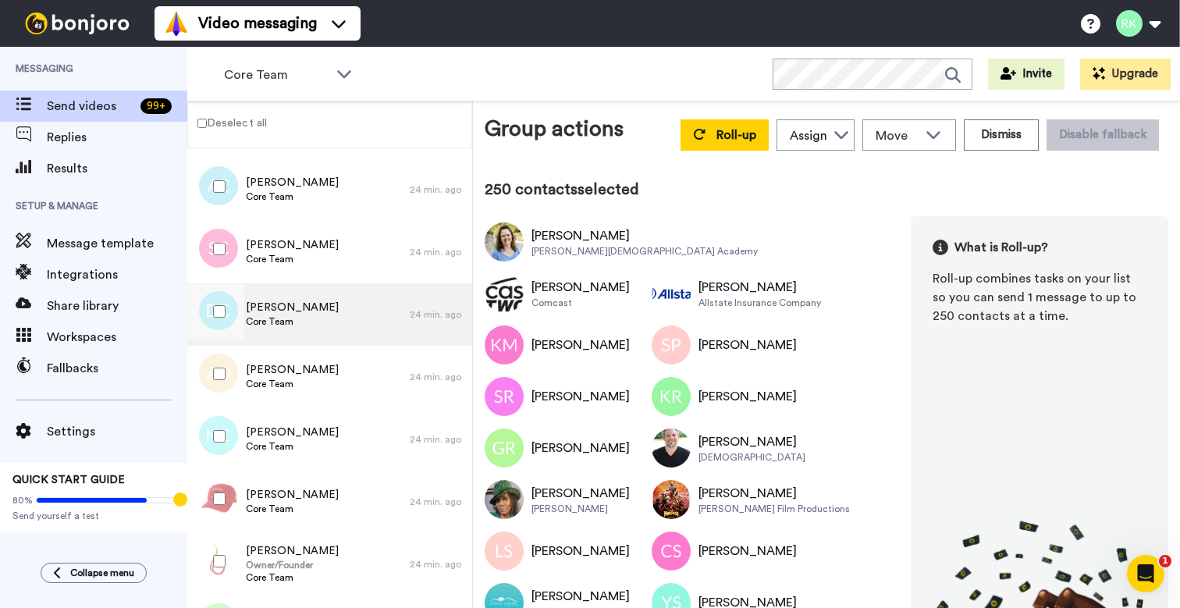
scroll to position [15491, 0]
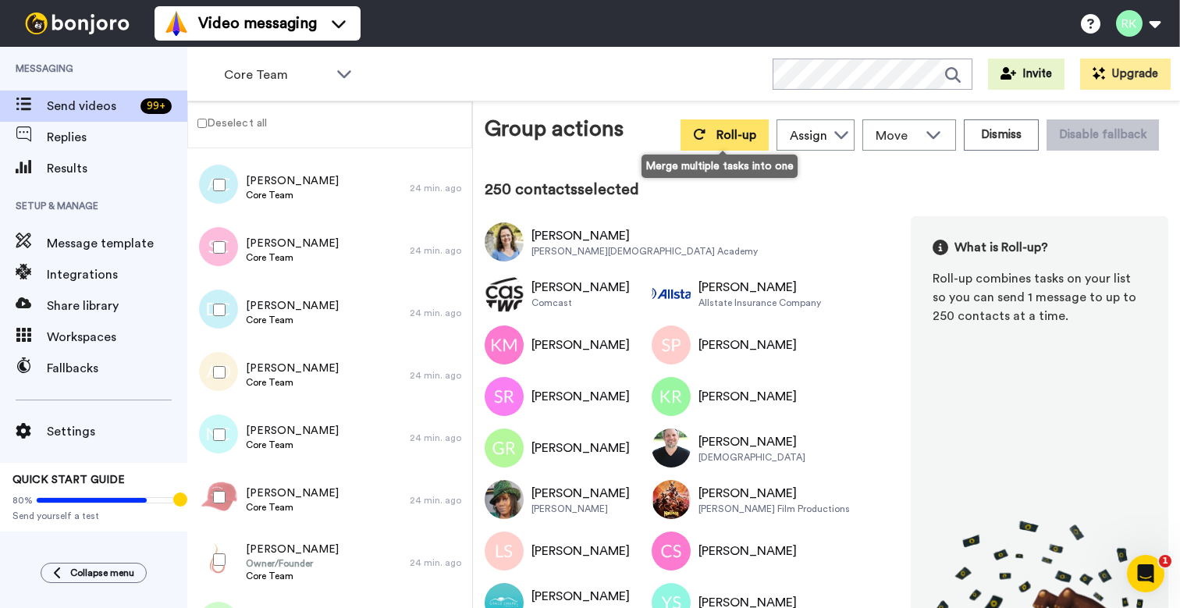
click at [703, 131] on button "Roll-up" at bounding box center [725, 134] width 88 height 31
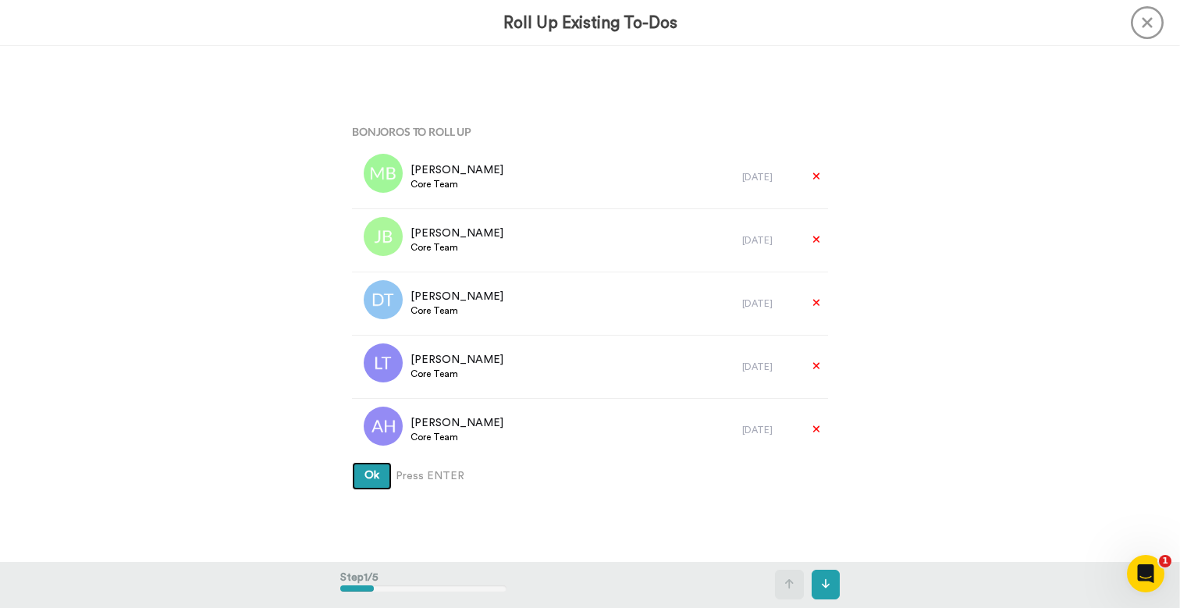
click at [377, 481] on span "Ok" at bounding box center [371, 475] width 15 height 11
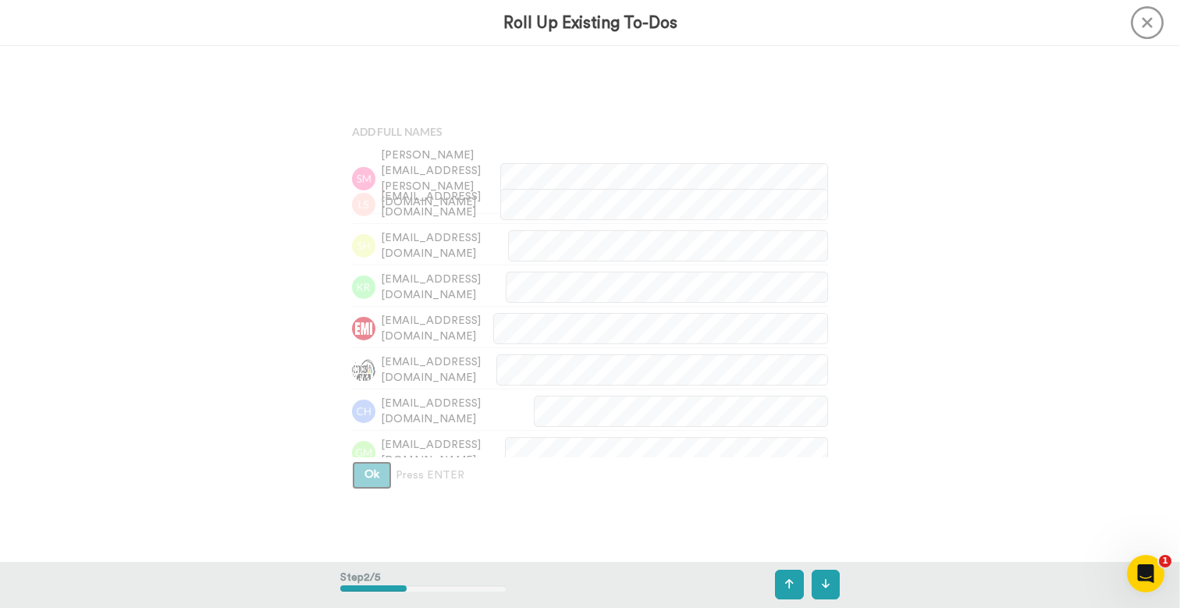
click at [377, 480] on span "Ok" at bounding box center [371, 474] width 15 height 11
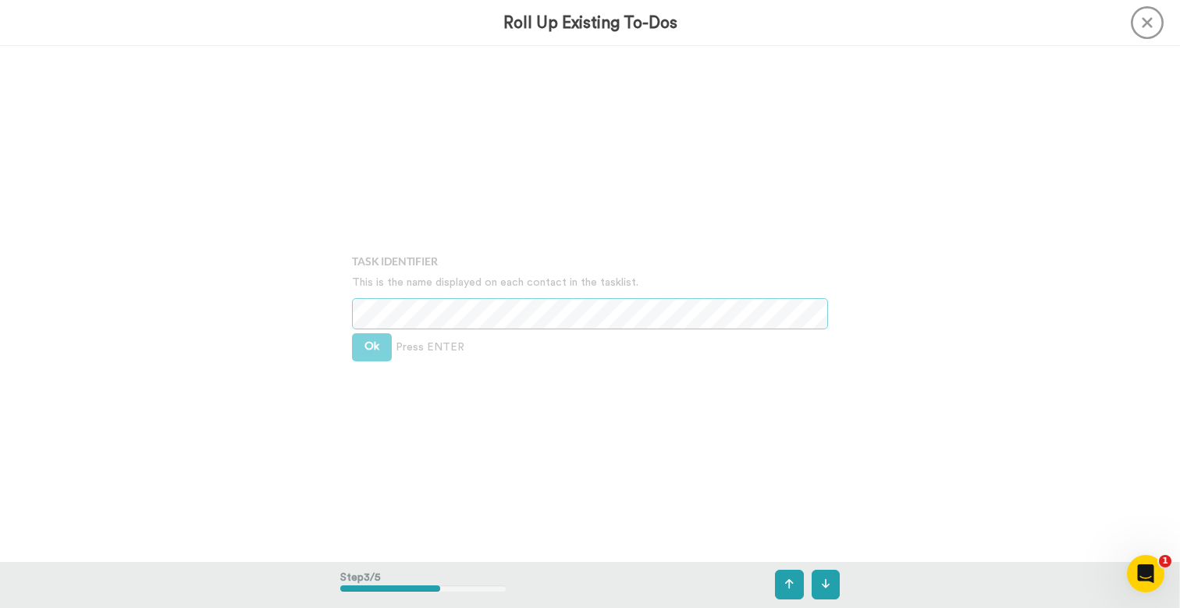
scroll to position [1031, 0]
click at [368, 338] on button "Ok" at bounding box center [372, 346] width 40 height 28
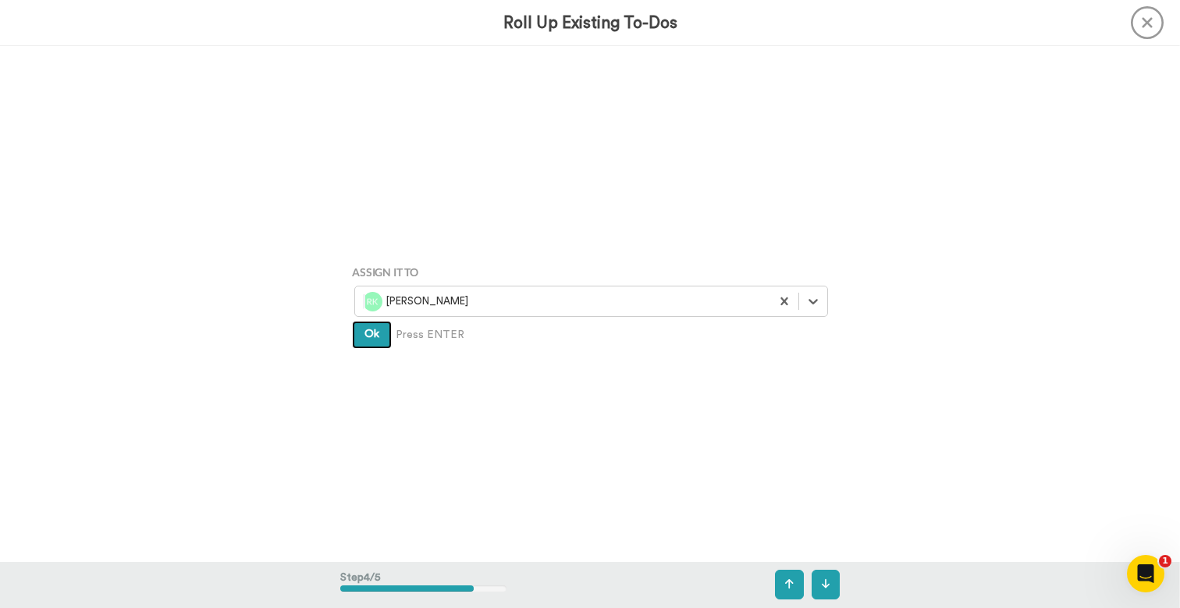
click at [368, 338] on span "Ok" at bounding box center [371, 334] width 15 height 11
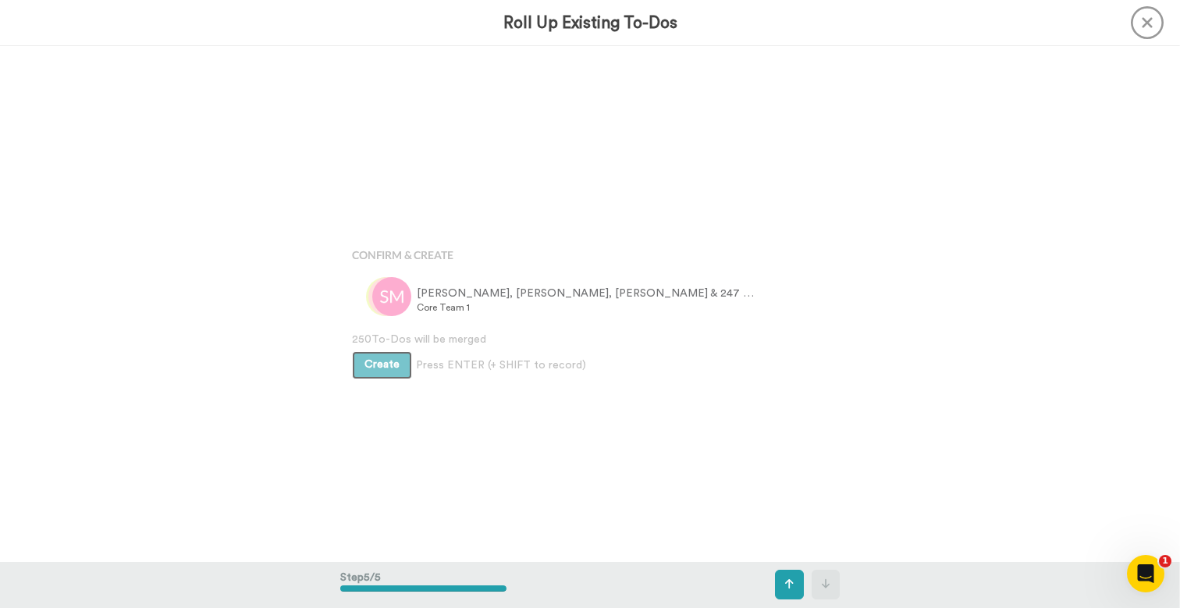
scroll to position [2061, 0]
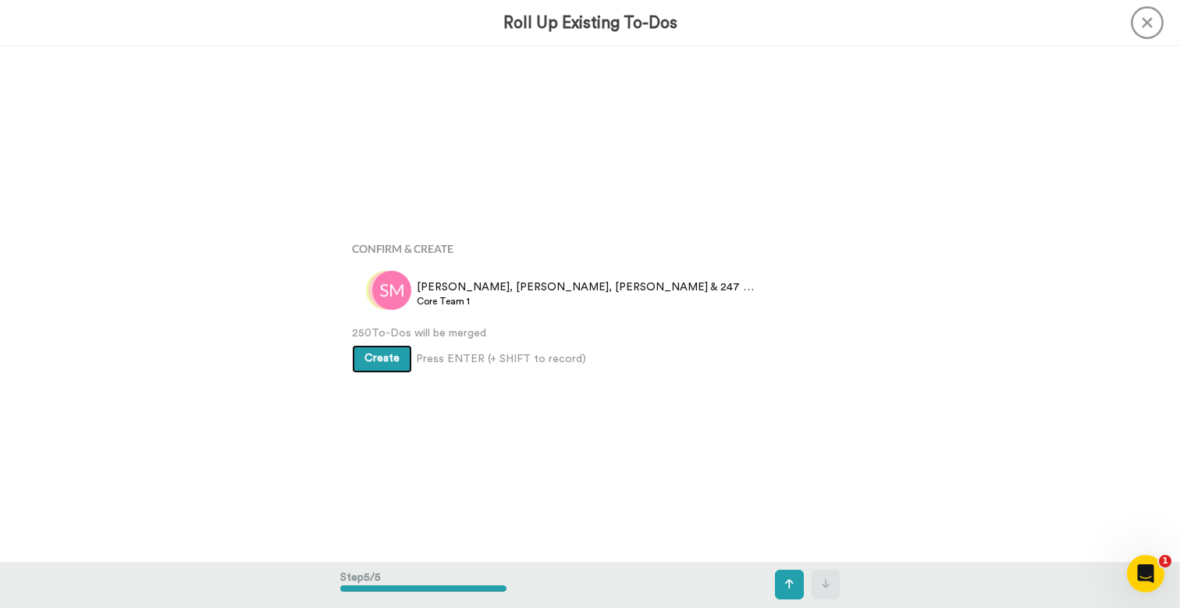
click at [380, 362] on span "Create" at bounding box center [381, 358] width 35 height 11
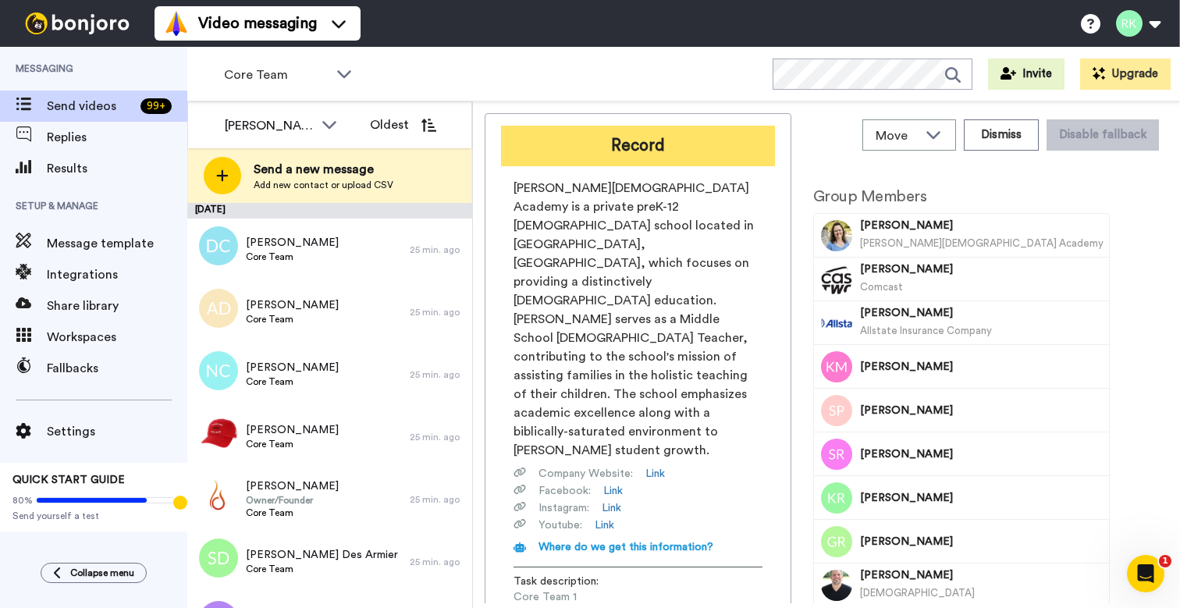
click at [648, 158] on button "Record" at bounding box center [638, 146] width 274 height 41
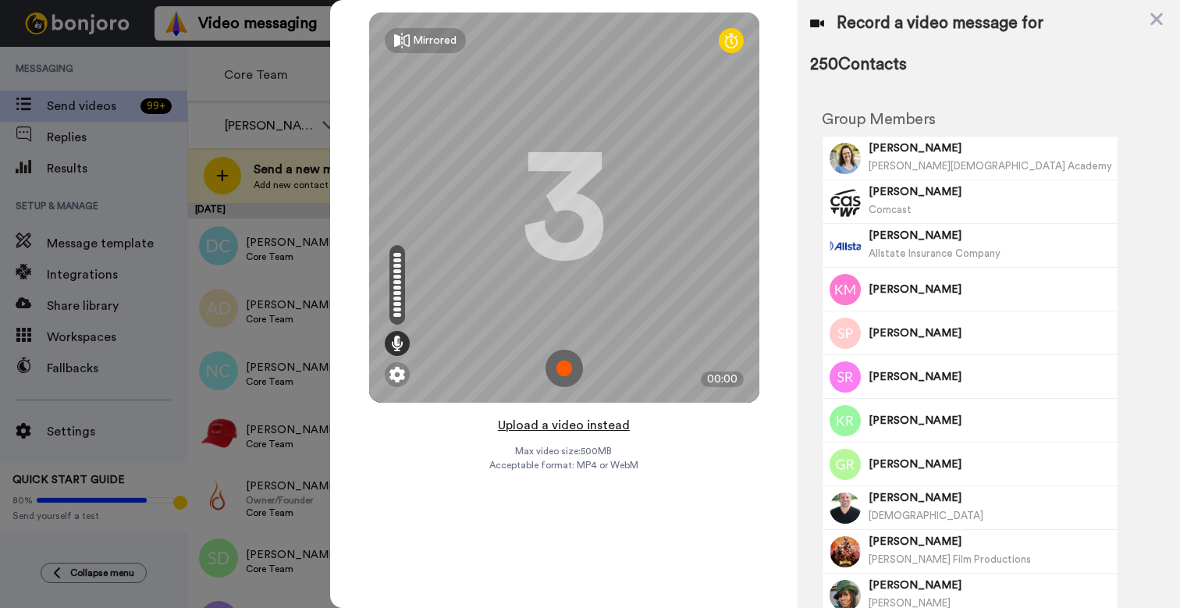
click at [605, 428] on button "Upload a video instead" at bounding box center [563, 425] width 141 height 20
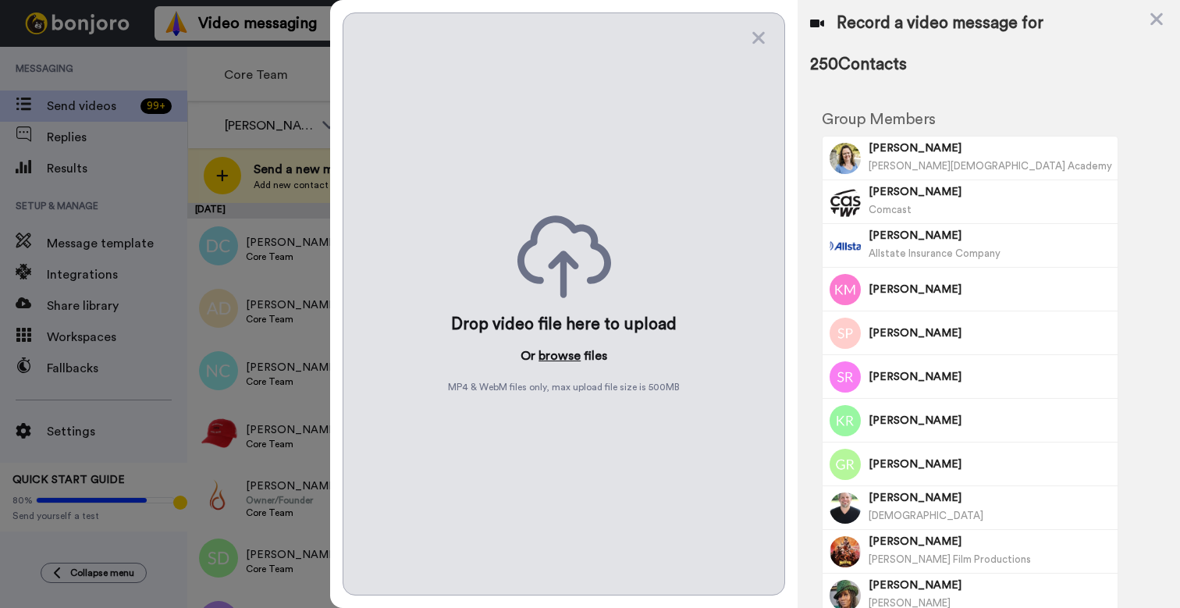
click at [565, 357] on button "browse" at bounding box center [560, 356] width 42 height 19
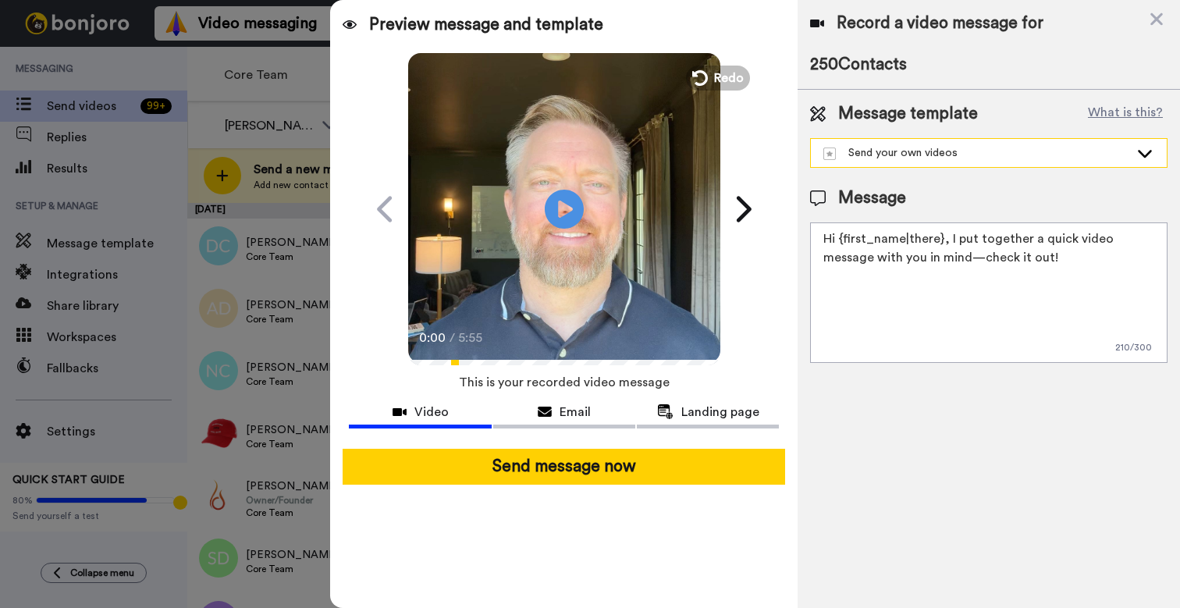
click at [1006, 142] on div "Send your own videos" at bounding box center [989, 153] width 356 height 28
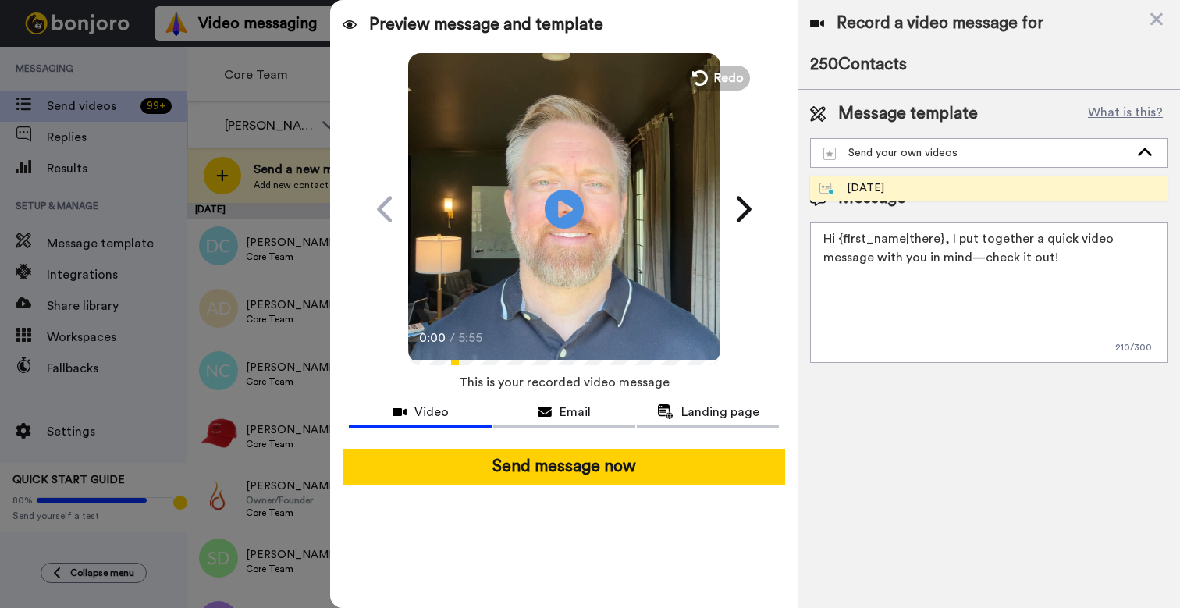
click at [948, 190] on li "9/23/2025" at bounding box center [988, 188] width 357 height 25
type textarea "Hey, Core Team! We're going to be test-driving something new with these video u…"
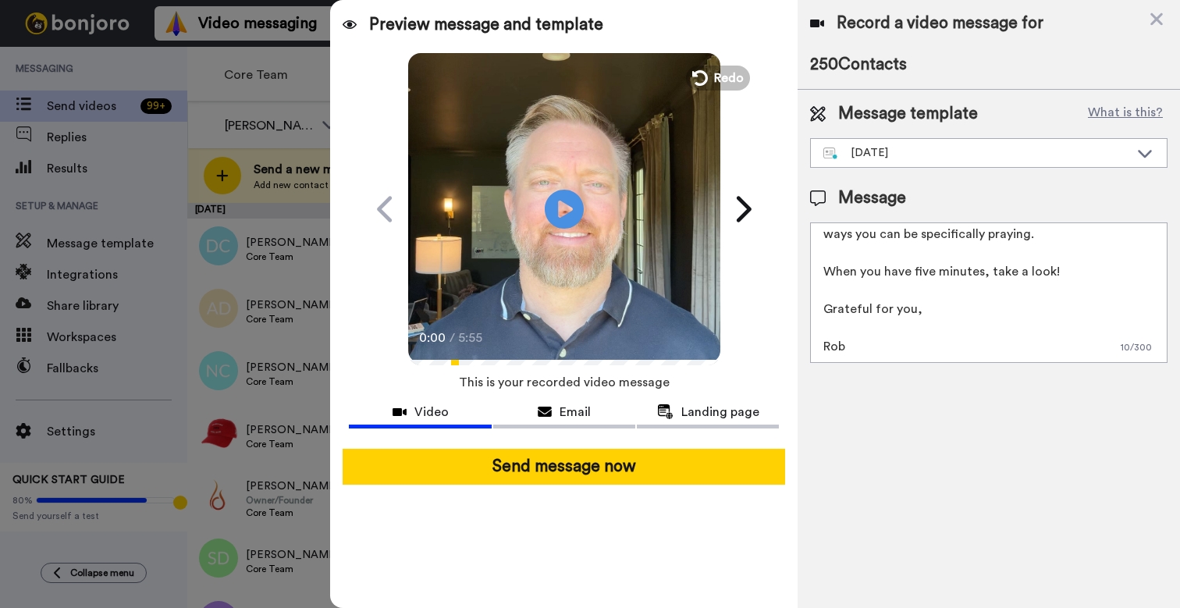
scroll to position [98, 0]
click at [738, 420] on span "Landing page" at bounding box center [720, 412] width 78 height 19
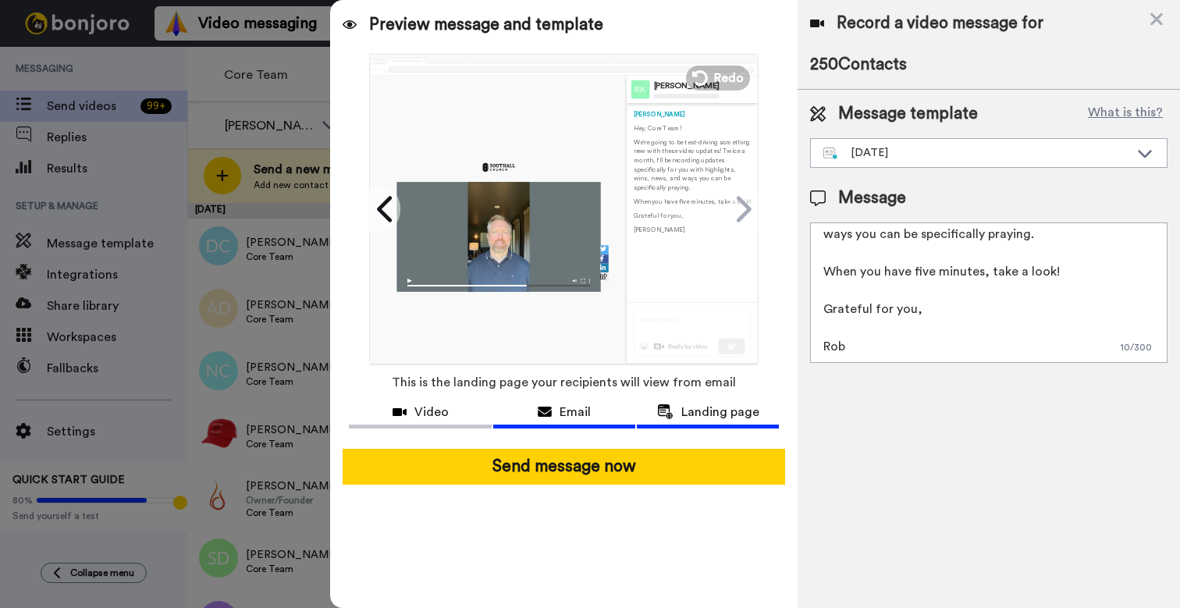
click at [588, 415] on span "Email" at bounding box center [575, 412] width 31 height 19
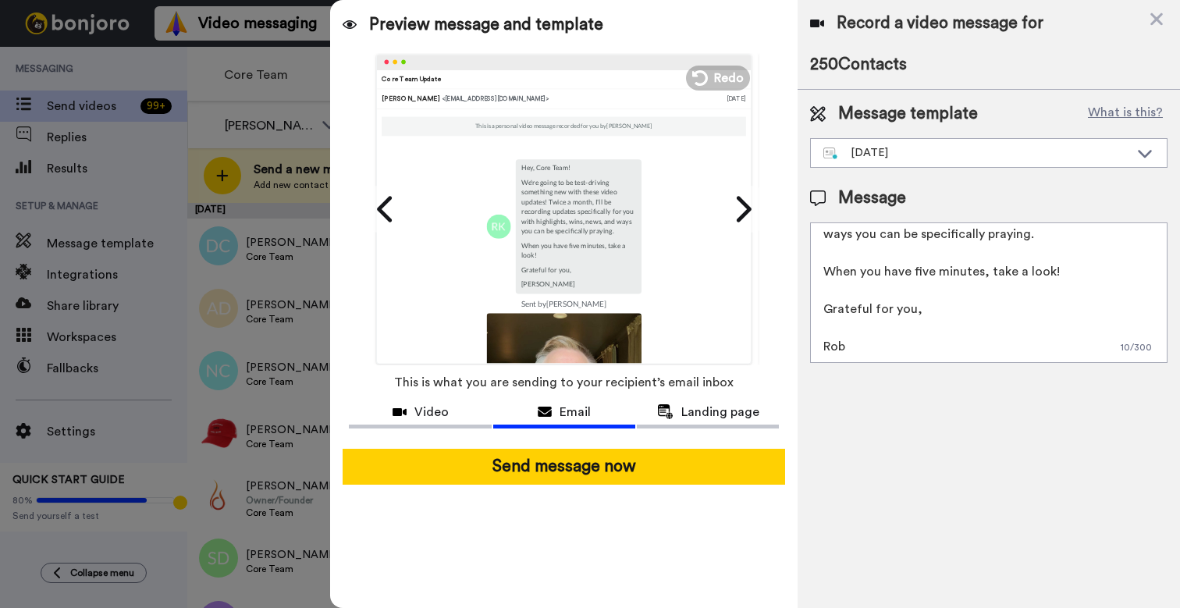
scroll to position [0, 0]
click at [421, 407] on span "Video" at bounding box center [431, 412] width 34 height 19
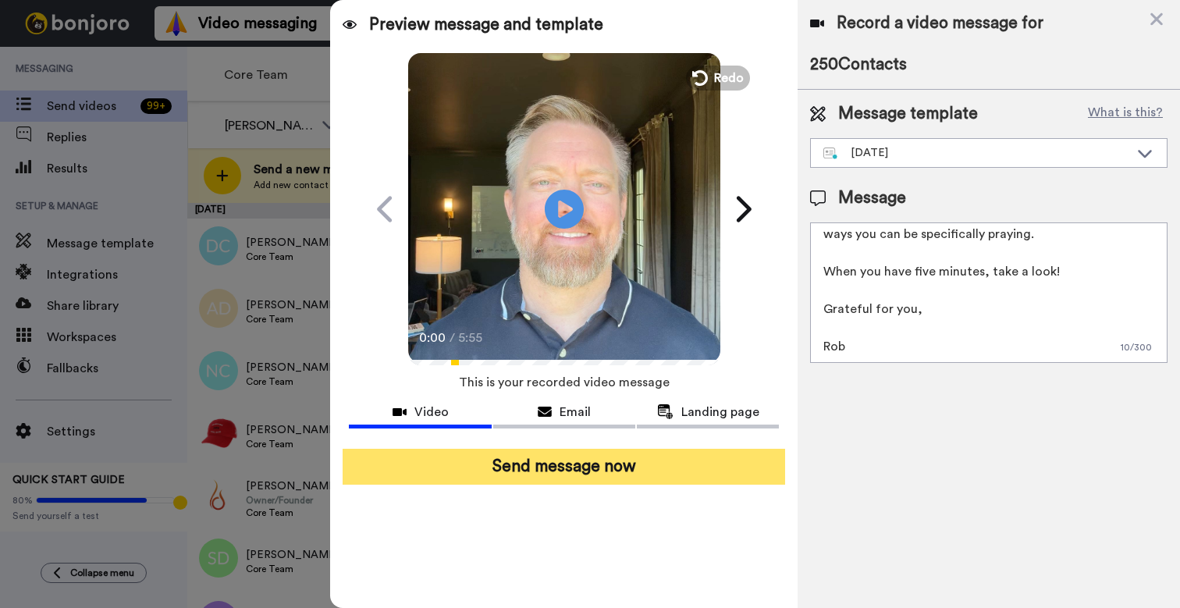
click at [579, 471] on button "Send message now" at bounding box center [564, 467] width 443 height 36
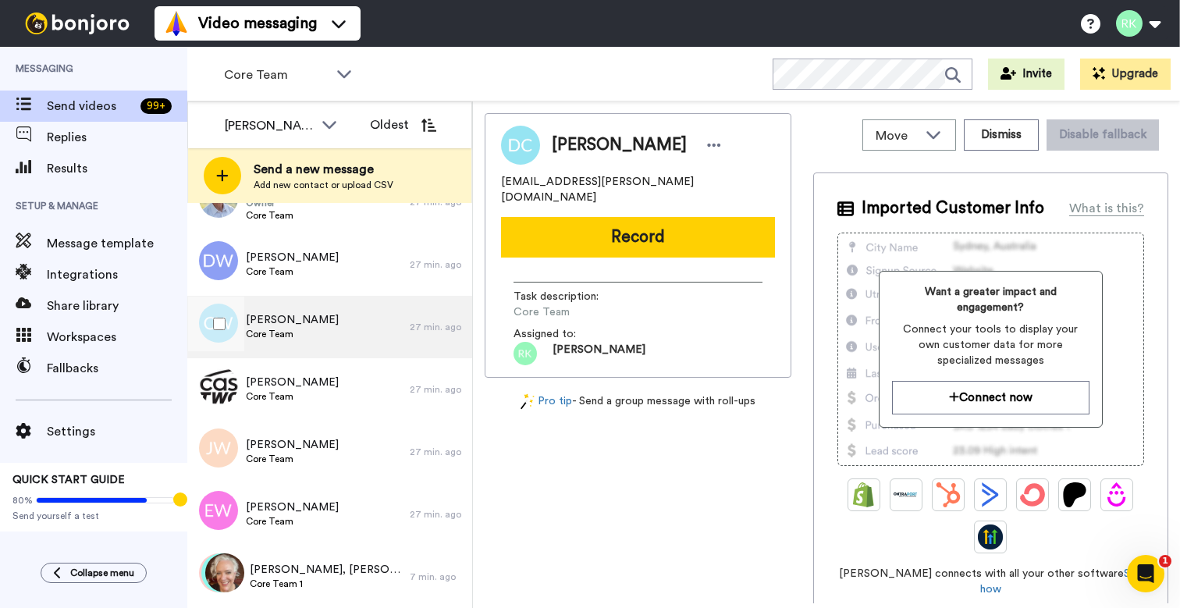
scroll to position [10662, 0]
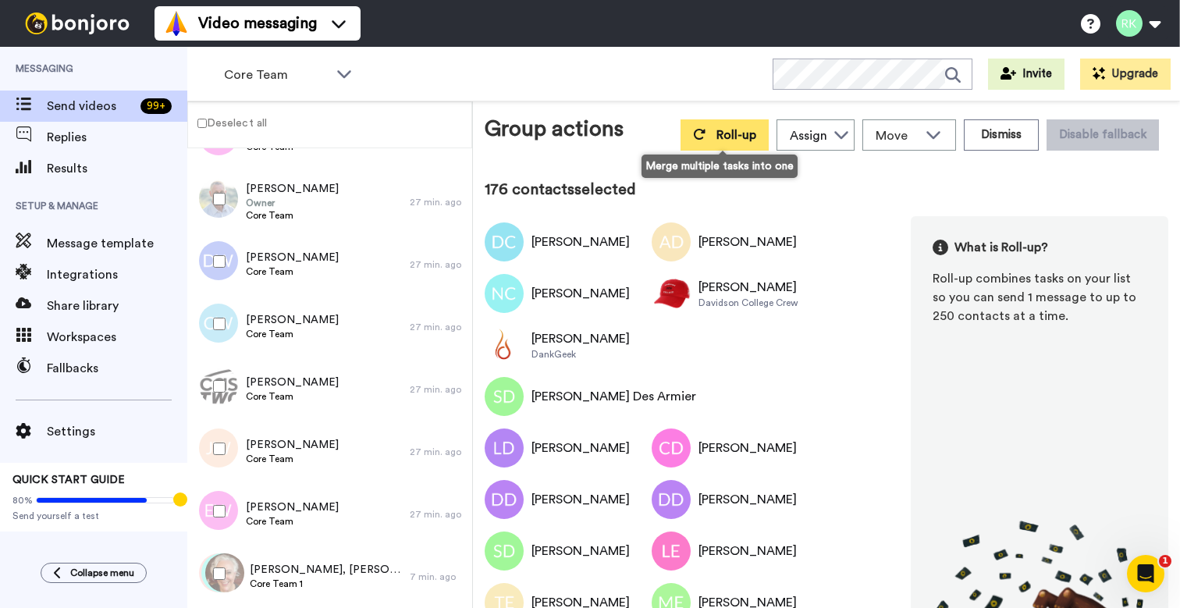
click at [730, 137] on span "Roll-up" at bounding box center [736, 135] width 40 height 12
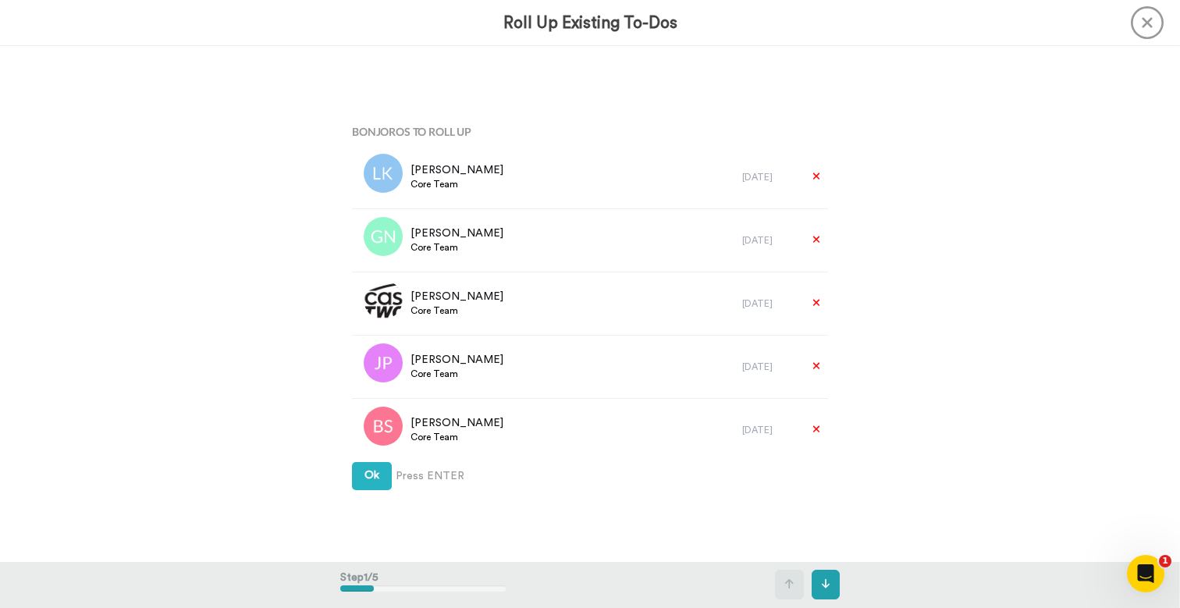
click at [371, 492] on div "Bonjoros To Roll Up Lydia Kegarise Core Team 1 day ago Gabriela Navarro Core Te…" at bounding box center [589, 303] width 499 height 515
click at [377, 475] on span "Ok" at bounding box center [371, 475] width 15 height 11
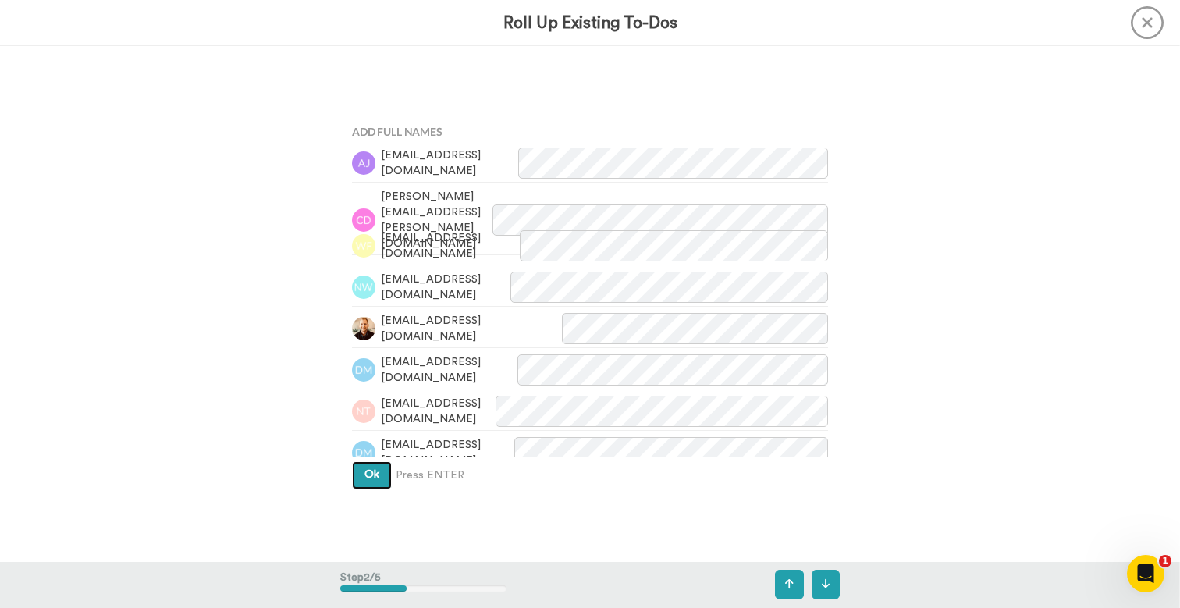
click at [377, 475] on span "Ok" at bounding box center [371, 474] width 15 height 11
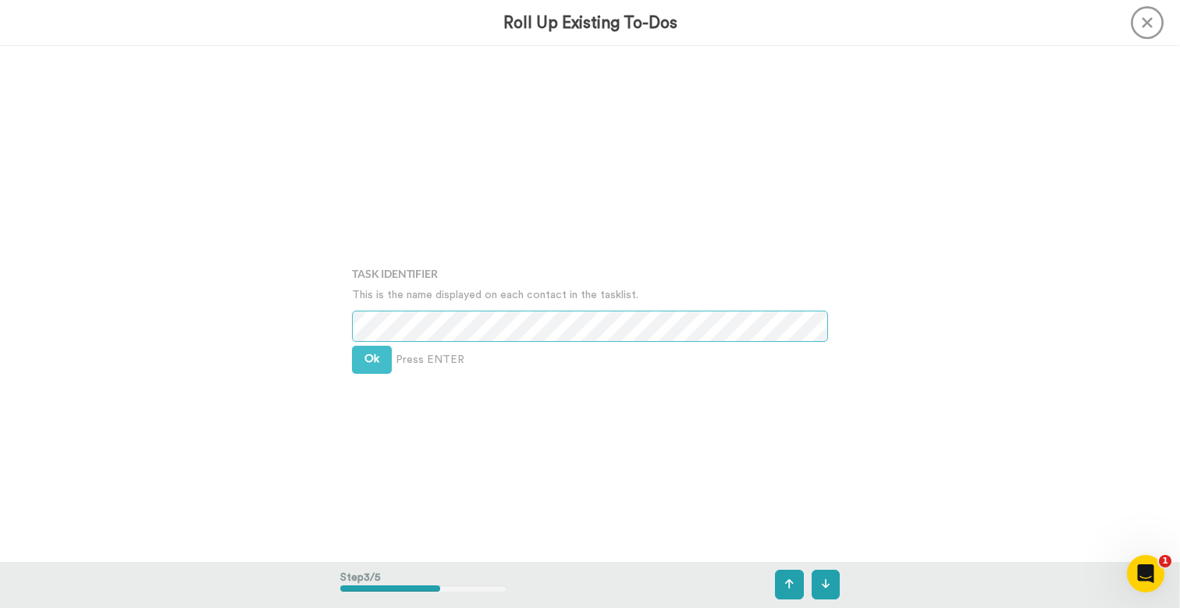
scroll to position [1031, 0]
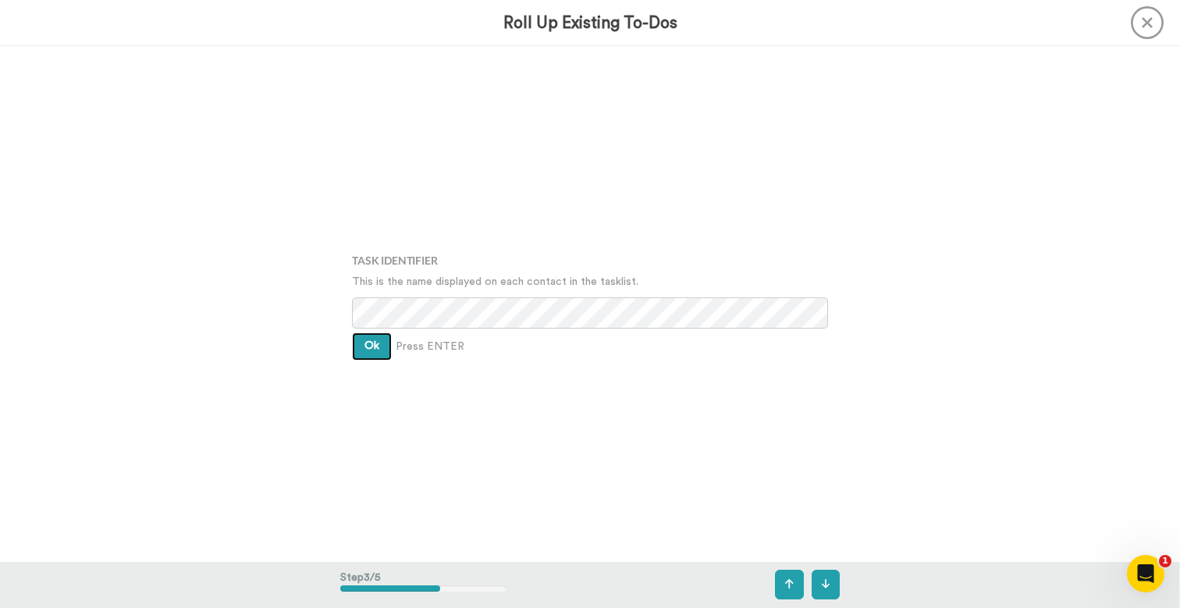
click at [363, 350] on button "Ok" at bounding box center [372, 346] width 40 height 28
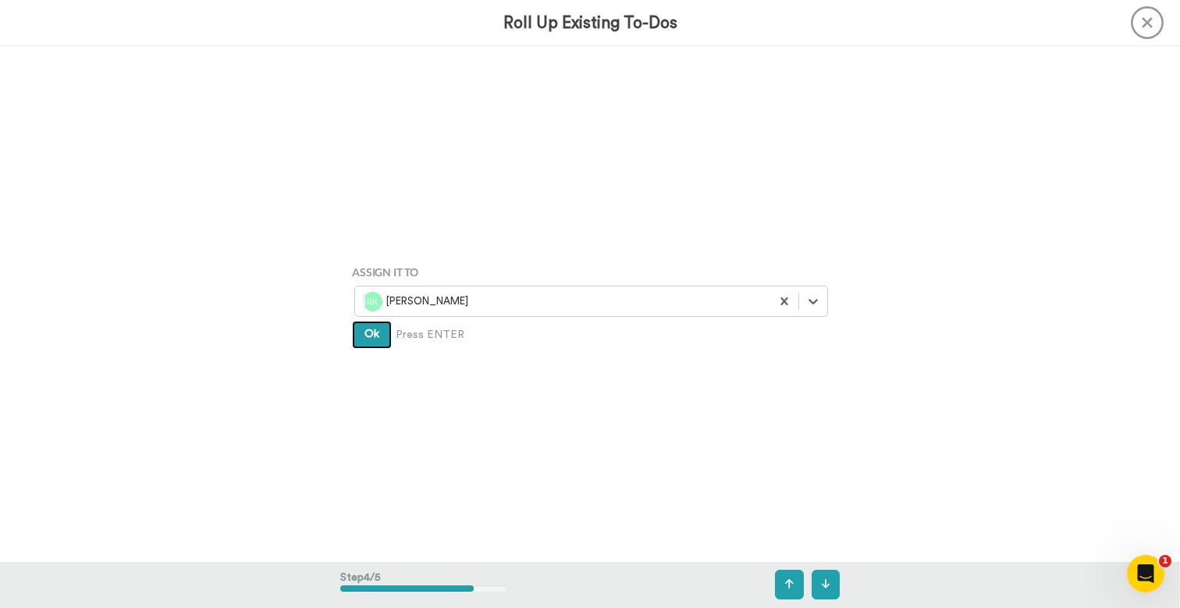
click at [370, 343] on button "Ok" at bounding box center [372, 335] width 40 height 28
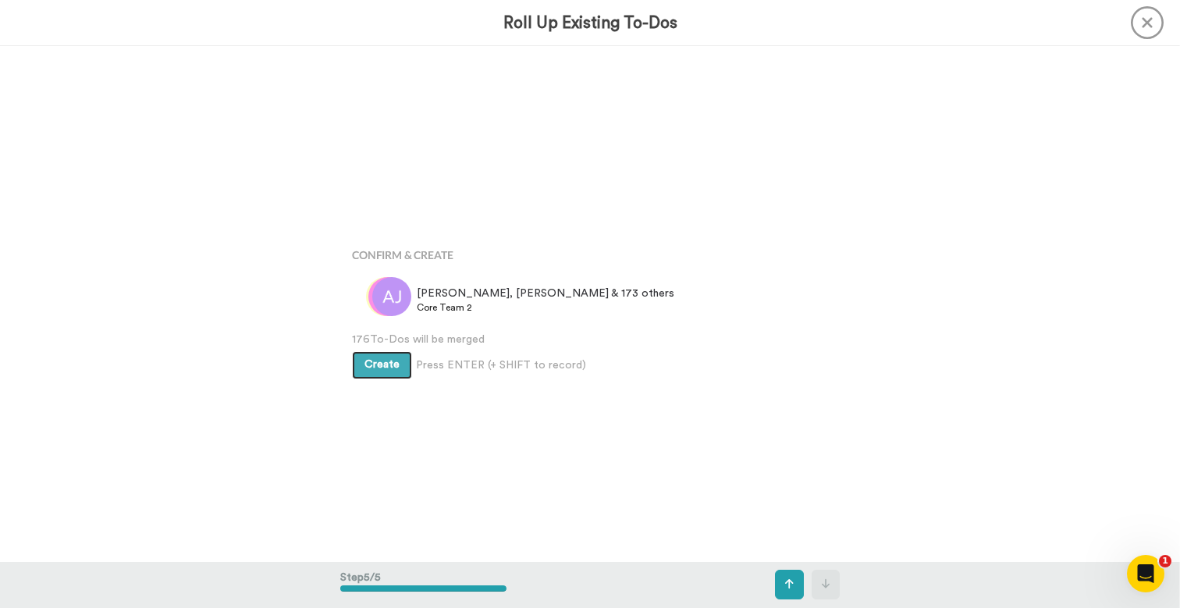
scroll to position [2061, 0]
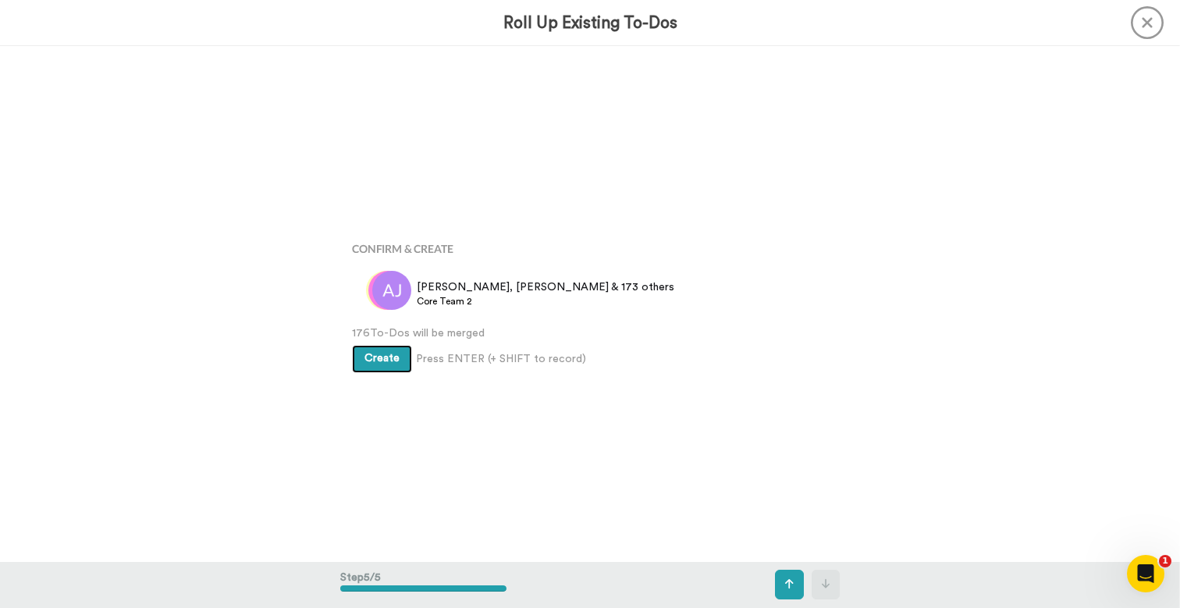
click at [378, 364] on span "Create" at bounding box center [381, 358] width 35 height 11
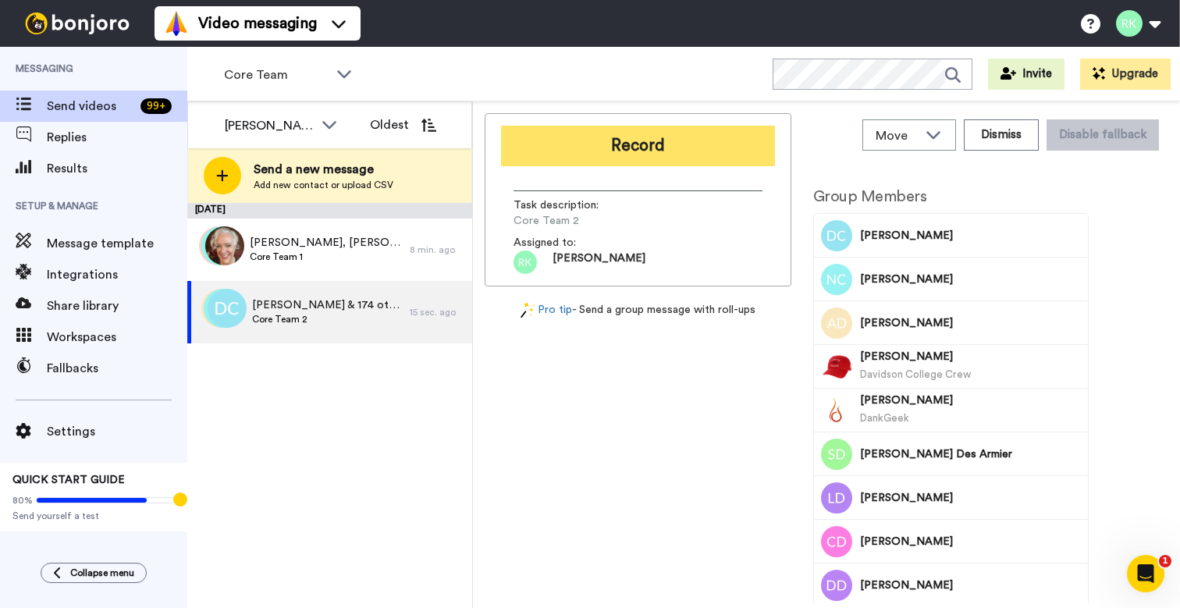
click at [649, 149] on button "Record" at bounding box center [638, 146] width 274 height 41
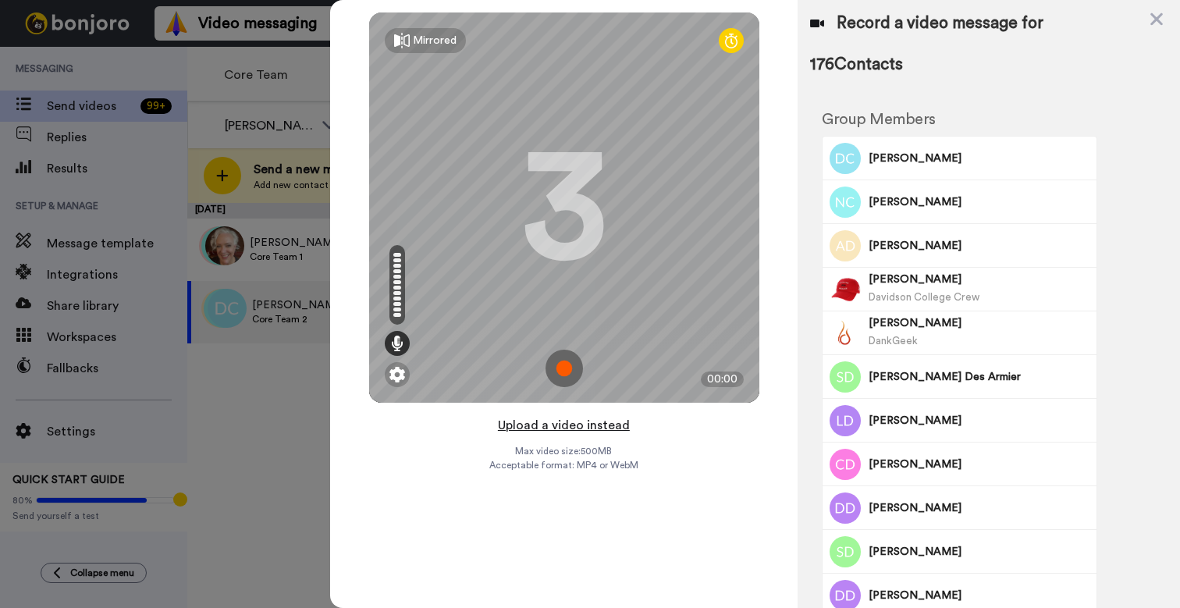
click at [594, 431] on button "Upload a video instead" at bounding box center [563, 425] width 141 height 20
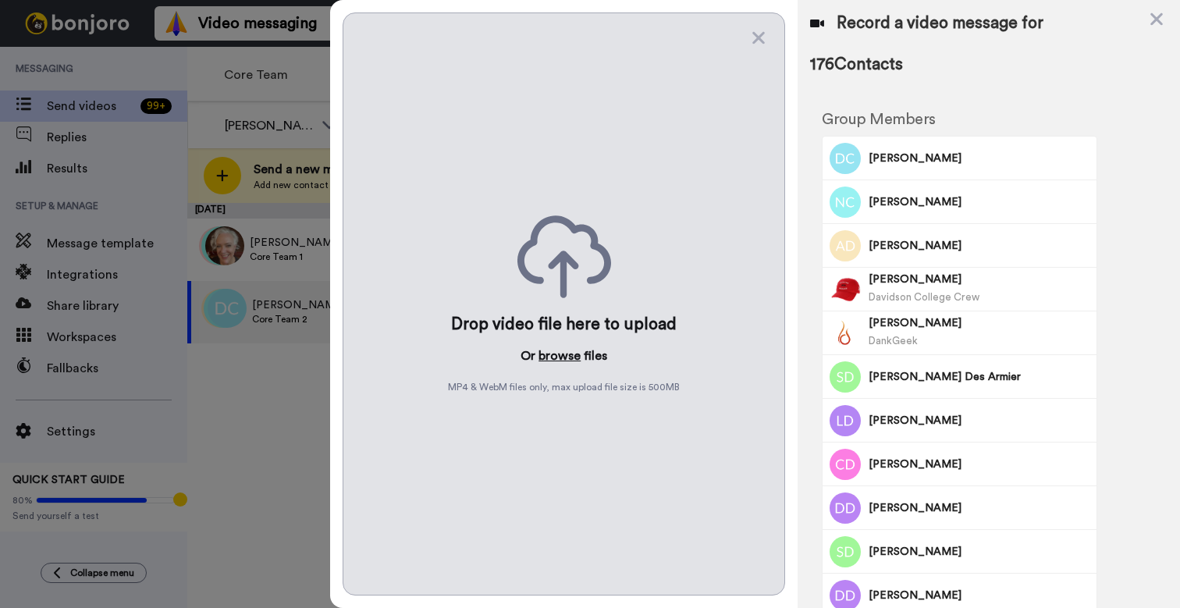
click at [567, 360] on button "browse" at bounding box center [560, 356] width 42 height 19
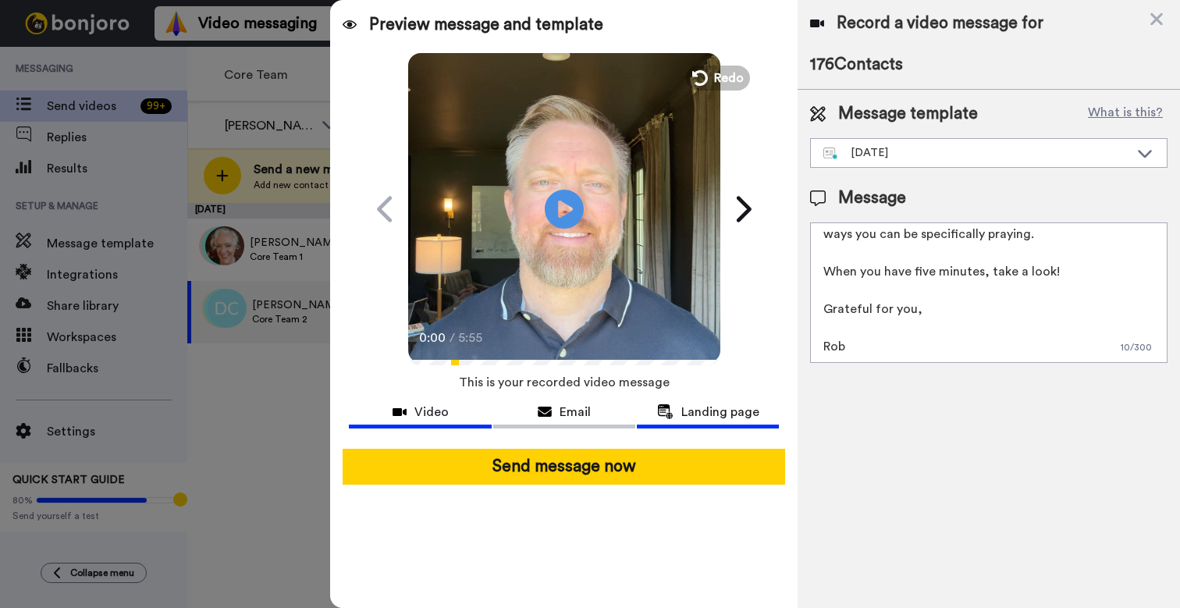
scroll to position [98, 0]
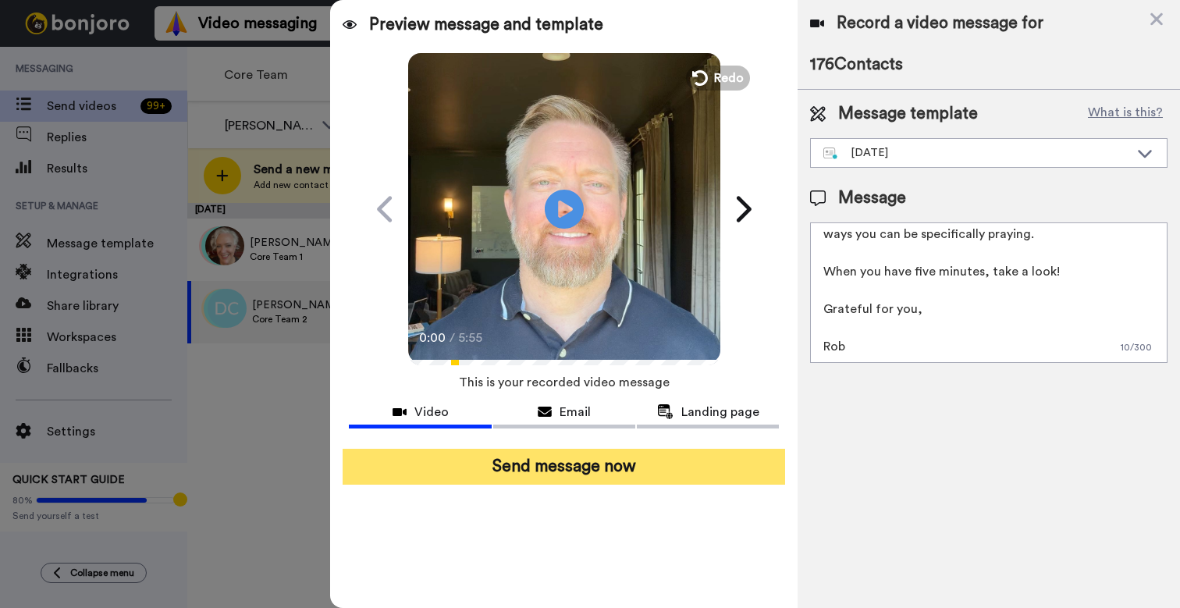
click at [582, 465] on button "Send message now" at bounding box center [564, 467] width 443 height 36
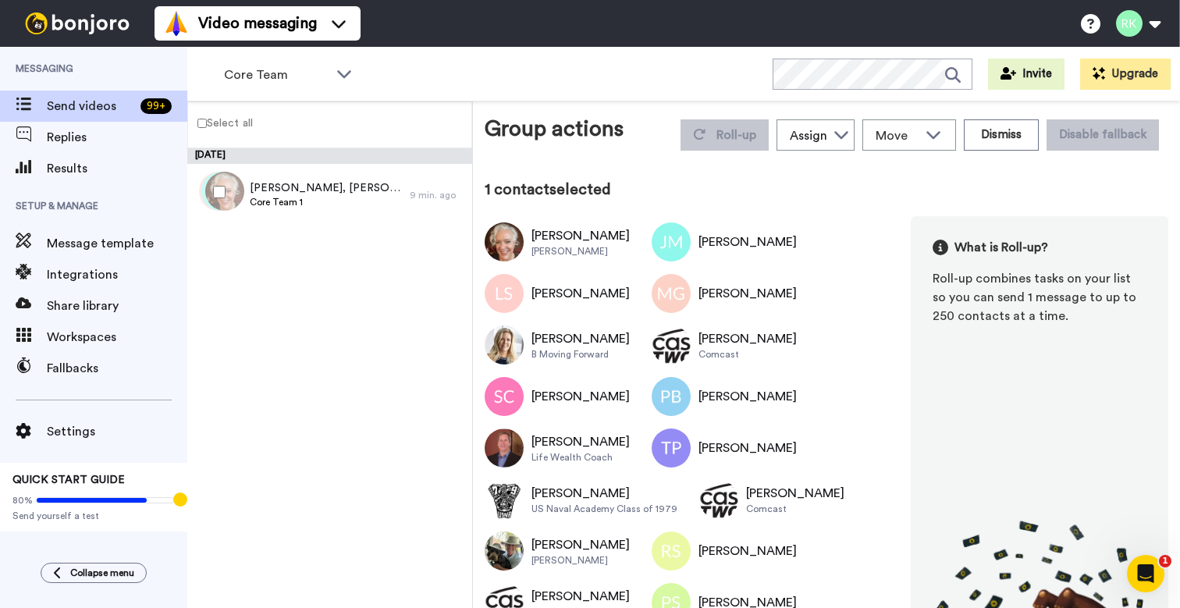
click at [379, 263] on div "[DATE] [PERSON_NAME], [PERSON_NAME] & 222 others Core Team 1 9 min. ago" at bounding box center [329, 378] width 285 height 460
click at [845, 137] on icon at bounding box center [842, 134] width 16 height 16
click at [835, 173] on span "[PERSON_NAME]" at bounding box center [833, 170] width 112 height 16
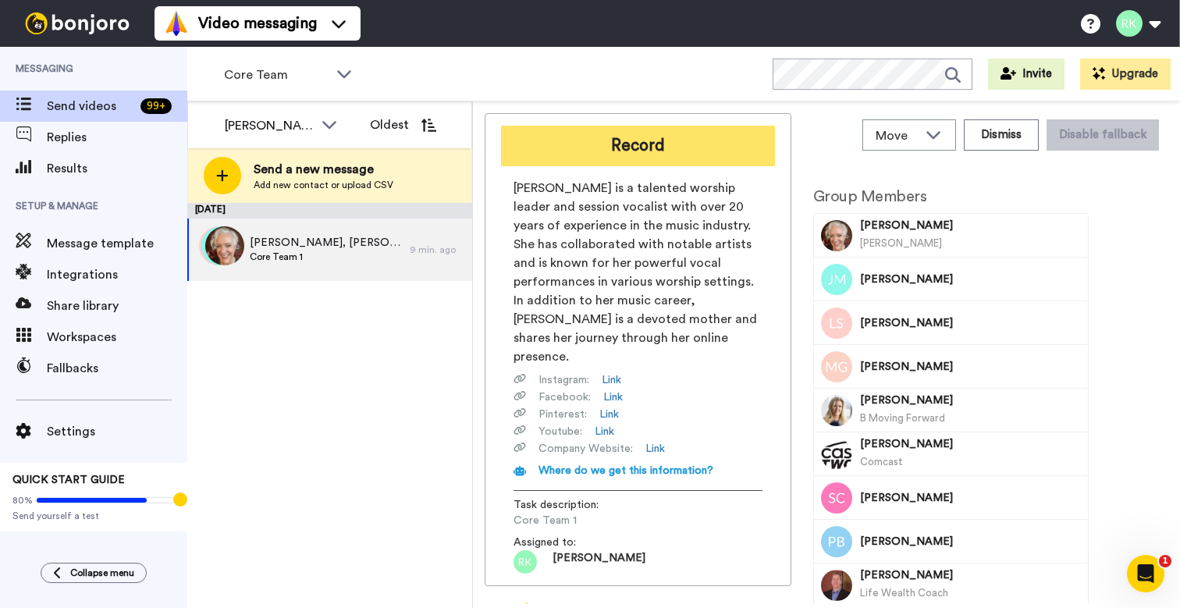
click at [656, 155] on button "Record" at bounding box center [638, 146] width 274 height 41
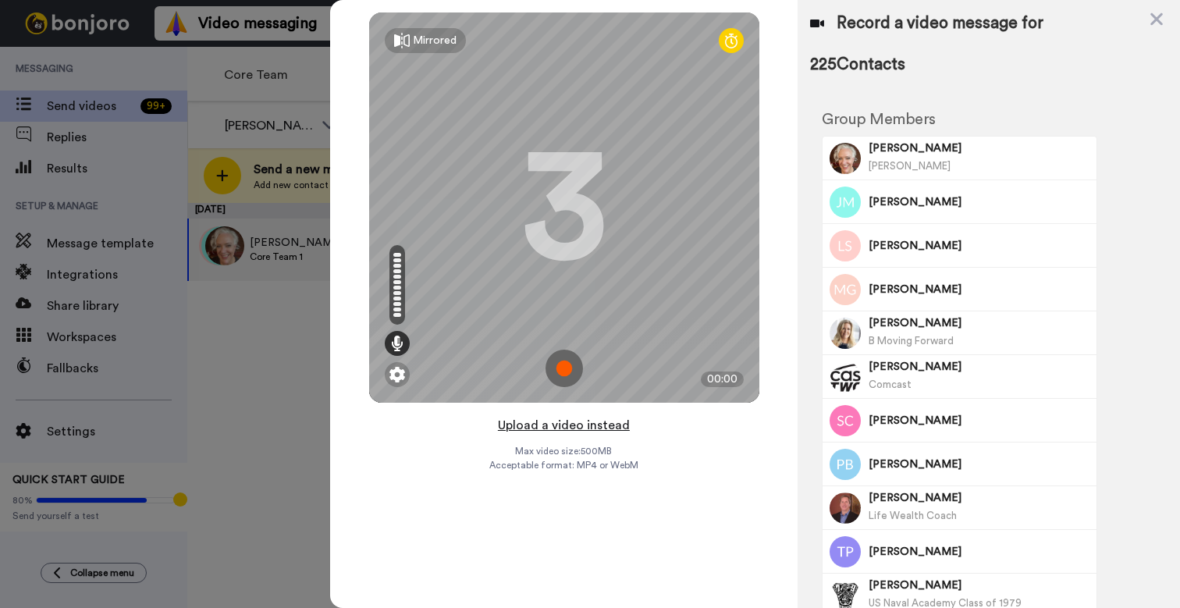
click at [588, 428] on button "Upload a video instead" at bounding box center [563, 425] width 141 height 20
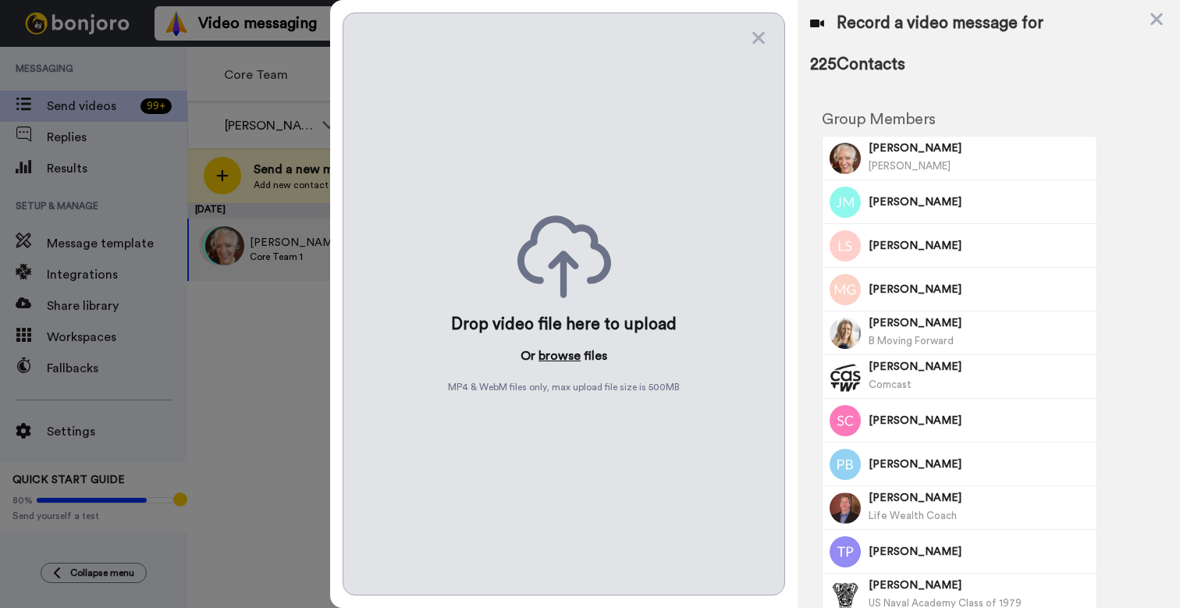
click at [571, 357] on button "browse" at bounding box center [560, 356] width 42 height 19
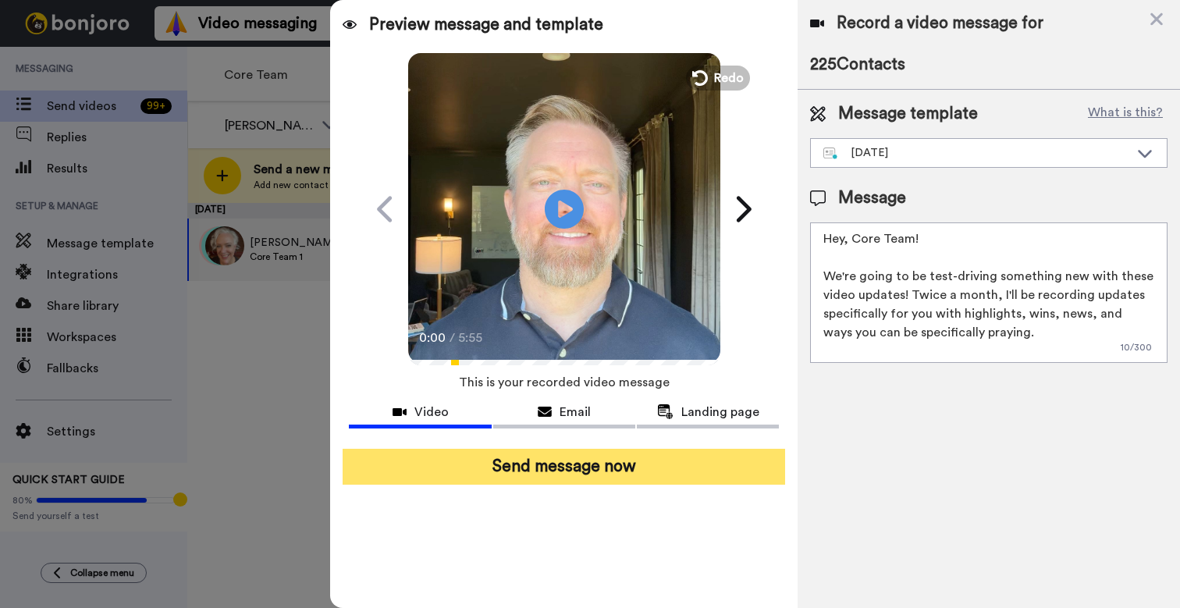
click at [645, 464] on button "Send message now" at bounding box center [564, 467] width 443 height 36
